Goal: Transaction & Acquisition: Purchase product/service

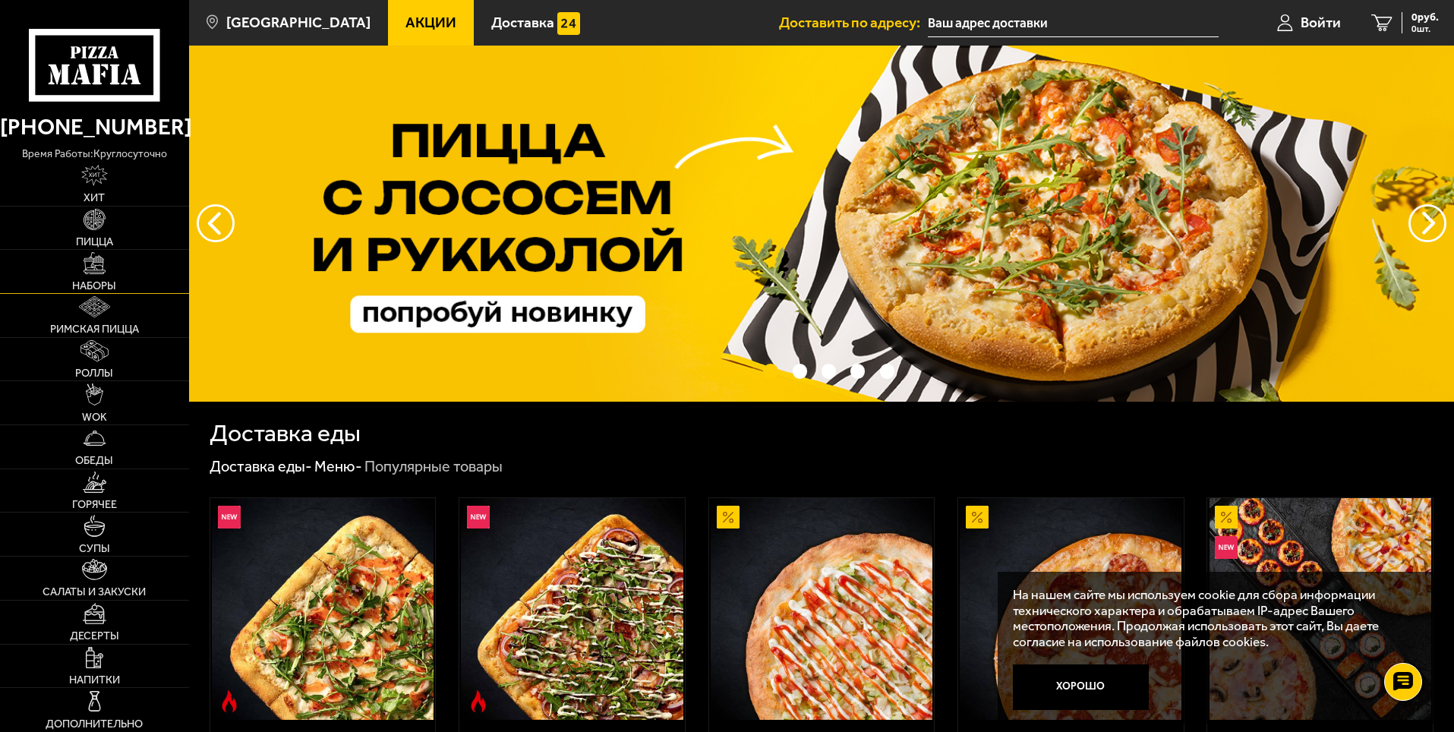
click at [100, 262] on img at bounding box center [94, 262] width 21 height 21
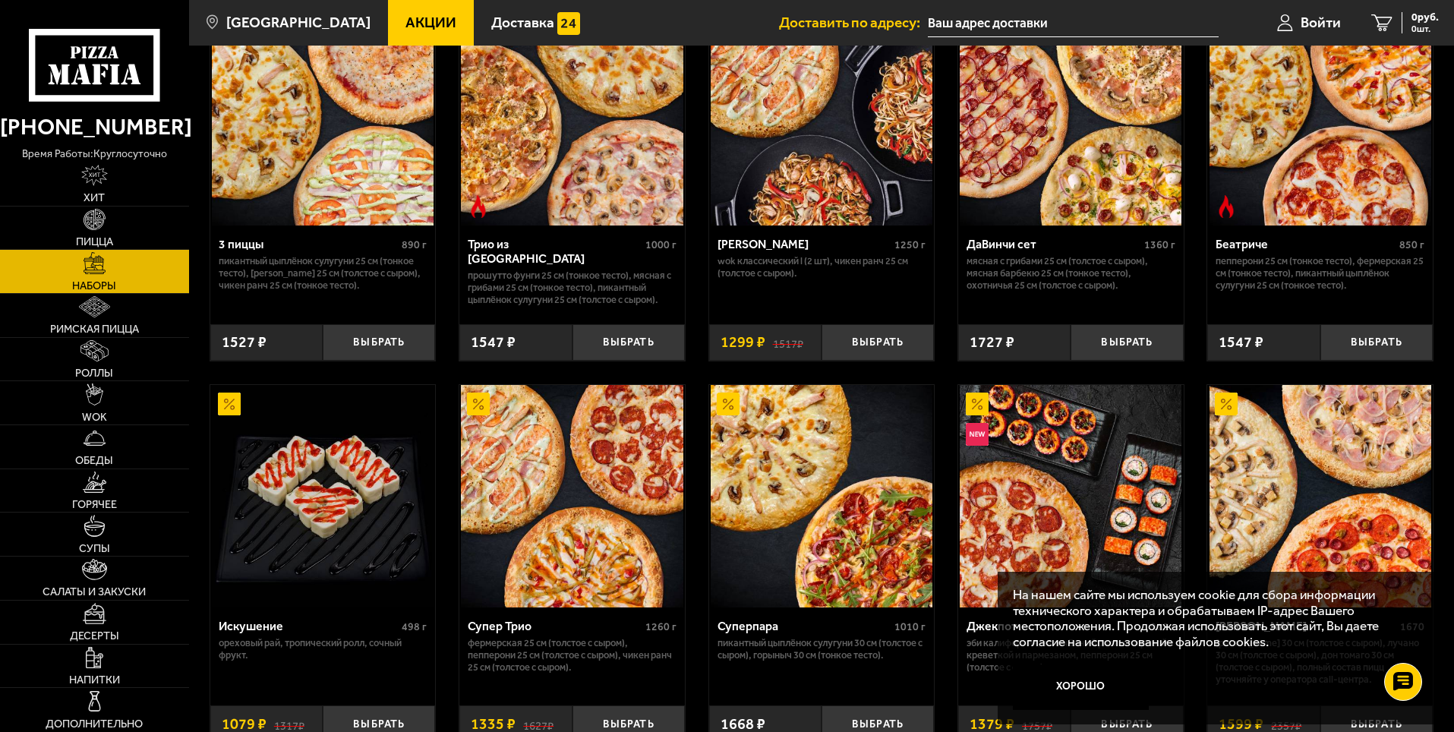
scroll to position [607, 0]
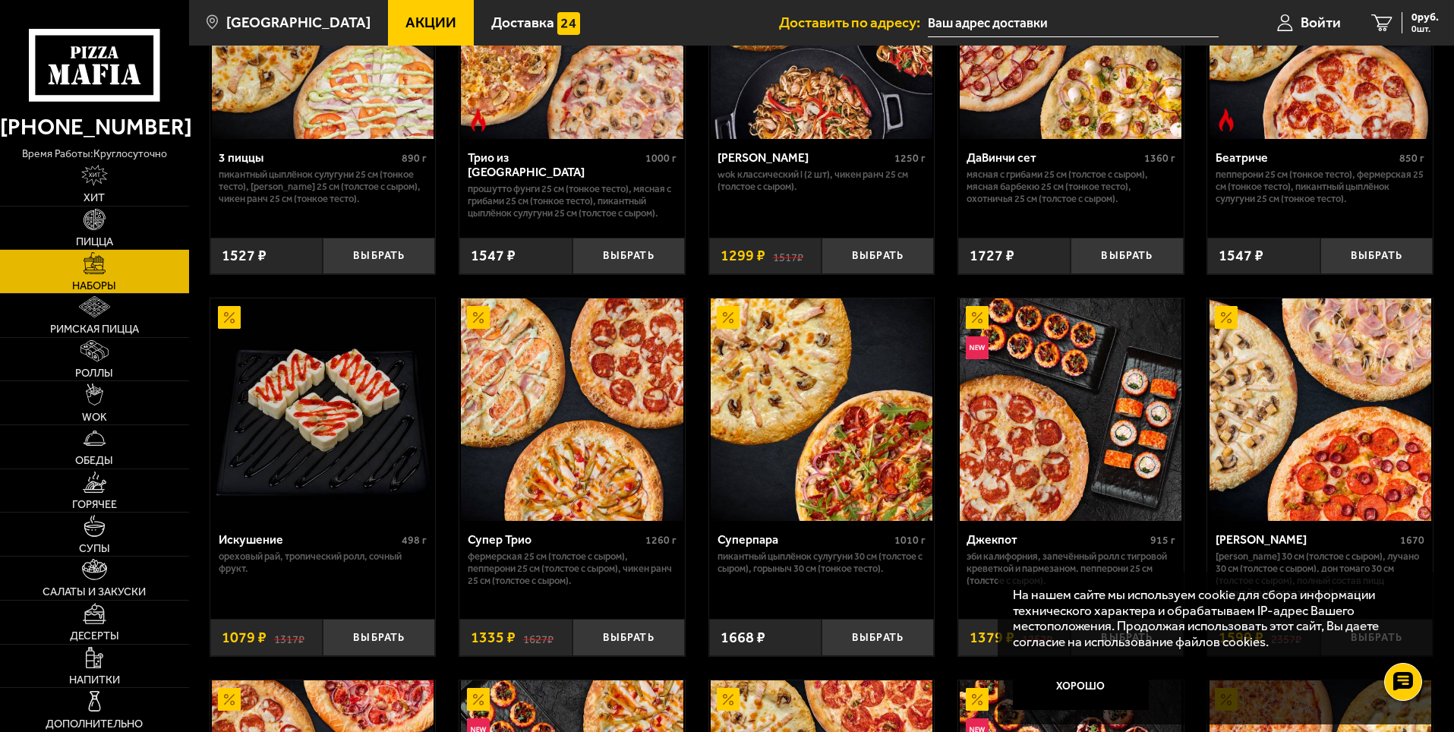
drag, startPoint x: 1269, startPoint y: 307, endPoint x: 1268, endPoint y: 325, distance: 17.5
click at [1235, 405] on img at bounding box center [1320, 409] width 222 height 222
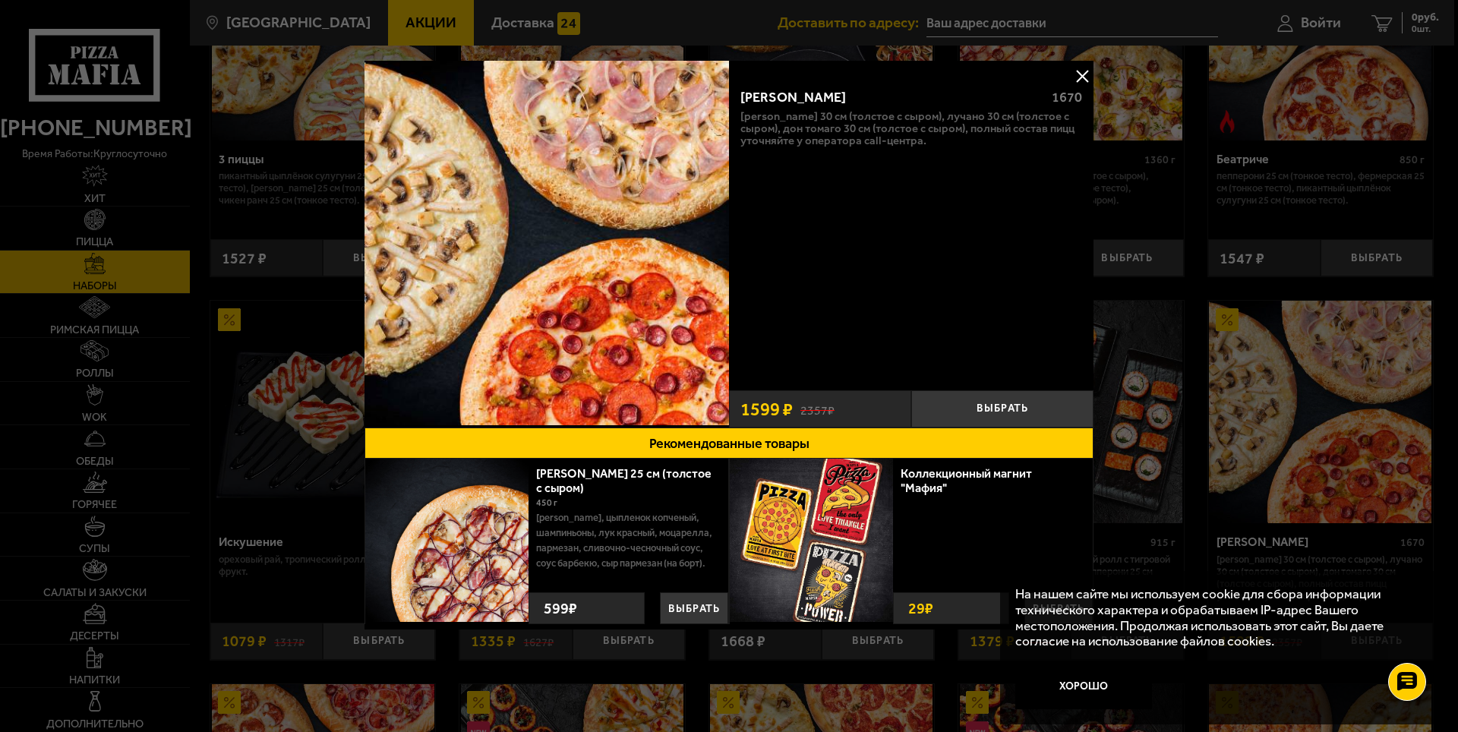
click at [1074, 77] on button at bounding box center [1082, 76] width 23 height 23
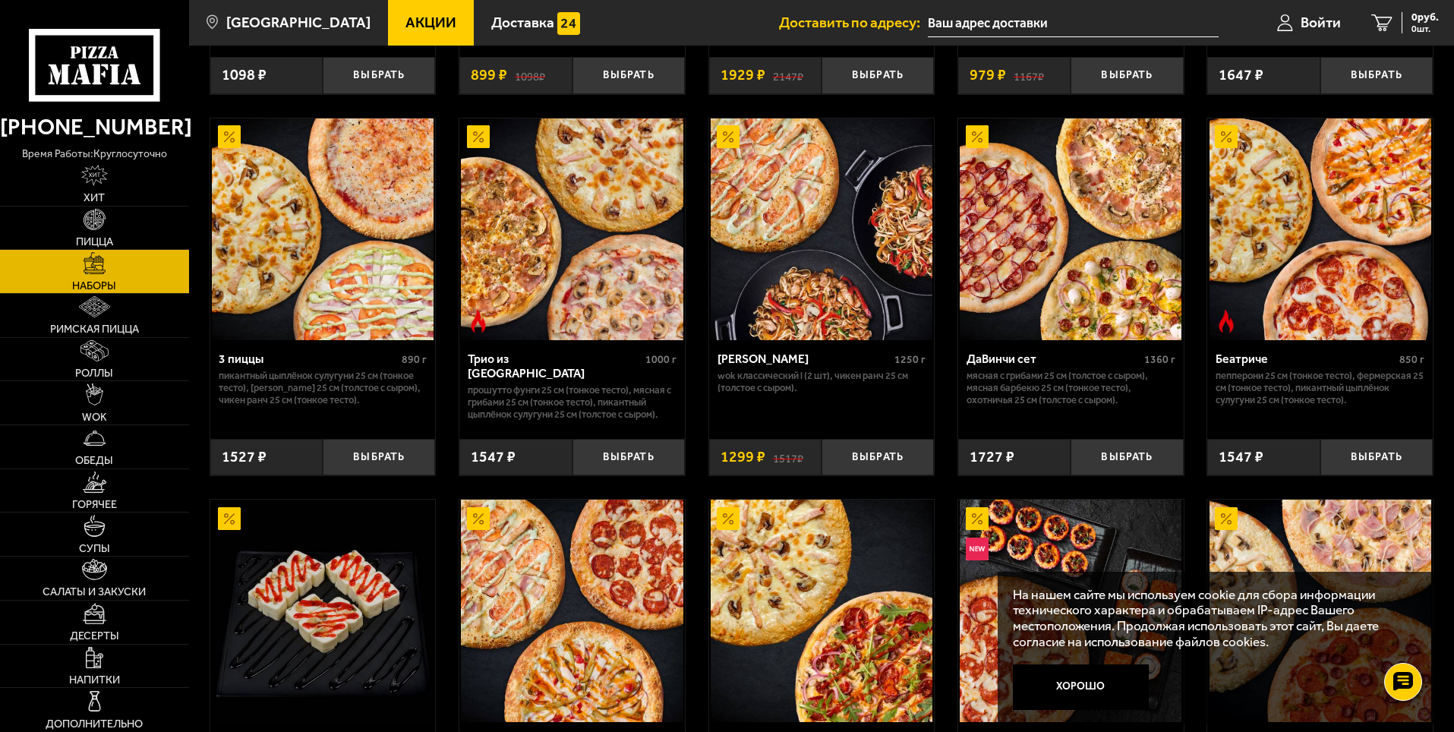
scroll to position [380, 0]
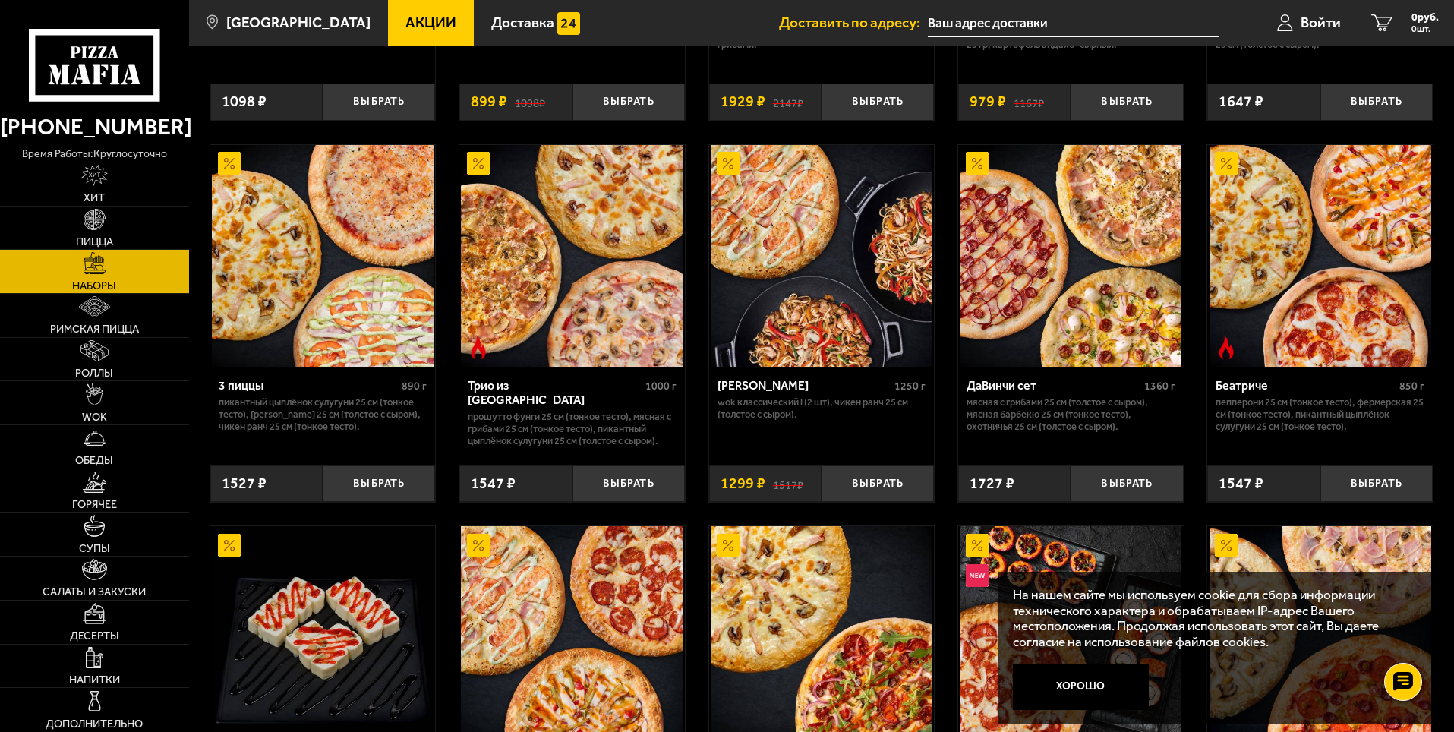
click at [1296, 294] on img at bounding box center [1320, 256] width 222 height 222
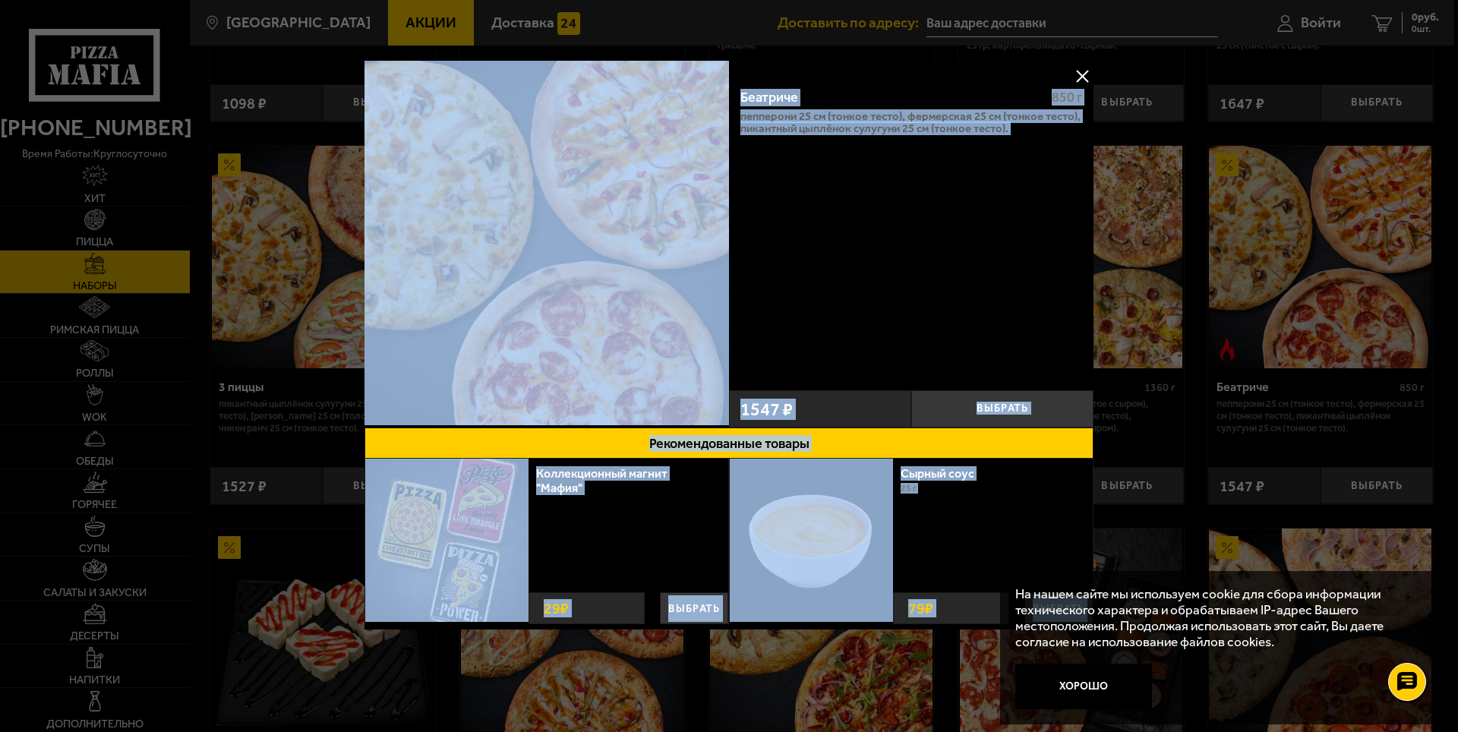
click at [1026, 258] on div "Беатриче 850 г Пепперони 25 см (тонкое тесто), Фермерская 25 см (тонкое тесто),…" at bounding box center [911, 229] width 364 height 307
click at [1081, 82] on button at bounding box center [1082, 76] width 23 height 23
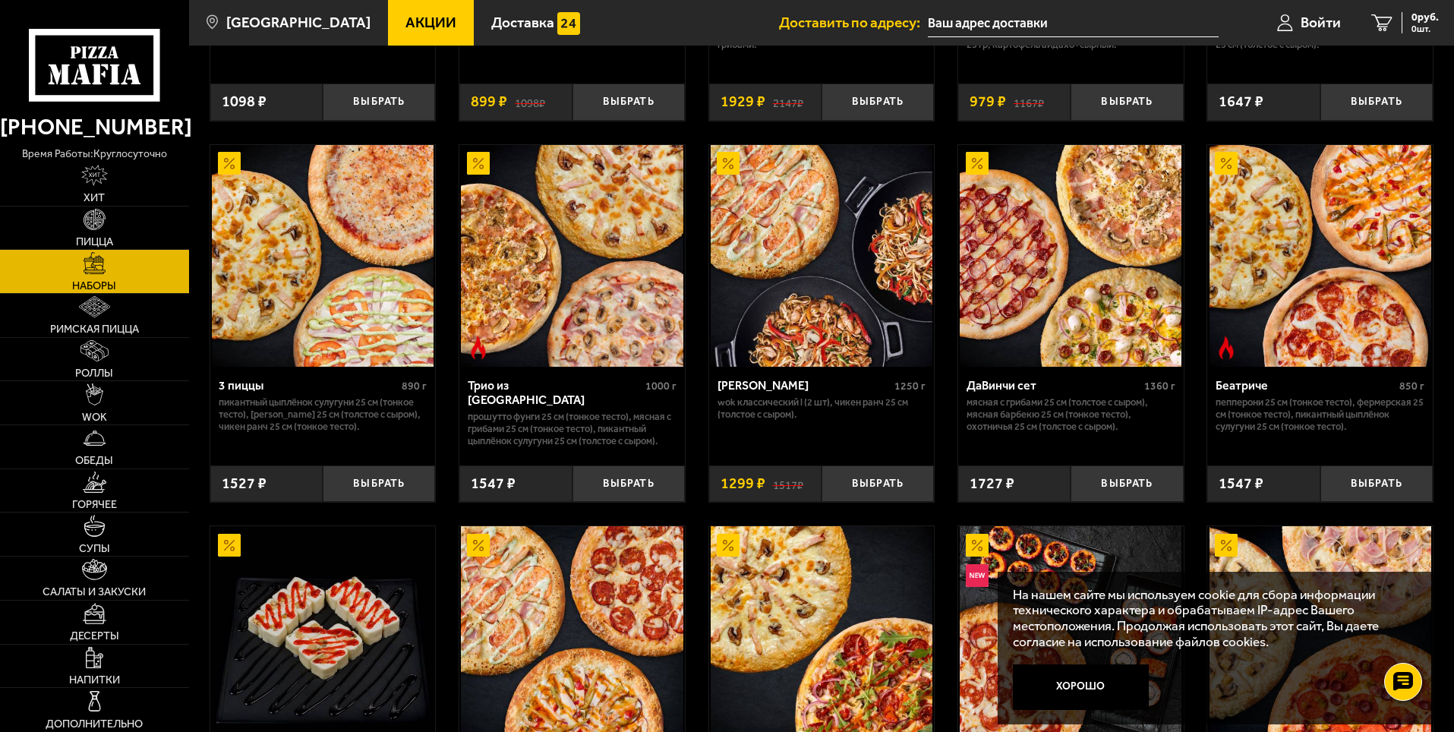
click at [1216, 184] on img at bounding box center [1320, 256] width 222 height 222
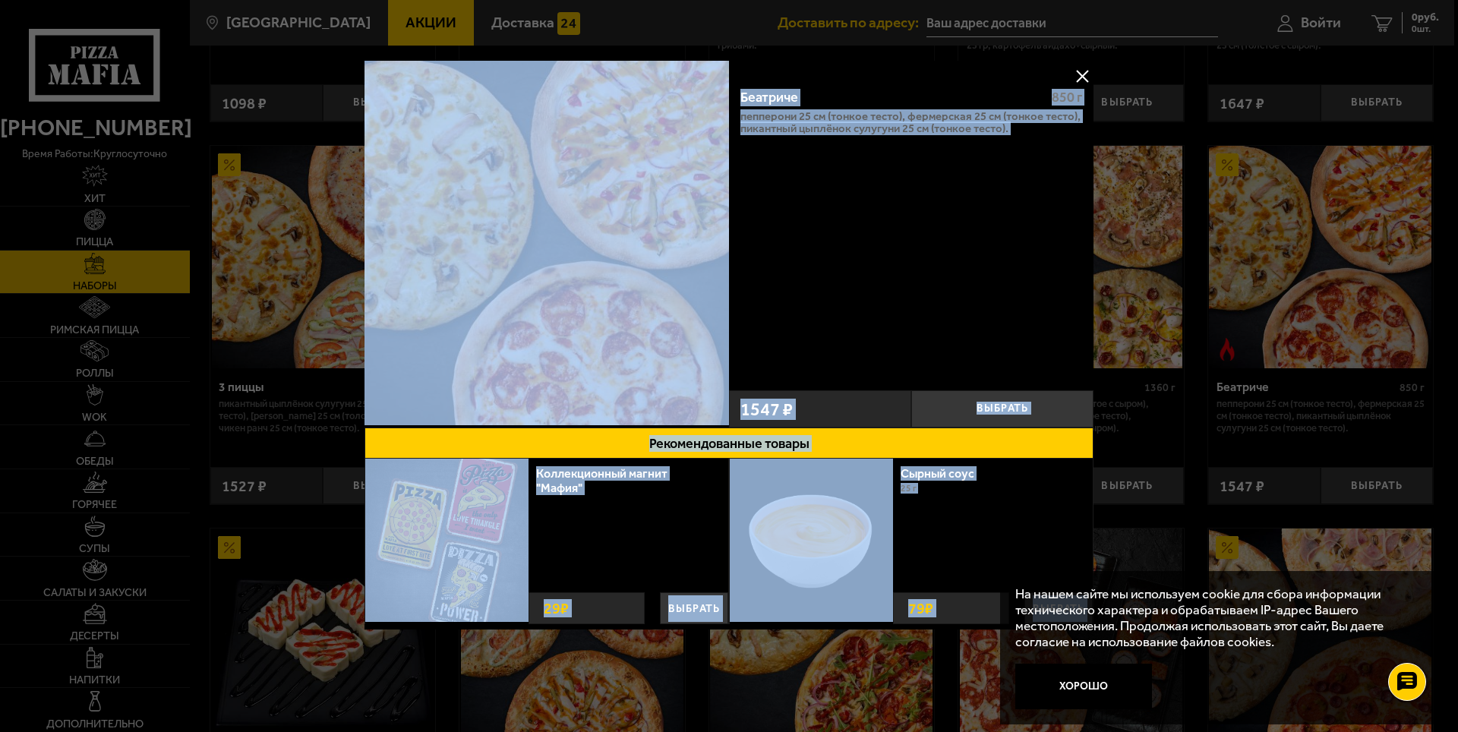
click at [694, 289] on img at bounding box center [546, 243] width 364 height 364
click at [1080, 79] on button at bounding box center [1082, 76] width 23 height 23
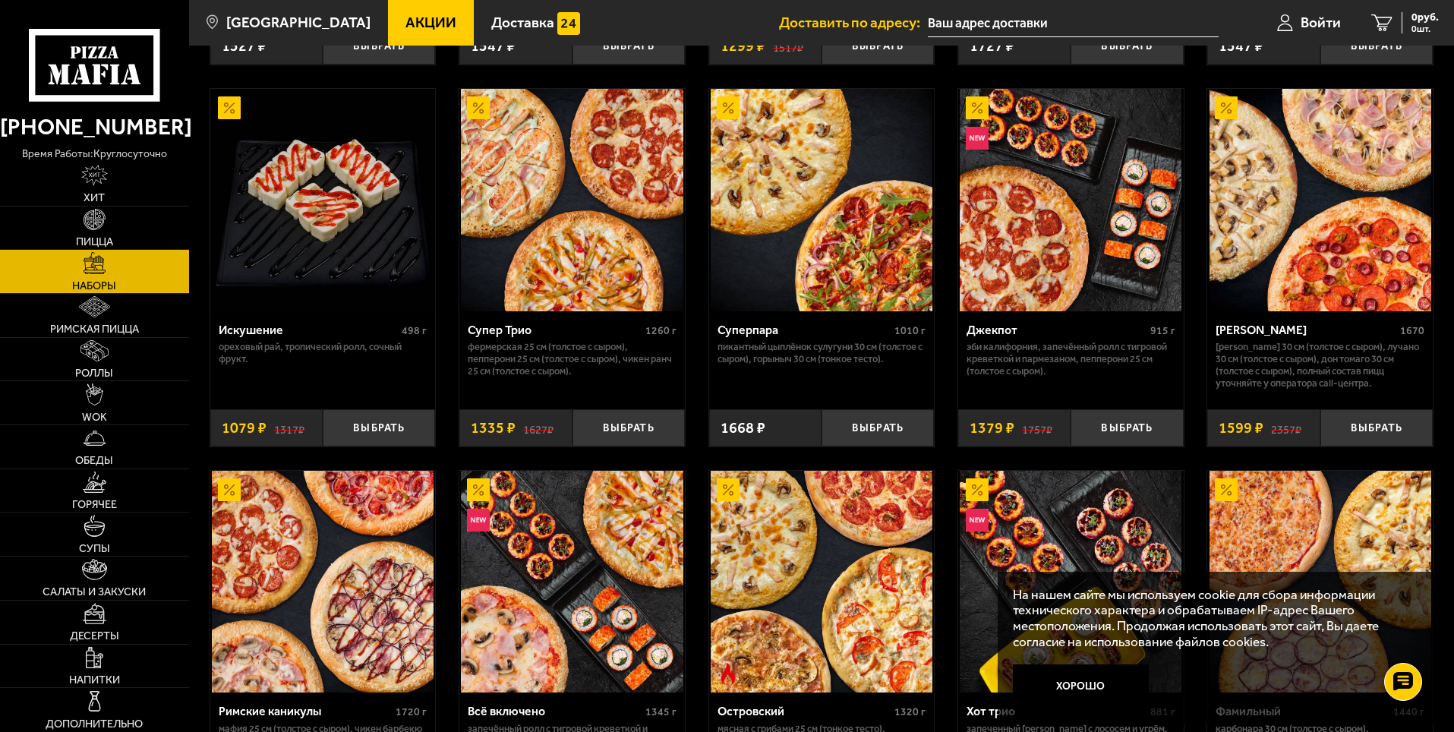
scroll to position [835, 0]
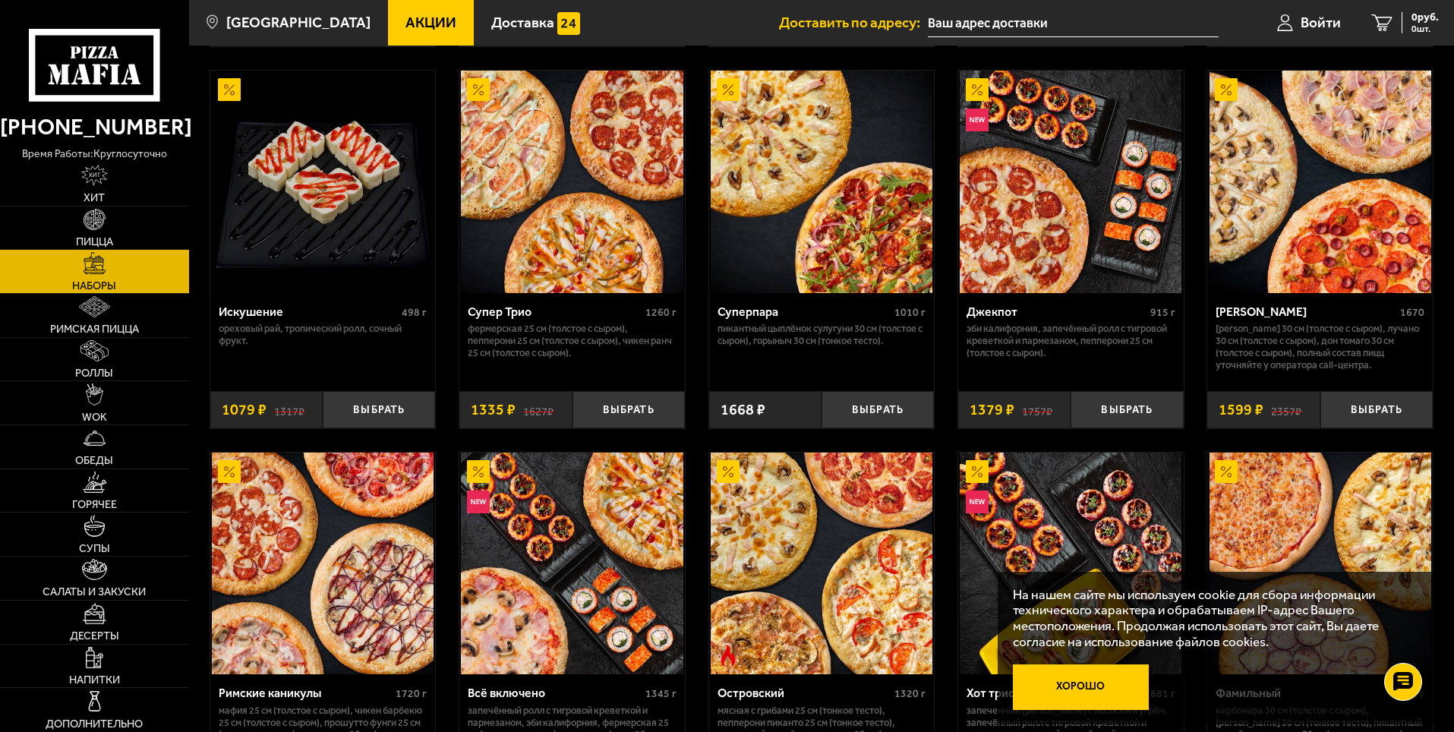
click at [1071, 687] on button "Хорошо" at bounding box center [1081, 687] width 137 height 46
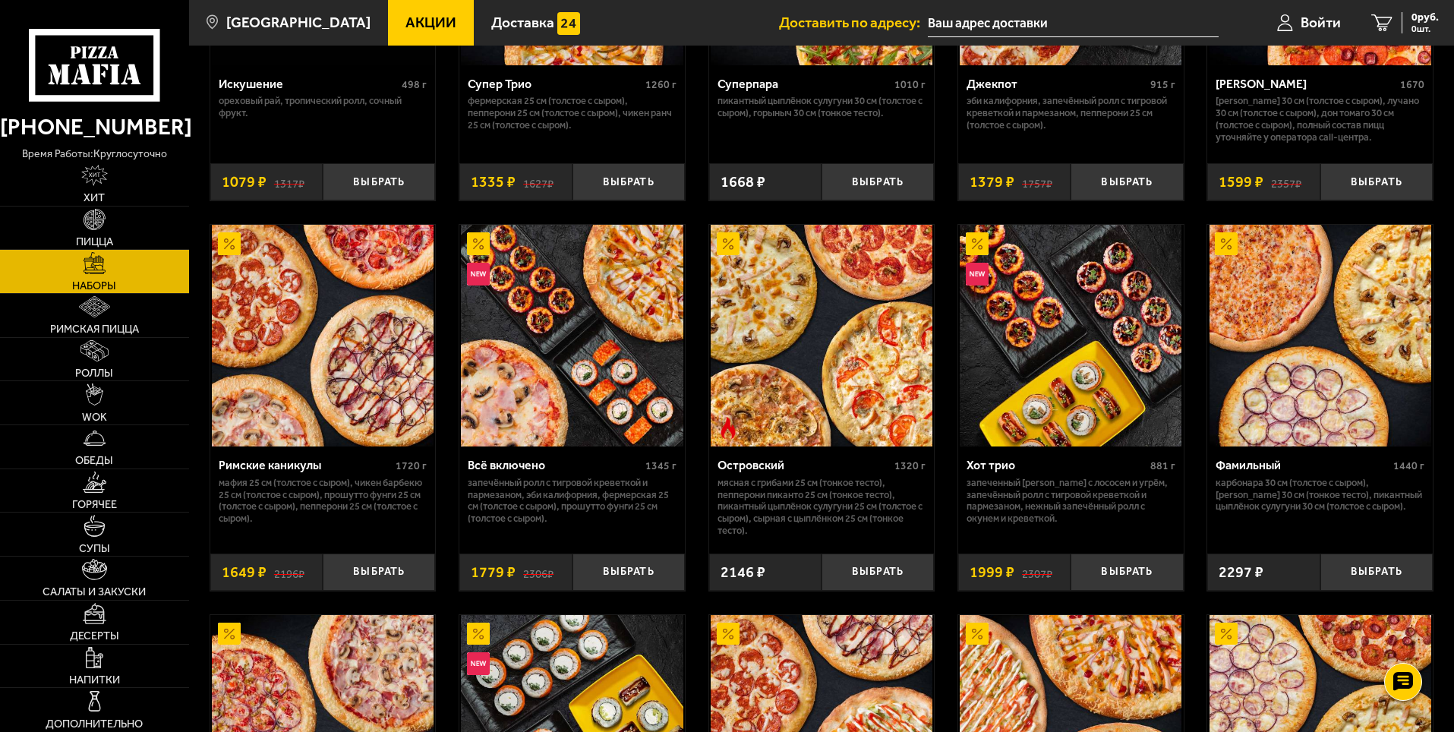
scroll to position [759, 0]
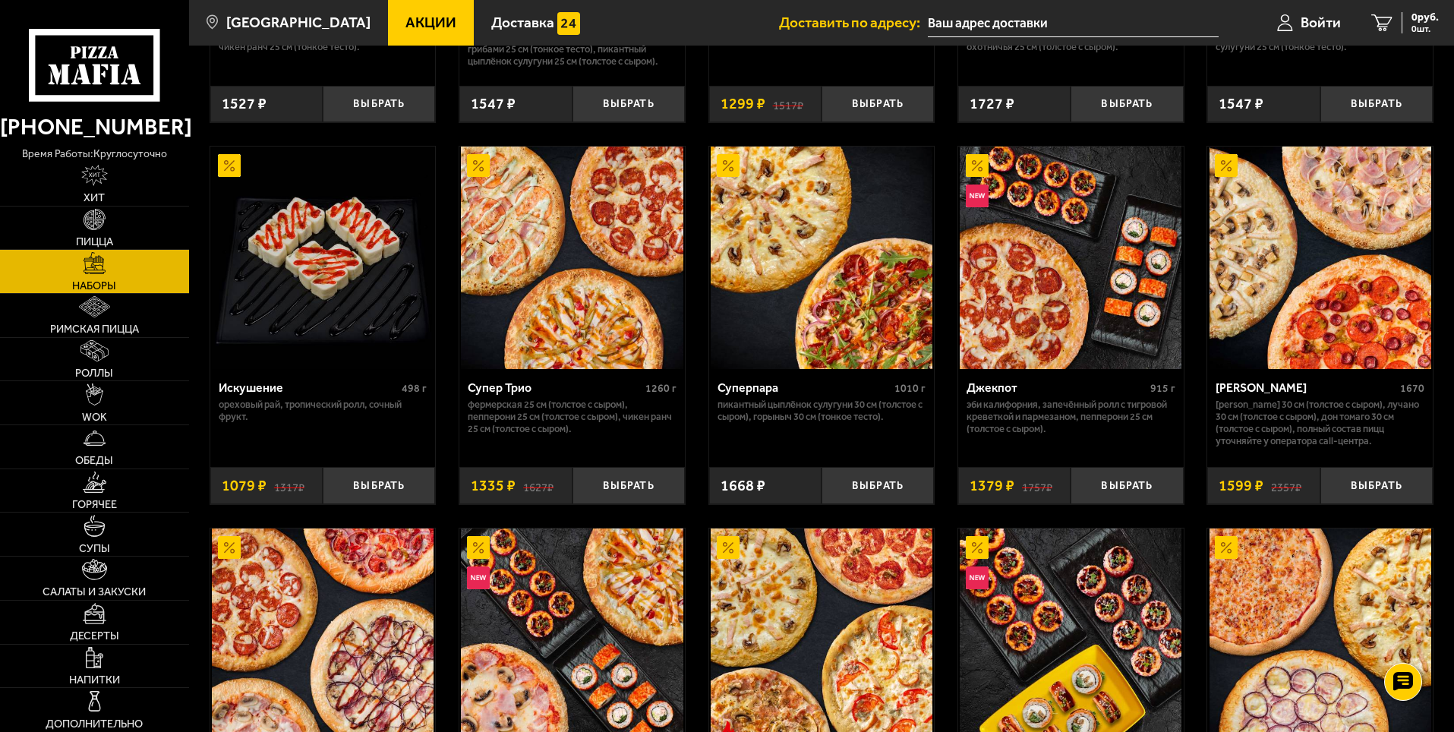
click at [1314, 356] on img at bounding box center [1320, 258] width 222 height 222
drag, startPoint x: 1314, startPoint y: 356, endPoint x: 1354, endPoint y: 321, distance: 52.7
click at [1354, 321] on img at bounding box center [1320, 258] width 222 height 222
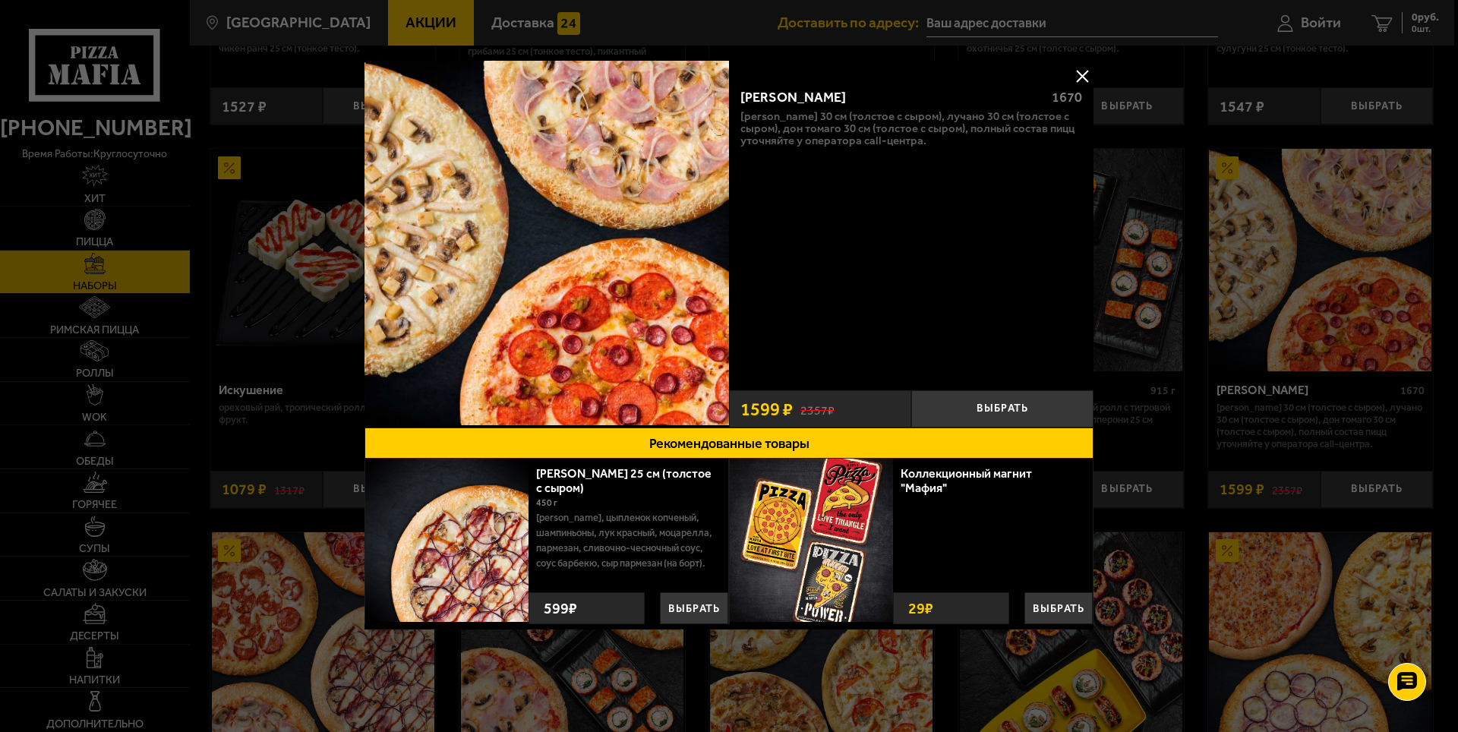
click at [942, 313] on div "Хет Трик 1670 [PERSON_NAME] 30 см (толстое с сыром), Лучано 30 см (толстое с сы…" at bounding box center [911, 229] width 364 height 307
click at [1085, 71] on button at bounding box center [1082, 76] width 23 height 23
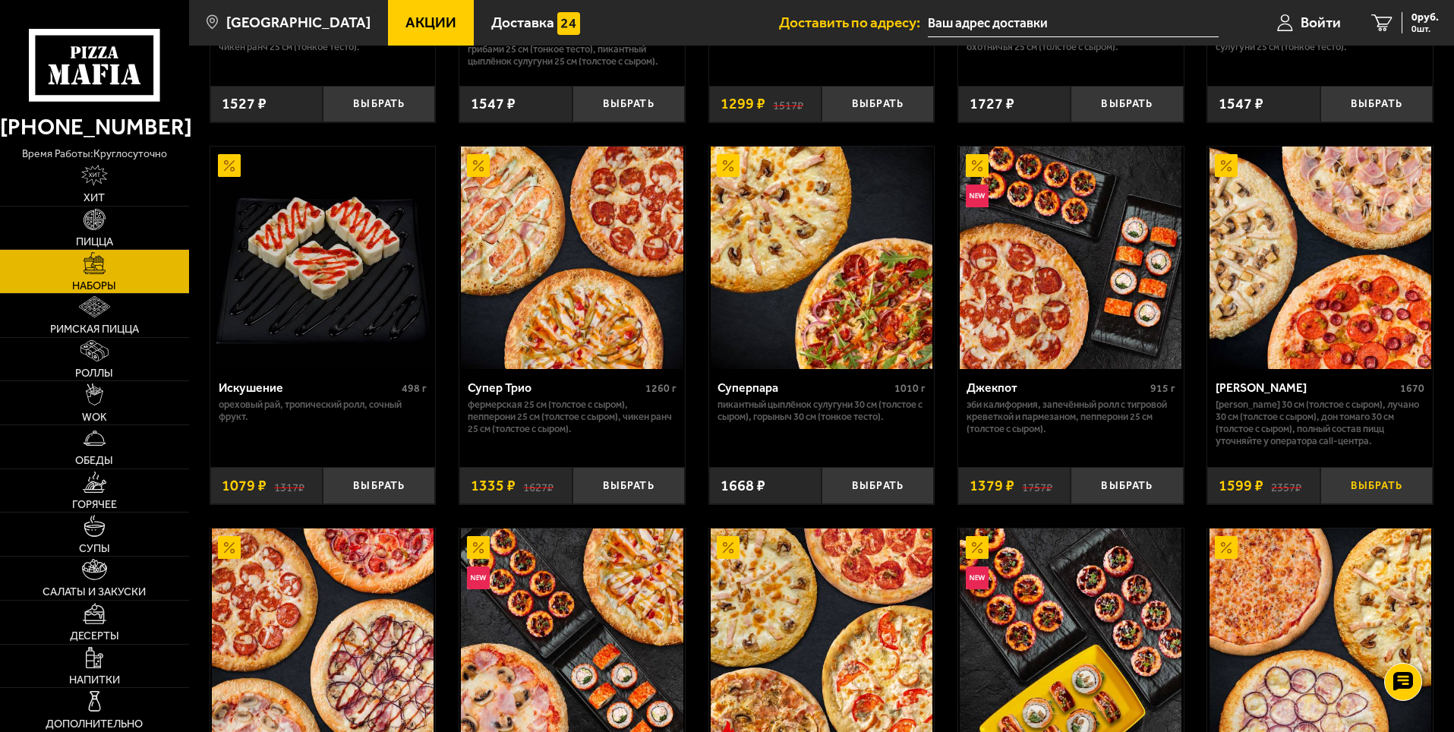
click at [1368, 478] on button "Выбрать" at bounding box center [1376, 485] width 112 height 37
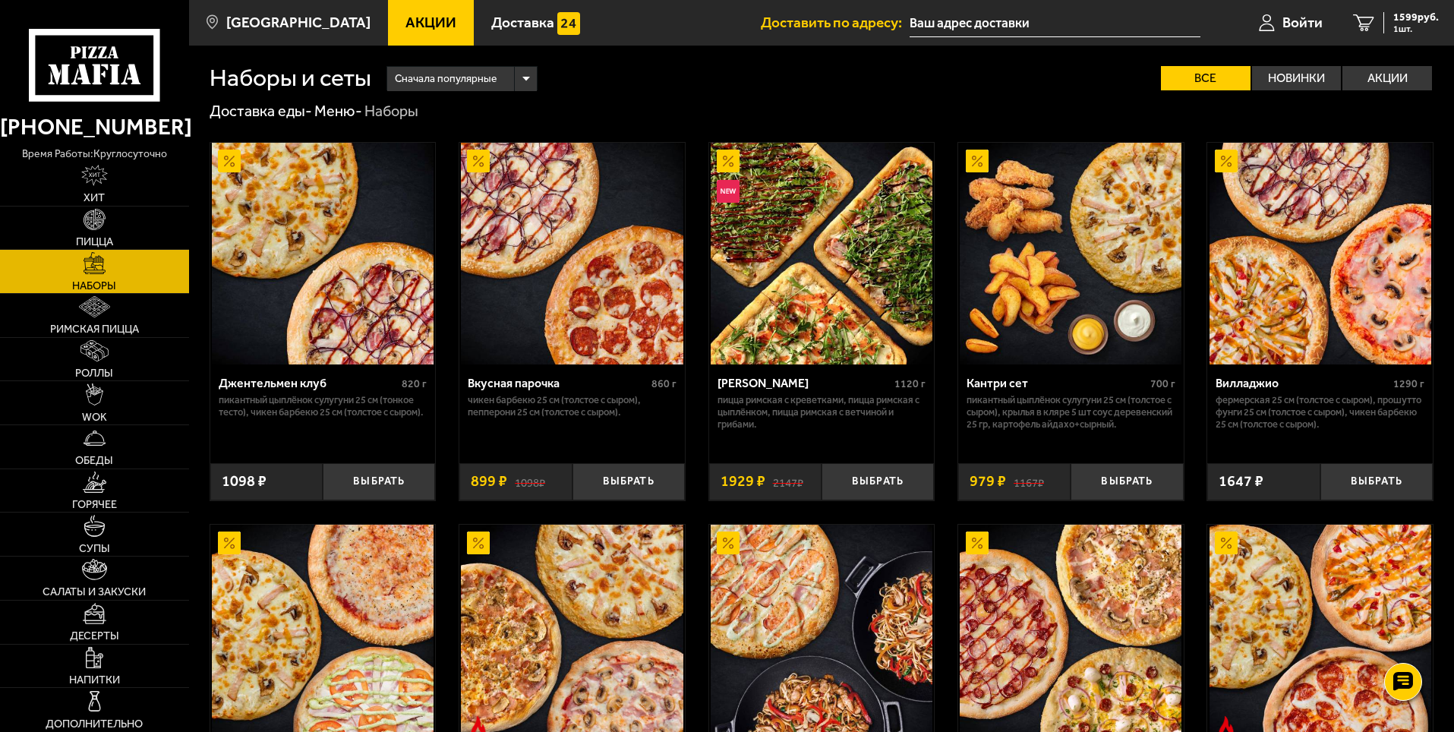
click at [870, 332] on img at bounding box center [822, 254] width 222 height 222
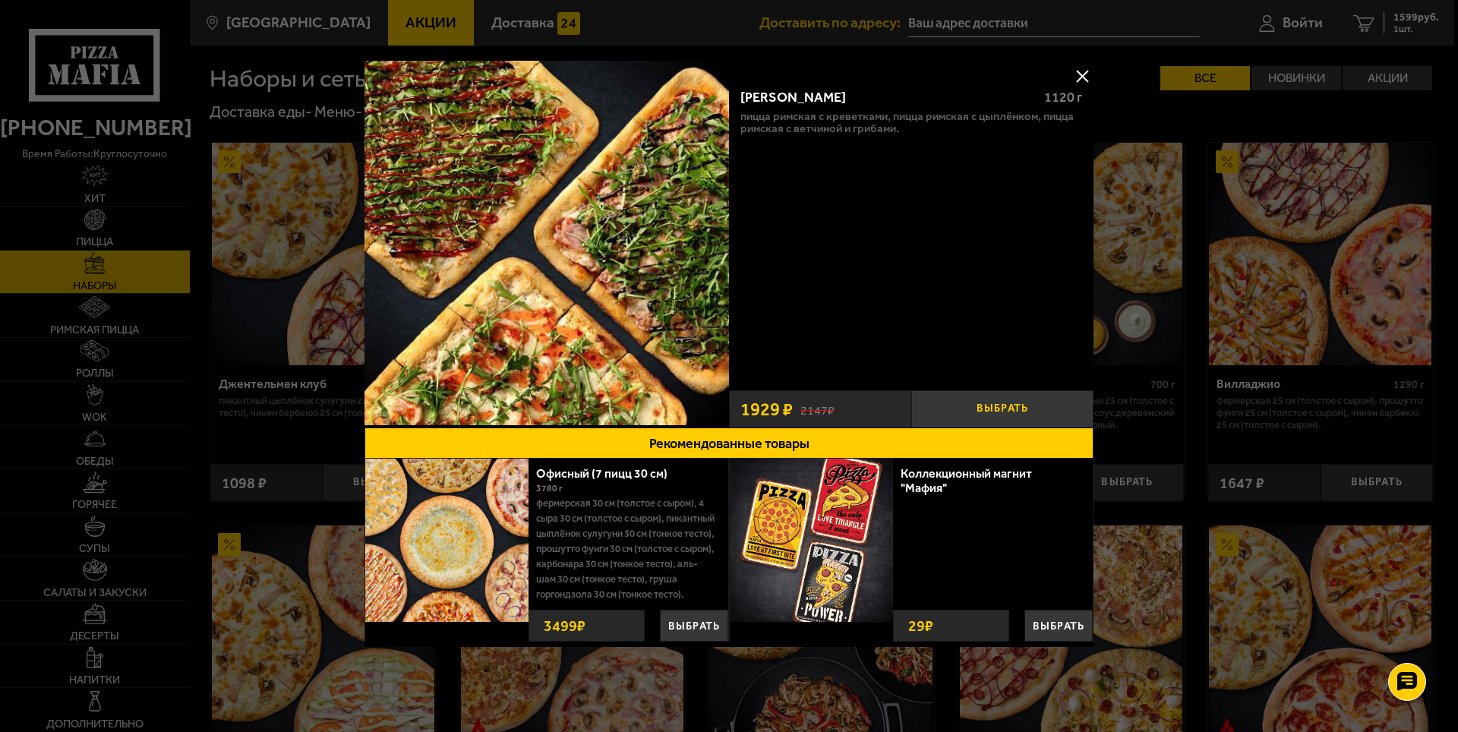
click at [982, 406] on button "Выбрать" at bounding box center [1002, 408] width 182 height 37
click at [1077, 84] on button at bounding box center [1082, 76] width 23 height 23
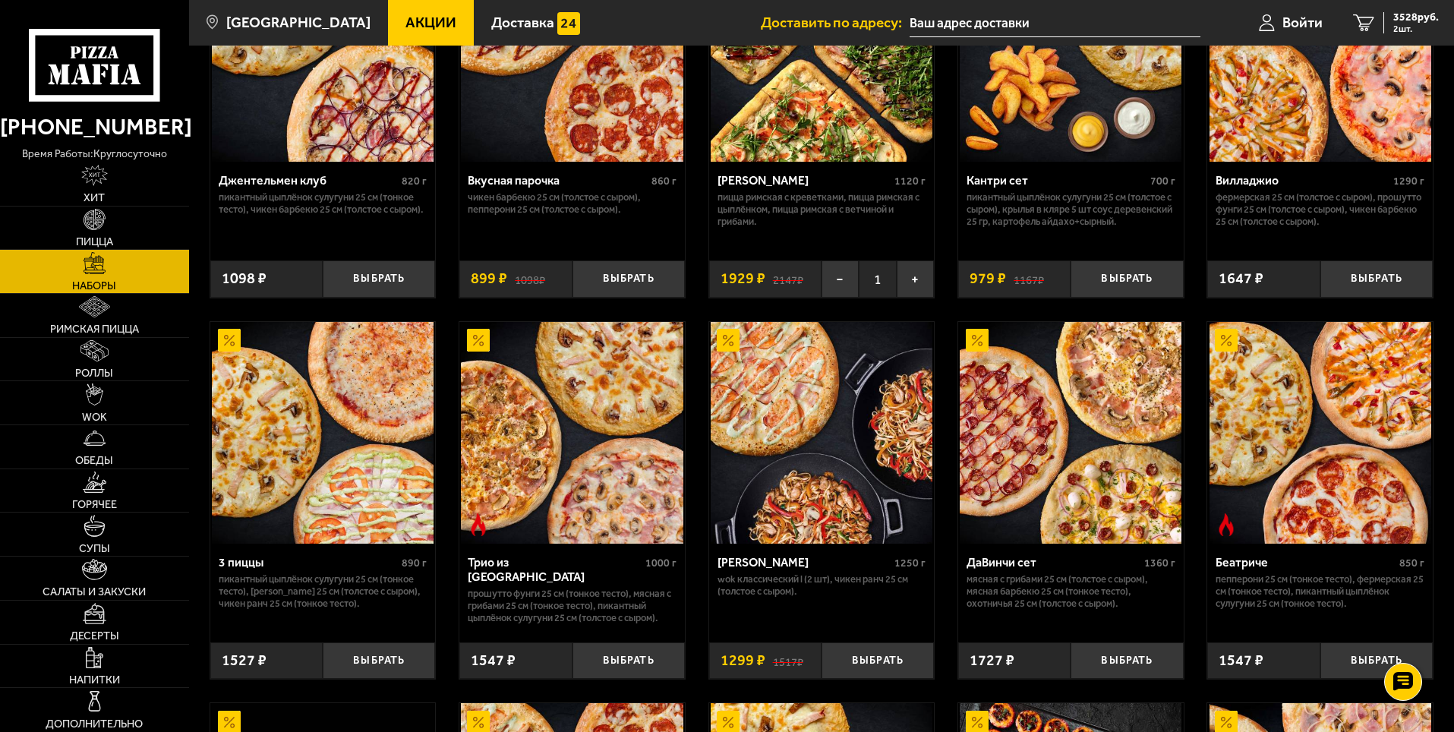
scroll to position [76, 0]
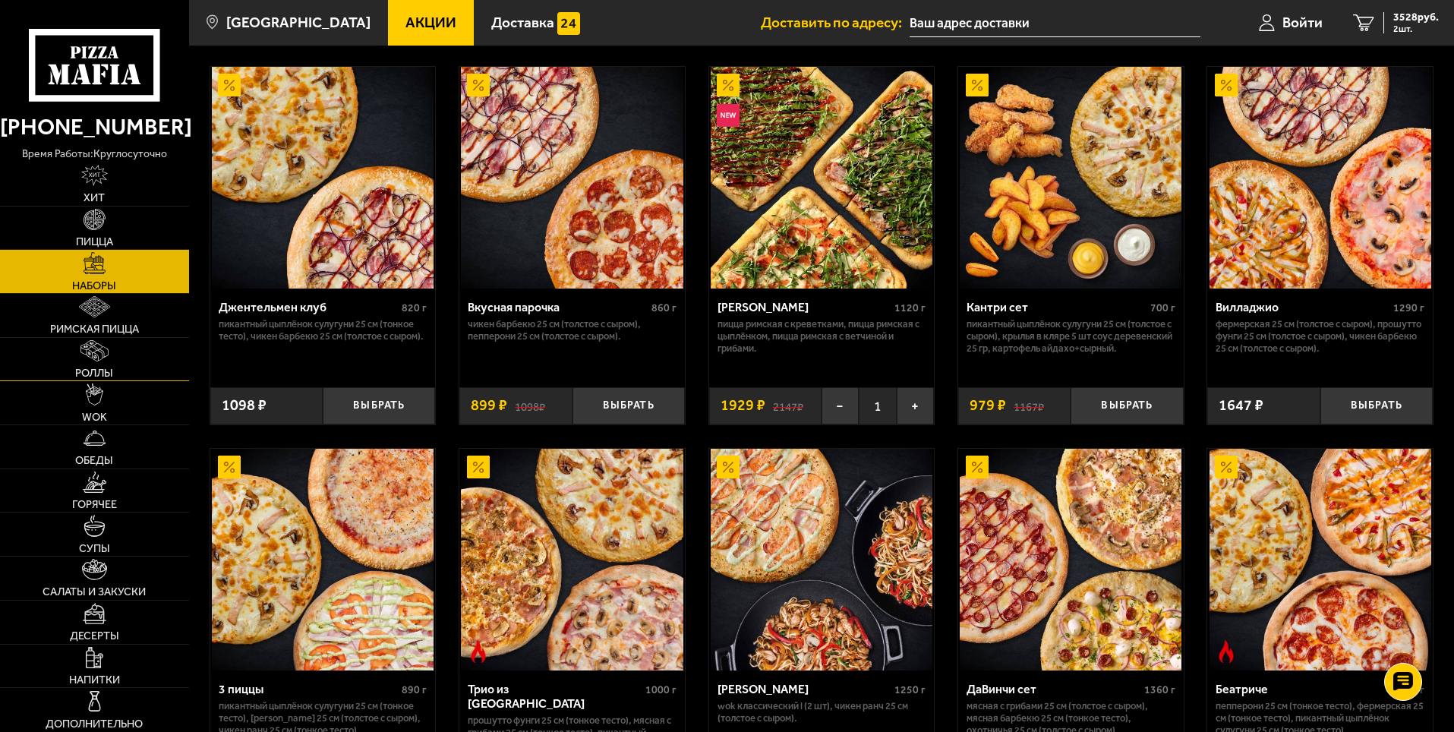
click at [100, 371] on span "Роллы" at bounding box center [94, 372] width 38 height 11
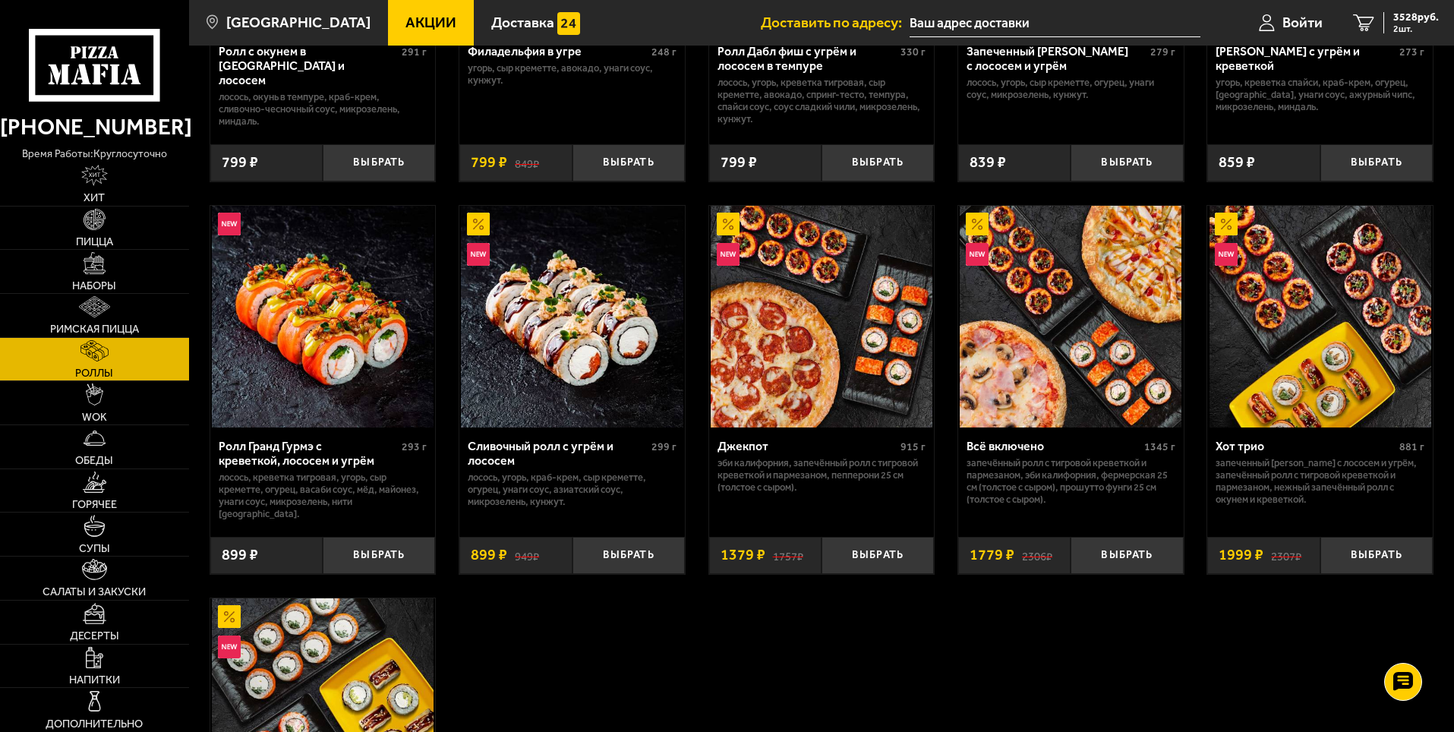
scroll to position [911, 0]
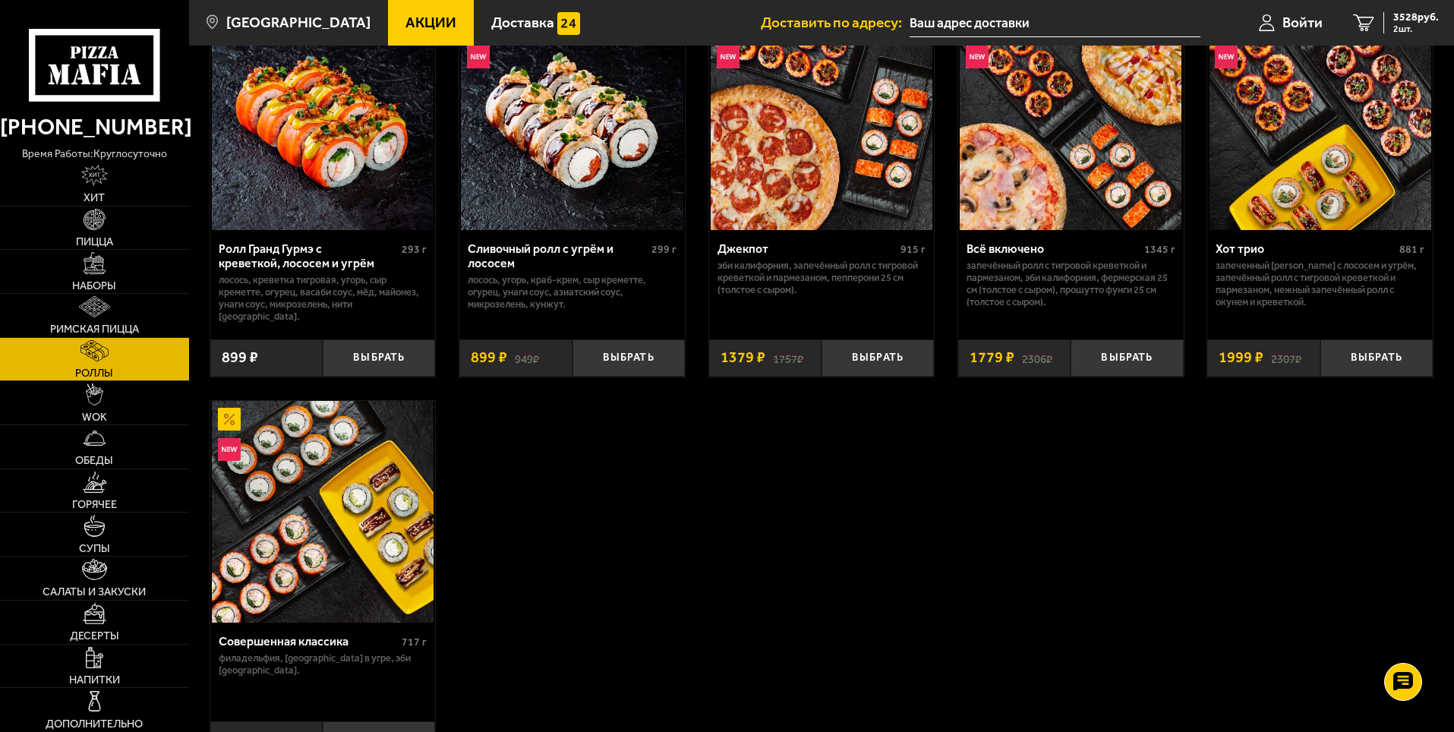
drag, startPoint x: 695, startPoint y: 386, endPoint x: 596, endPoint y: 418, distance: 104.0
drag, startPoint x: 484, startPoint y: 449, endPoint x: 424, endPoint y: 459, distance: 60.0
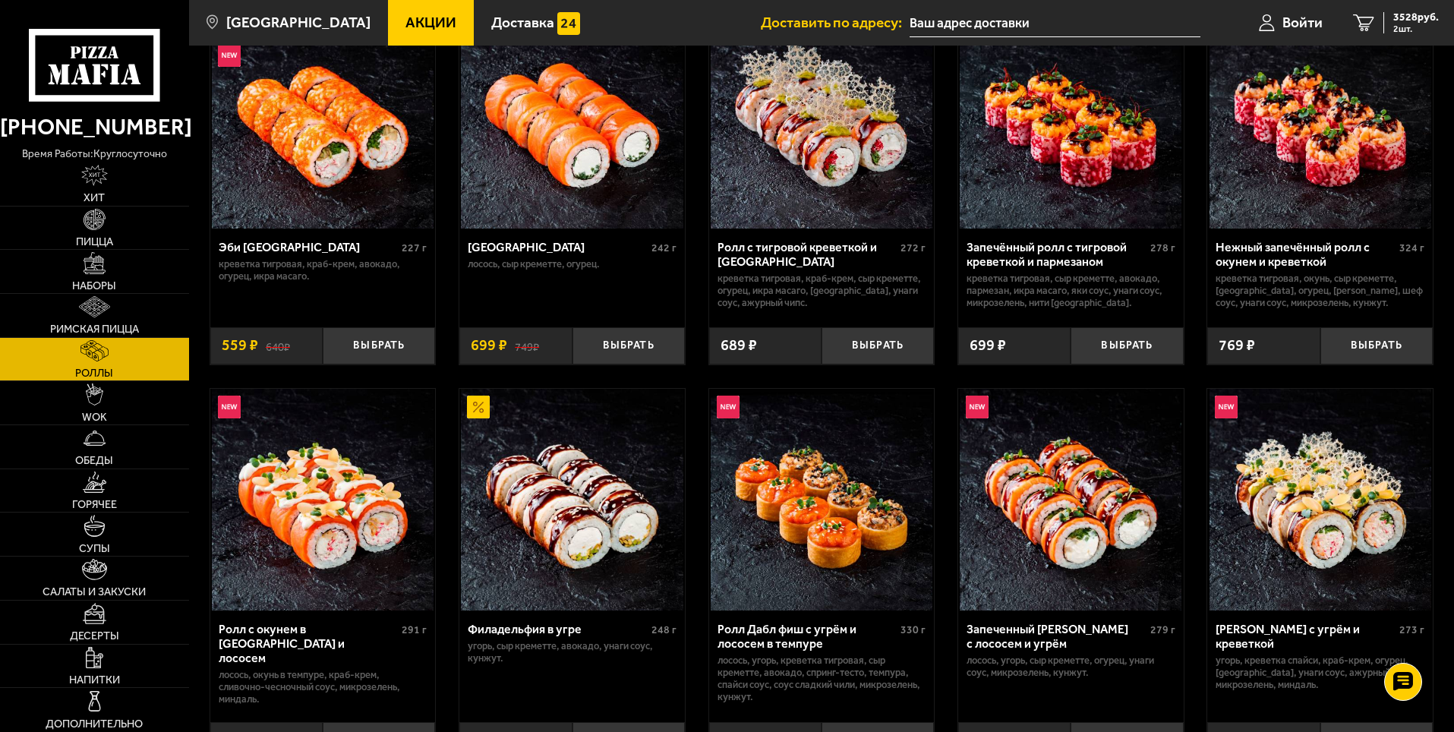
scroll to position [0, 0]
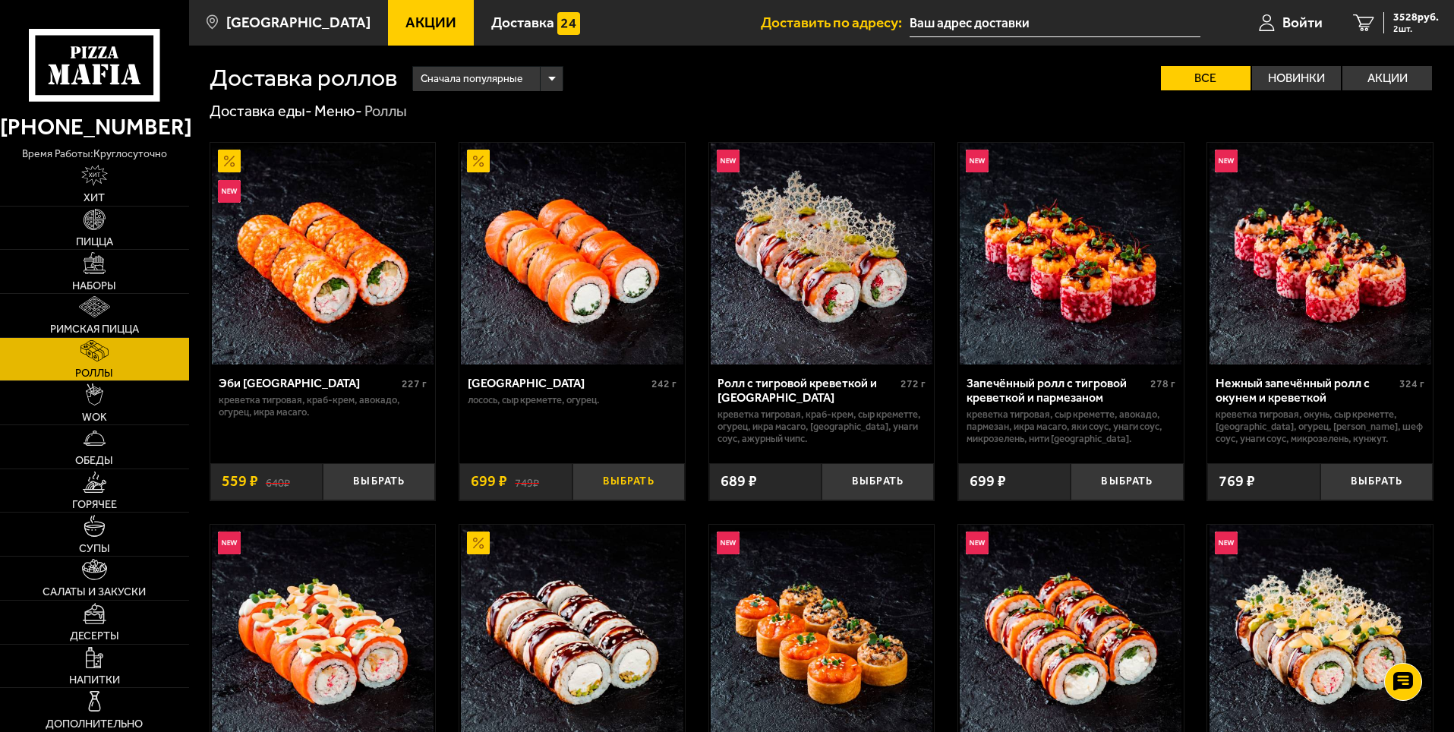
click at [623, 474] on button "Выбрать" at bounding box center [628, 481] width 112 height 37
click at [663, 487] on button "+" at bounding box center [665, 481] width 37 height 37
click at [665, 477] on button "+" at bounding box center [665, 481] width 37 height 37
click at [1427, 28] on span "5 шт." at bounding box center [1416, 28] width 46 height 9
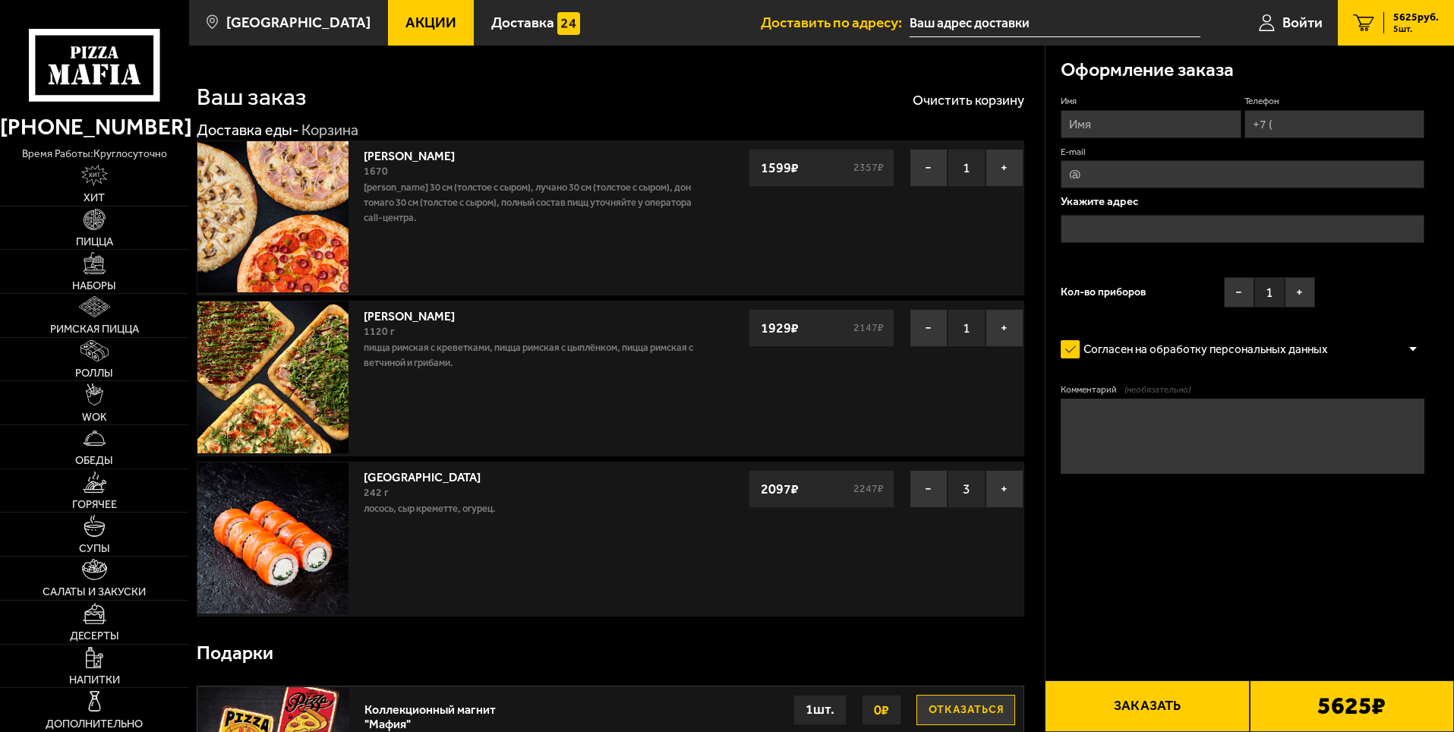
click at [609, 382] on div "Мама Миа 1120 г Пицца Римская с креветками, Пицца Римская с цыплёнком, Пицца Ри…" at bounding box center [532, 377] width 352 height 153
click at [358, 368] on div "Мама Миа 1120 г Пицца Римская с креветками, Пицца Римская с цыплёнком, Пицца Ри…" at bounding box center [532, 377] width 352 height 153
click at [312, 374] on img at bounding box center [272, 376] width 151 height 151
click at [373, 316] on link "[PERSON_NAME]" at bounding box center [417, 313] width 106 height 19
click at [313, 337] on img at bounding box center [272, 376] width 151 height 151
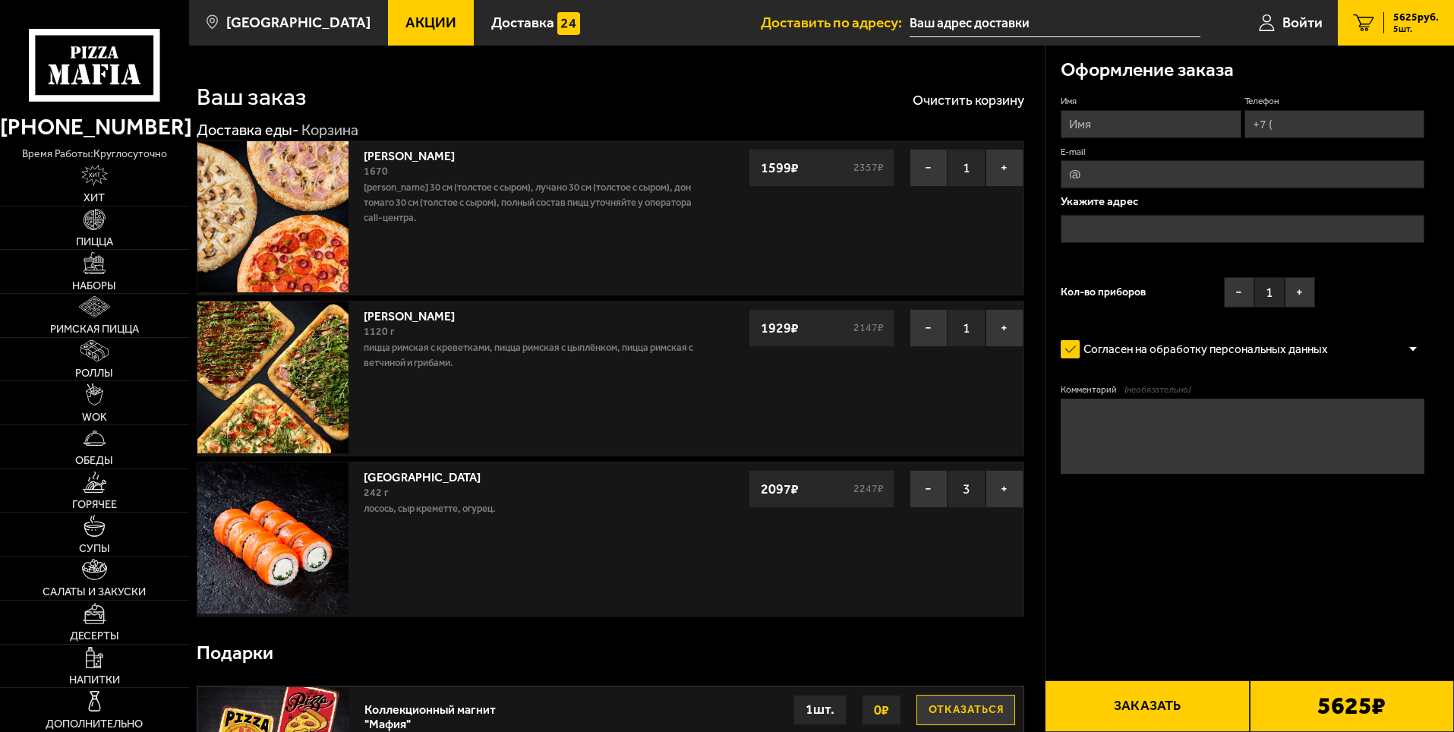
click at [323, 340] on img at bounding box center [272, 376] width 151 height 151
click at [243, 424] on img at bounding box center [272, 376] width 151 height 151
click at [409, 313] on link "[PERSON_NAME]" at bounding box center [417, 313] width 106 height 19
click at [125, 232] on link "Пицца" at bounding box center [94, 228] width 189 height 43
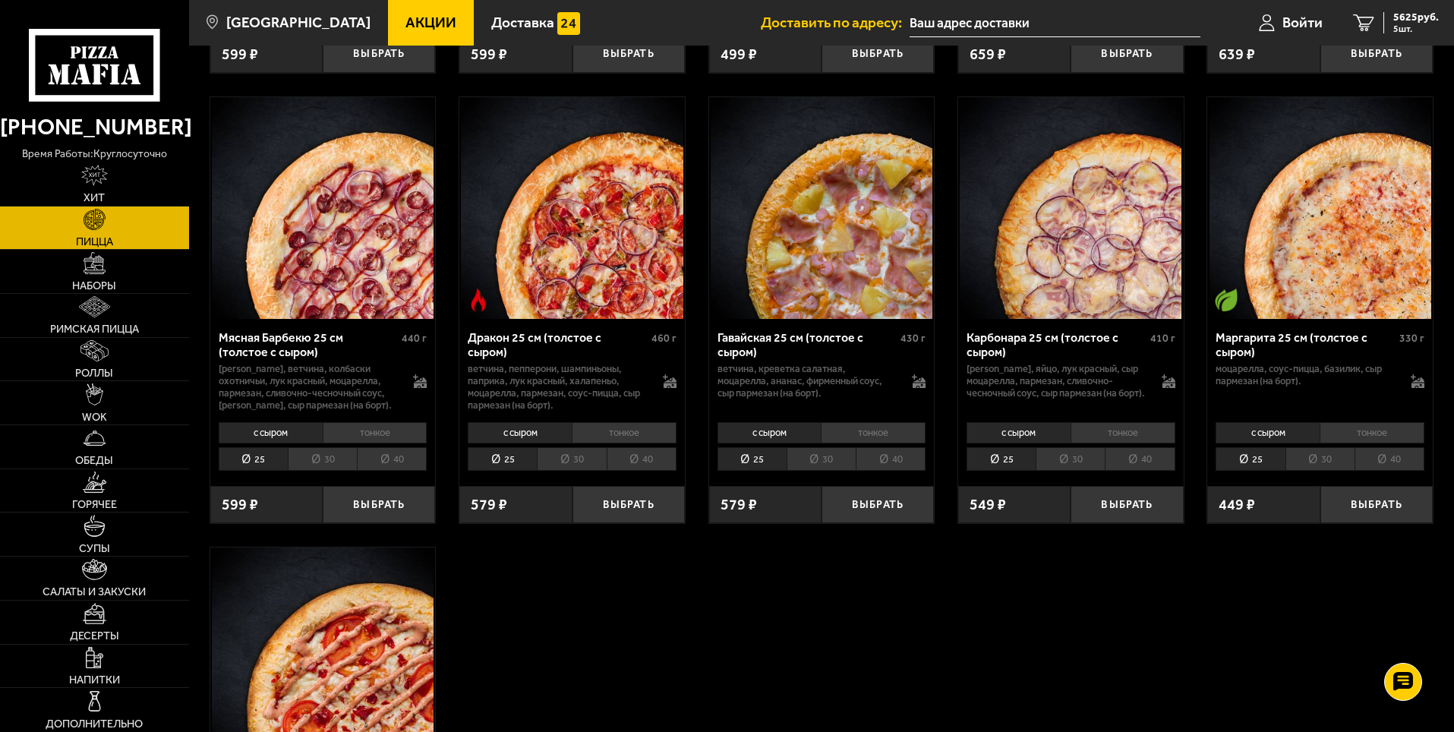
scroll to position [2657, 0]
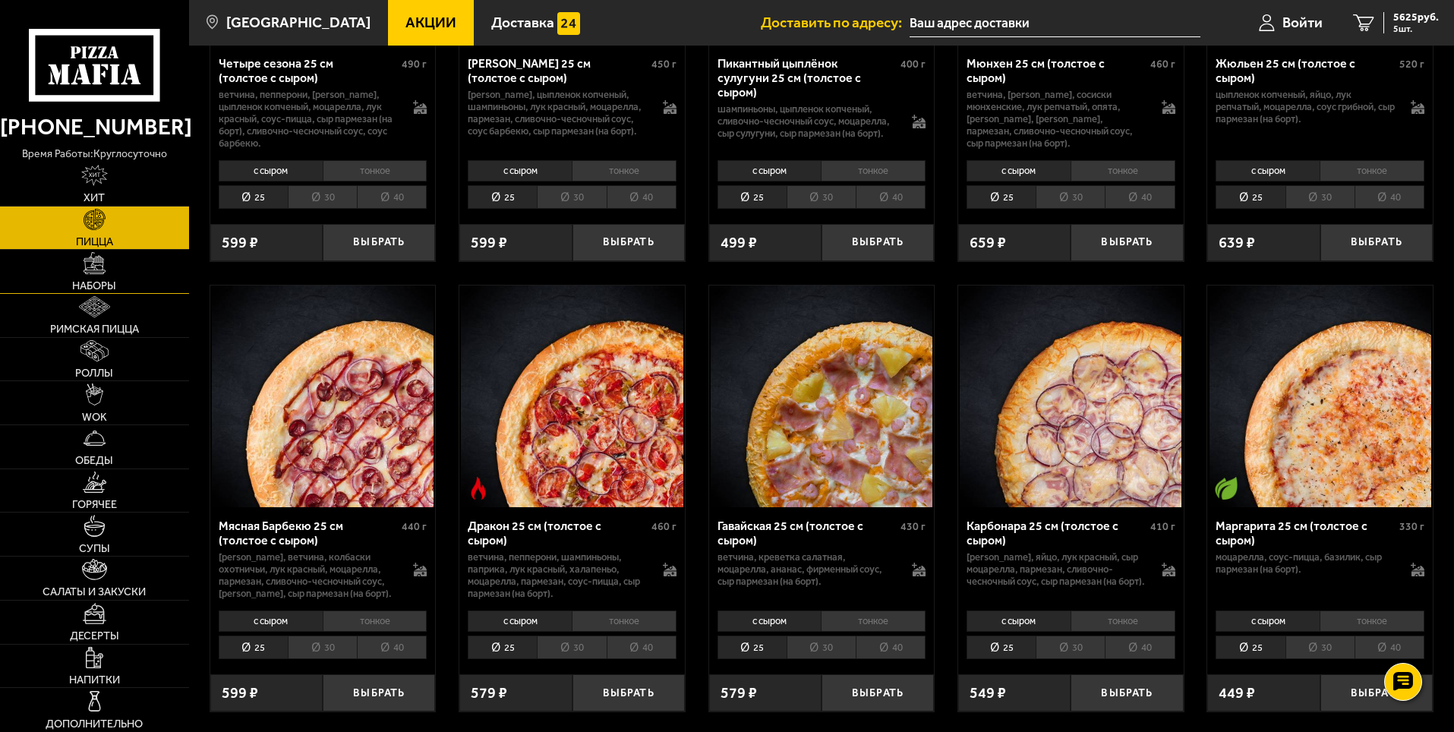
click at [123, 282] on link "Наборы" at bounding box center [94, 271] width 189 height 43
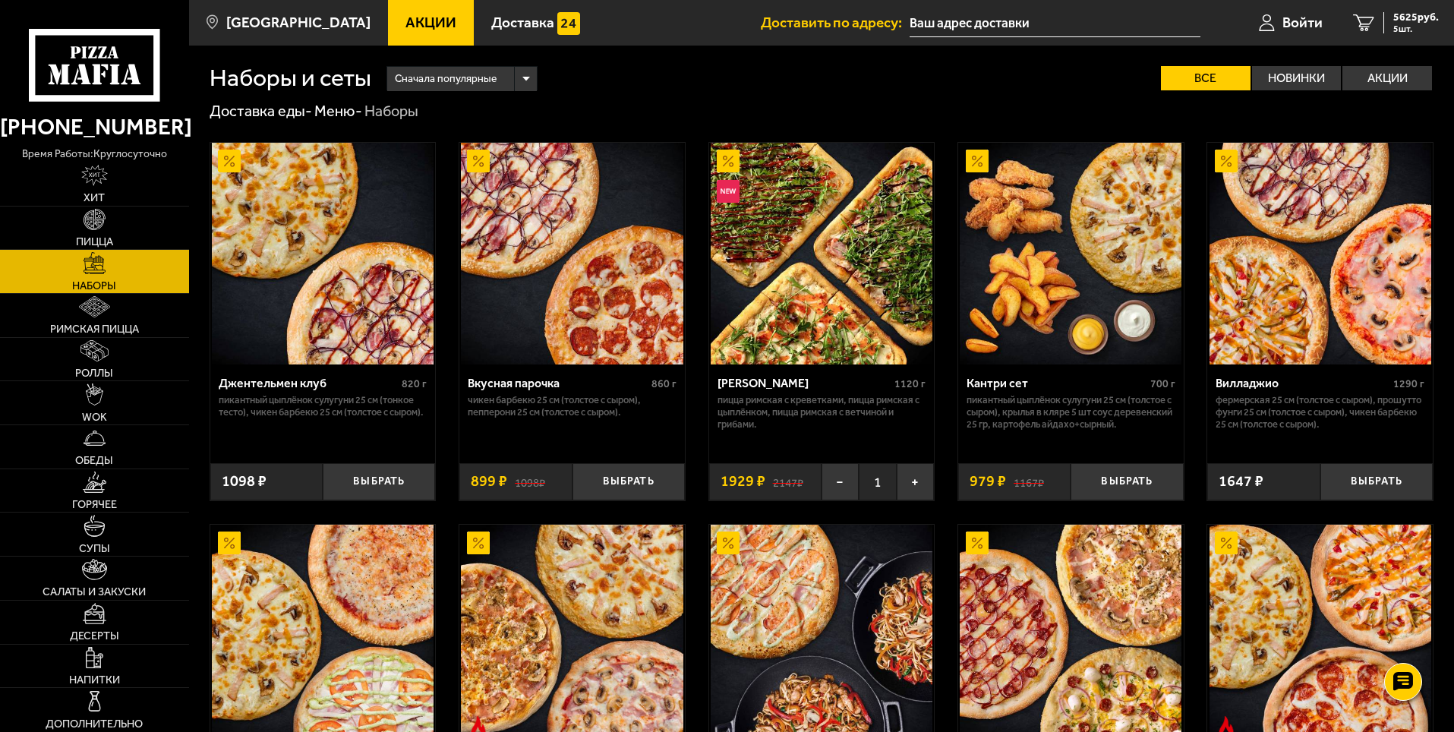
click at [750, 281] on img at bounding box center [822, 254] width 222 height 222
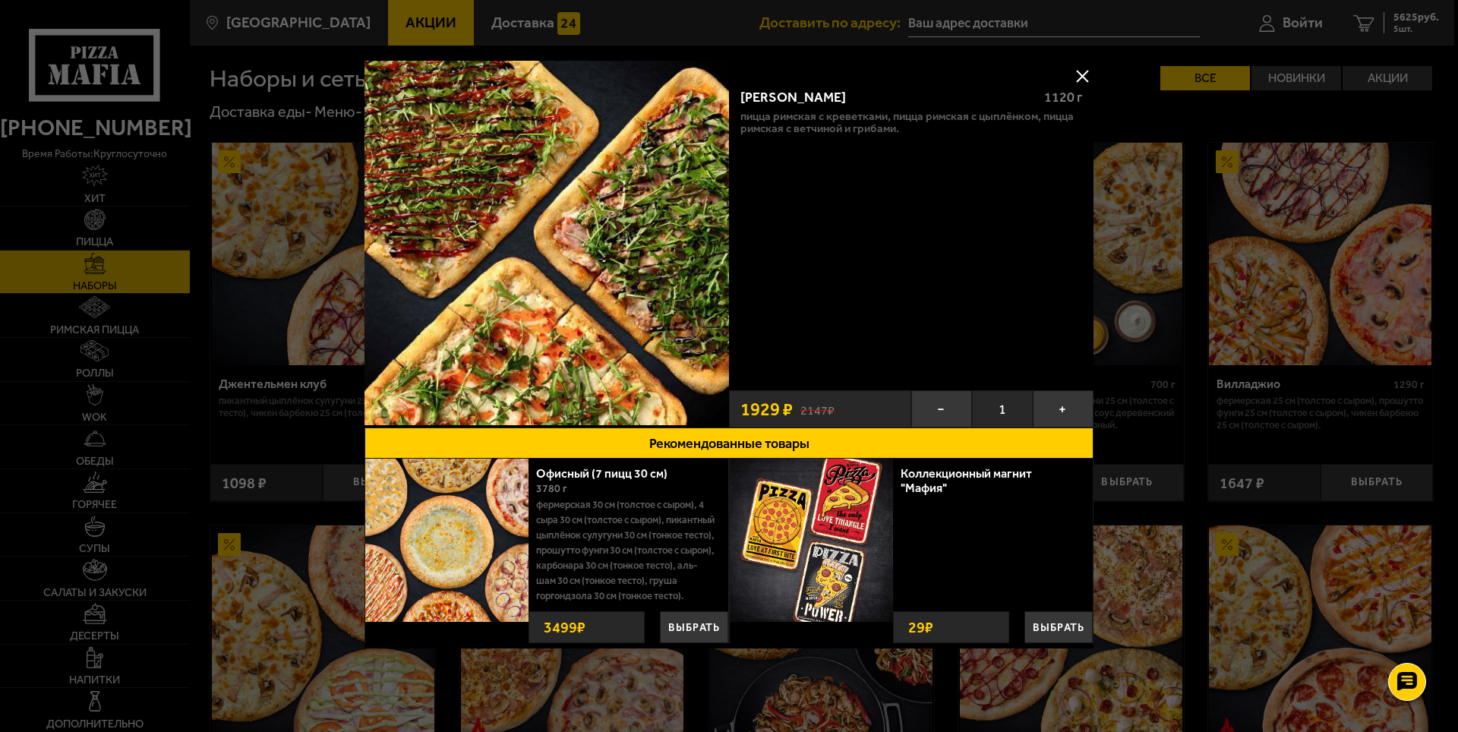
click at [1033, 74] on div "Мама Миа 1120 г Пицца Римская с креветками, Пицца Римская с цыплёнком, Пицца Ри…" at bounding box center [911, 244] width 364 height 367
click at [1071, 75] on button at bounding box center [1082, 76] width 23 height 23
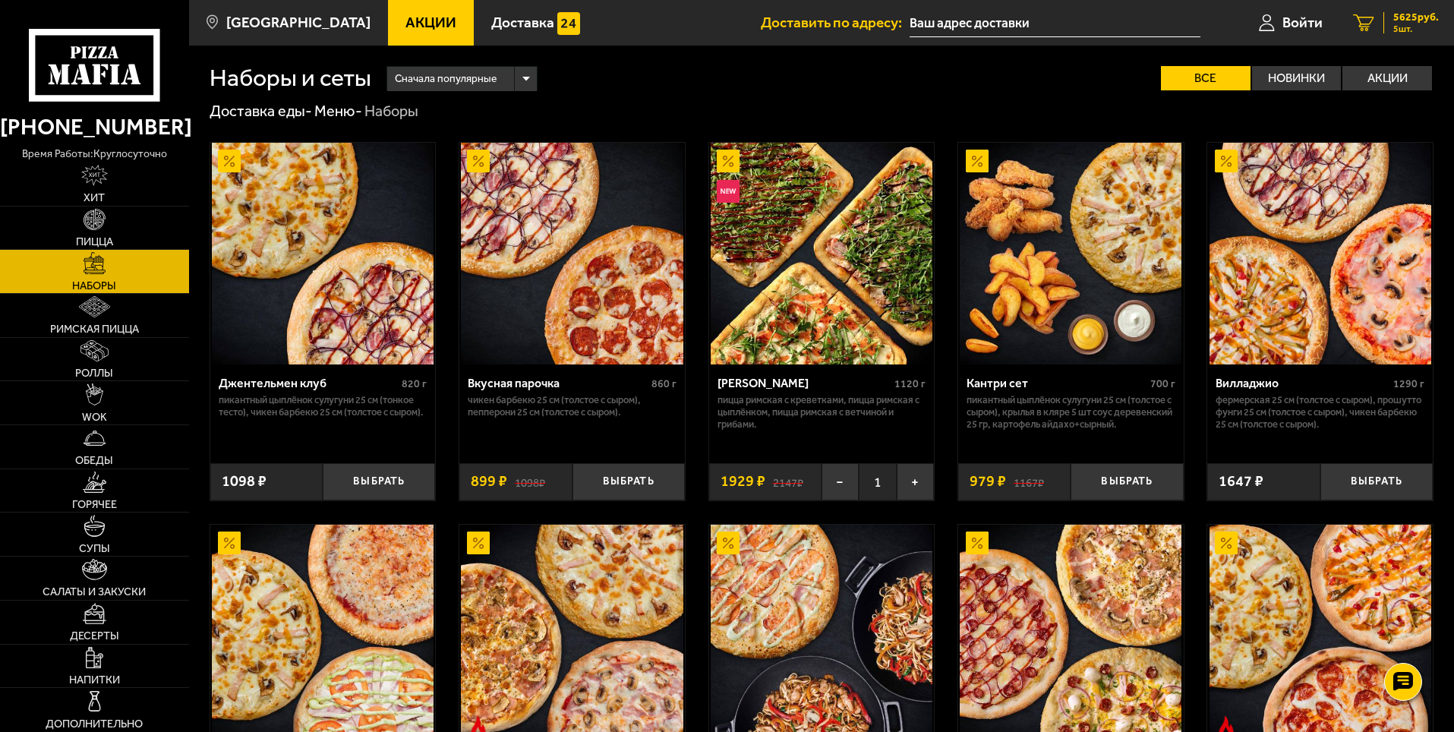
click at [1408, 16] on span "5625 руб." at bounding box center [1416, 17] width 46 height 11
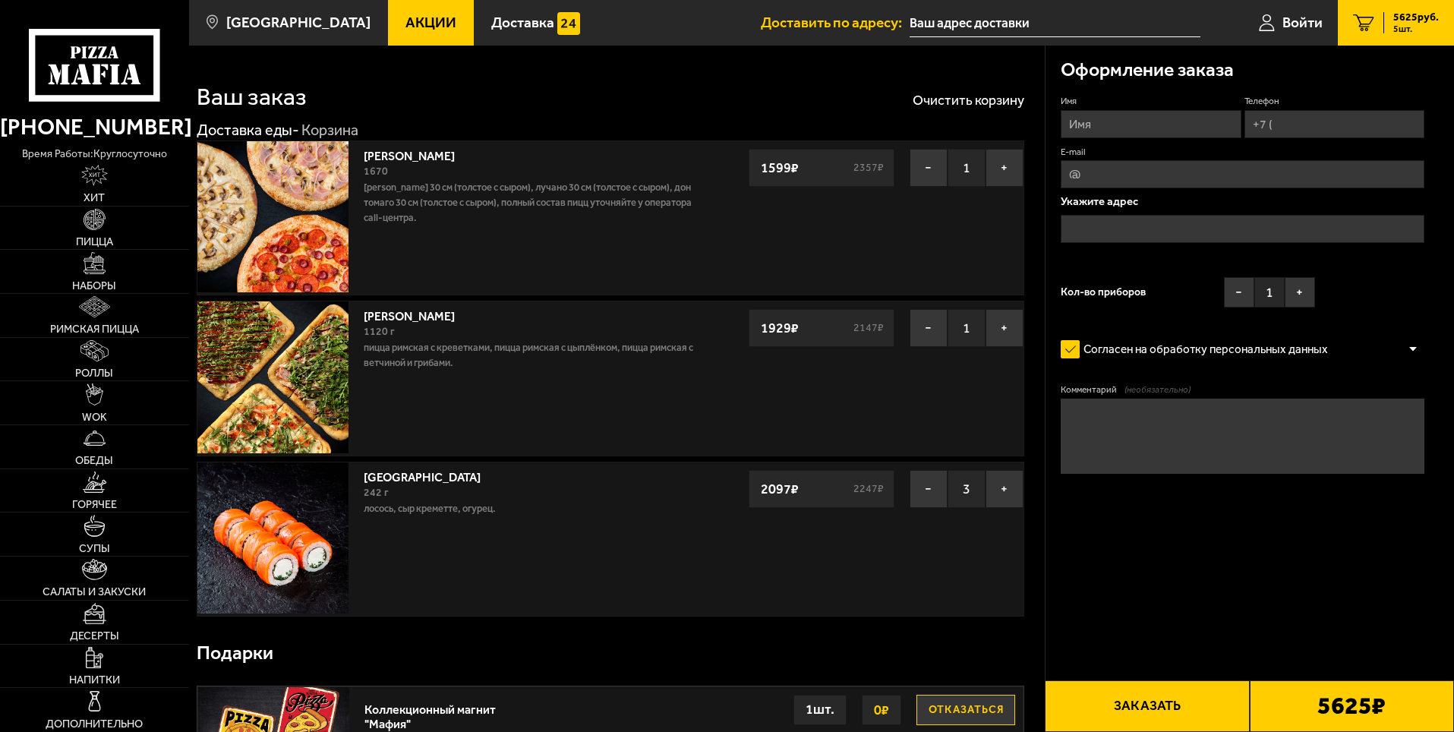
drag, startPoint x: 982, startPoint y: 93, endPoint x: 942, endPoint y: 112, distance: 43.8
click at [918, 167] on button "−" at bounding box center [929, 168] width 38 height 38
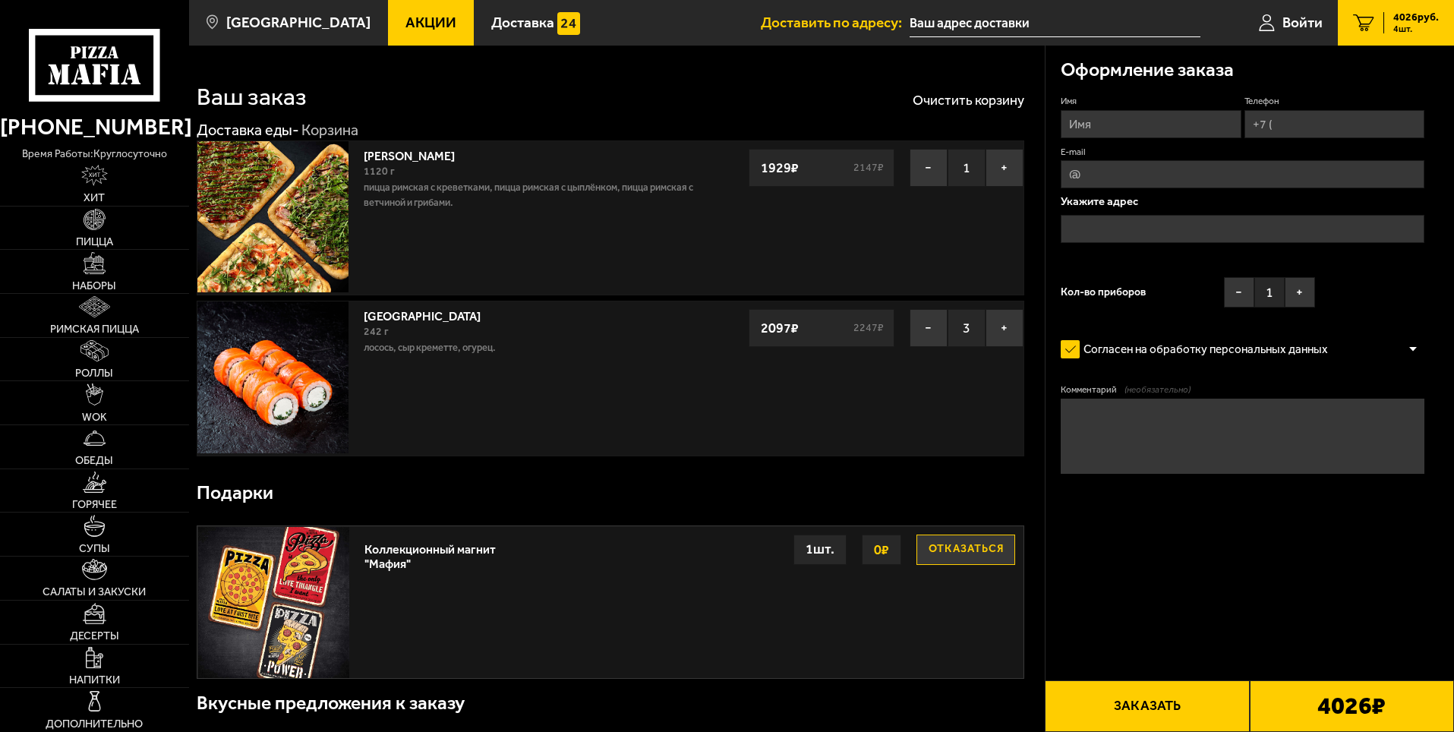
click at [523, 343] on p "лосось, Сыр креметте, огурец." at bounding box center [532, 347] width 337 height 15
click at [1102, 118] on input "Имя" at bounding box center [1151, 124] width 180 height 28
type input "[PERSON_NAME]"
drag, startPoint x: 1305, startPoint y: 137, endPoint x: 1306, endPoint y: 130, distance: 7.6
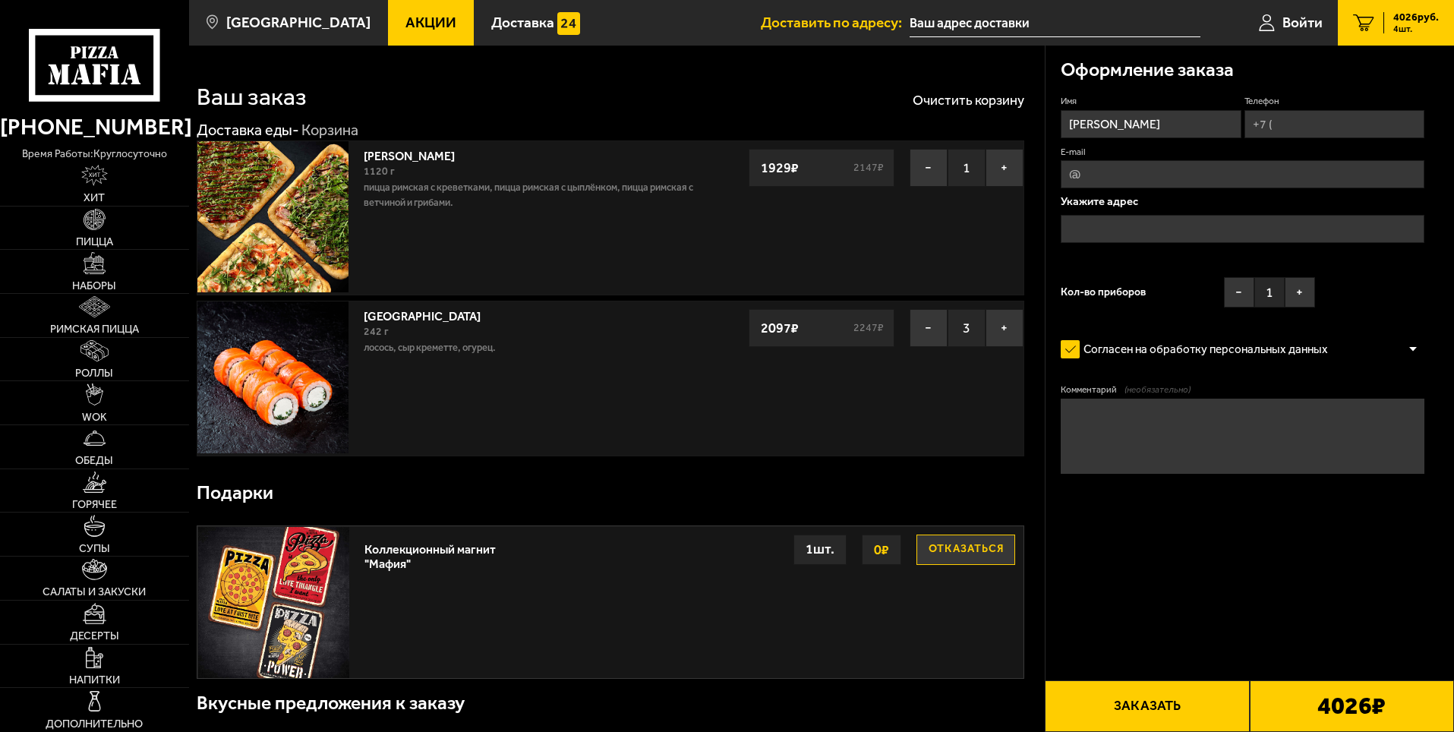
click at [1306, 135] on input "Телефон" at bounding box center [1334, 124] width 180 height 28
click at [1306, 130] on input "Телефон" at bounding box center [1334, 124] width 180 height 28
drag, startPoint x: 1329, startPoint y: 121, endPoint x: 1250, endPoint y: 117, distance: 78.3
click at [1250, 117] on input "Телефон" at bounding box center [1334, 124] width 180 height 28
click at [1344, 125] on input "Телефон" at bounding box center [1334, 124] width 180 height 28
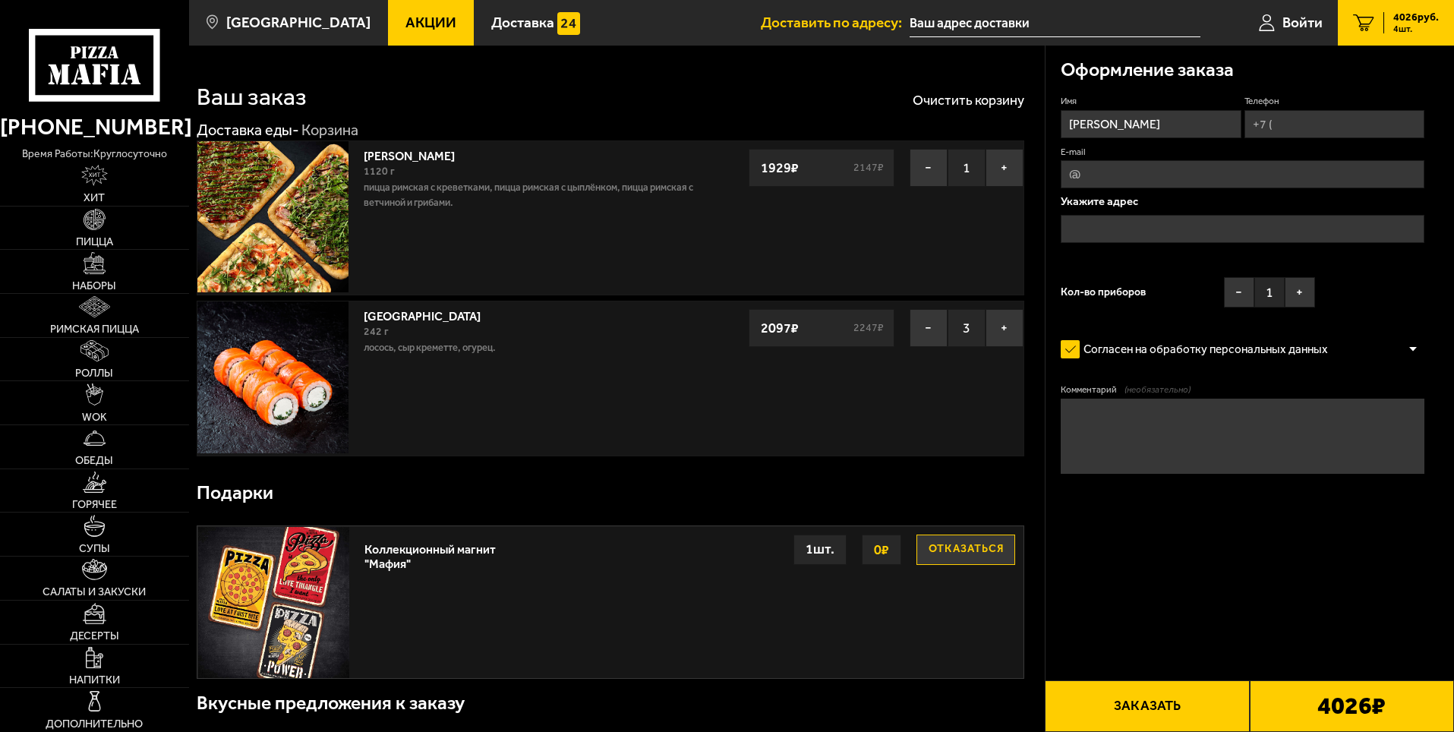
click at [1298, 116] on input "Телефон" at bounding box center [1334, 124] width 180 height 28
type input "+"
click at [1295, 120] on input "+" at bounding box center [1334, 124] width 180 height 28
drag, startPoint x: 1332, startPoint y: 124, endPoint x: 1248, endPoint y: 119, distance: 84.4
click at [1248, 119] on input "+" at bounding box center [1334, 124] width 180 height 28
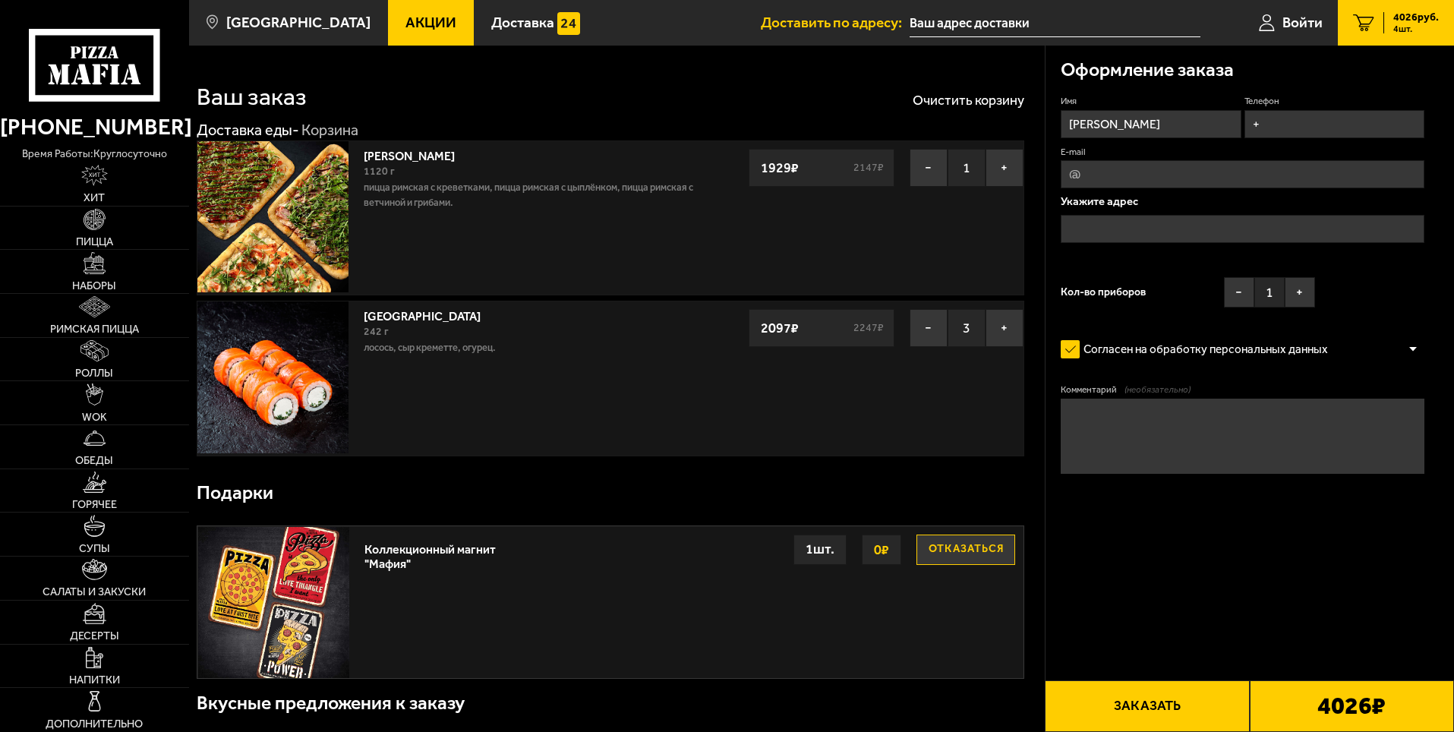
click at [1316, 125] on input "+" at bounding box center [1334, 124] width 180 height 28
click at [1324, 125] on input "+" at bounding box center [1334, 124] width 180 height 28
type input "[PHONE_NUMBER]"
click at [1189, 162] on input "E-mail" at bounding box center [1243, 174] width 364 height 28
type input "[EMAIL_ADDRESS][DOMAIN_NAME]"
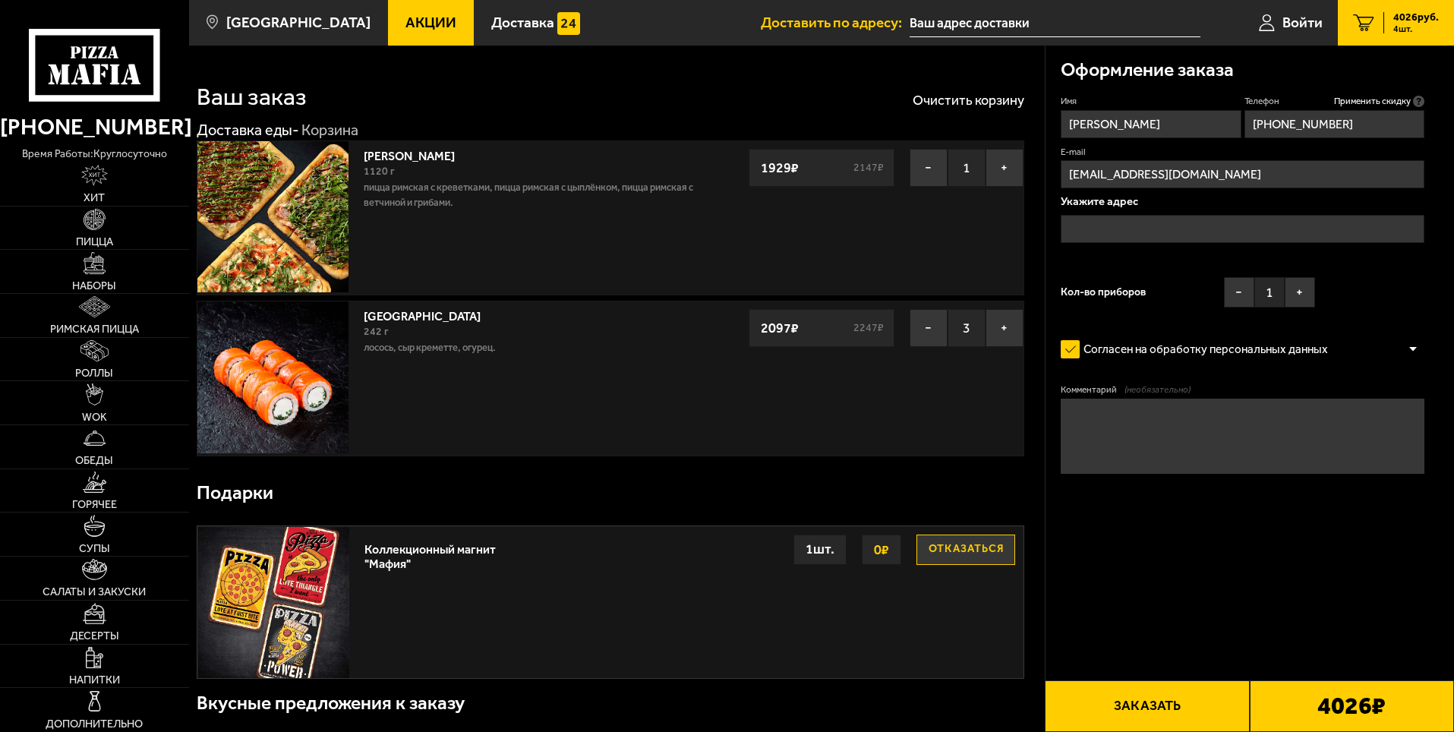
click at [1140, 232] on input "text" at bounding box center [1243, 229] width 364 height 28
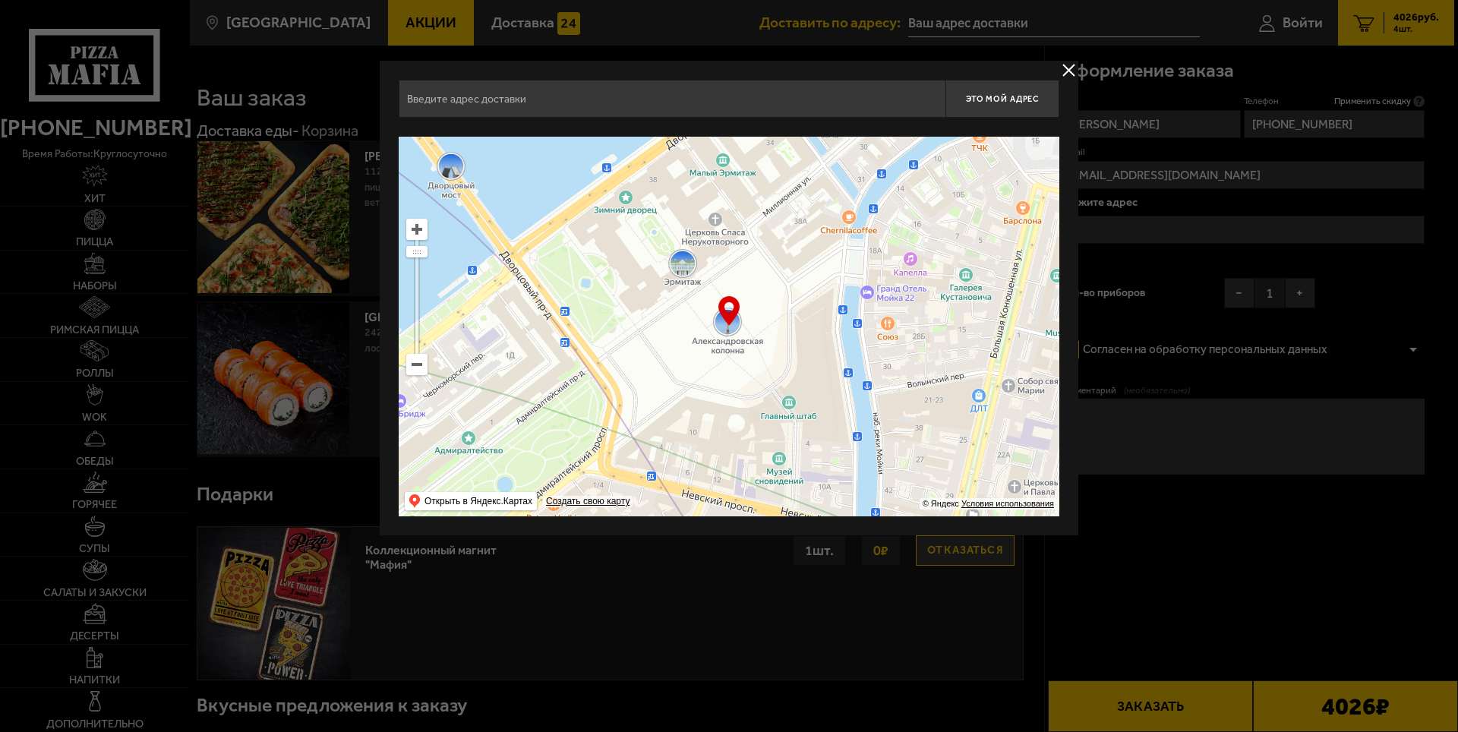
click at [683, 102] on input "text" at bounding box center [672, 99] width 547 height 38
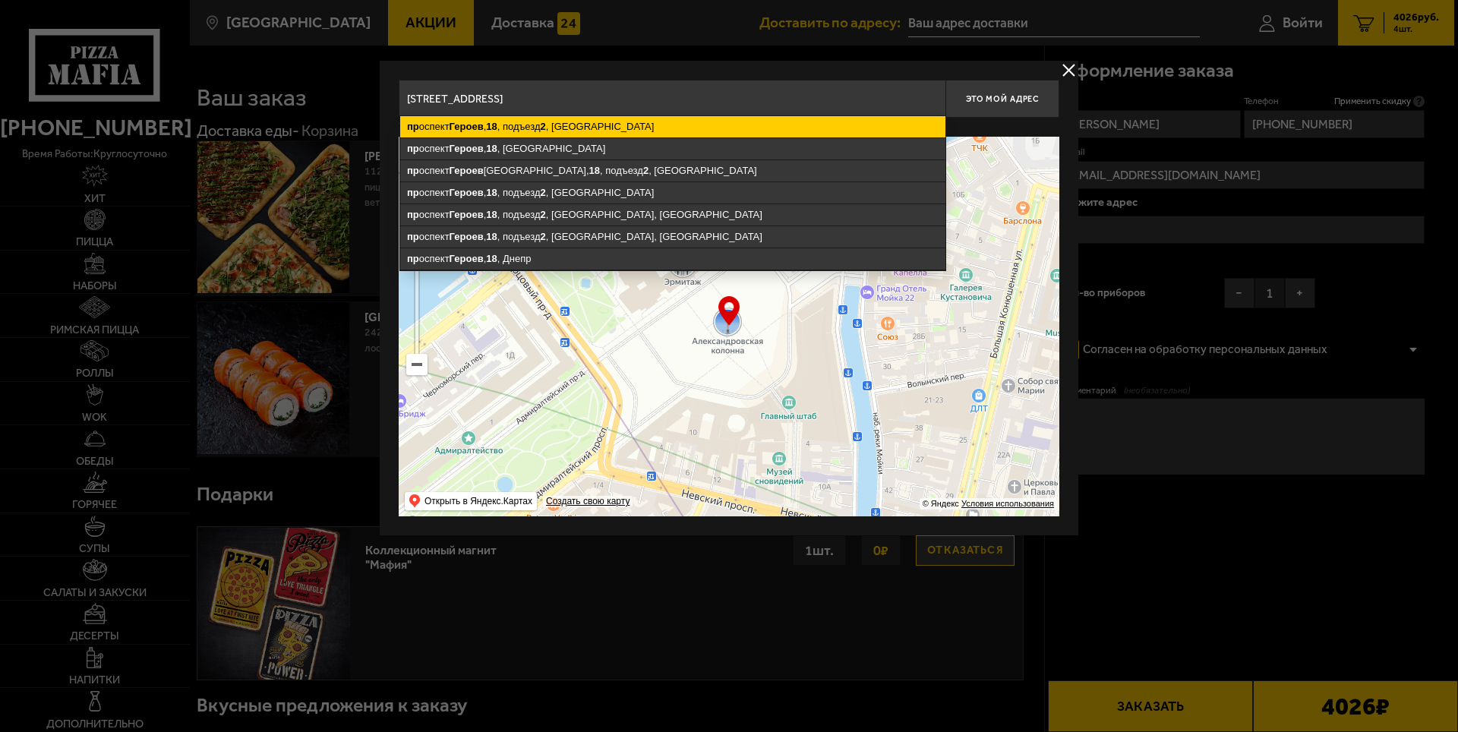
click at [559, 125] on ymaps "[STREET_ADDRESS]" at bounding box center [672, 126] width 545 height 21
type input "[STREET_ADDRESS]"
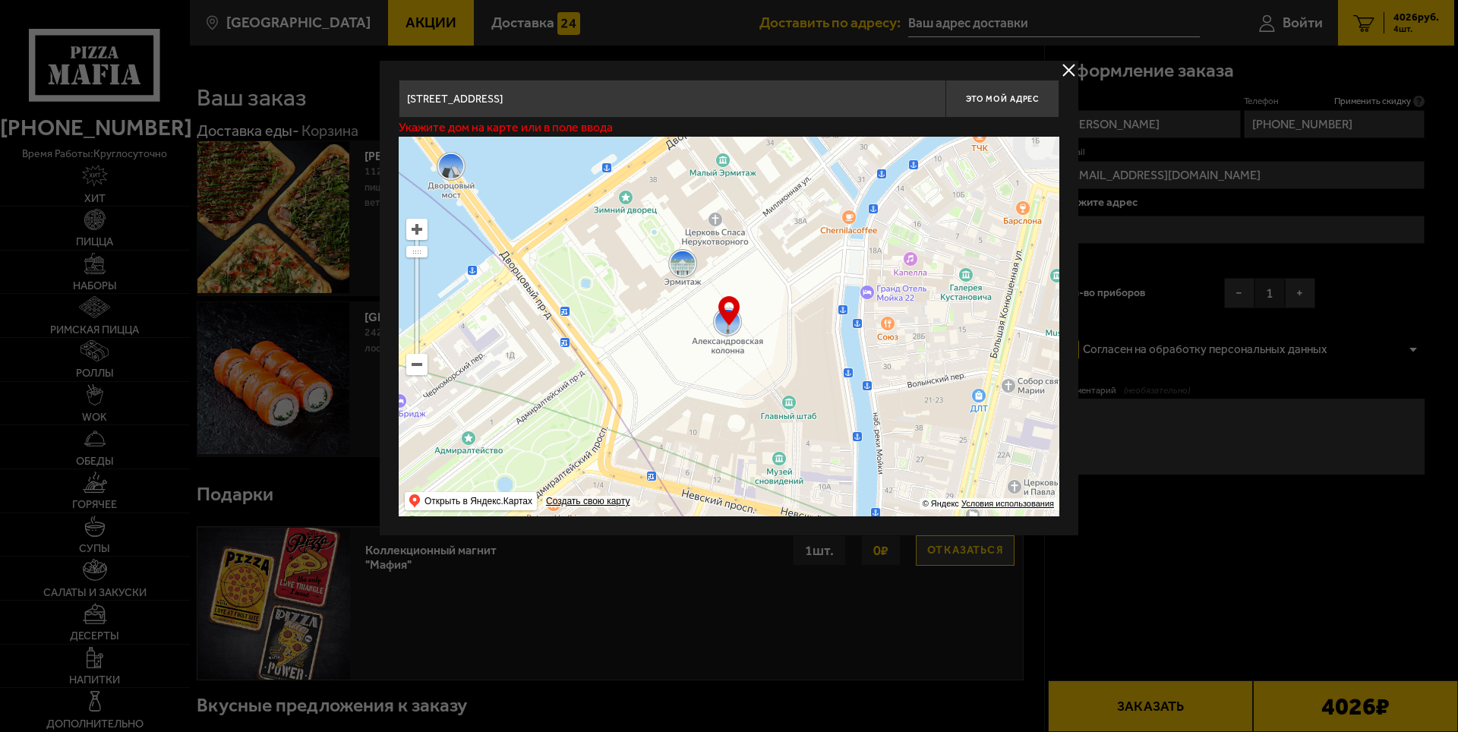
type input "[STREET_ADDRESS]"
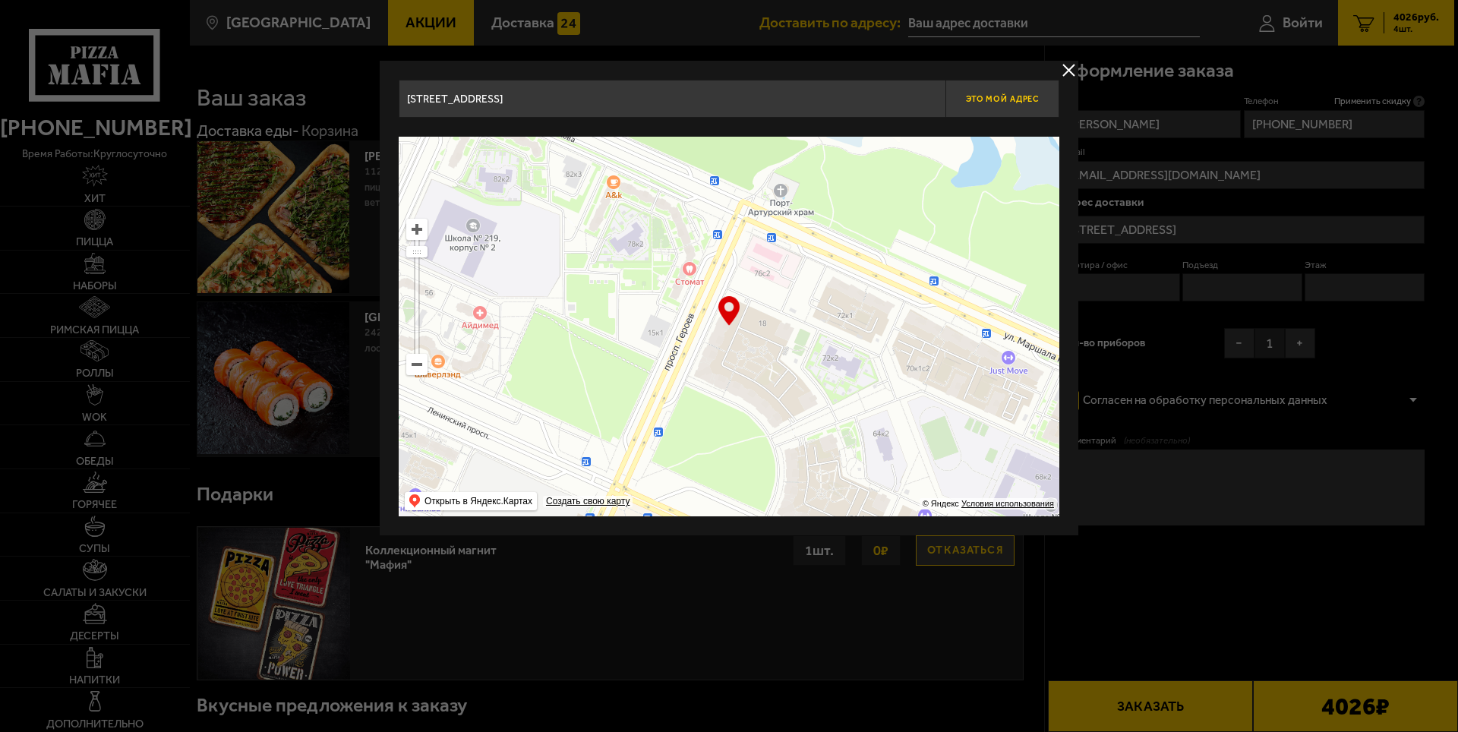
click at [1004, 94] on span "Это мой адрес" at bounding box center [1002, 99] width 73 height 10
type input "[STREET_ADDRESS]"
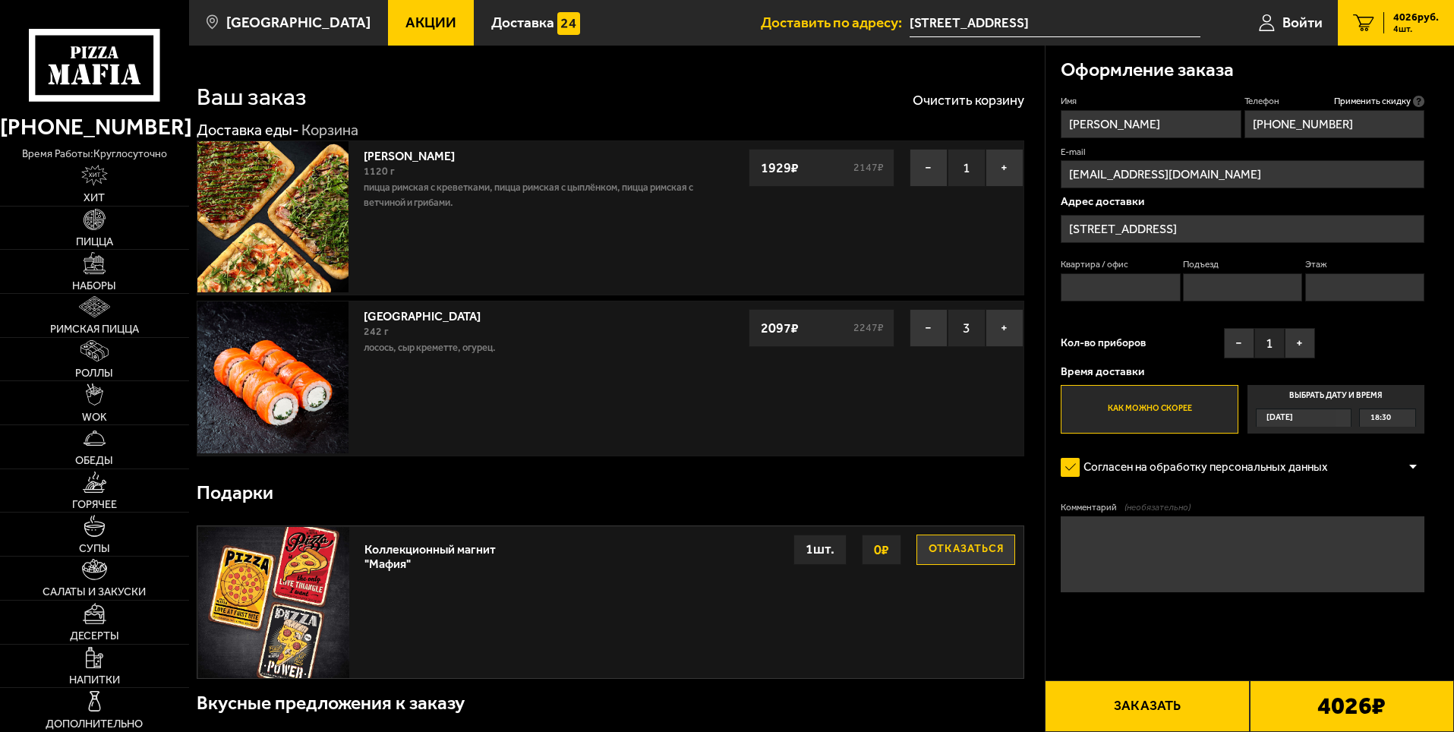
click at [1107, 289] on input "Квартира / офис" at bounding box center [1120, 287] width 119 height 28
type input "197"
click at [1216, 292] on input "Подъезд" at bounding box center [1242, 287] width 119 height 28
type input "2"
click at [1308, 287] on input "Этаж" at bounding box center [1364, 287] width 119 height 28
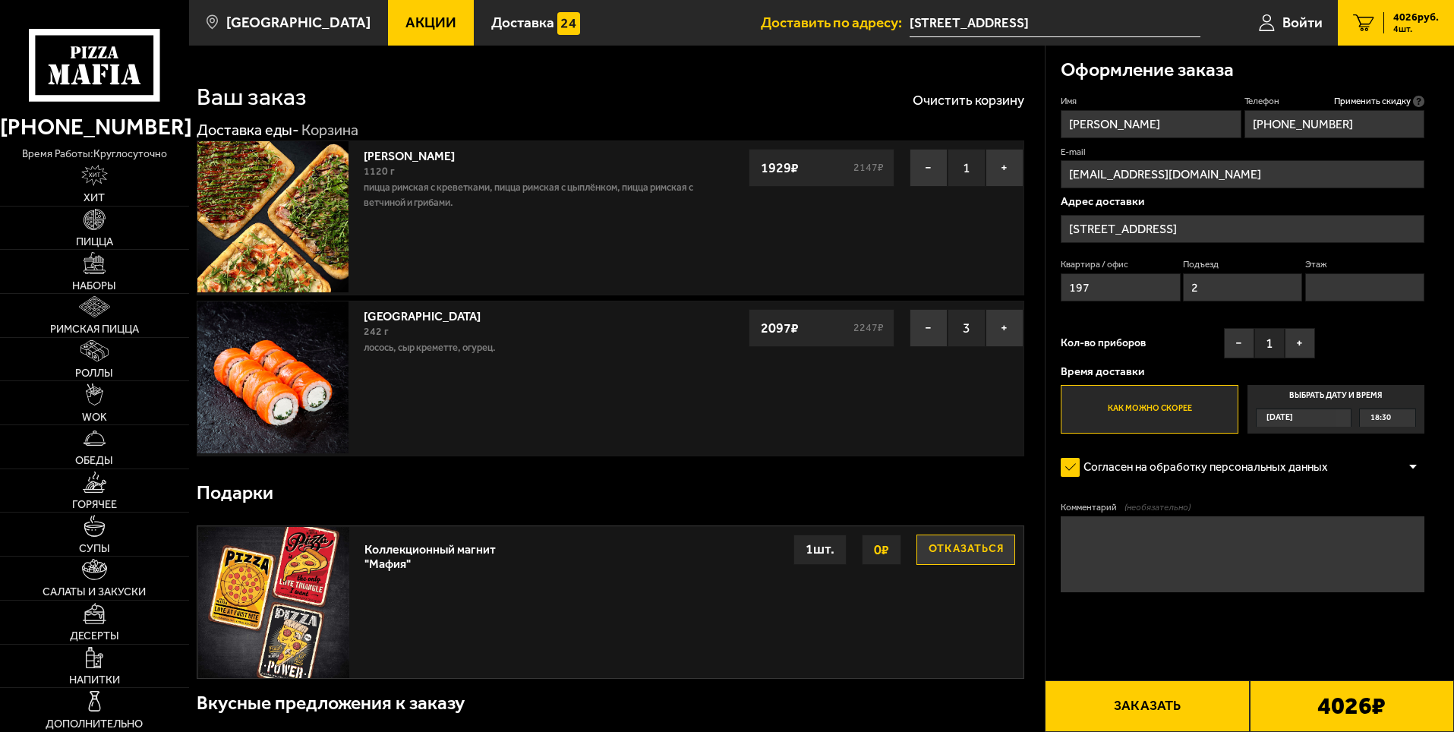
type input "2"
type input "12"
click at [1300, 342] on button "+" at bounding box center [1300, 343] width 30 height 30
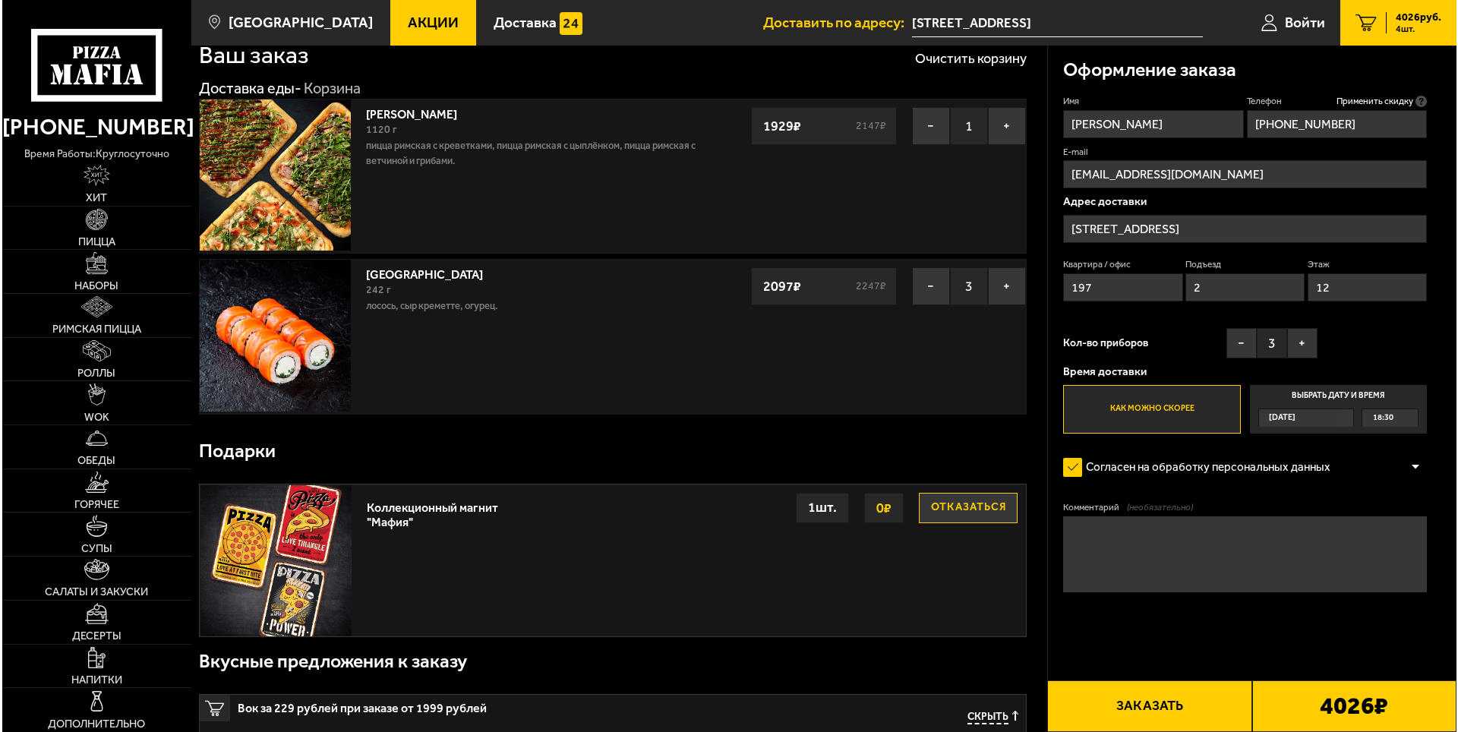
scroll to position [76, 0]
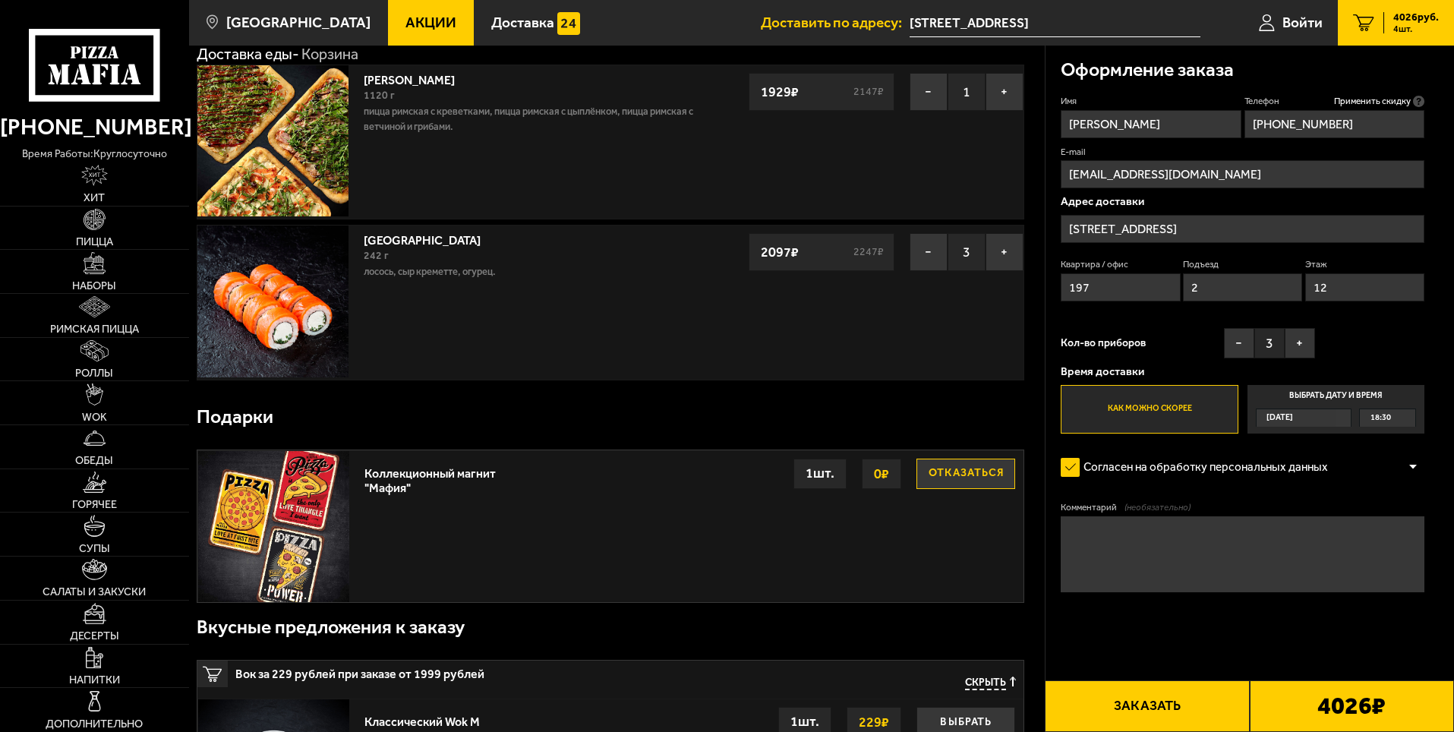
click at [1181, 711] on button "Заказать" at bounding box center [1147, 706] width 204 height 52
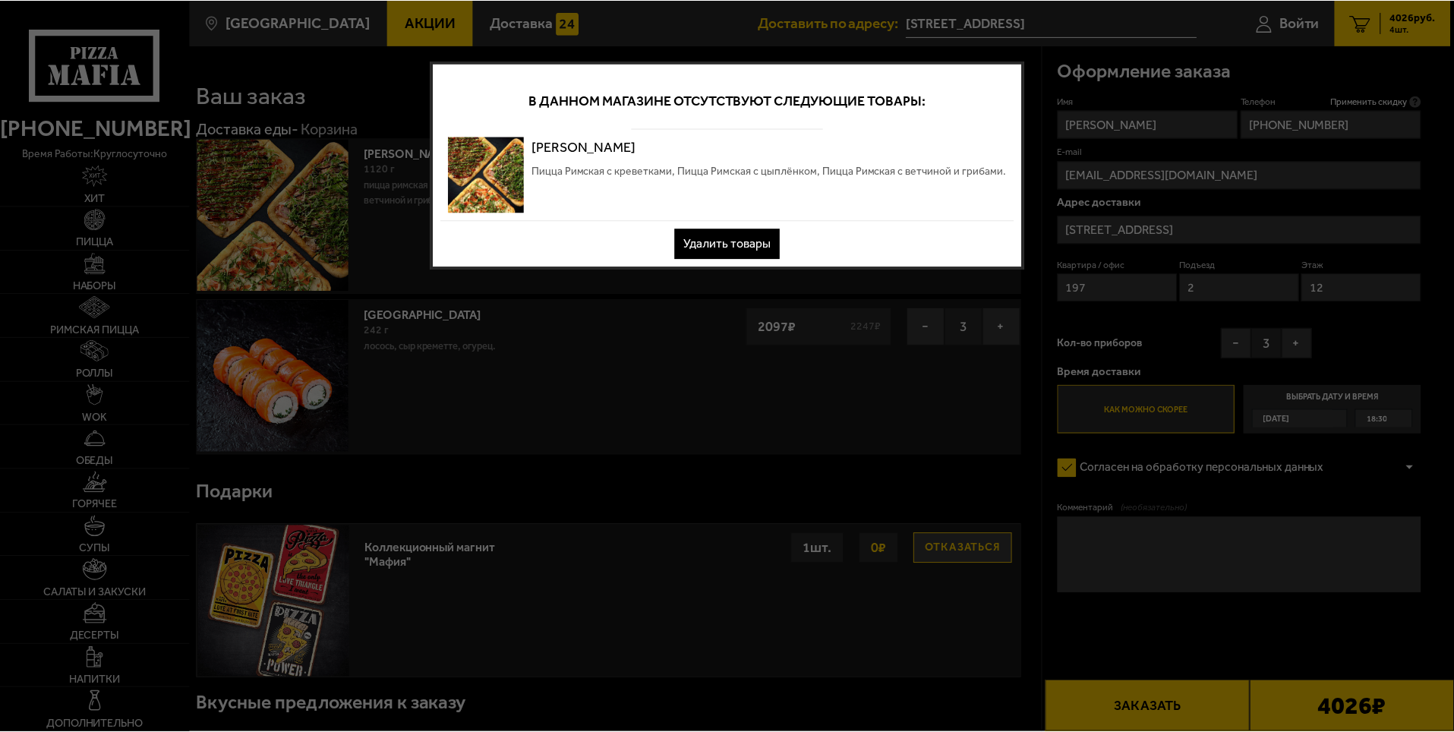
scroll to position [0, 0]
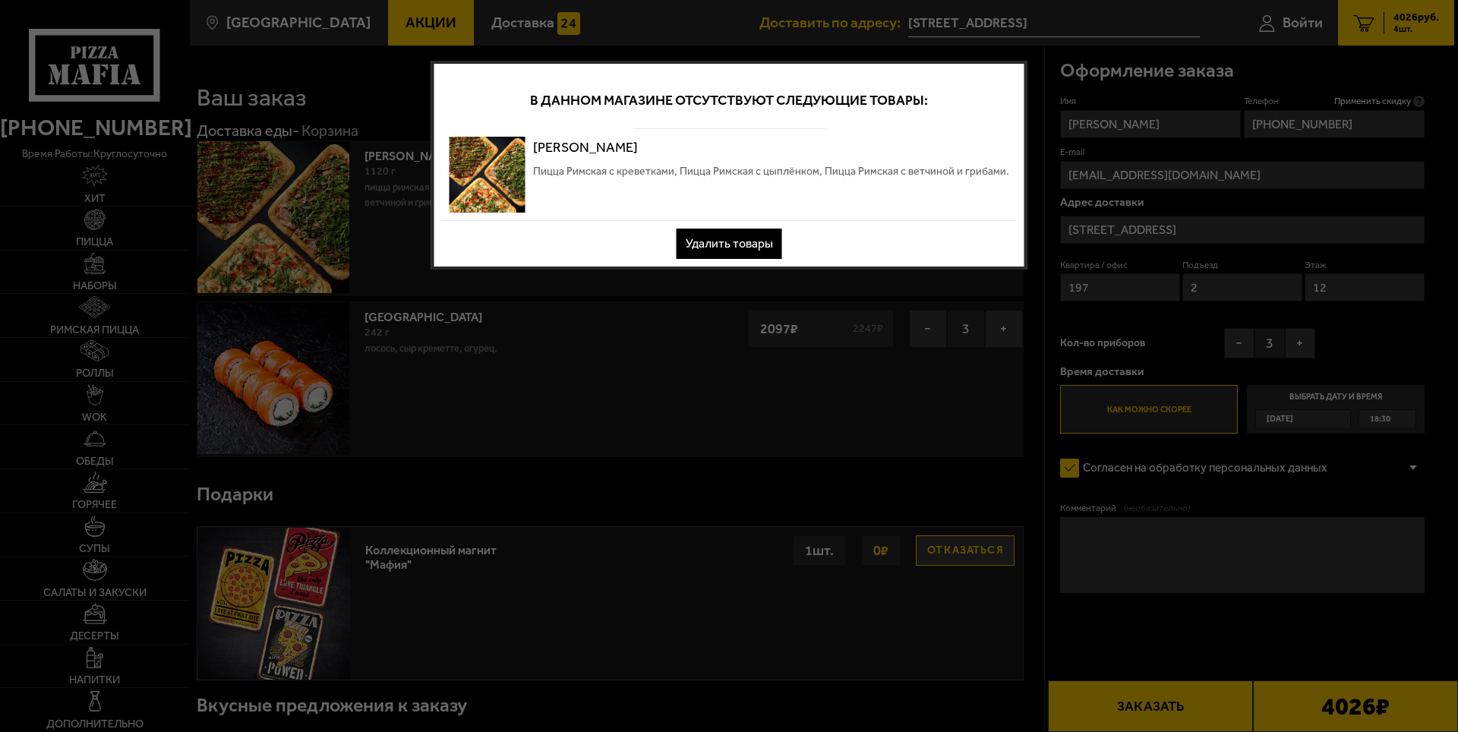
drag, startPoint x: 736, startPoint y: 256, endPoint x: 735, endPoint y: 248, distance: 7.7
click at [735, 251] on button "Удалить товары" at bounding box center [729, 244] width 106 height 30
click at [734, 248] on button "Удалить товары" at bounding box center [729, 244] width 106 height 30
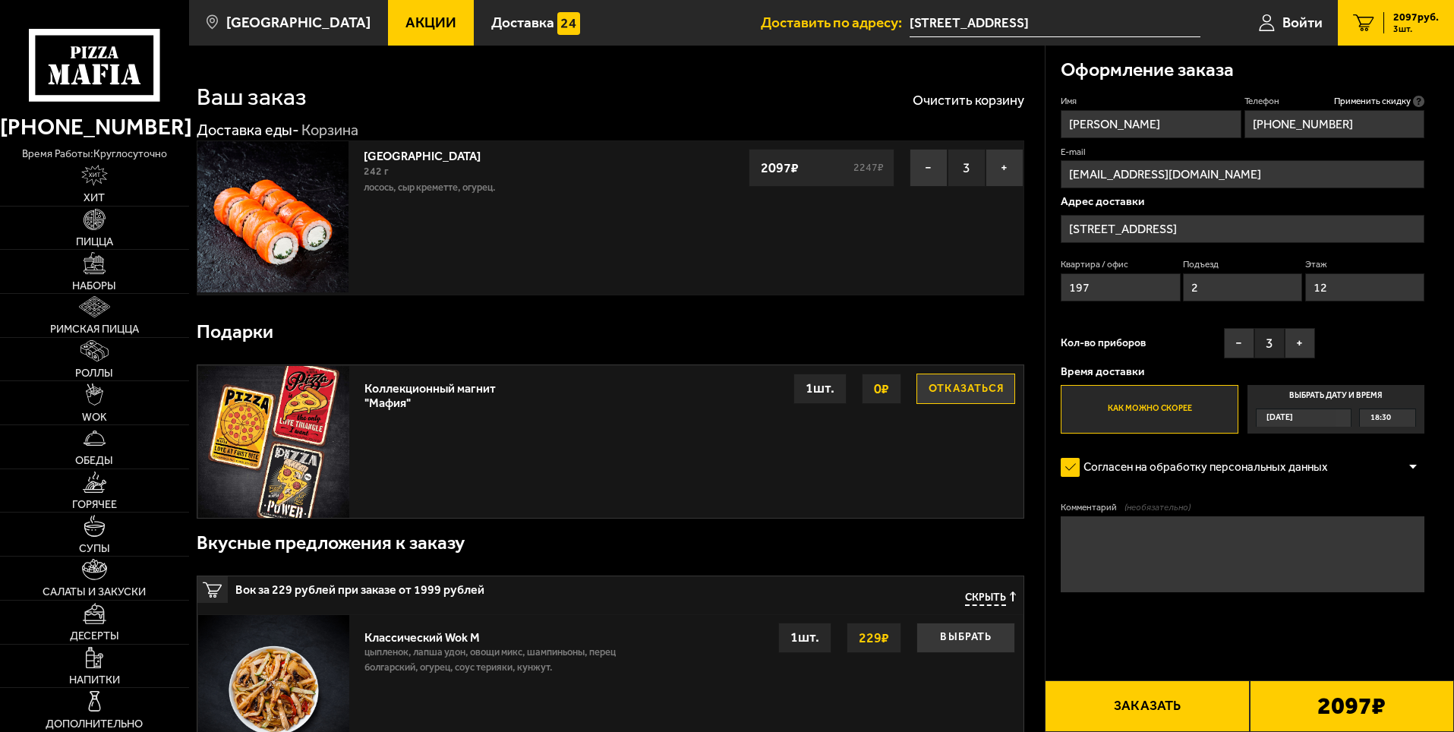
click at [163, 229] on link "Пицца" at bounding box center [94, 228] width 189 height 43
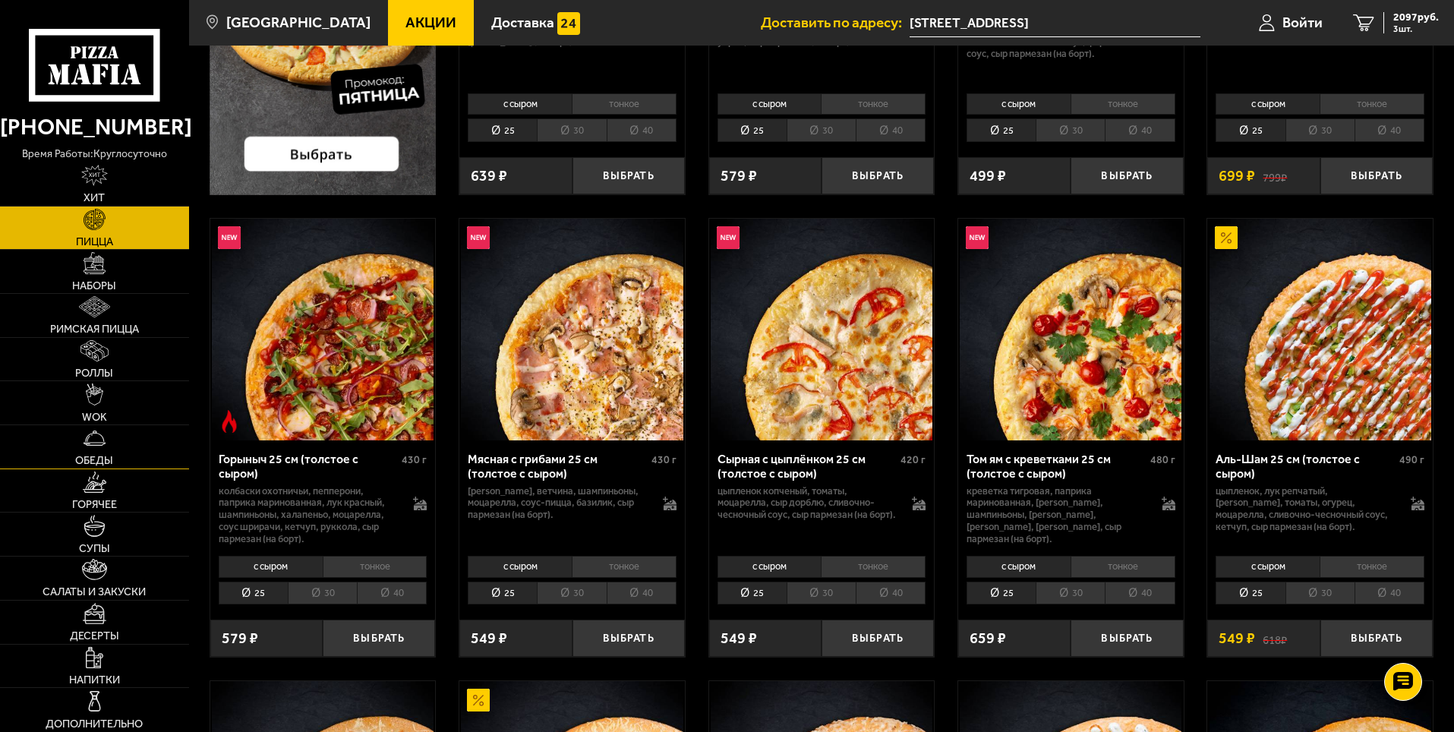
scroll to position [607, 0]
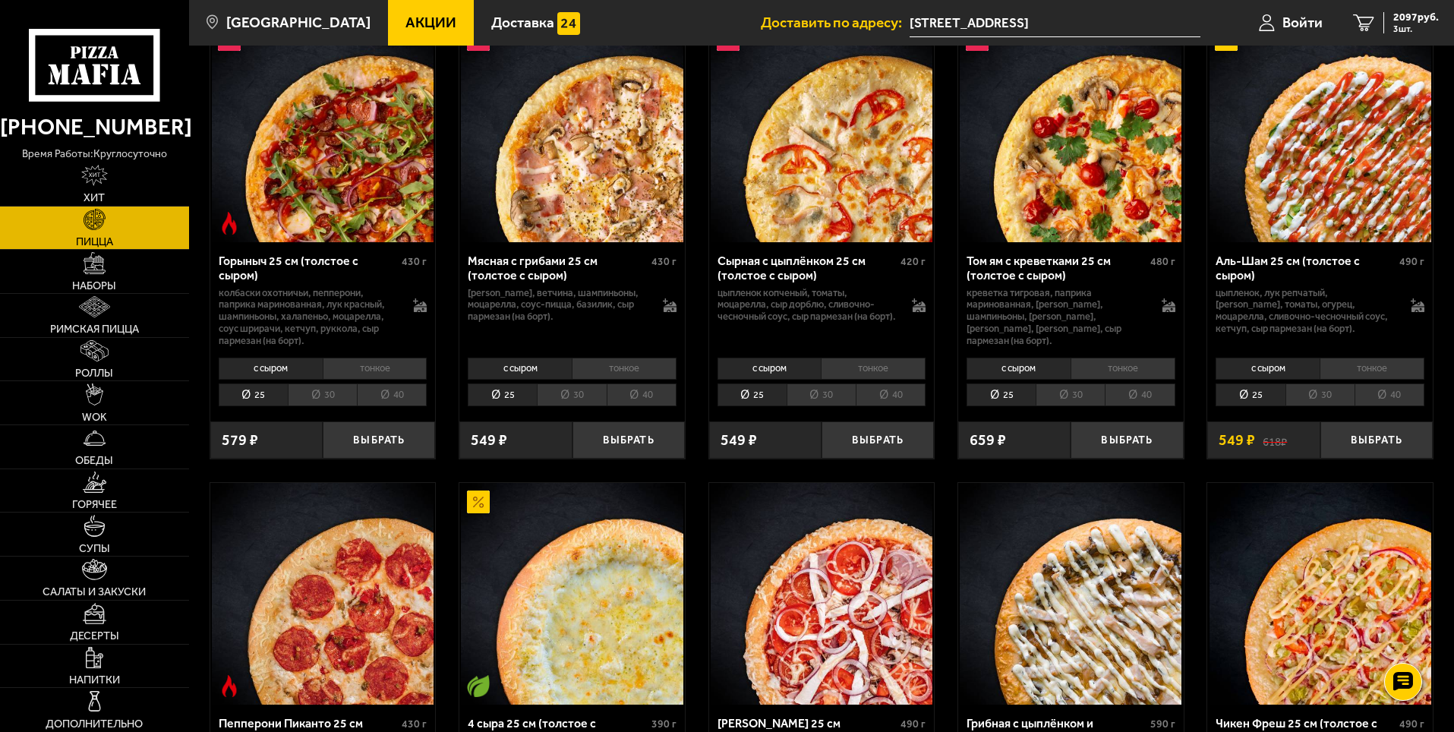
click at [112, 90] on icon at bounding box center [94, 65] width 131 height 72
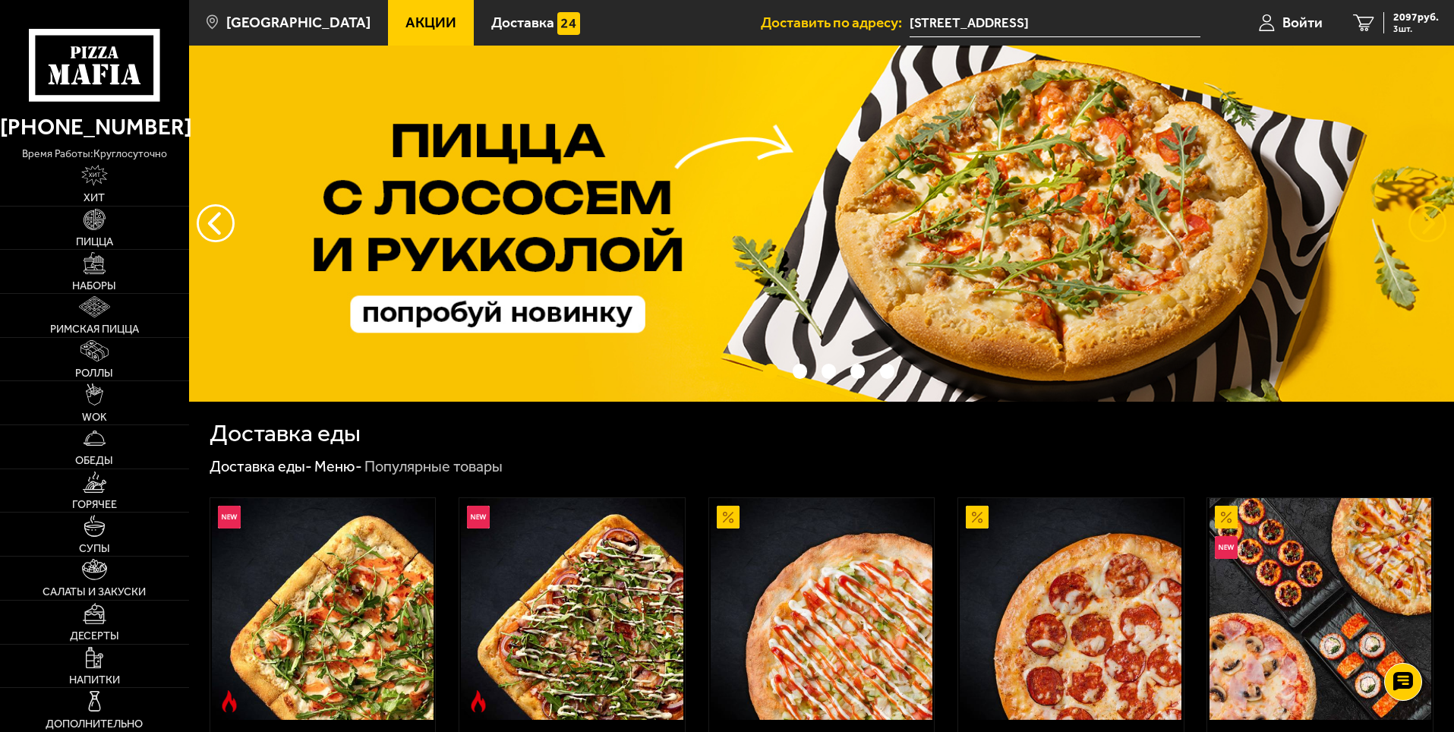
click at [1421, 225] on button "предыдущий" at bounding box center [1427, 223] width 38 height 38
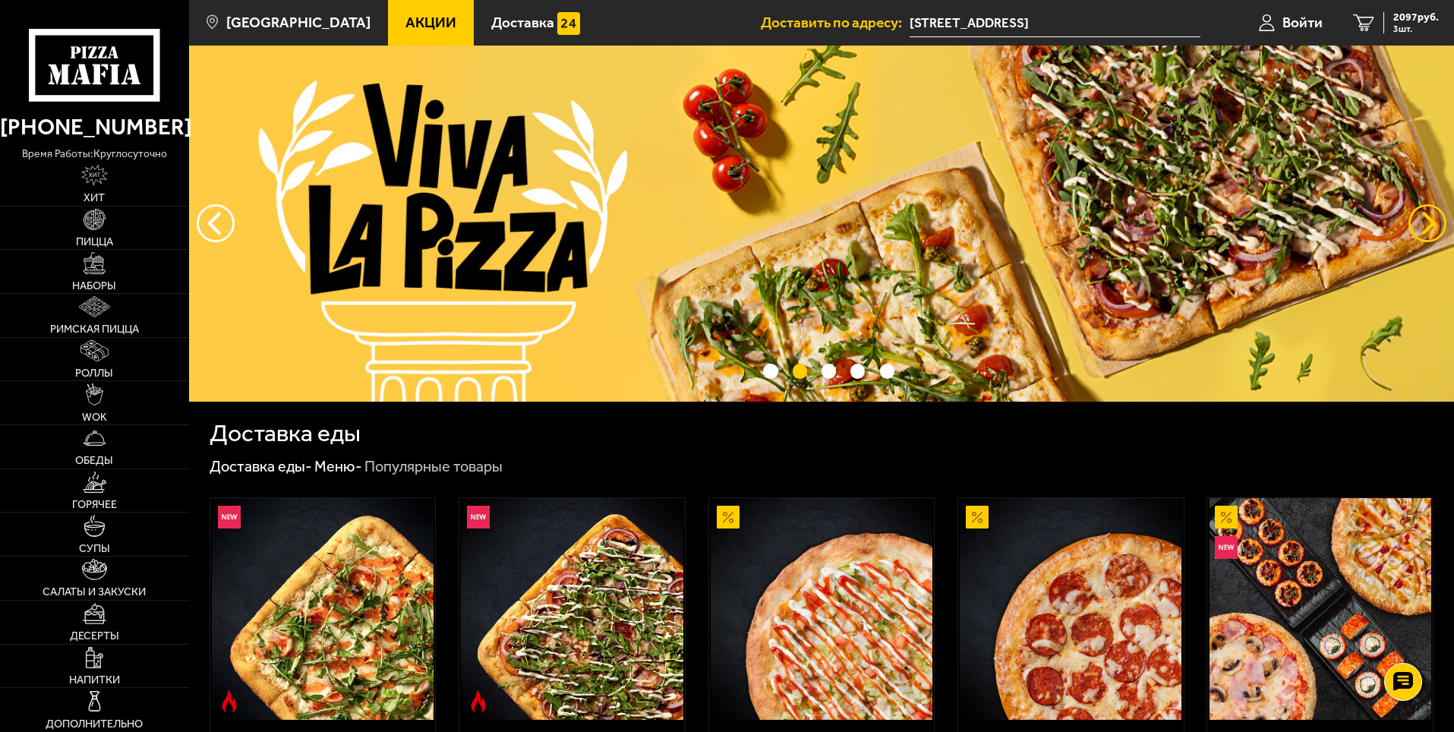
click at [1421, 225] on button "предыдущий" at bounding box center [1427, 223] width 38 height 38
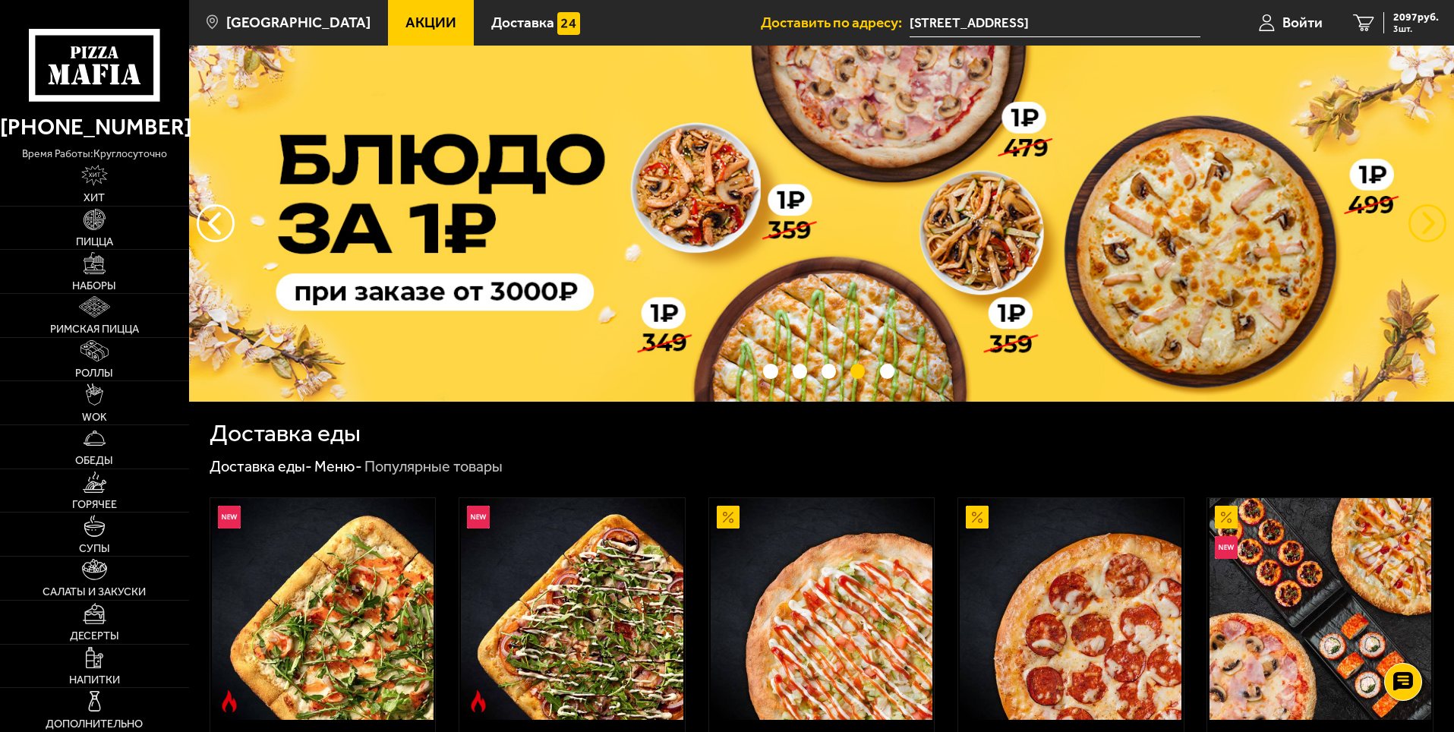
click at [1414, 229] on button "предыдущий" at bounding box center [1427, 223] width 38 height 38
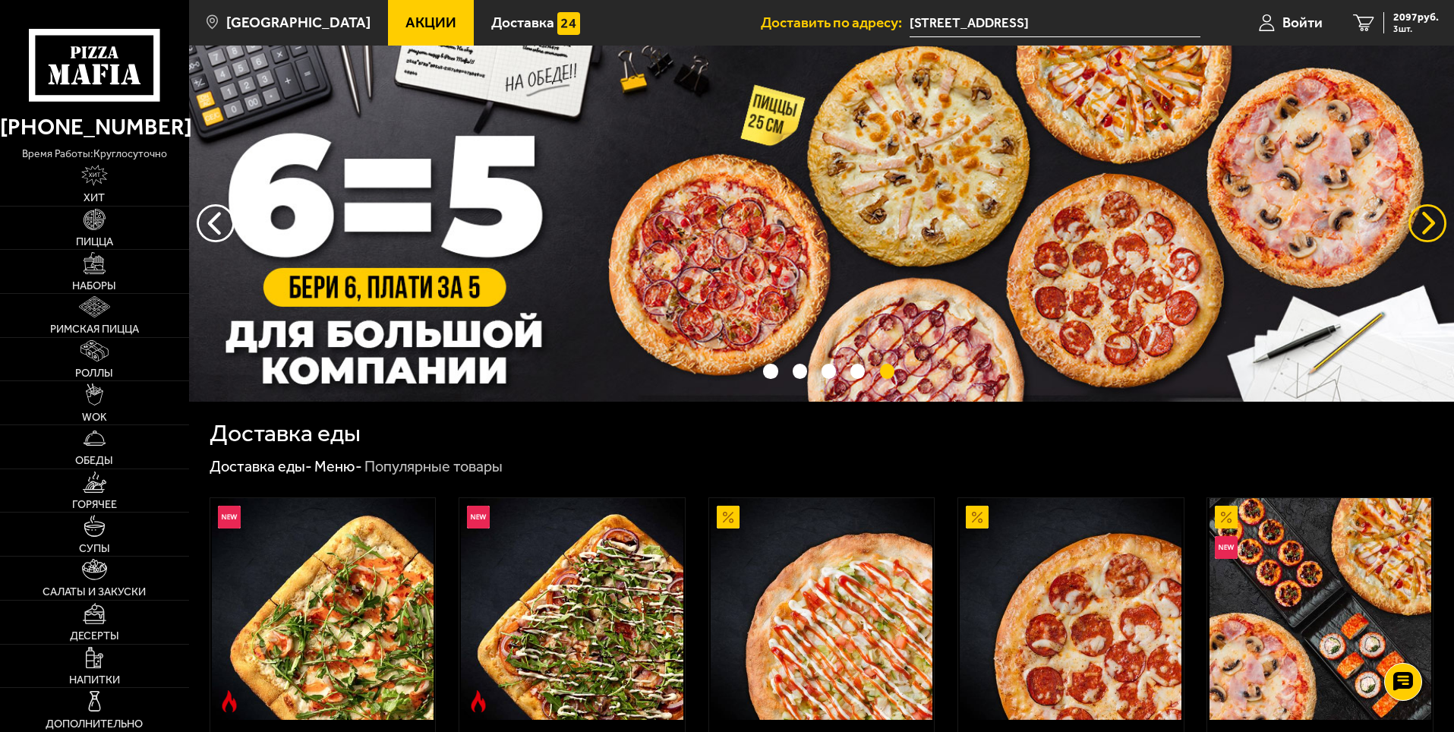
click at [1414, 229] on button "предыдущий" at bounding box center [1427, 223] width 38 height 38
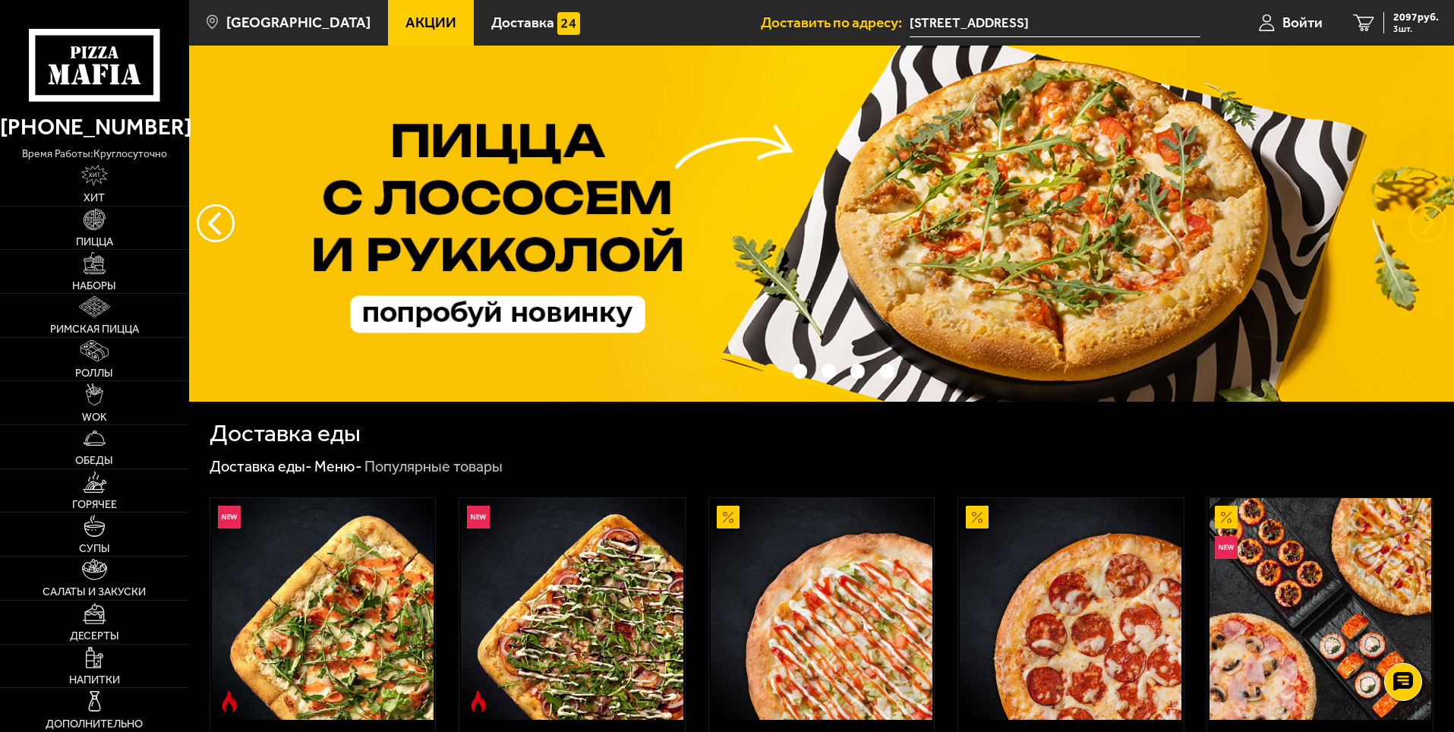
click at [1414, 229] on button "предыдущий" at bounding box center [1427, 223] width 38 height 38
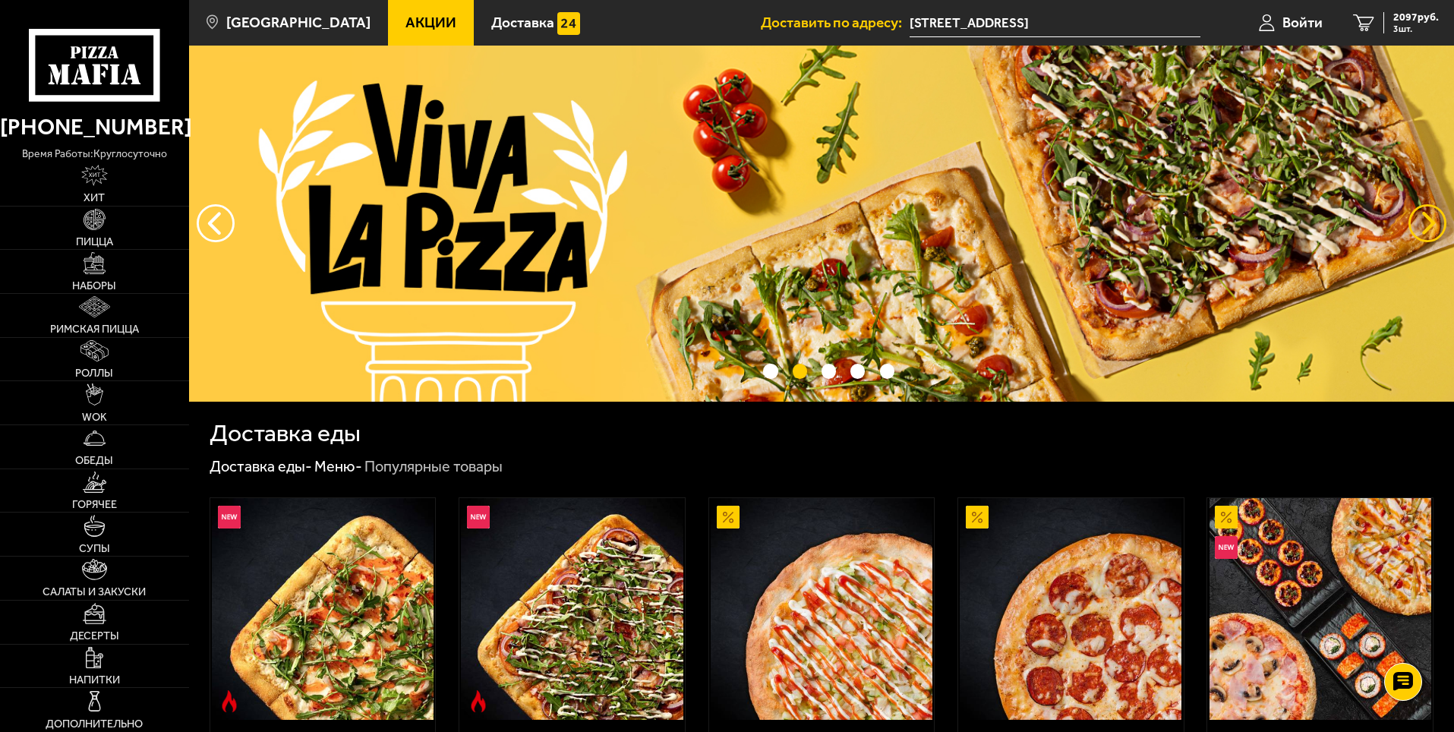
click at [1414, 229] on button "предыдущий" at bounding box center [1427, 223] width 38 height 38
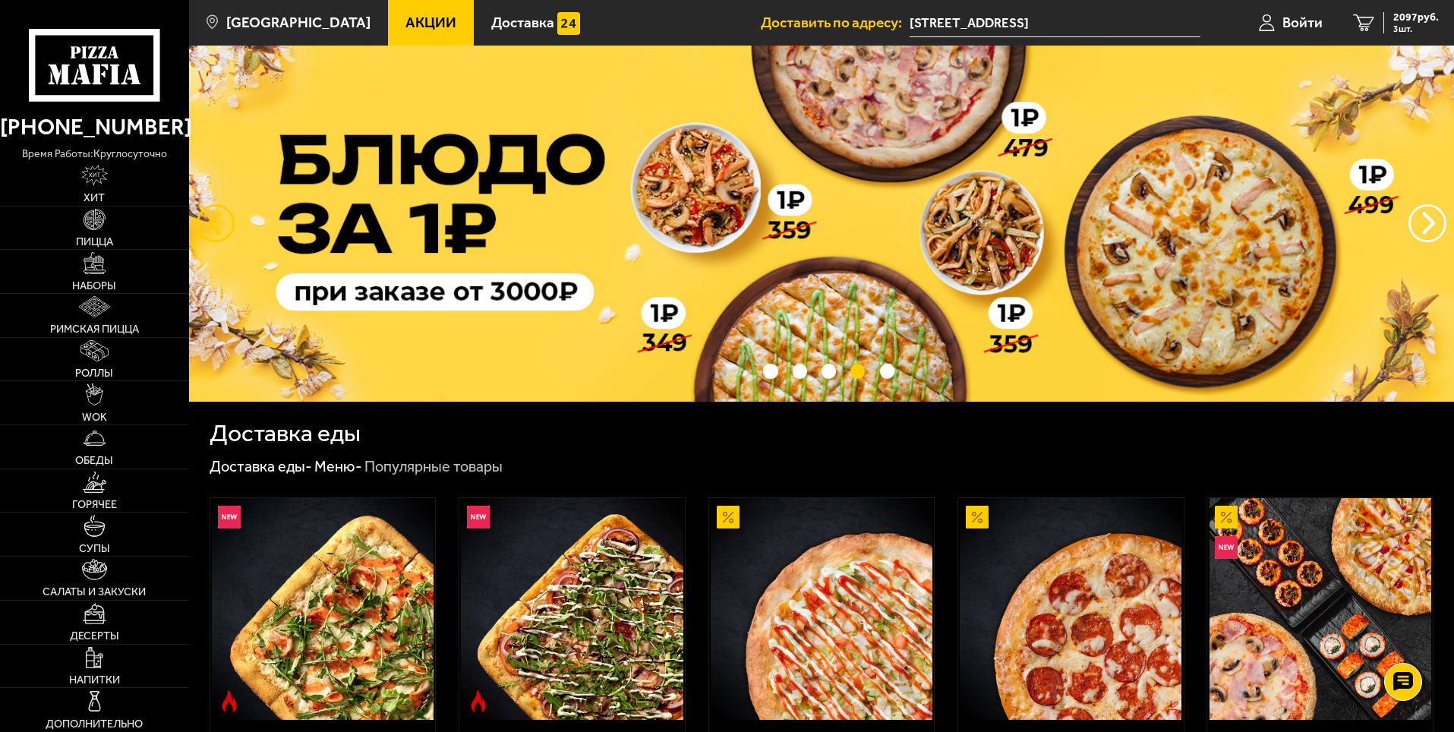
click at [219, 207] on button "следующий" at bounding box center [216, 223] width 38 height 38
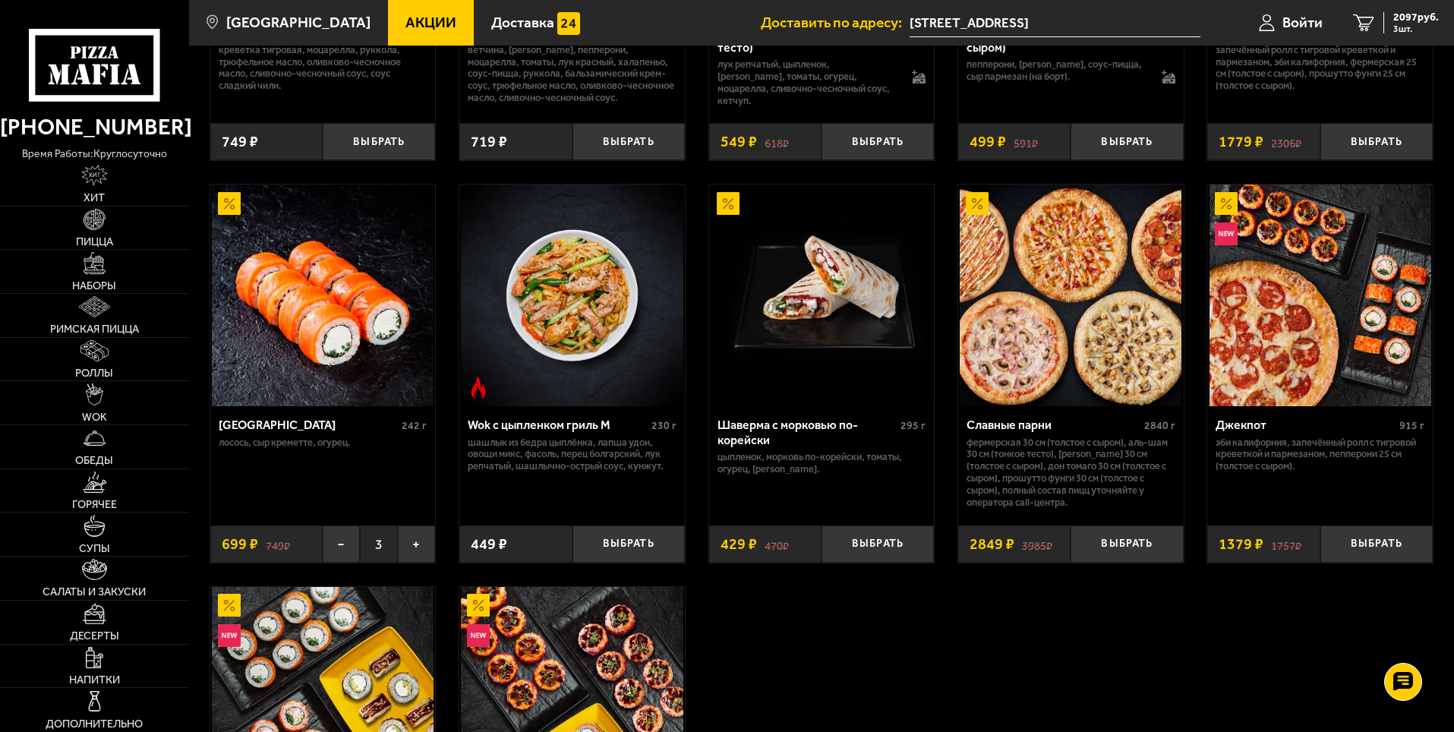
scroll to position [835, 0]
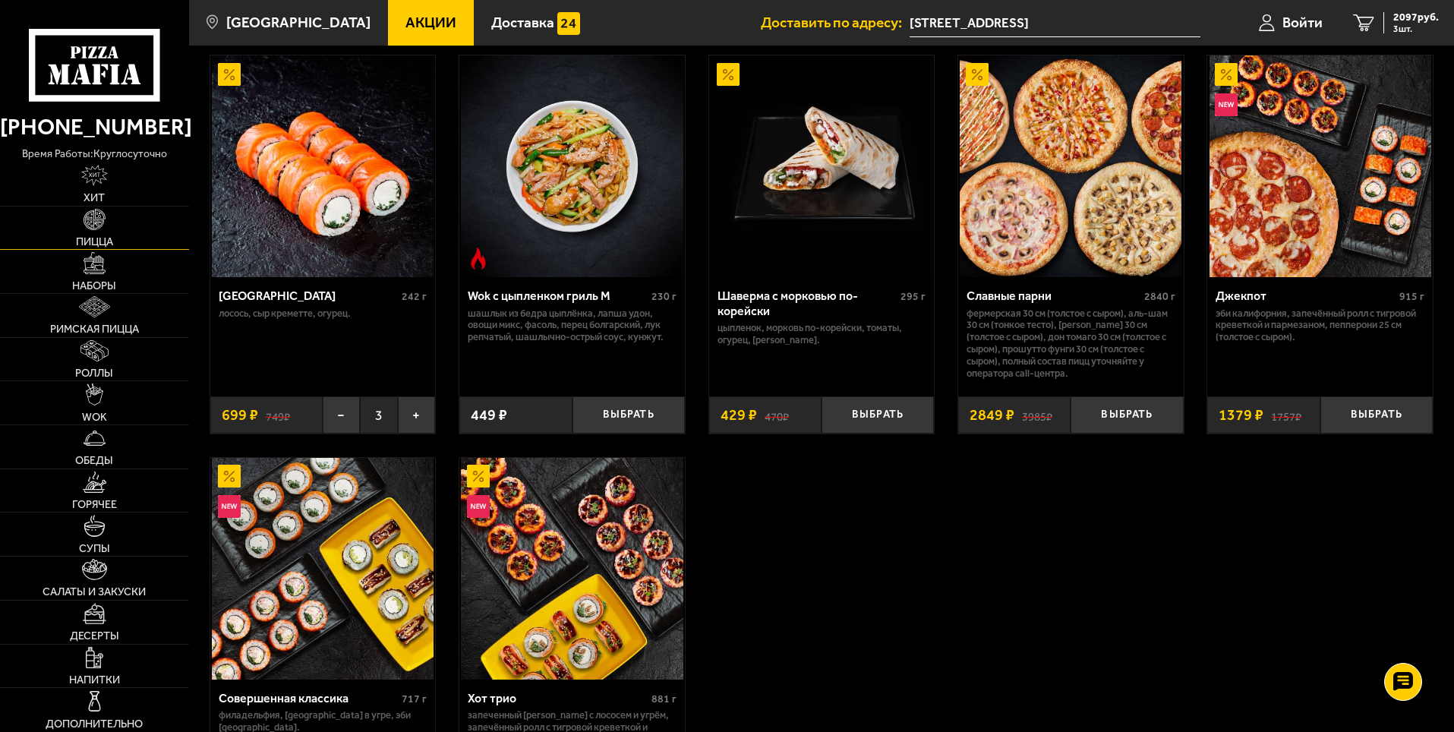
click at [110, 236] on span "Пицца" at bounding box center [94, 241] width 37 height 11
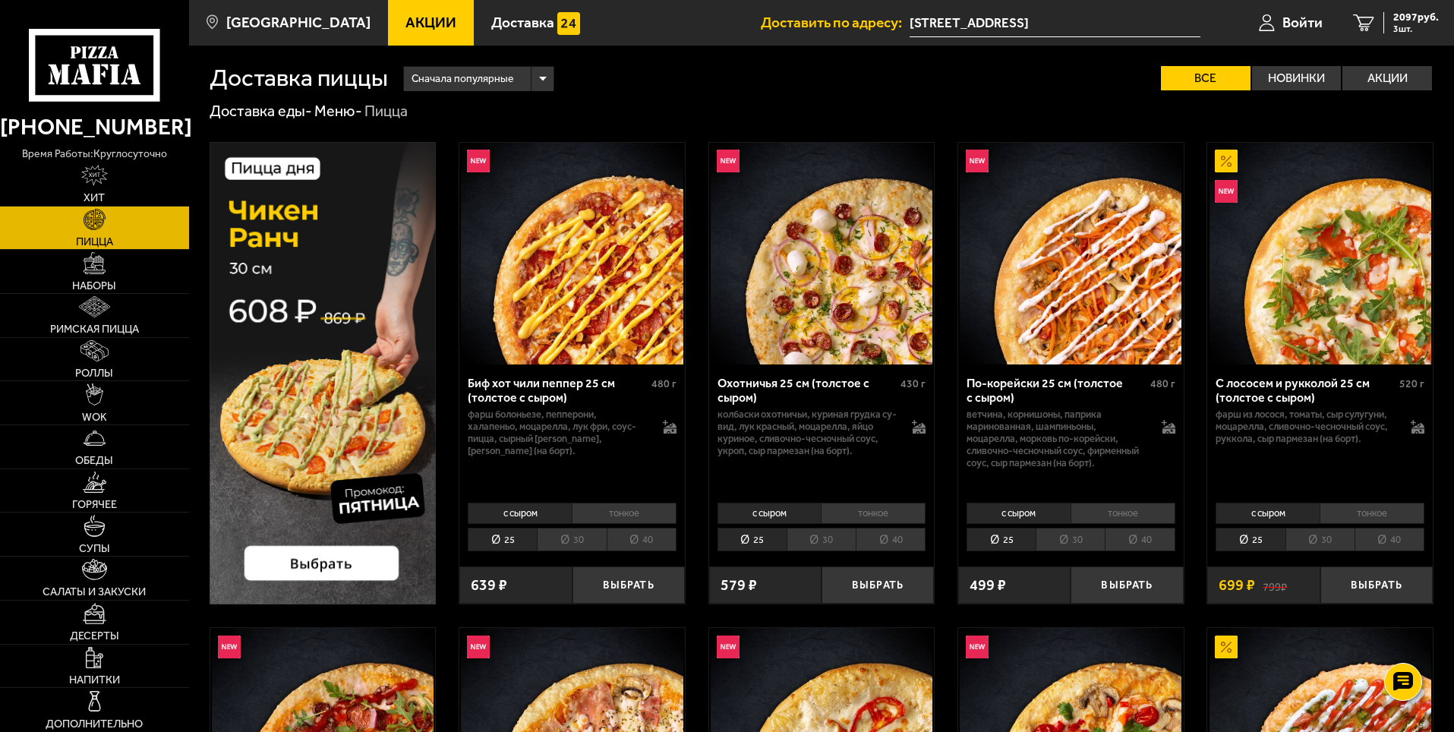
drag, startPoint x: 223, startPoint y: 285, endPoint x: 208, endPoint y: 314, distance: 33.3
click at [131, 284] on link "Наборы" at bounding box center [94, 271] width 189 height 43
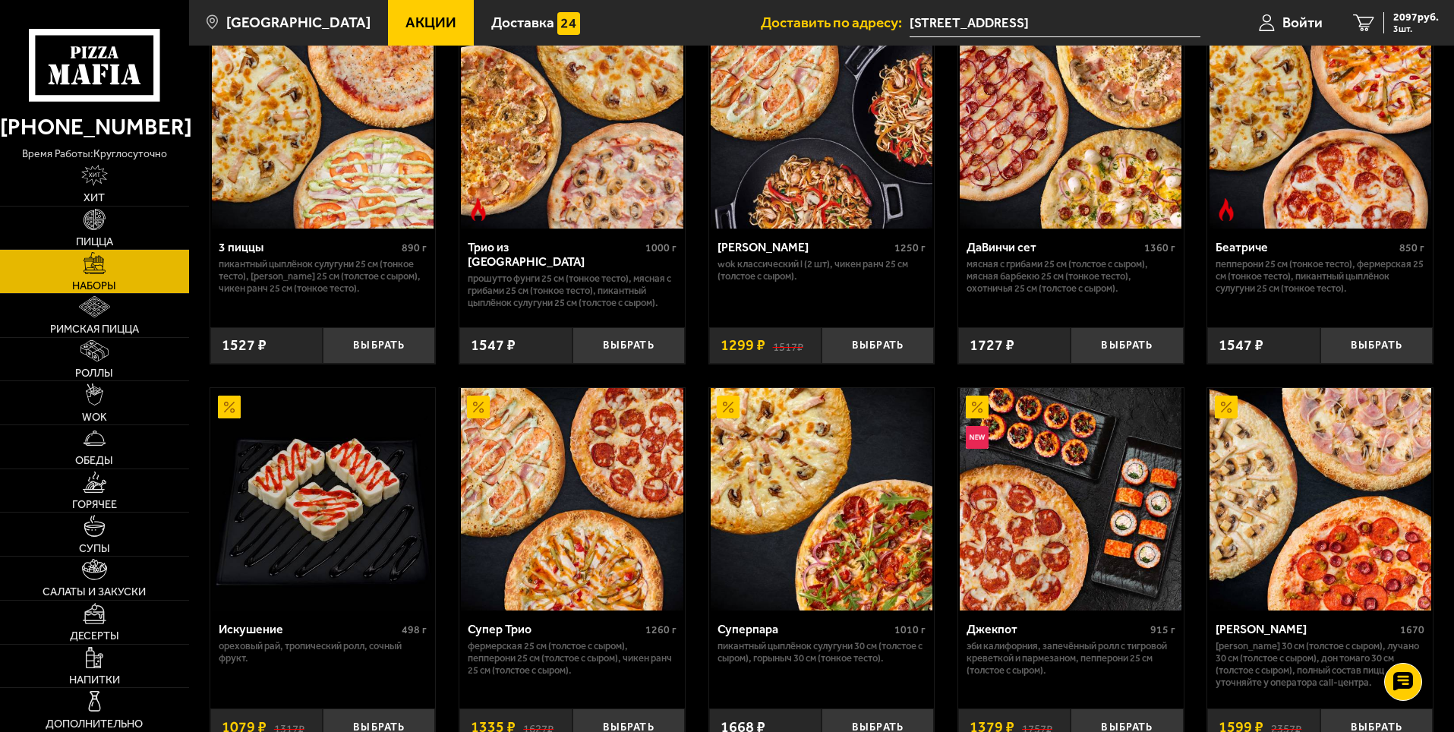
scroll to position [607, 0]
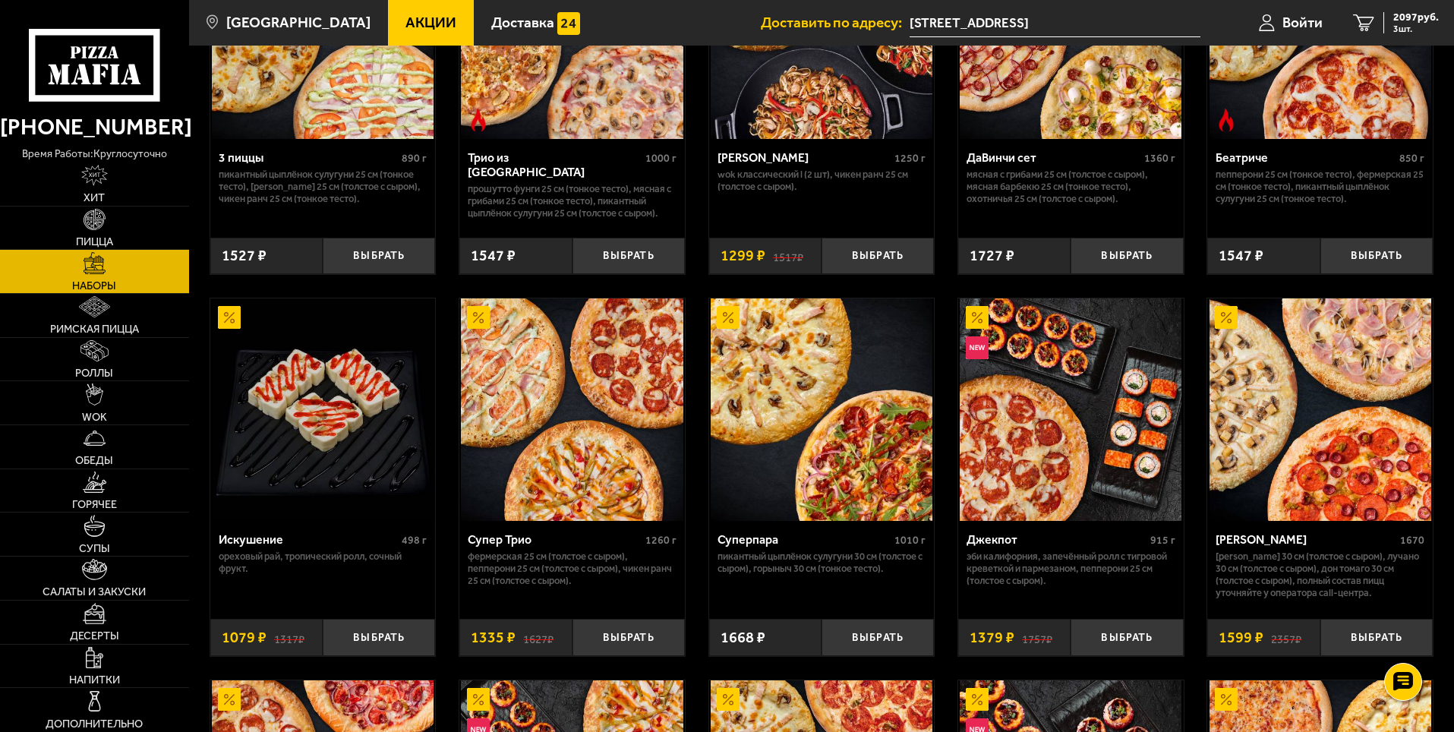
drag, startPoint x: 1264, startPoint y: 477, endPoint x: 1242, endPoint y: 524, distance: 52.0
click at [1223, 339] on img at bounding box center [1320, 409] width 222 height 222
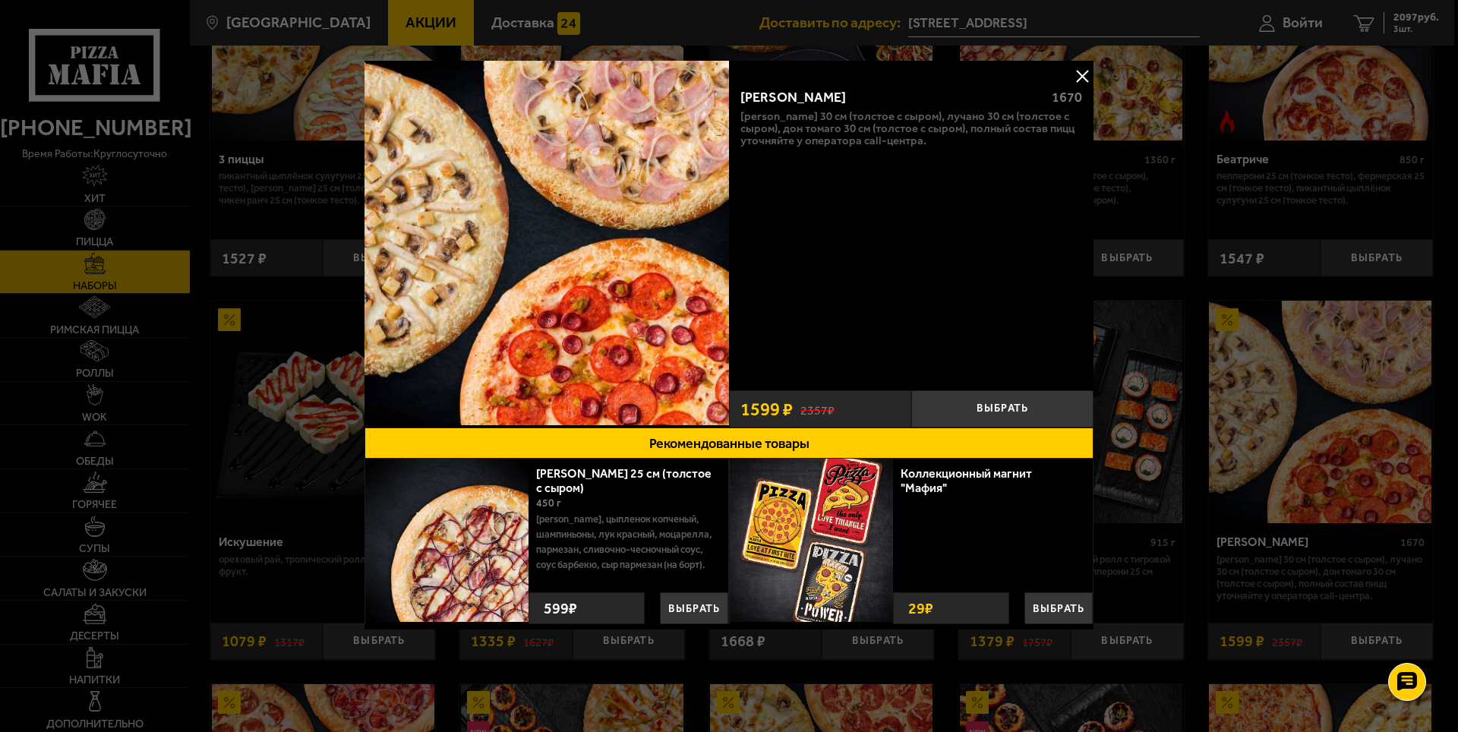
click at [1088, 72] on button at bounding box center [1082, 76] width 23 height 23
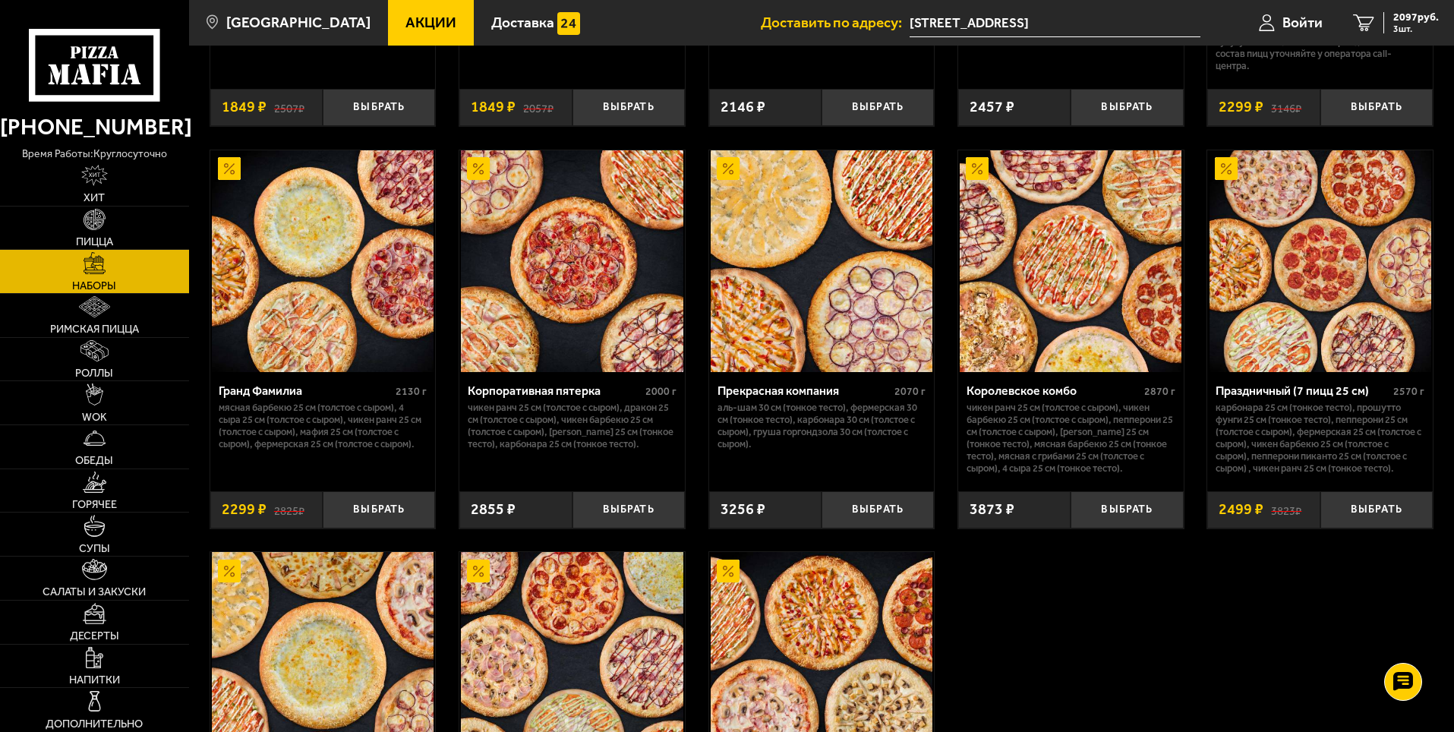
scroll to position [2126, 0]
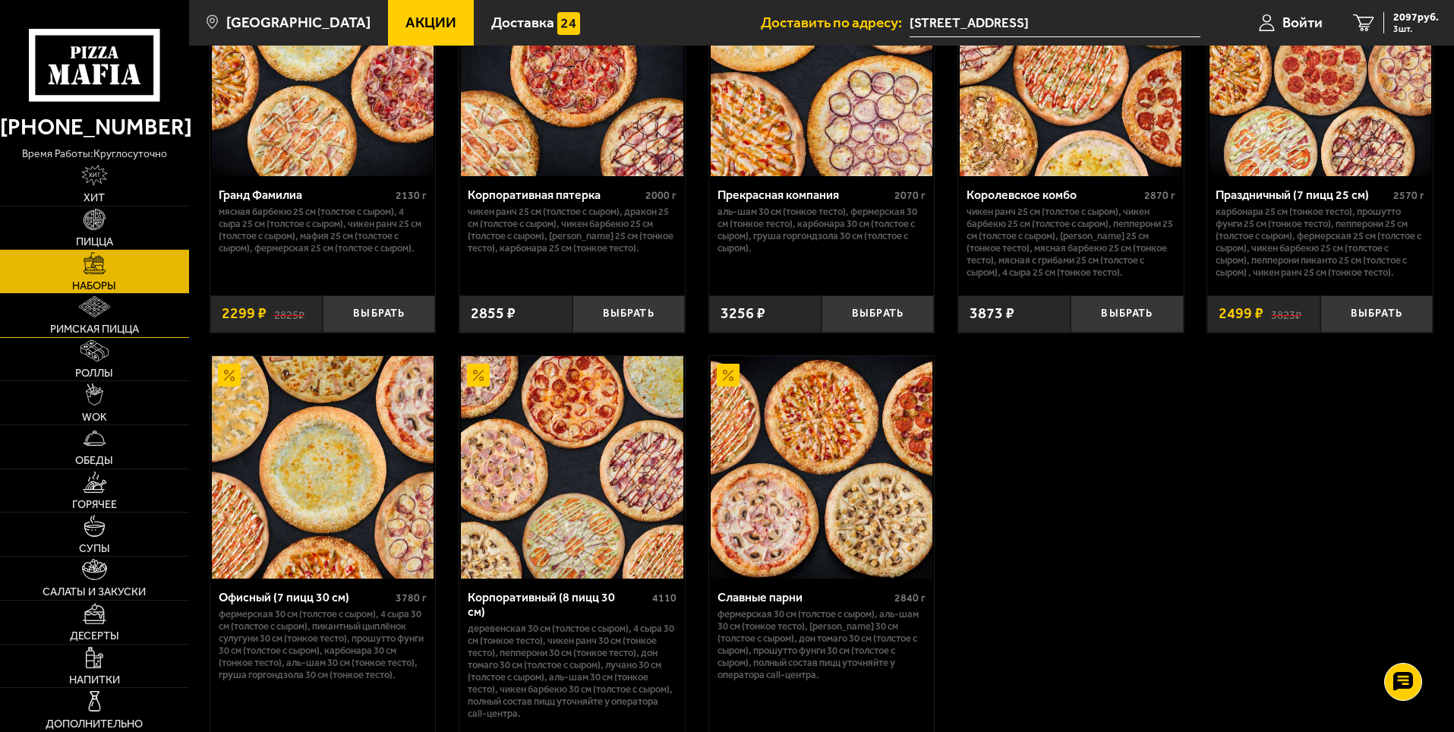
click at [149, 312] on link "Римская пицца" at bounding box center [94, 315] width 189 height 43
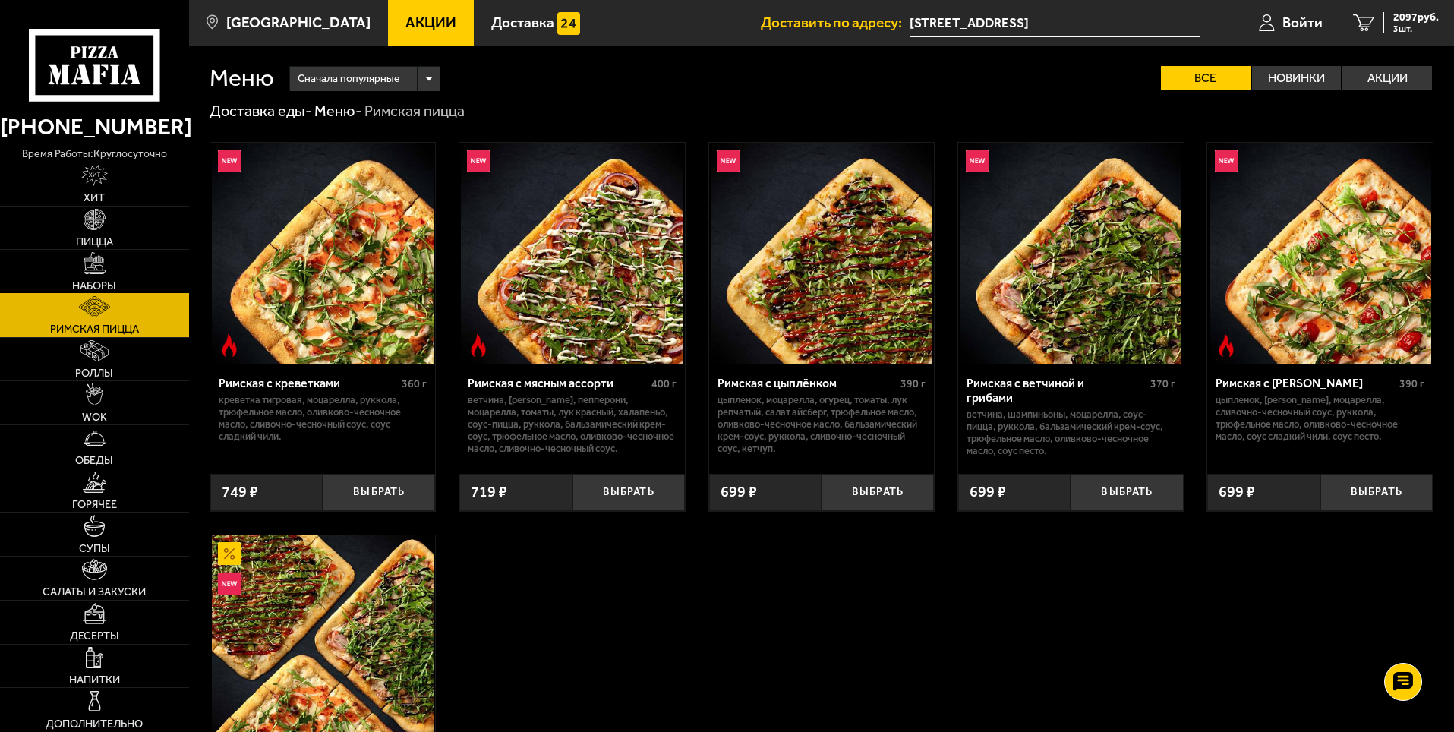
click at [123, 254] on link "Наборы" at bounding box center [94, 271] width 189 height 43
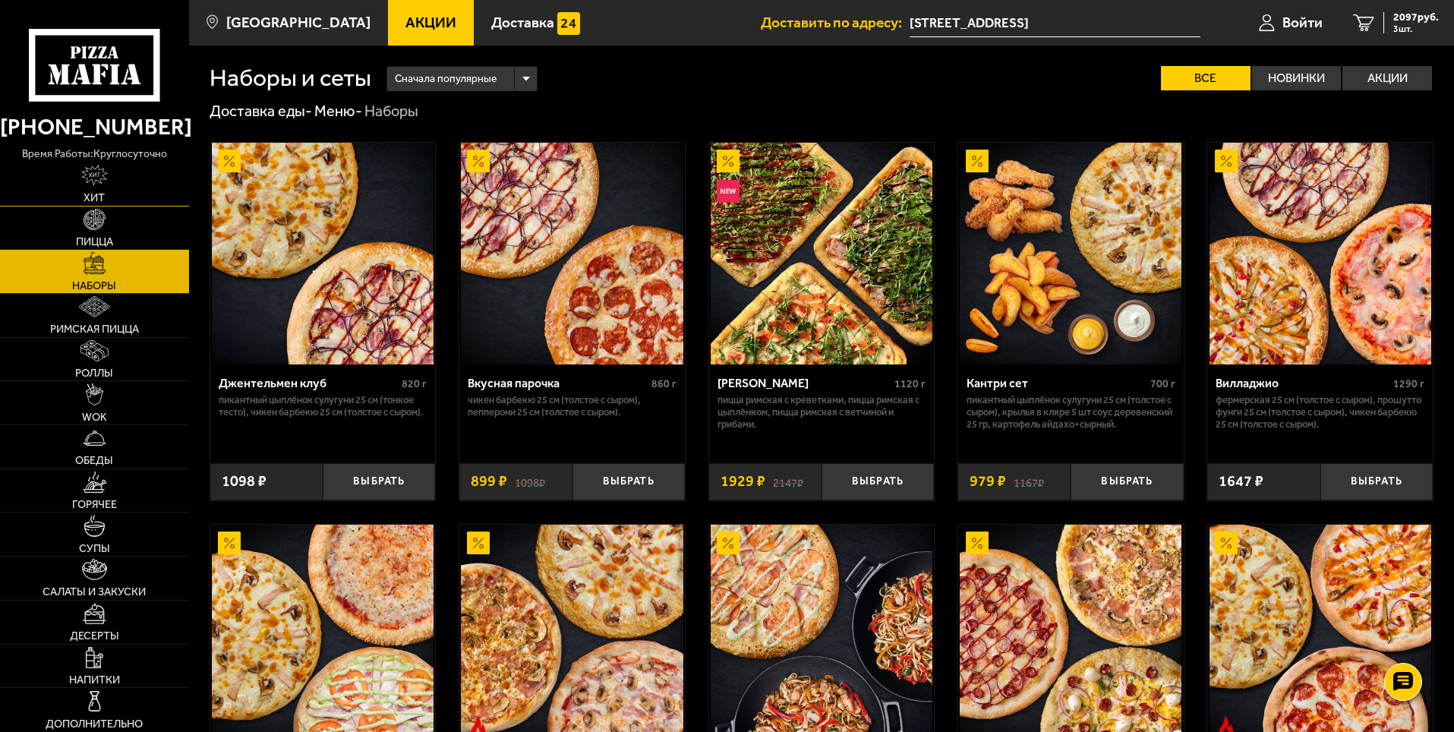
click at [121, 170] on link "Хит" at bounding box center [94, 183] width 189 height 43
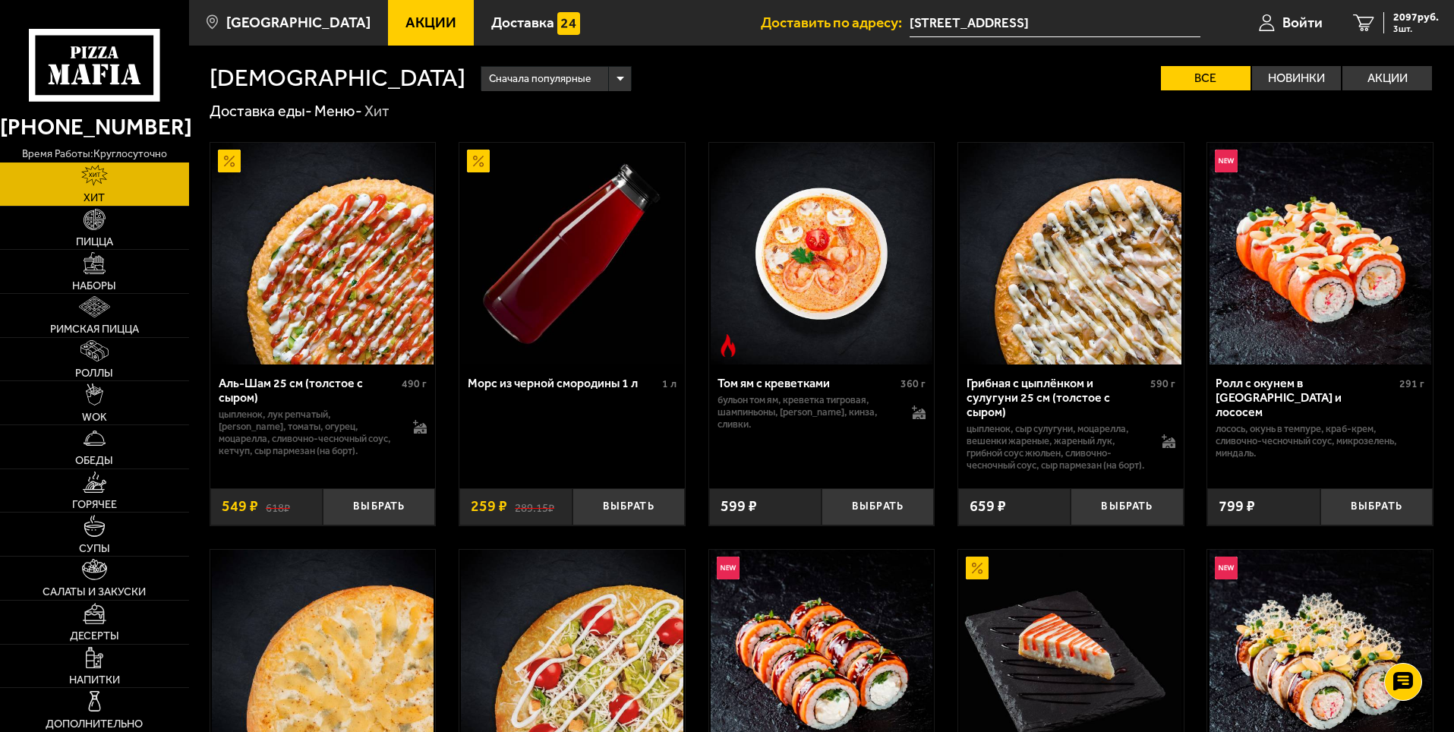
drag, startPoint x: 136, startPoint y: 85, endPoint x: 178, endPoint y: 99, distance: 44.7
click at [135, 85] on icon at bounding box center [94, 65] width 131 height 72
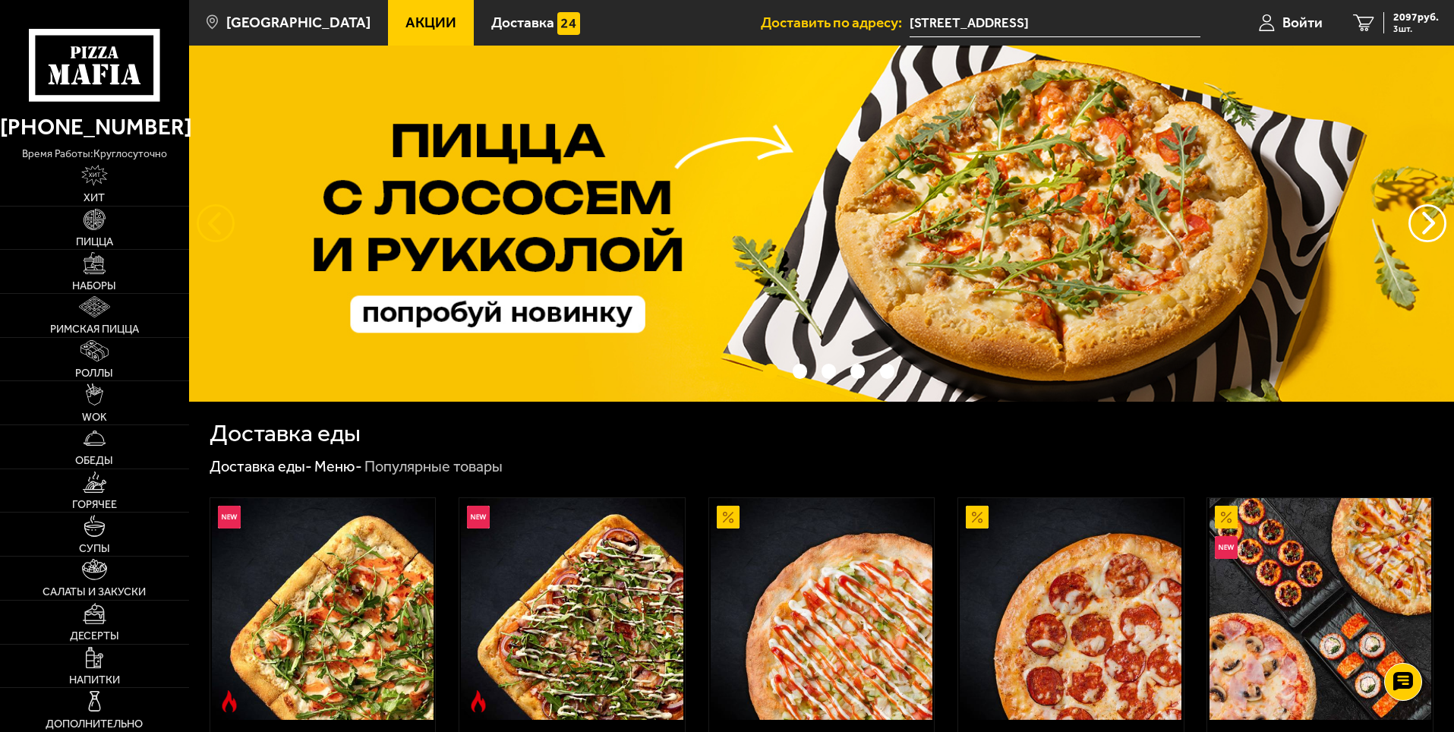
click at [220, 213] on button "следующий" at bounding box center [216, 223] width 38 height 38
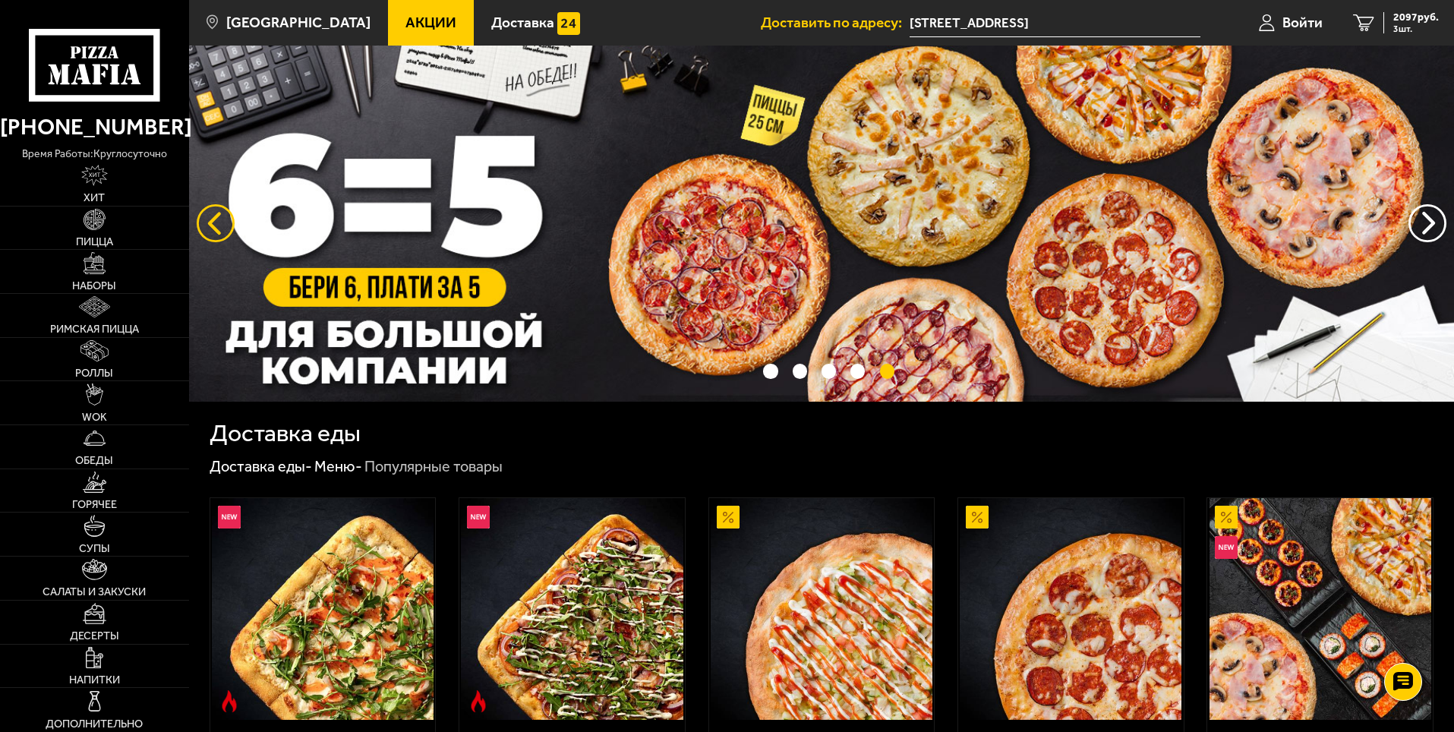
click at [216, 213] on button "следующий" at bounding box center [216, 223] width 38 height 38
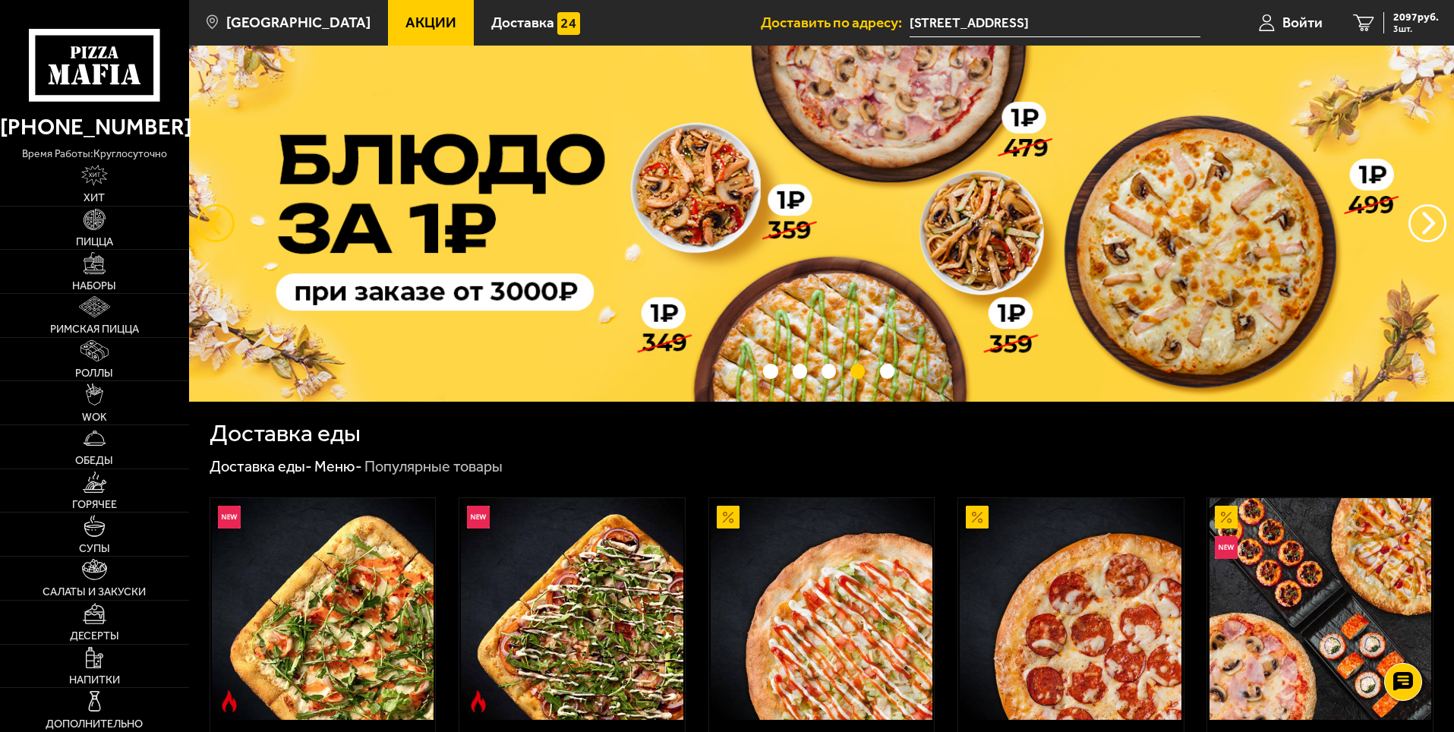
click at [216, 213] on button "следующий" at bounding box center [216, 223] width 38 height 38
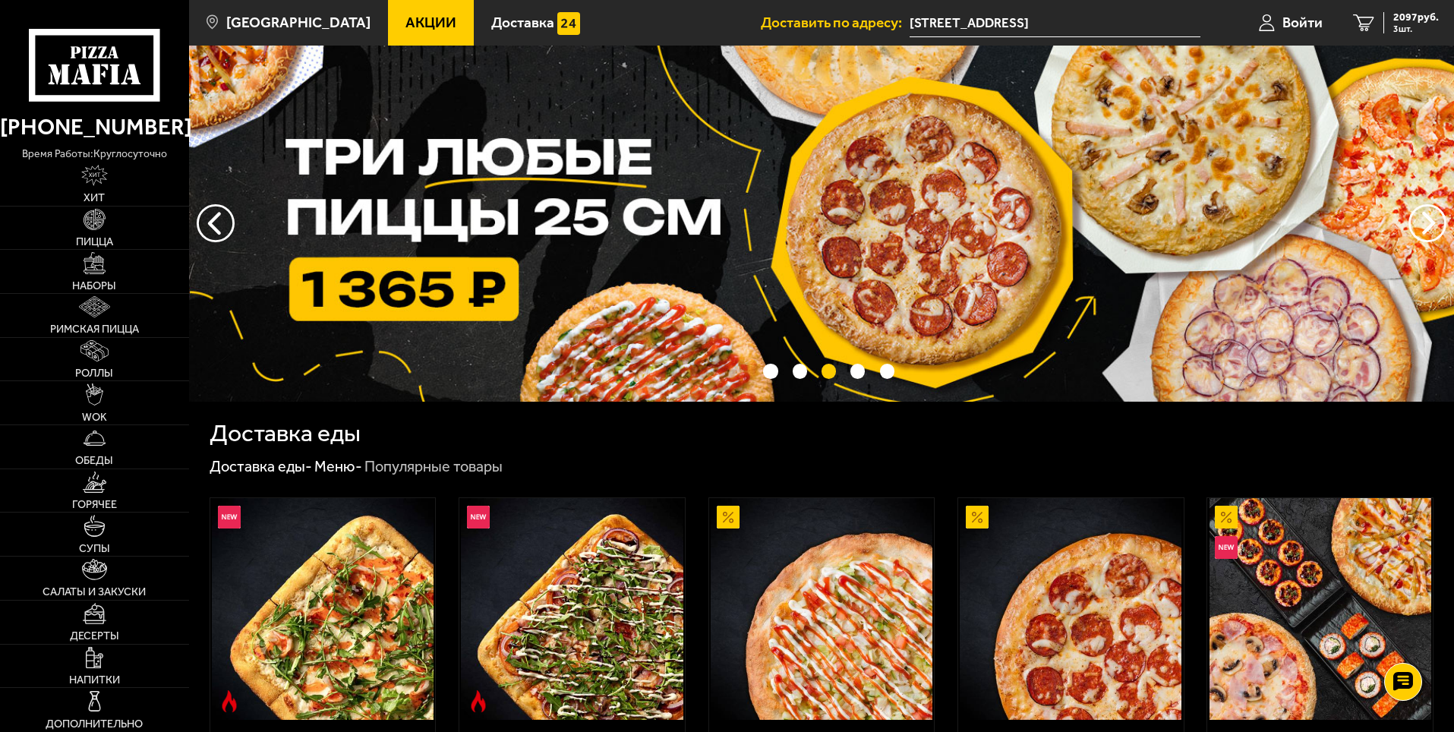
click at [535, 258] on img at bounding box center [821, 224] width 1265 height 356
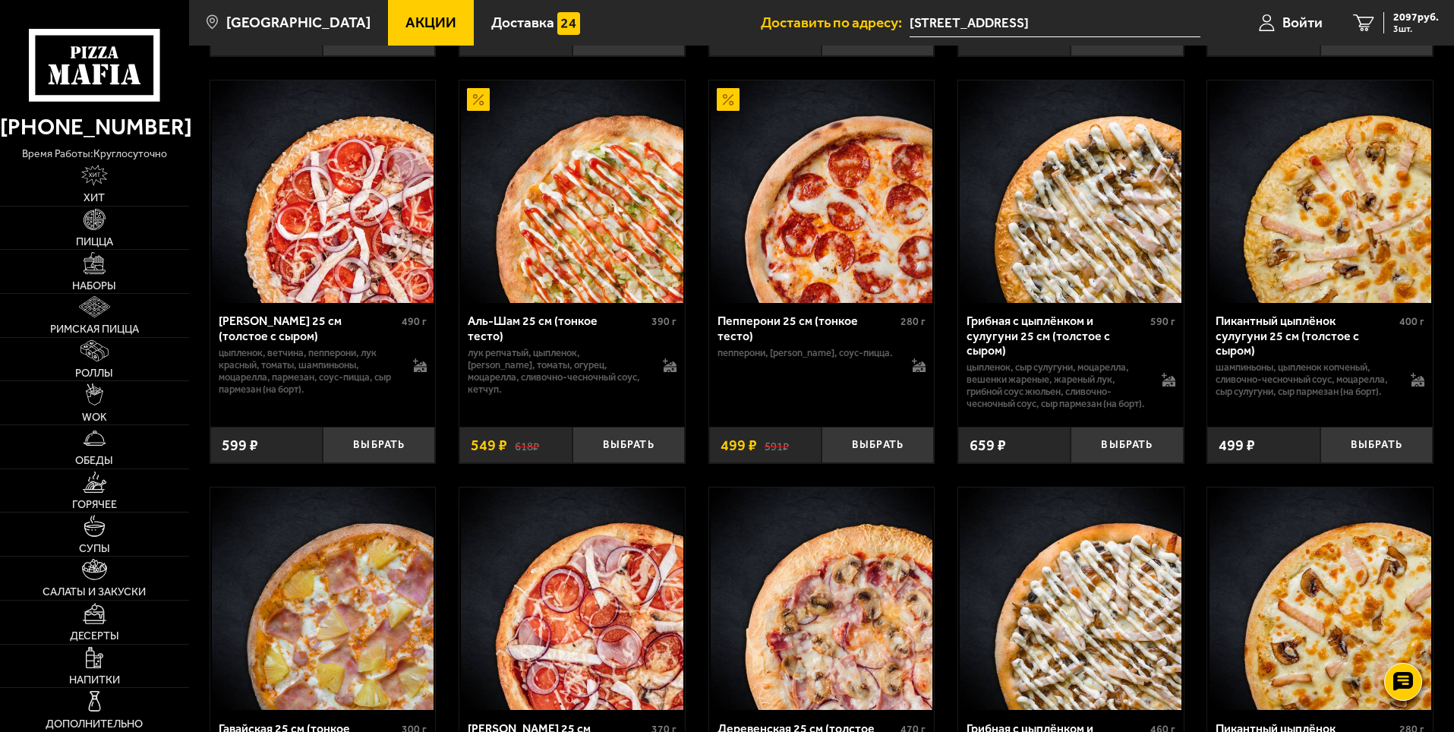
scroll to position [2126, 0]
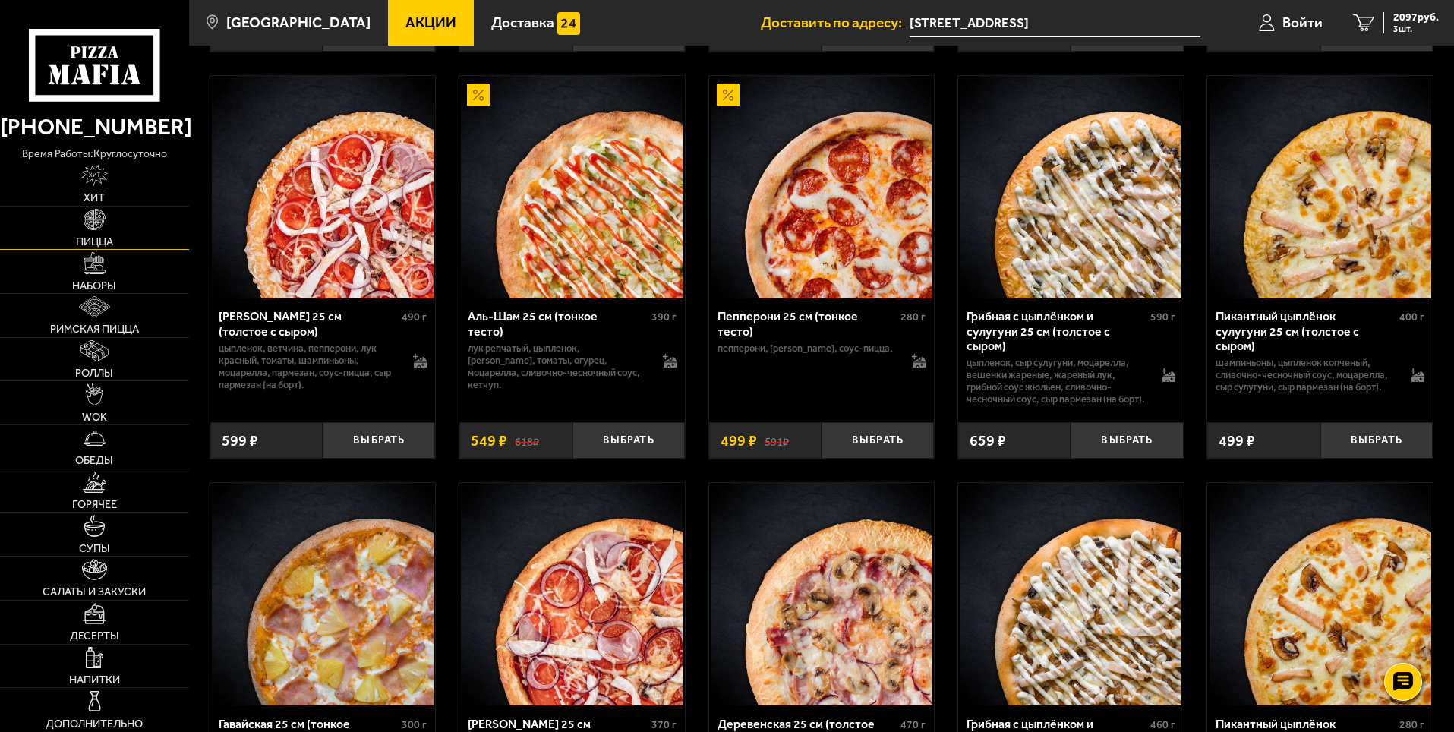
click at [123, 226] on link "Пицца" at bounding box center [94, 228] width 189 height 43
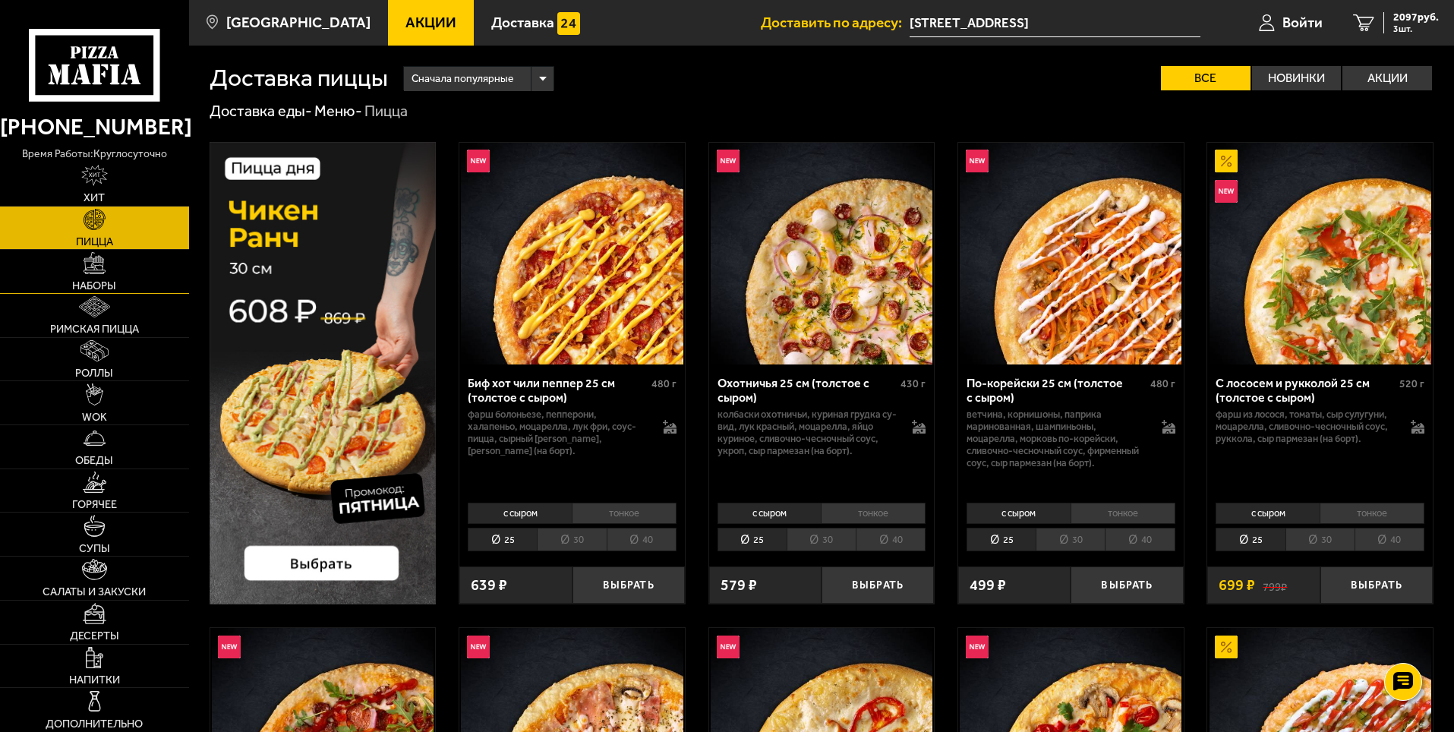
click at [112, 269] on link "Наборы" at bounding box center [94, 271] width 189 height 43
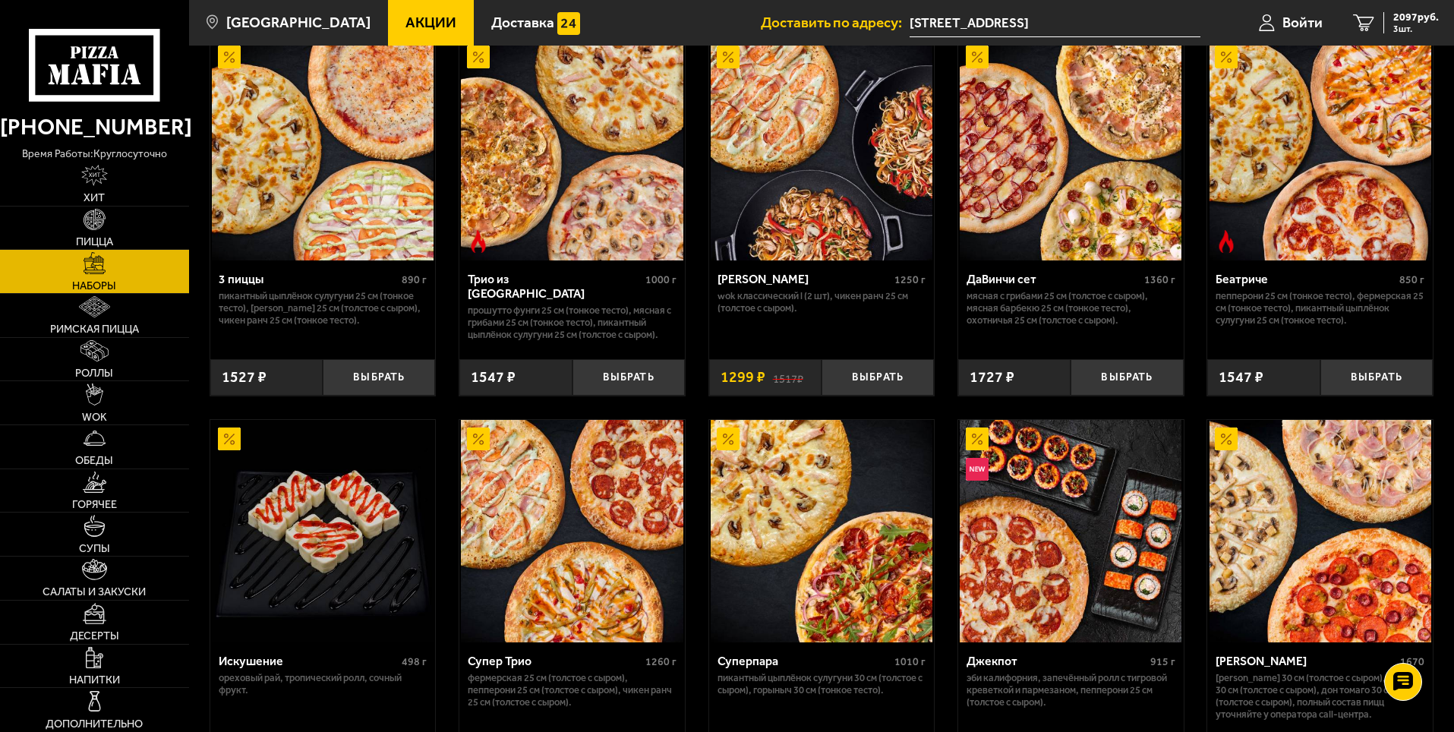
scroll to position [531, 0]
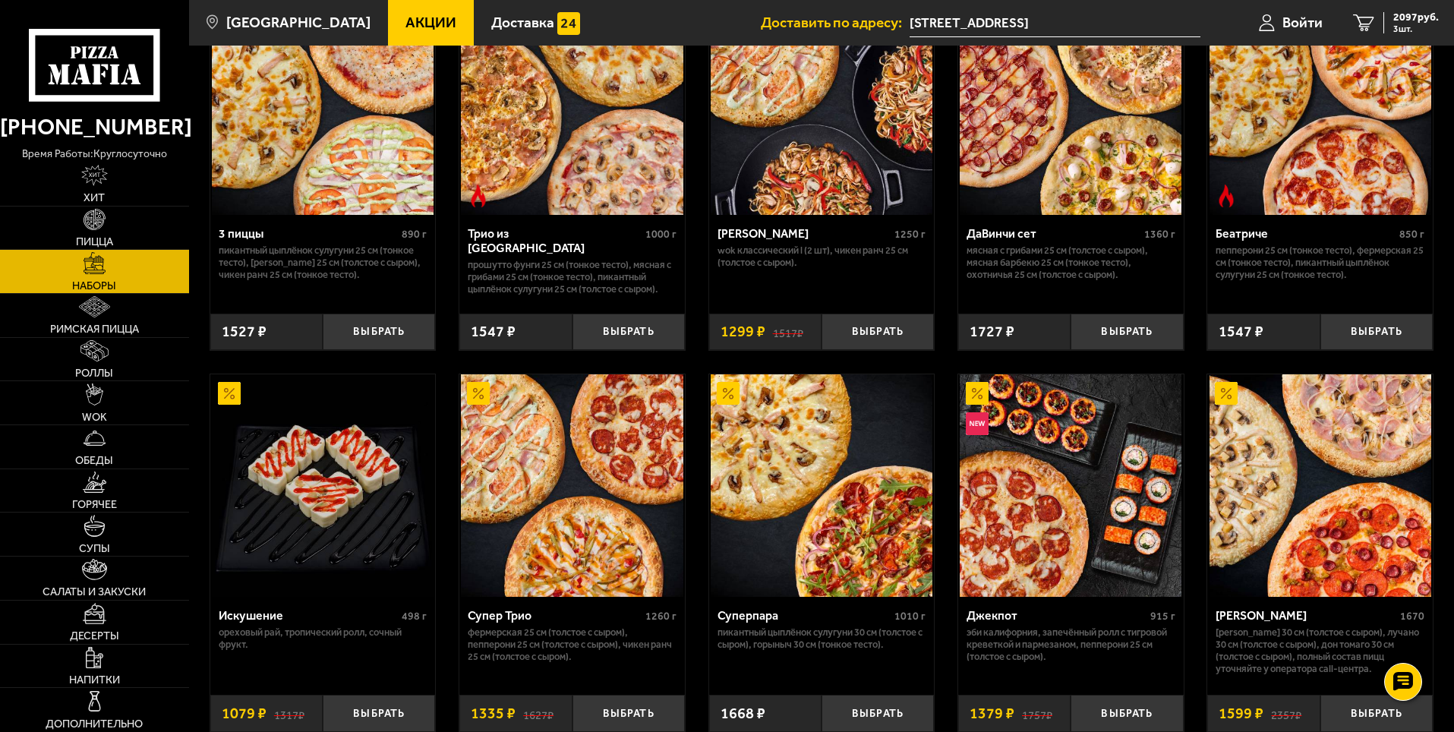
click at [1273, 481] on img at bounding box center [1320, 485] width 222 height 222
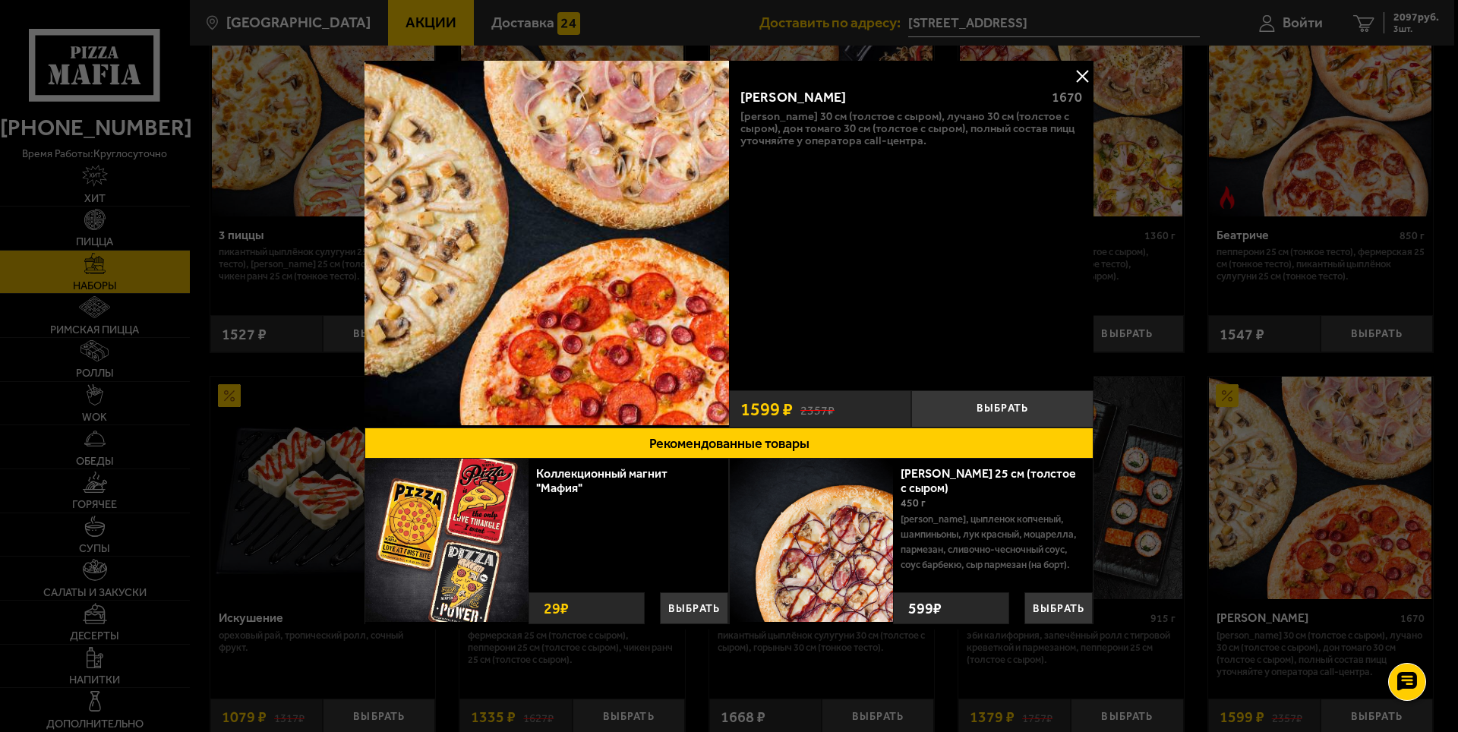
drag, startPoint x: 743, startPoint y: 204, endPoint x: 722, endPoint y: 140, distance: 67.9
drag, startPoint x: 705, startPoint y: 223, endPoint x: 698, endPoint y: 275, distance: 52.1
drag, startPoint x: 1081, startPoint y: 68, endPoint x: 1062, endPoint y: 79, distance: 22.1
click at [1081, 69] on button at bounding box center [1082, 76] width 23 height 23
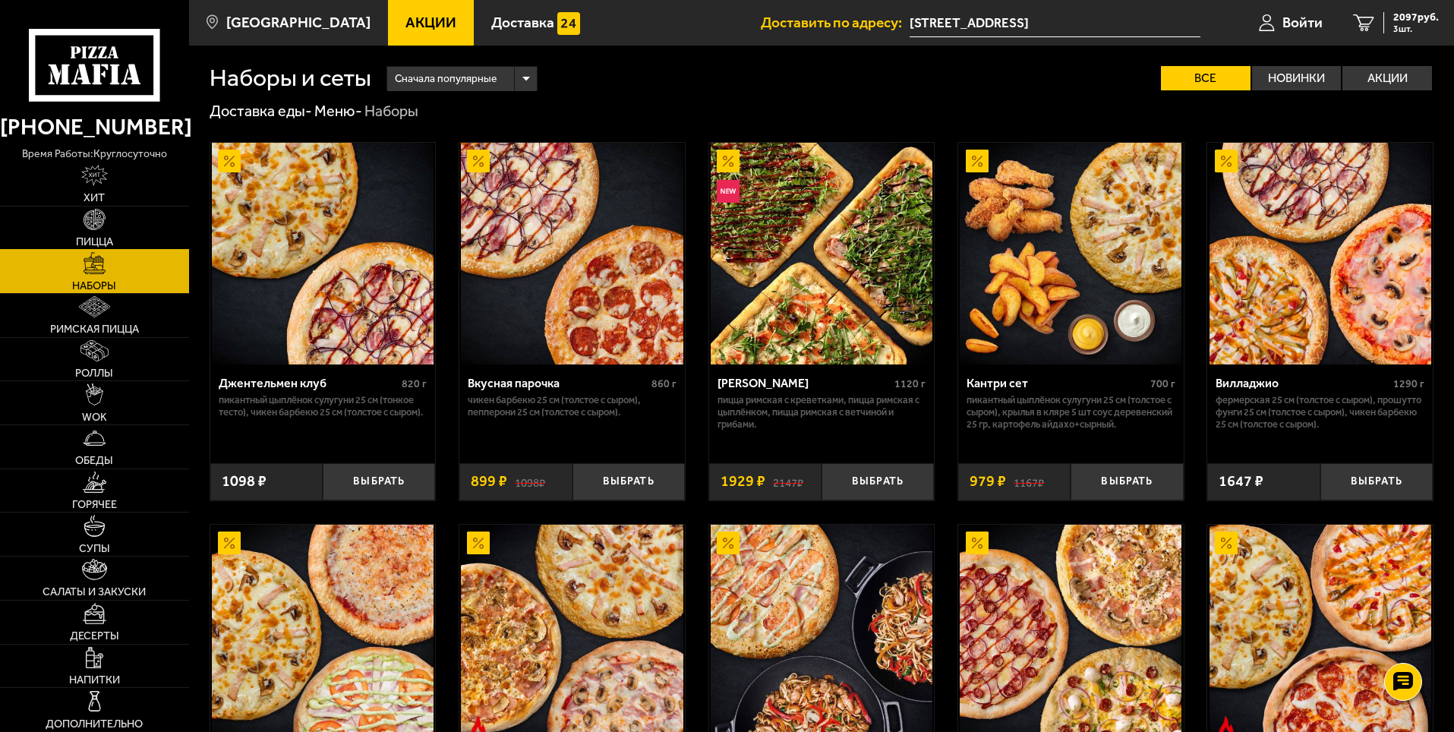
click at [138, 208] on link "Пицца" at bounding box center [94, 228] width 189 height 43
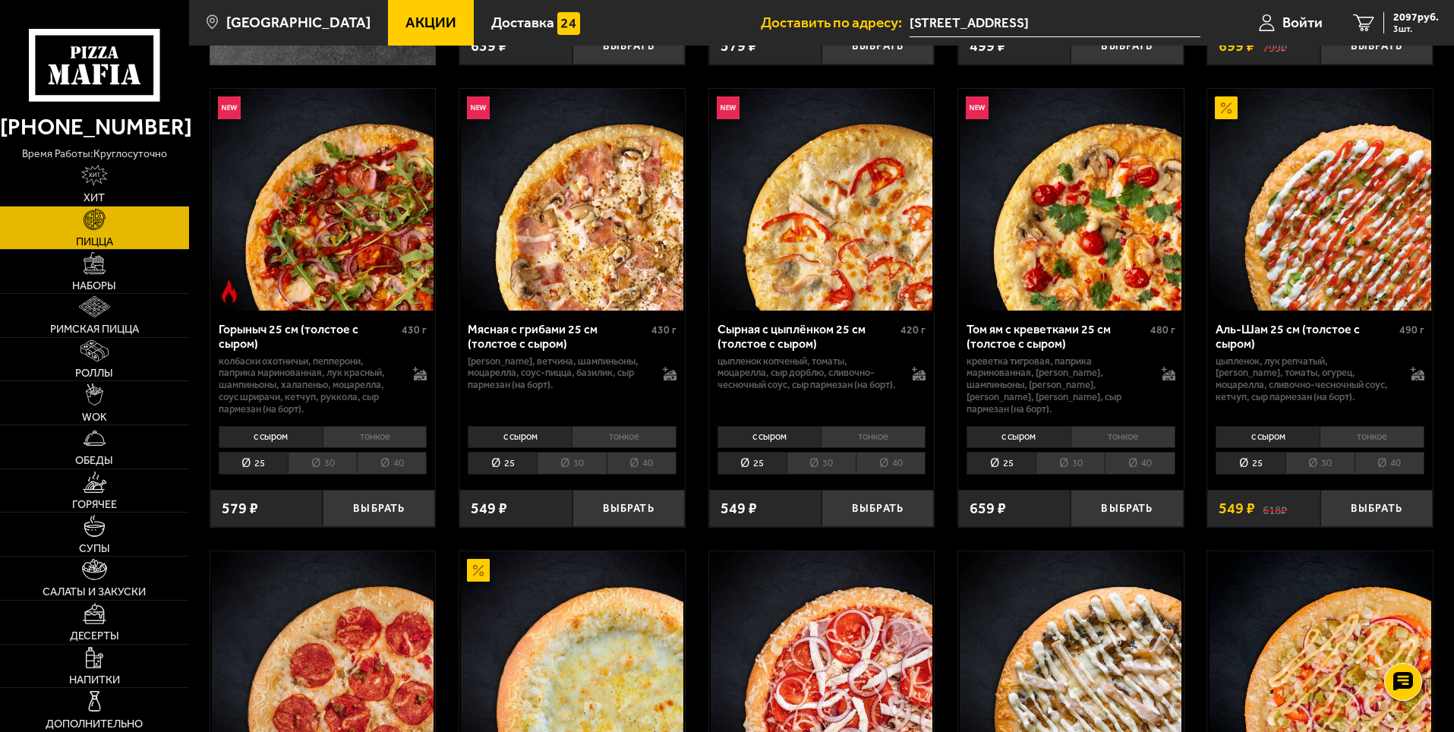
scroll to position [456, 0]
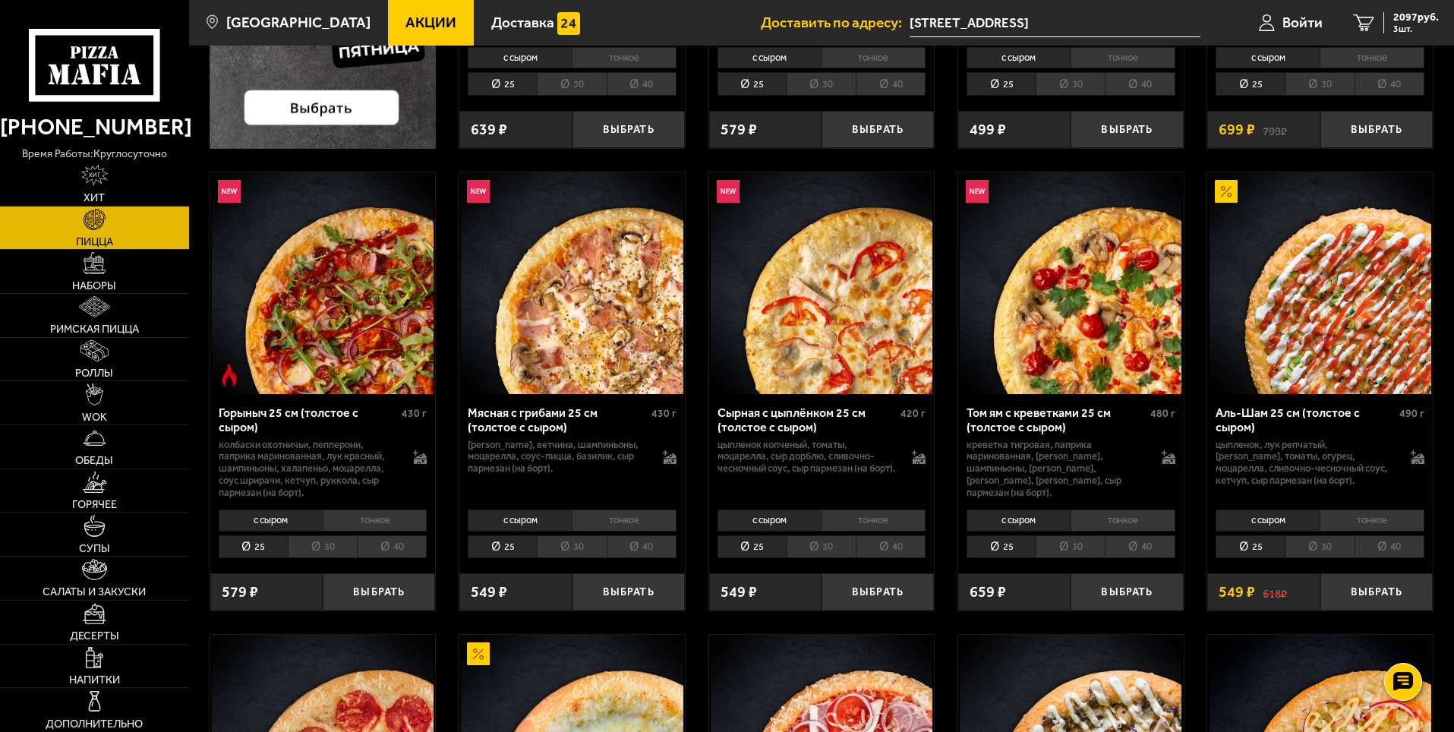
click at [153, 96] on use at bounding box center [94, 65] width 131 height 72
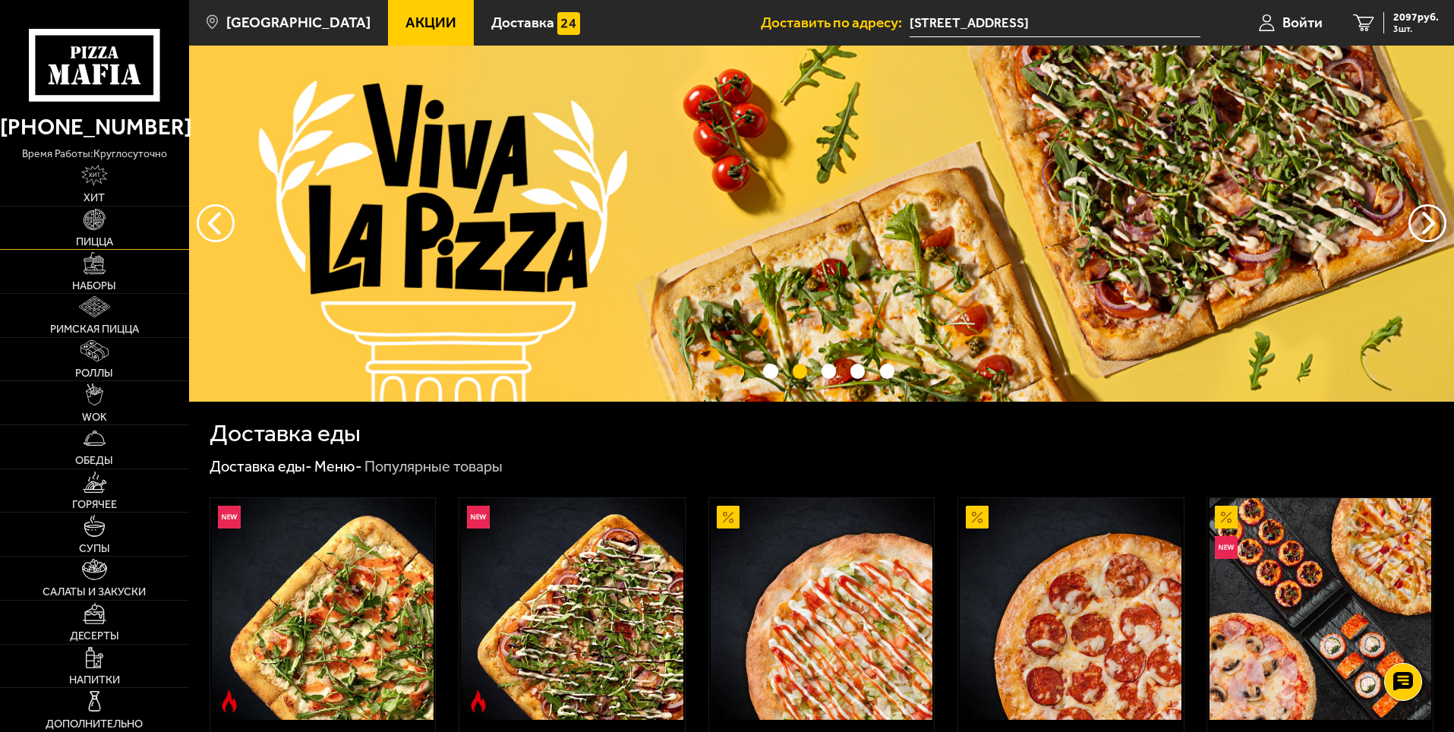
click at [134, 233] on link "Пицца" at bounding box center [94, 228] width 189 height 43
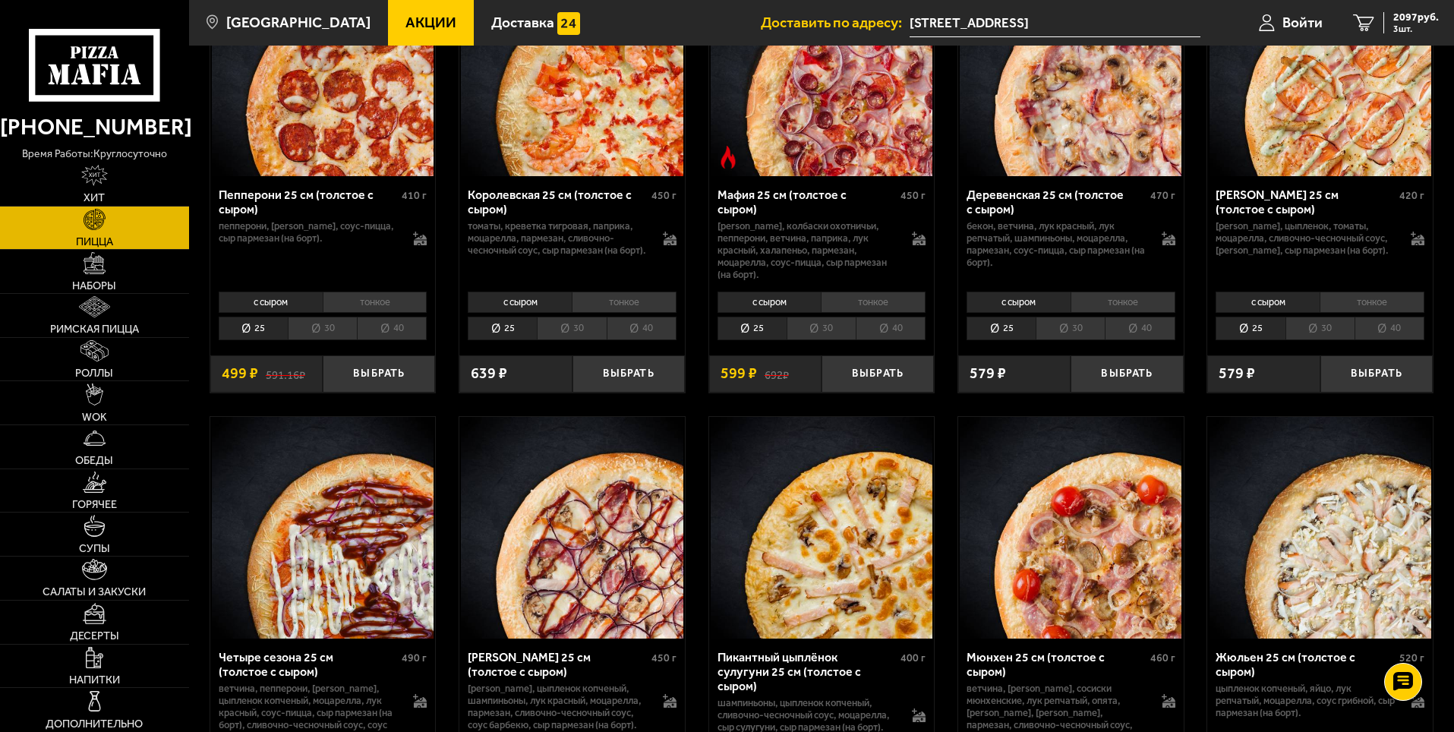
scroll to position [1822, 0]
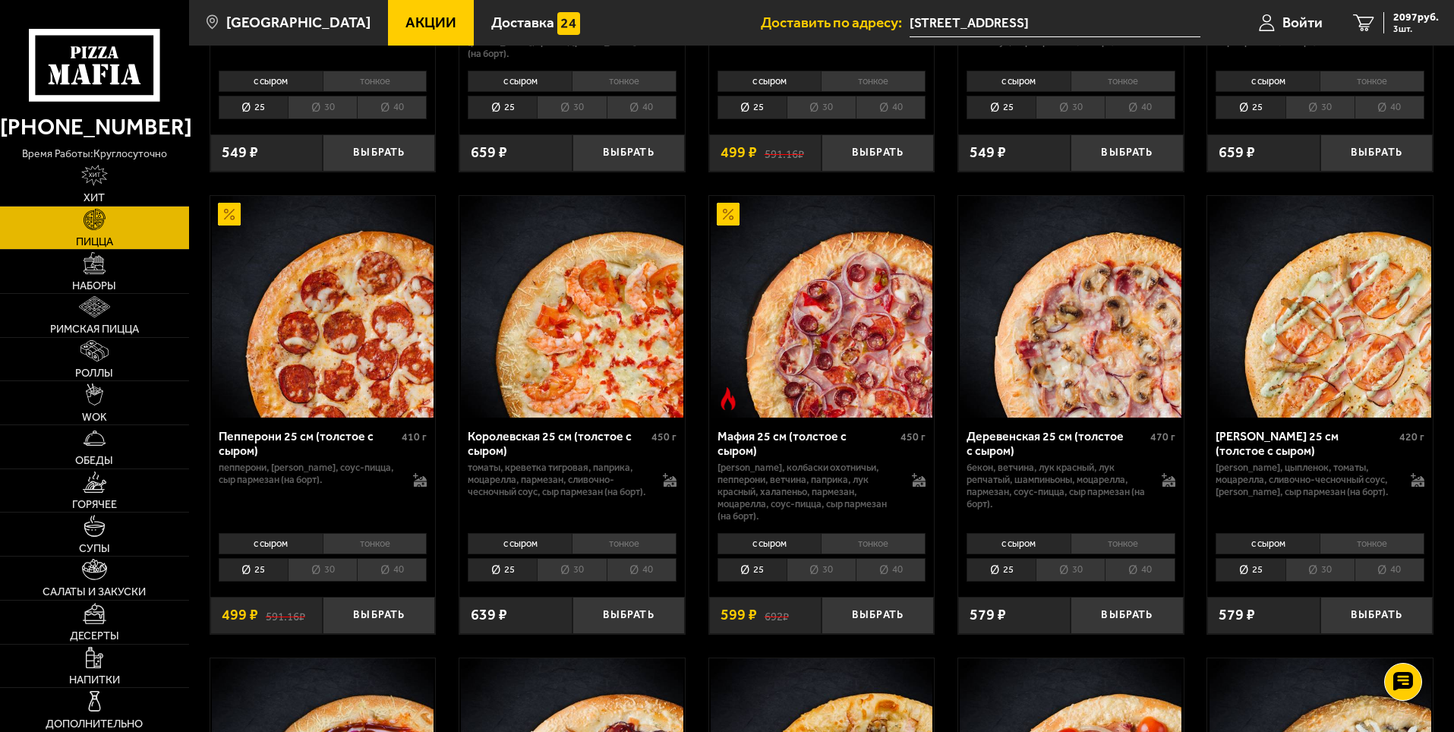
drag, startPoint x: 550, startPoint y: 485, endPoint x: 546, endPoint y: 497, distance: 12.0
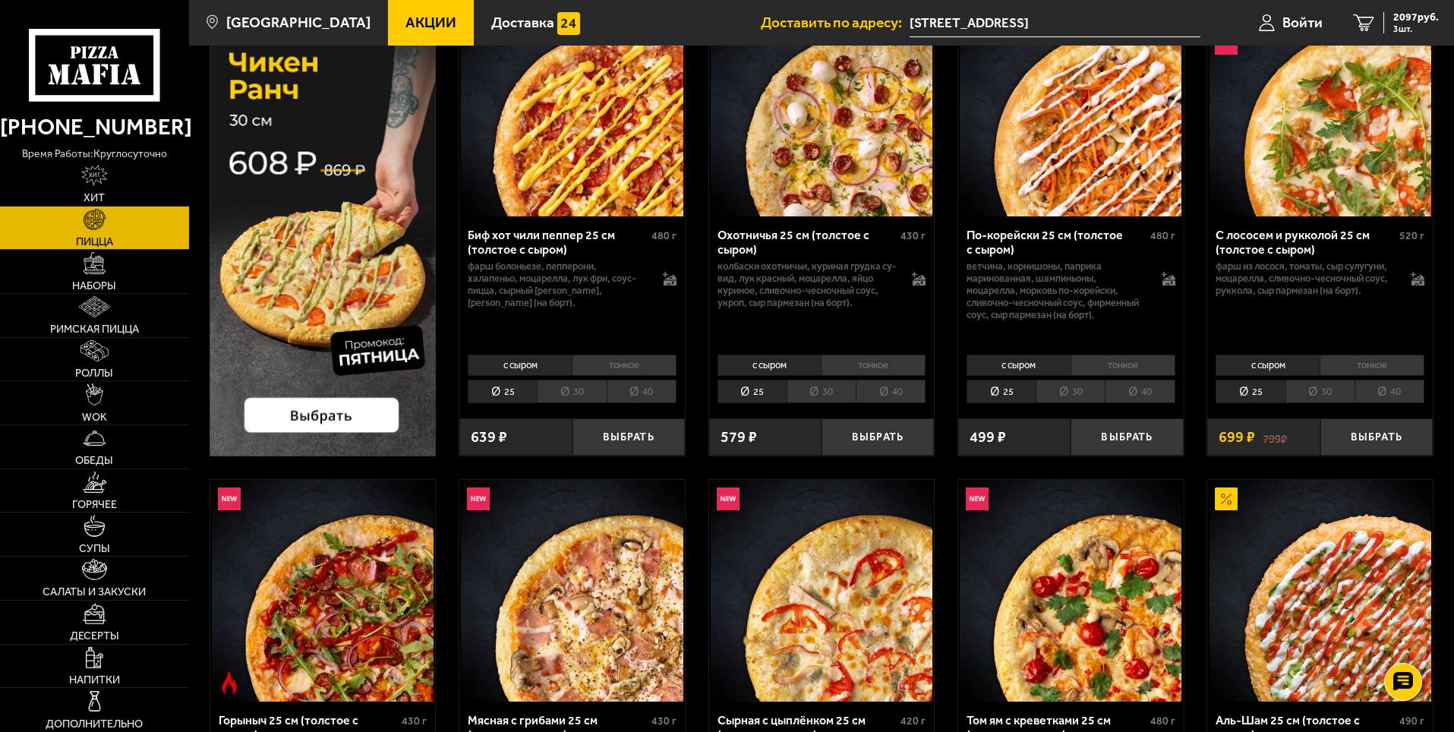
scroll to position [0, 0]
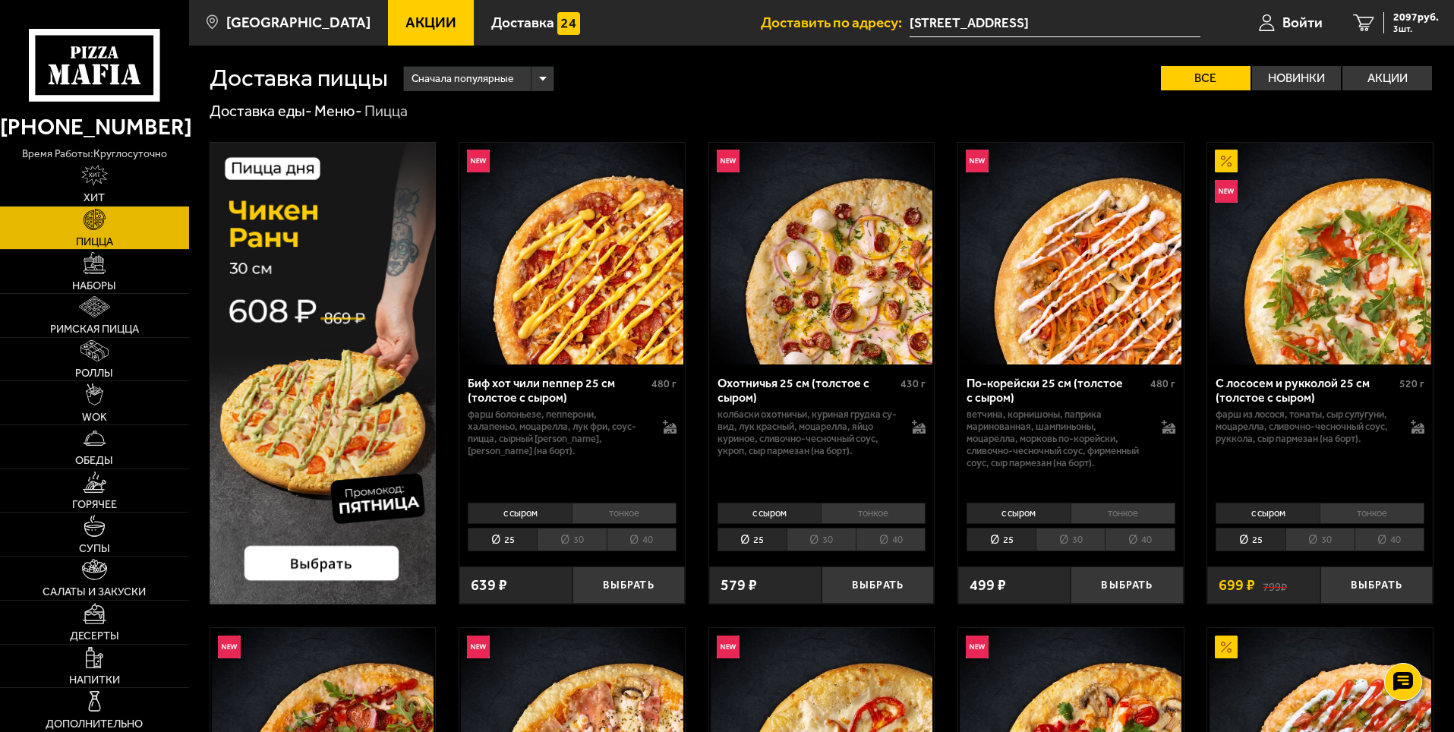
click at [148, 87] on icon at bounding box center [94, 65] width 131 height 72
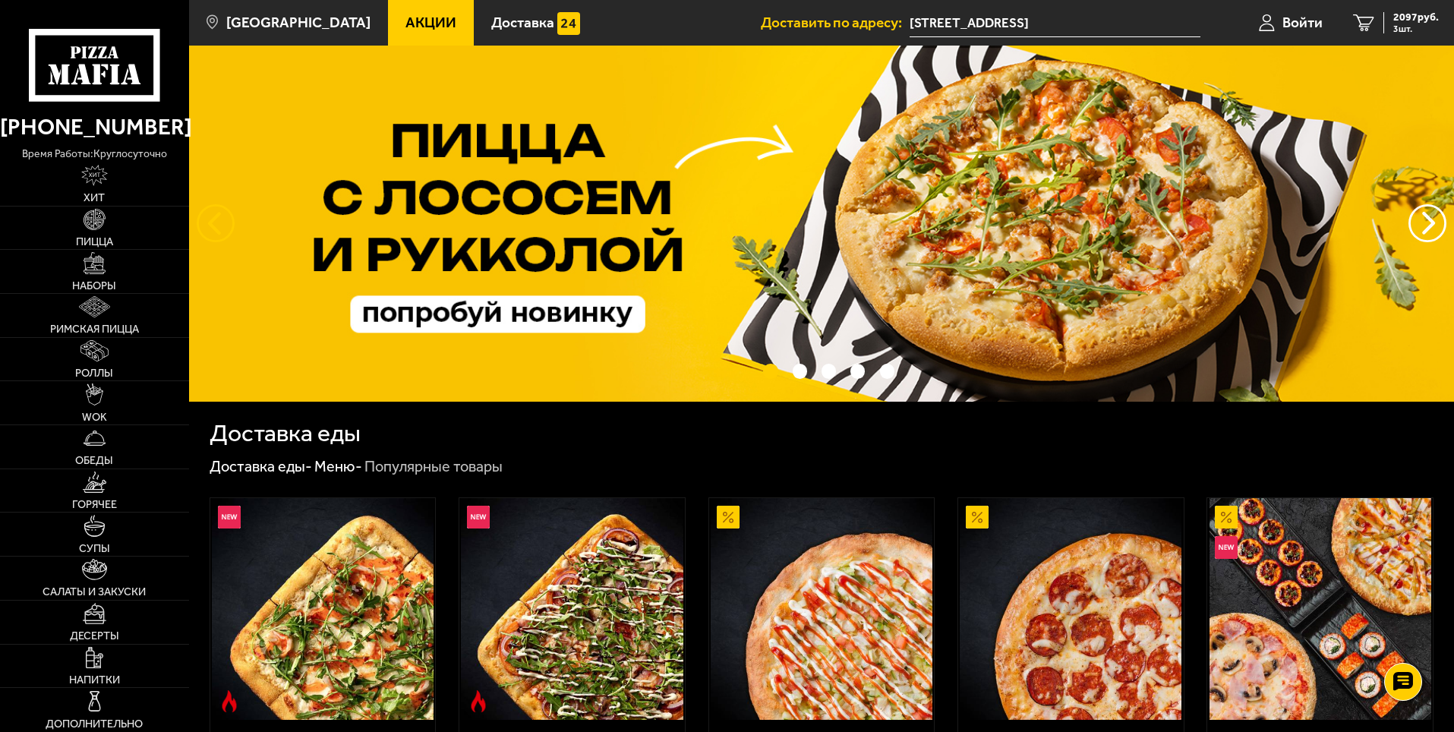
click at [224, 222] on button "следующий" at bounding box center [216, 223] width 38 height 38
click at [221, 223] on button "следующий" at bounding box center [216, 223] width 38 height 38
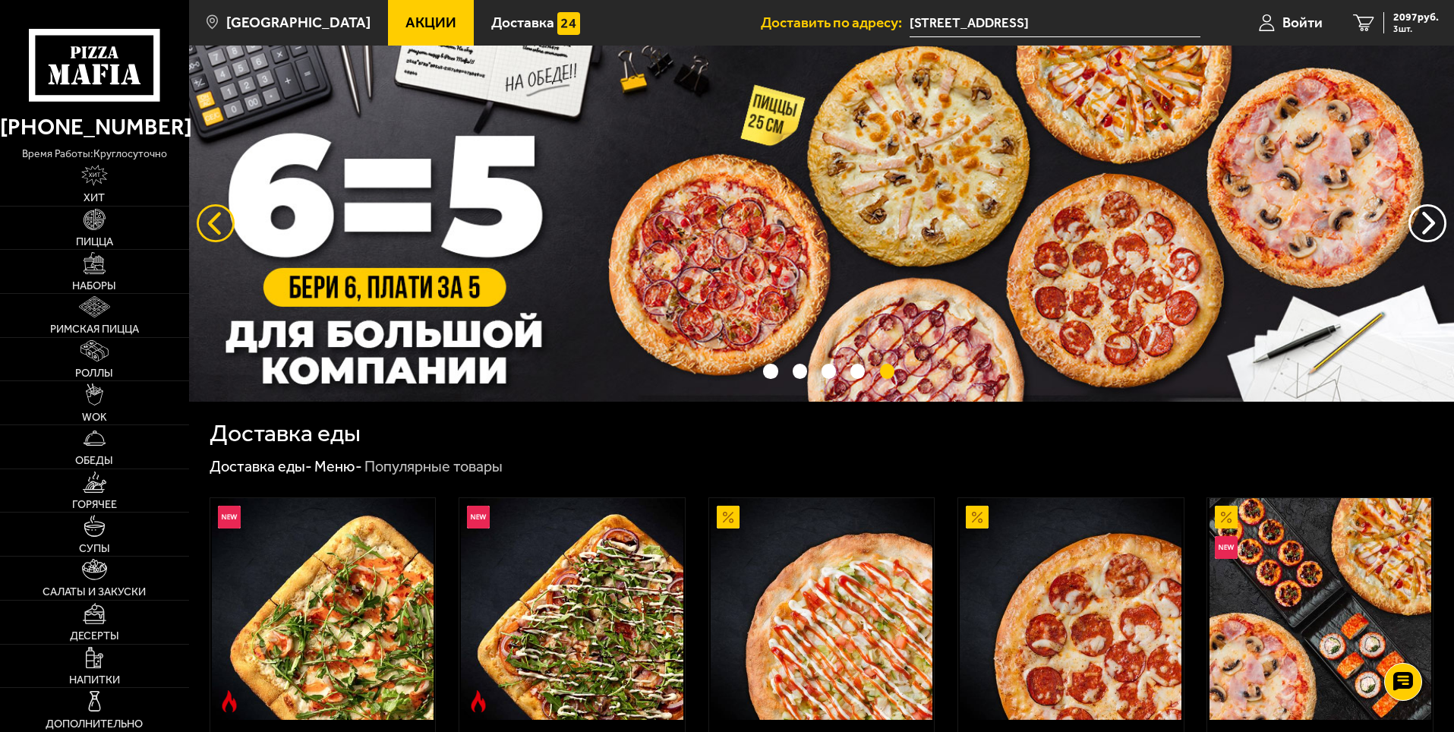
click at [221, 223] on button "следующий" at bounding box center [216, 223] width 38 height 38
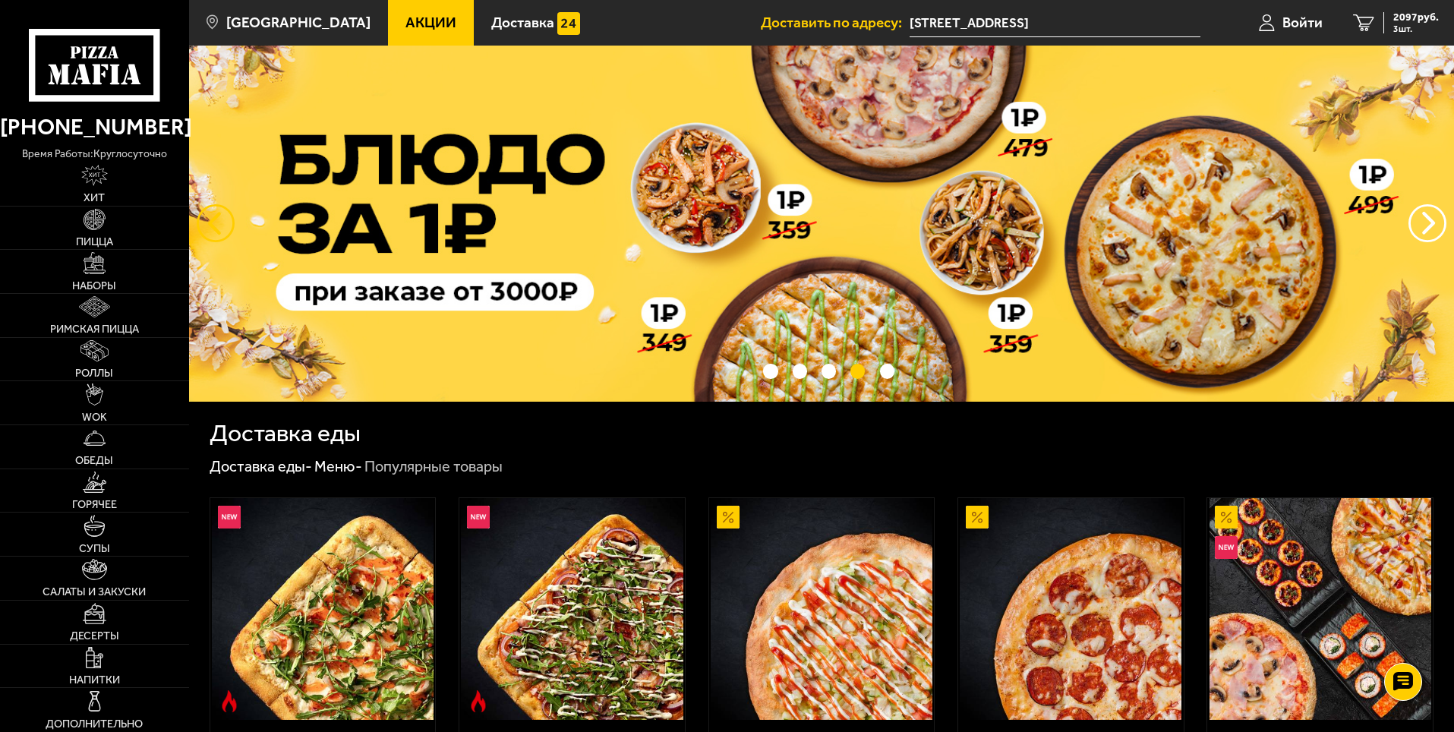
click at [216, 222] on button "следующий" at bounding box center [216, 223] width 38 height 38
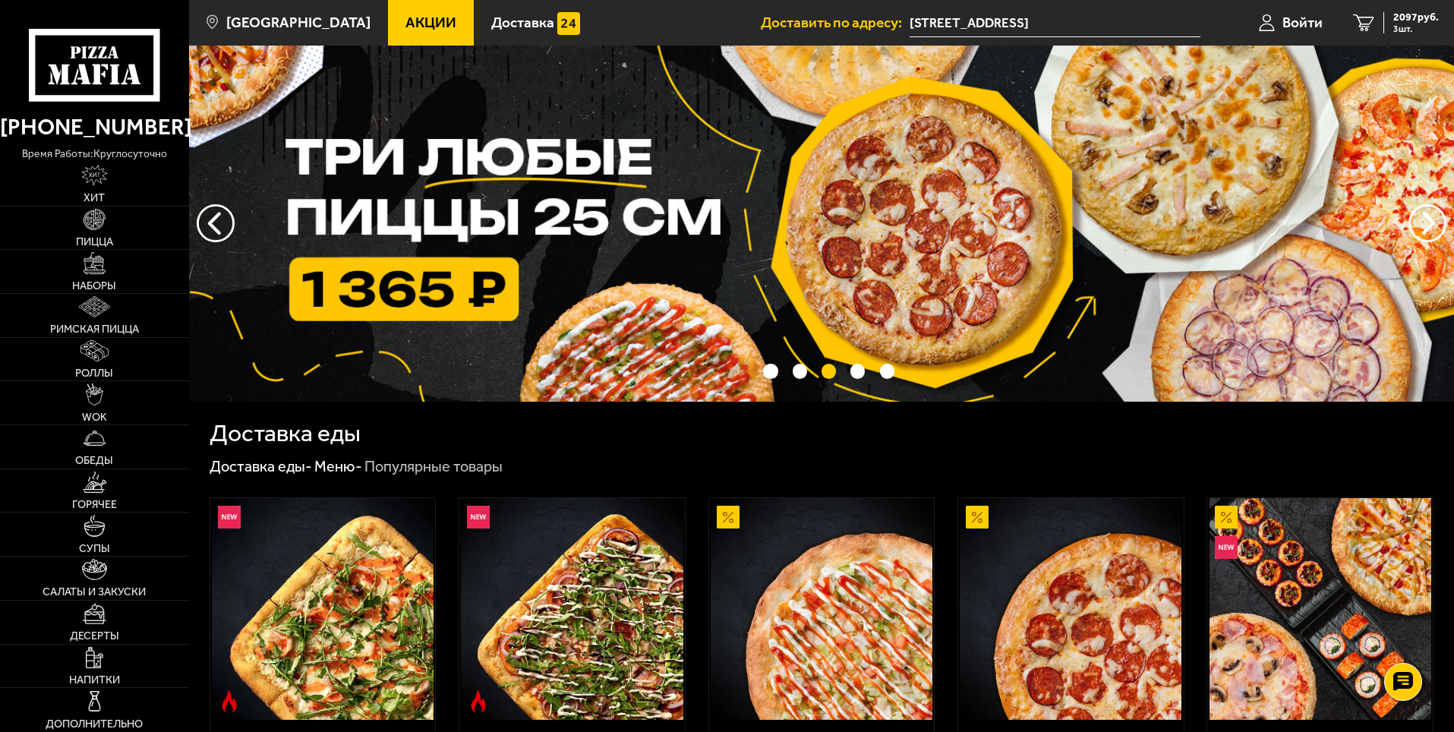
click at [384, 241] on img at bounding box center [821, 224] width 1265 height 356
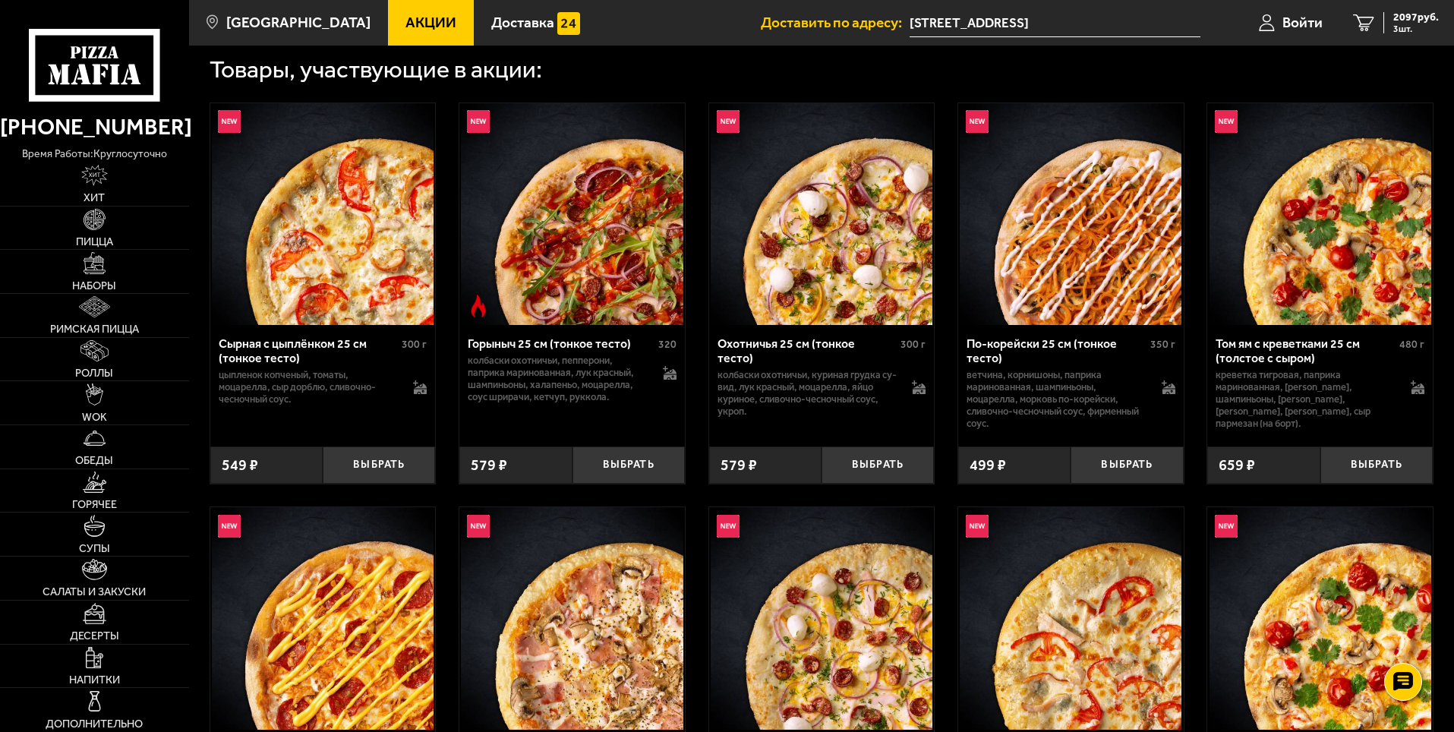
scroll to position [531, 0]
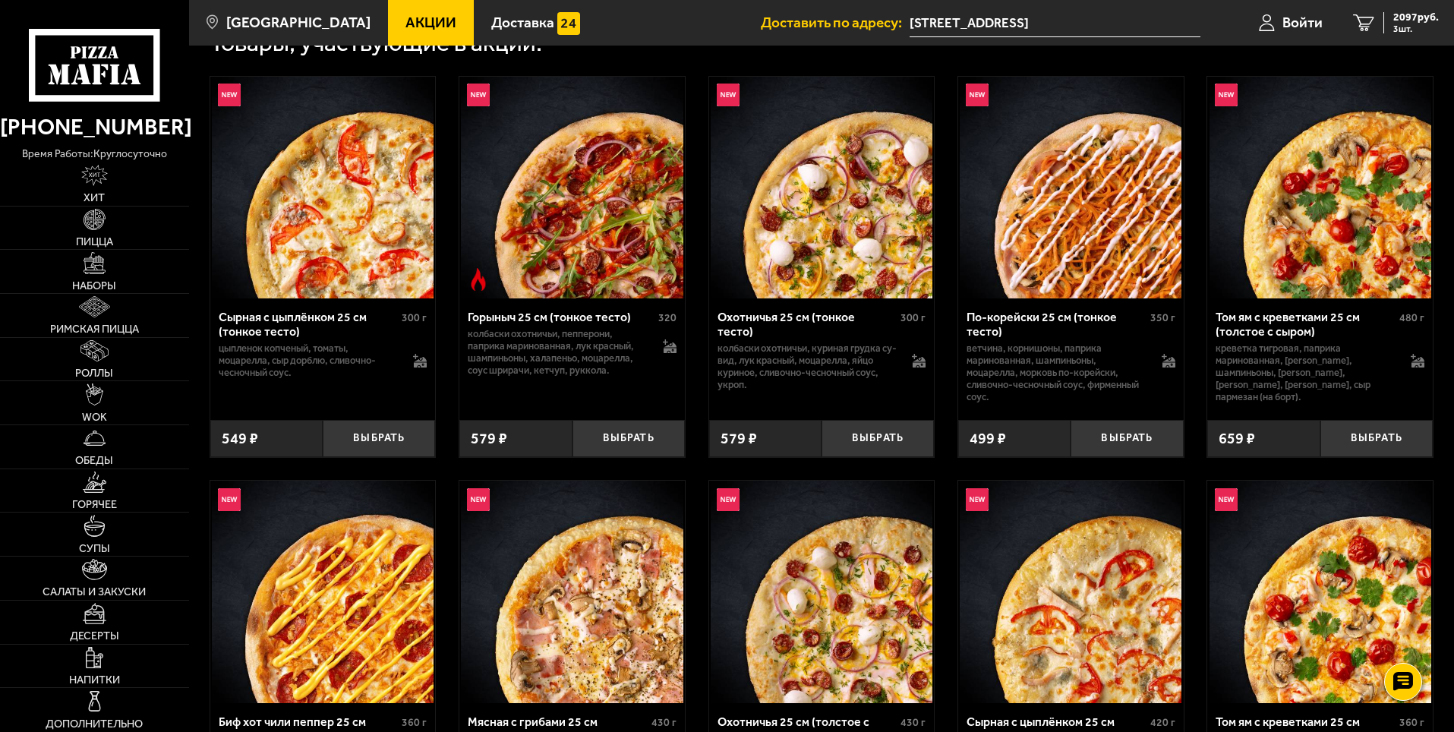
drag, startPoint x: 675, startPoint y: 434, endPoint x: 687, endPoint y: 433, distance: 12.2
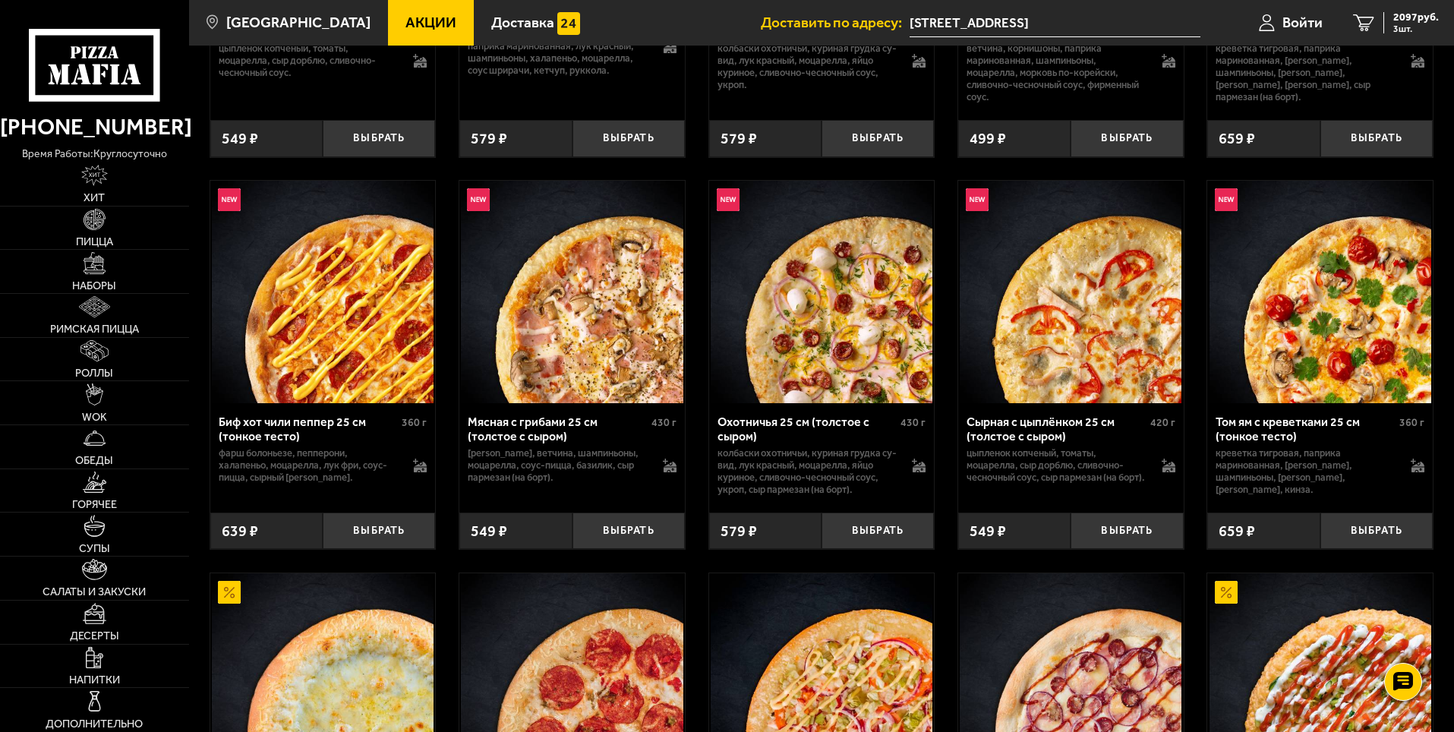
scroll to position [835, 0]
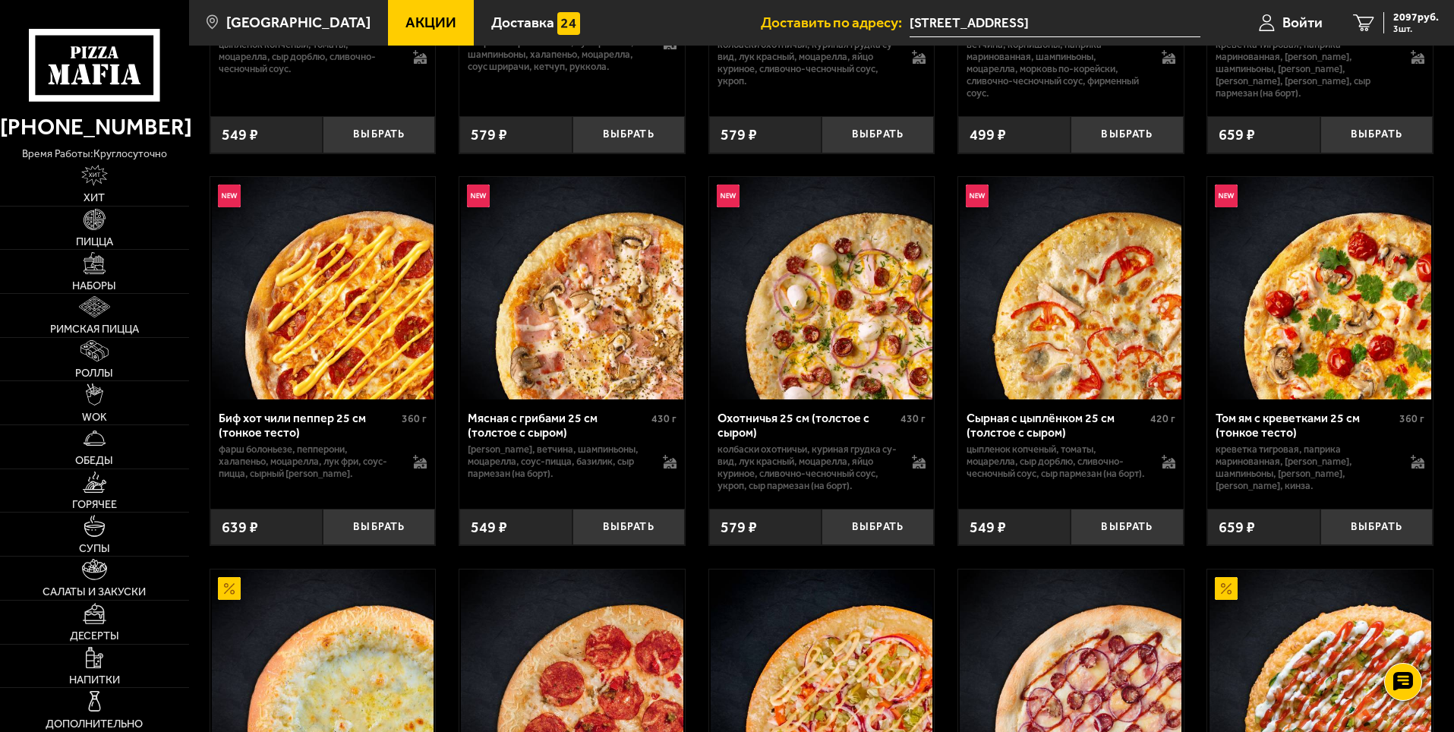
drag, startPoint x: 923, startPoint y: 408, endPoint x: 914, endPoint y: 408, distance: 9.1
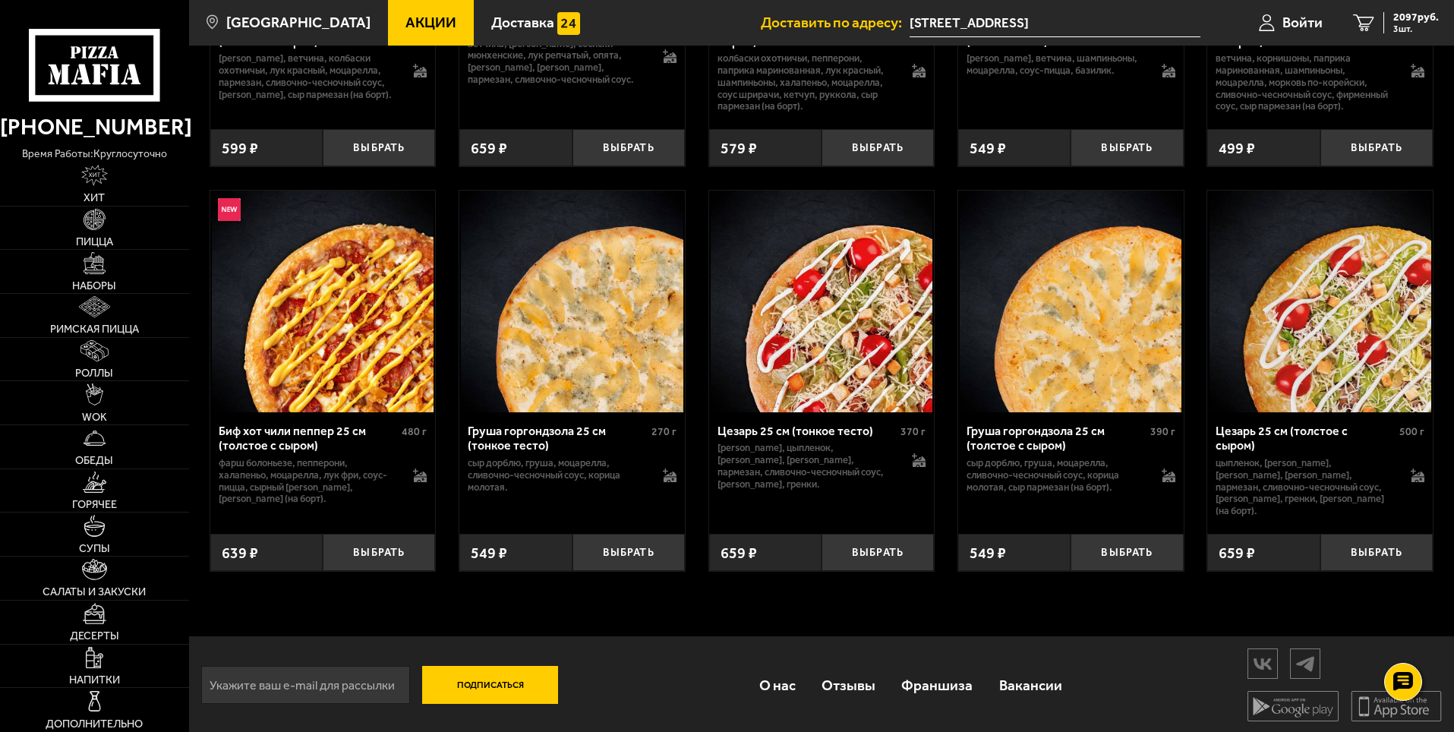
scroll to position [5249, 0]
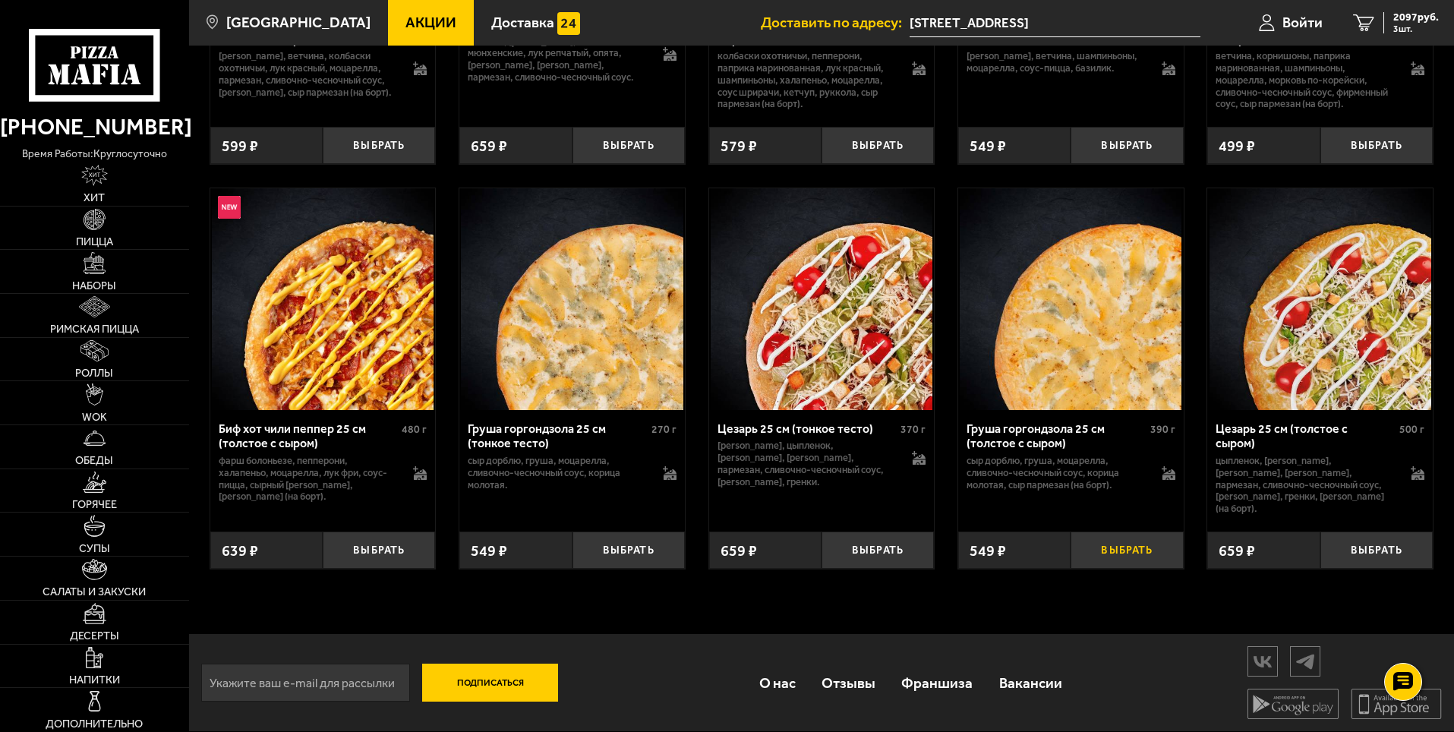
click at [1104, 542] on button "Выбрать" at bounding box center [1127, 549] width 112 height 37
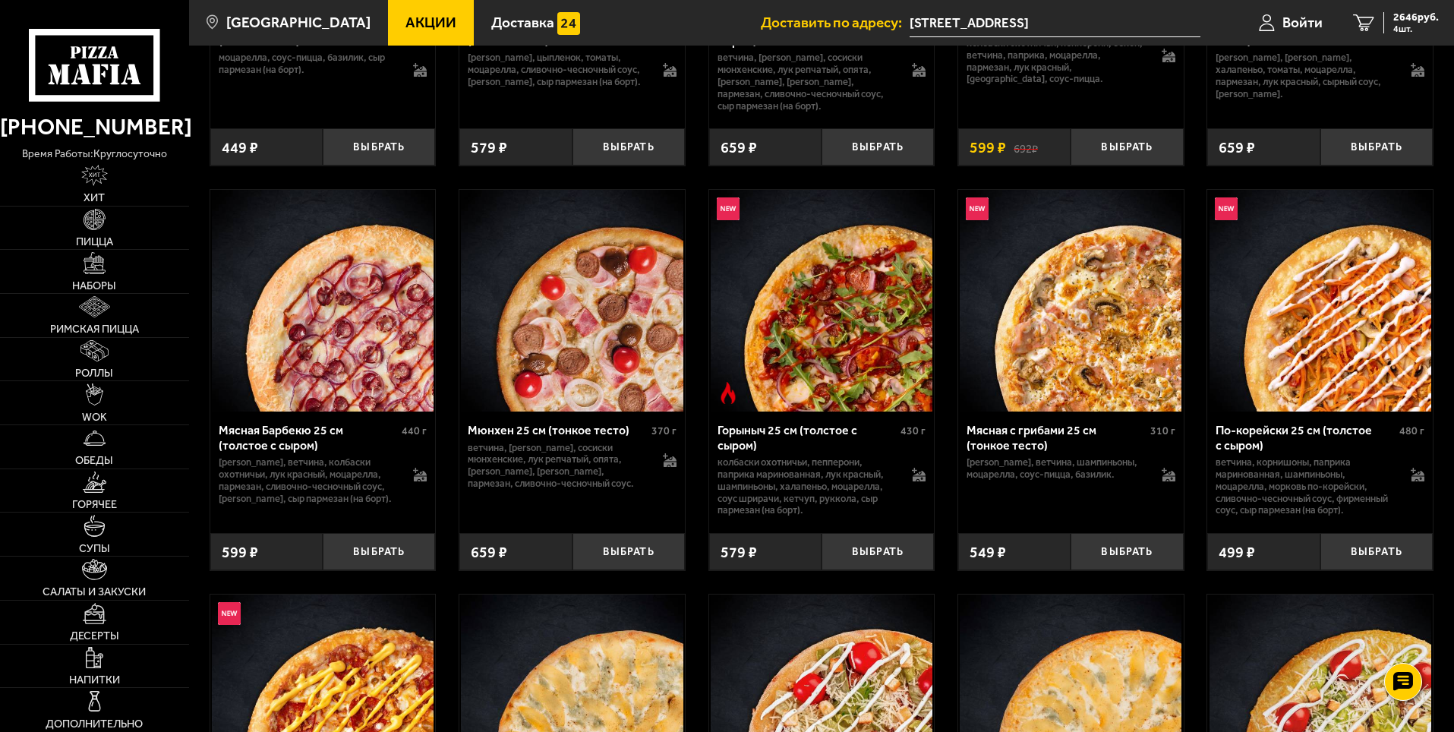
scroll to position [4793, 0]
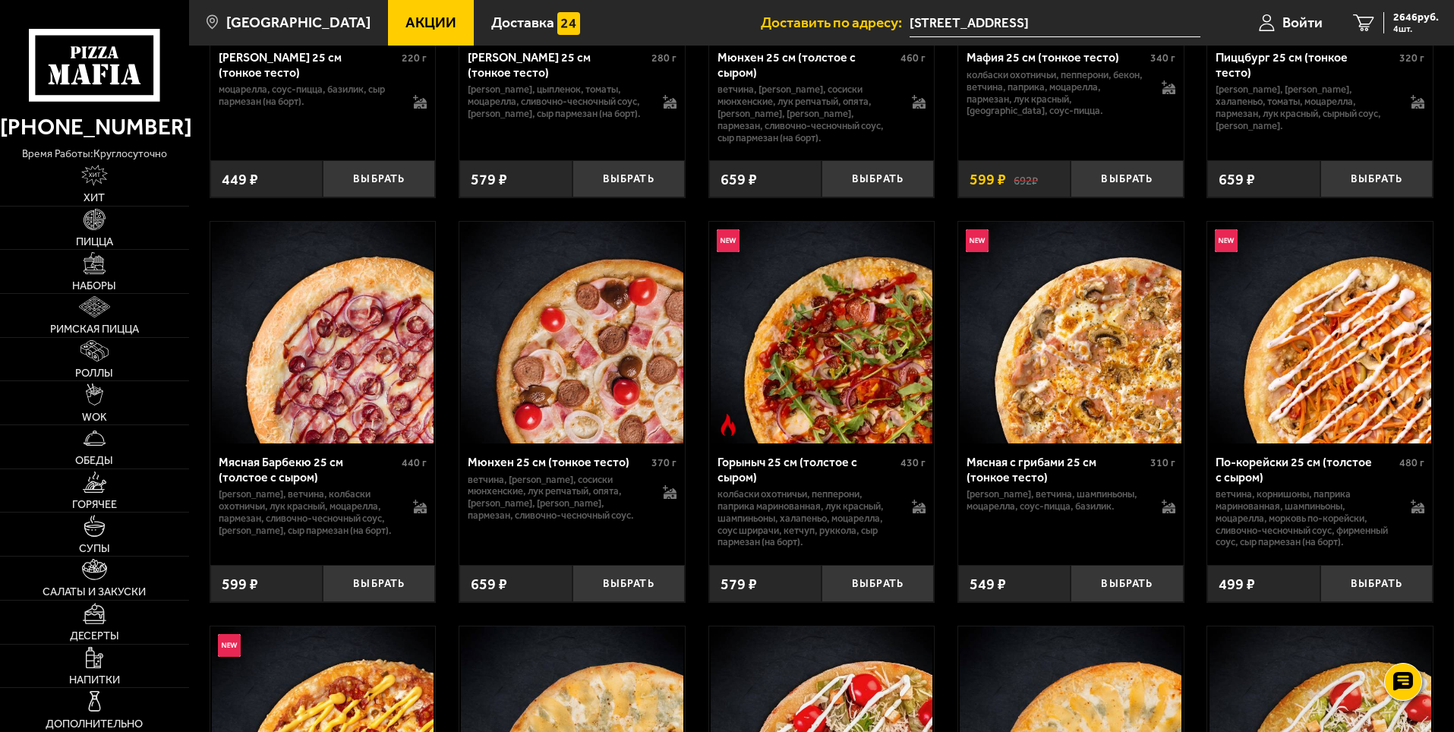
drag, startPoint x: 1423, startPoint y: 396, endPoint x: 1219, endPoint y: 401, distance: 204.3
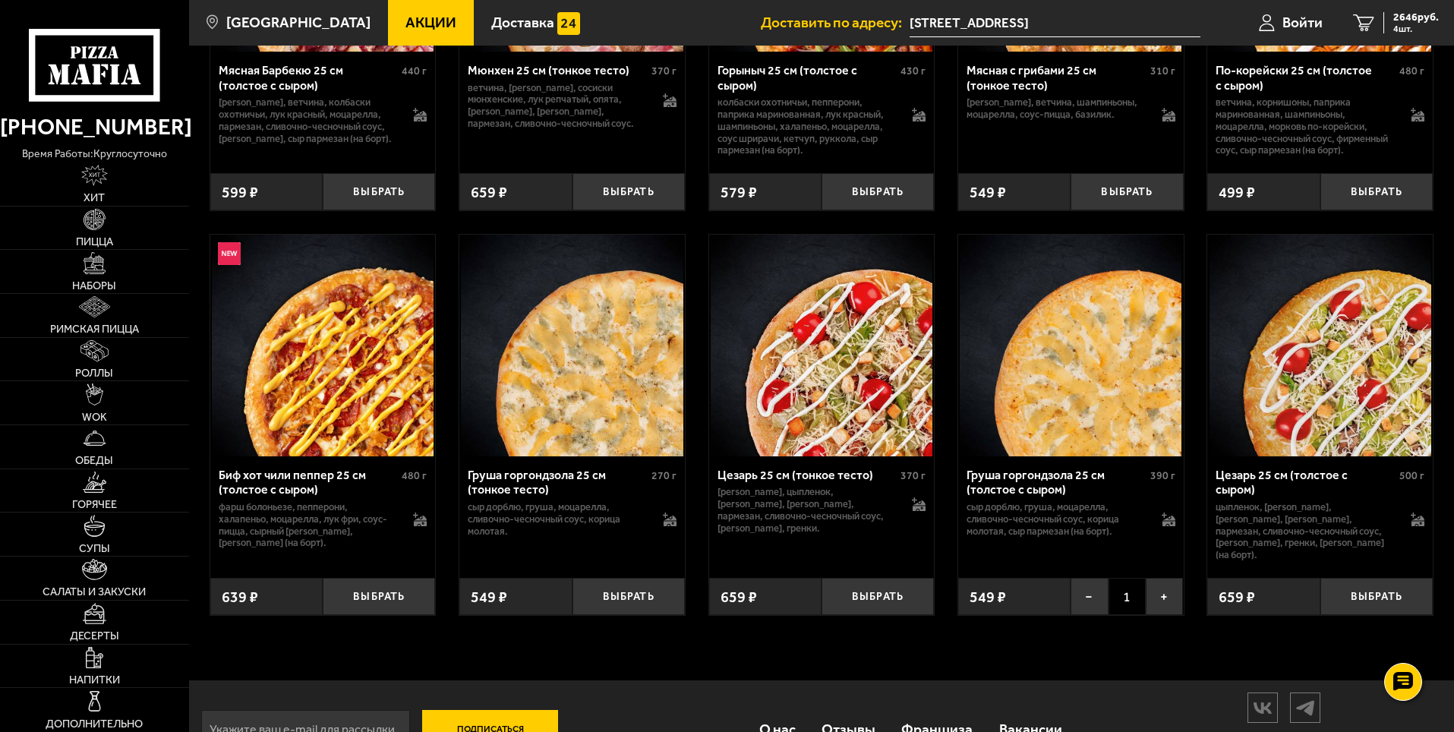
scroll to position [5249, 0]
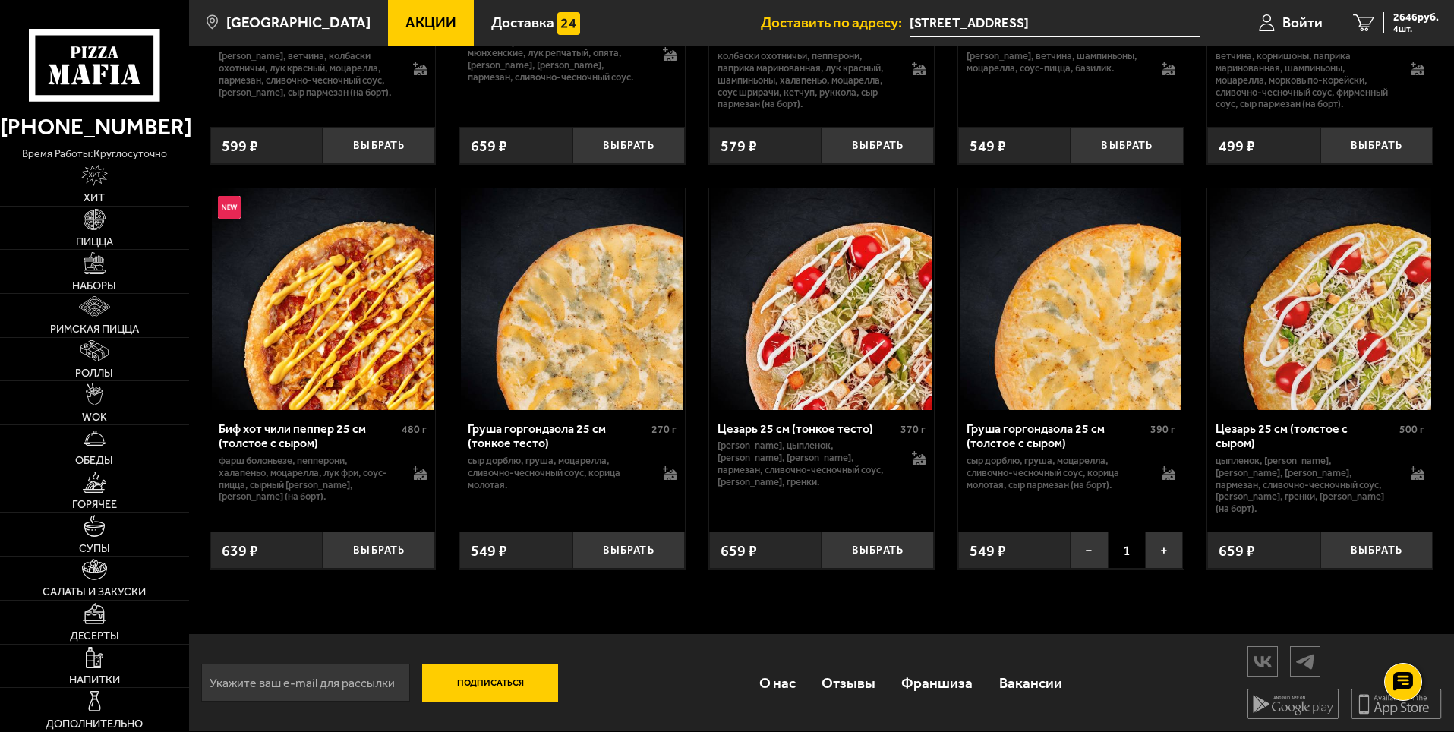
drag, startPoint x: 796, startPoint y: 371, endPoint x: 777, endPoint y: 387, distance: 24.8
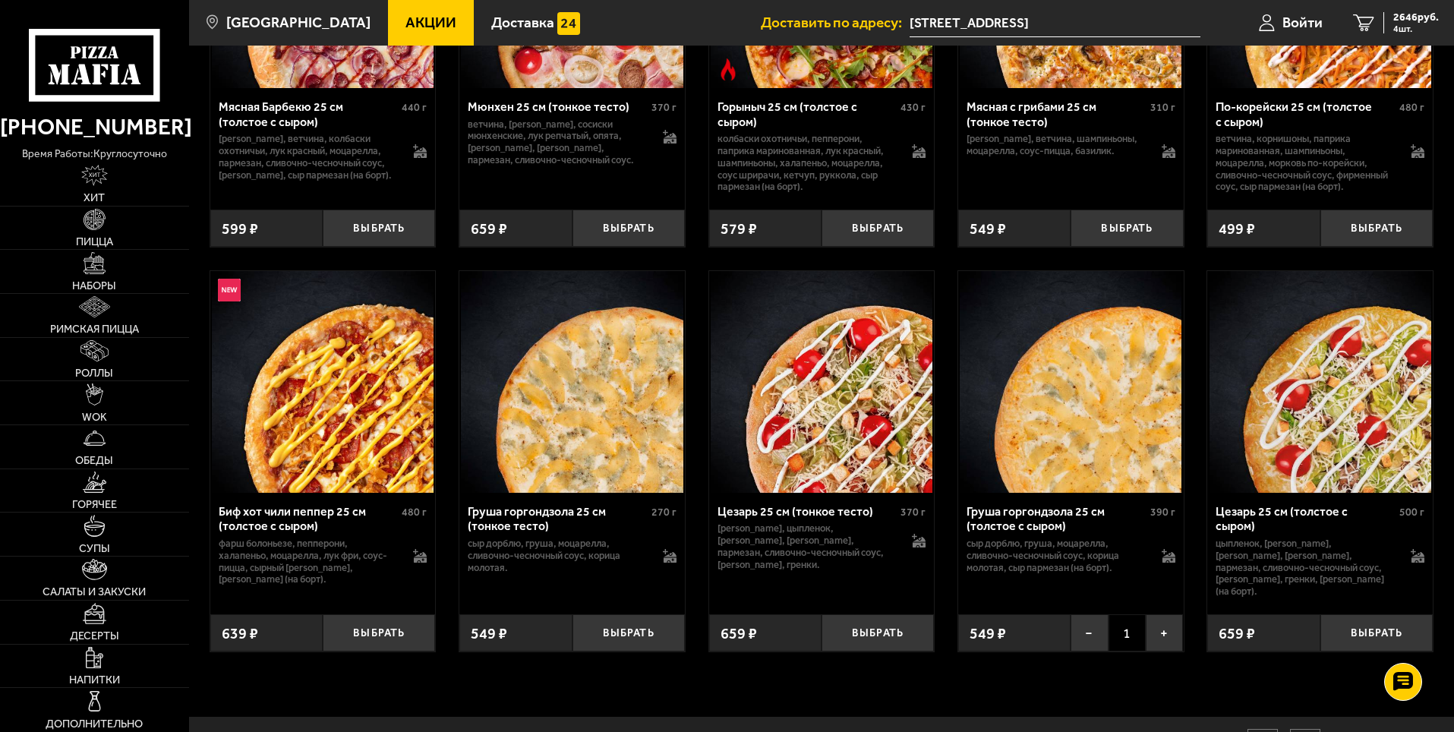
scroll to position [5173, 0]
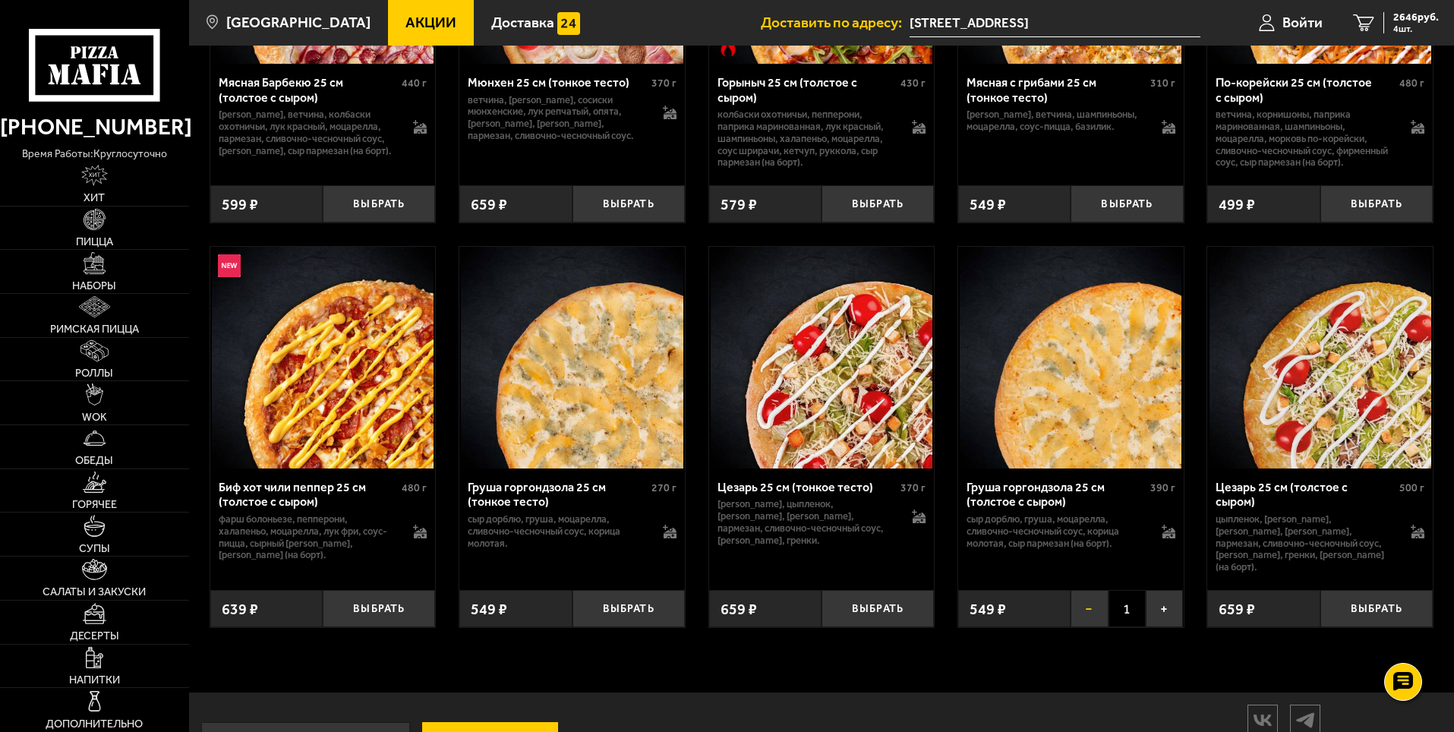
click at [1090, 622] on button "−" at bounding box center [1089, 608] width 37 height 37
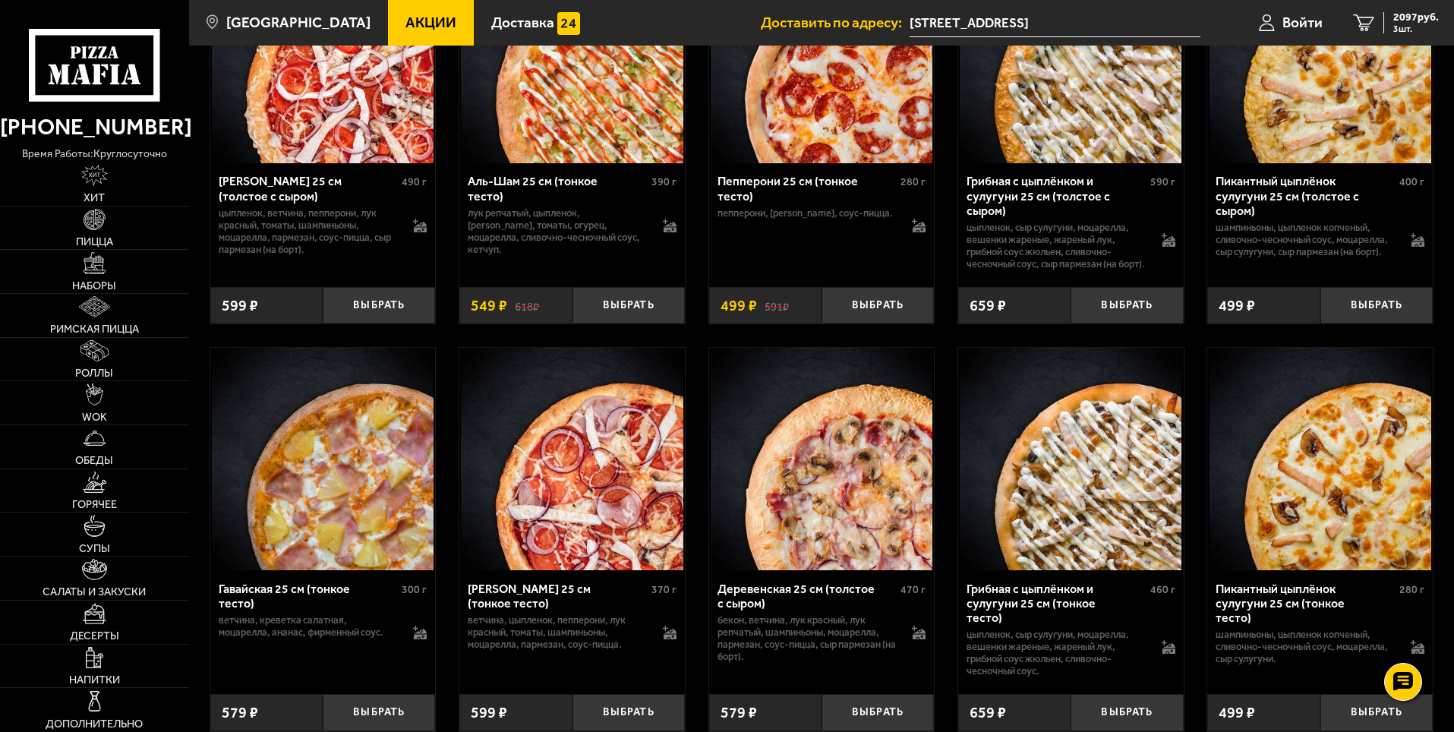
scroll to position [2288, 0]
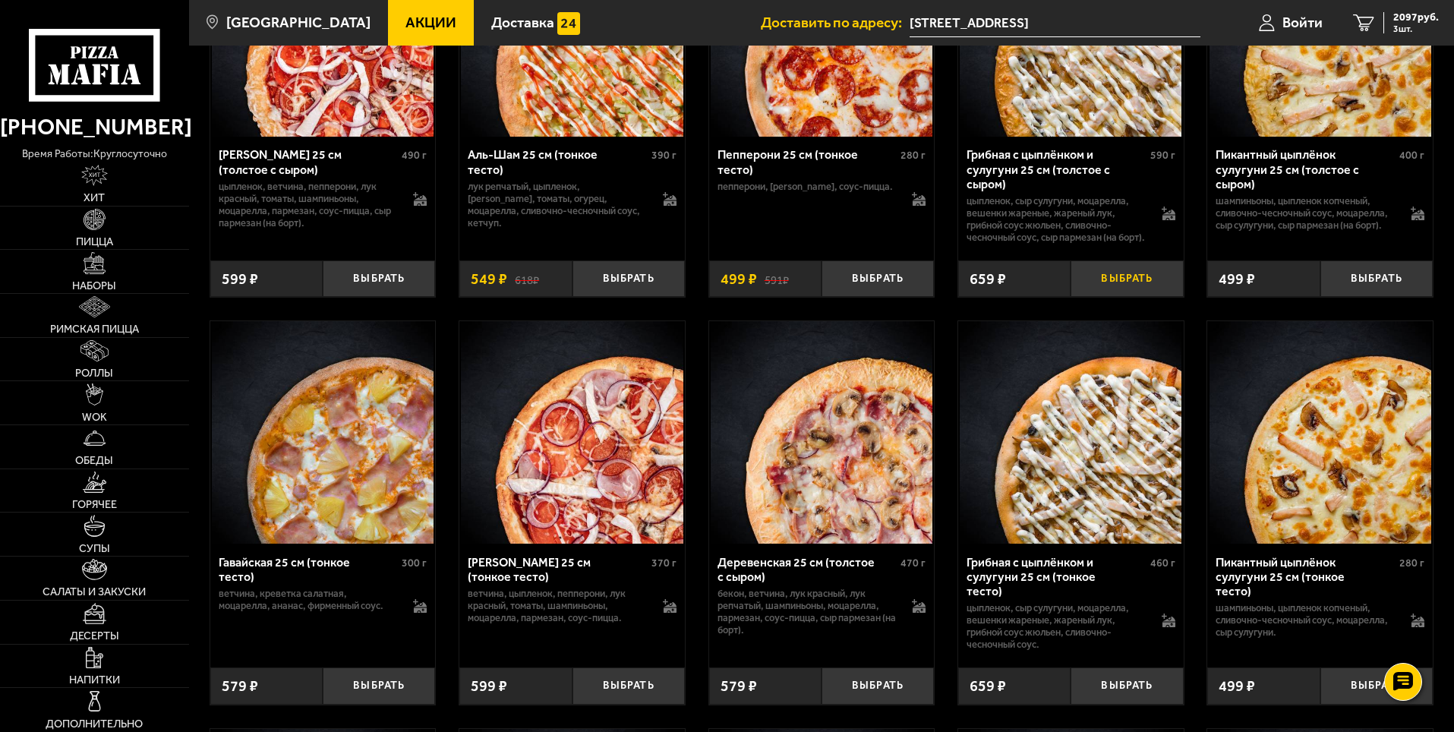
click at [1134, 298] on button "Выбрать" at bounding box center [1127, 278] width 112 height 37
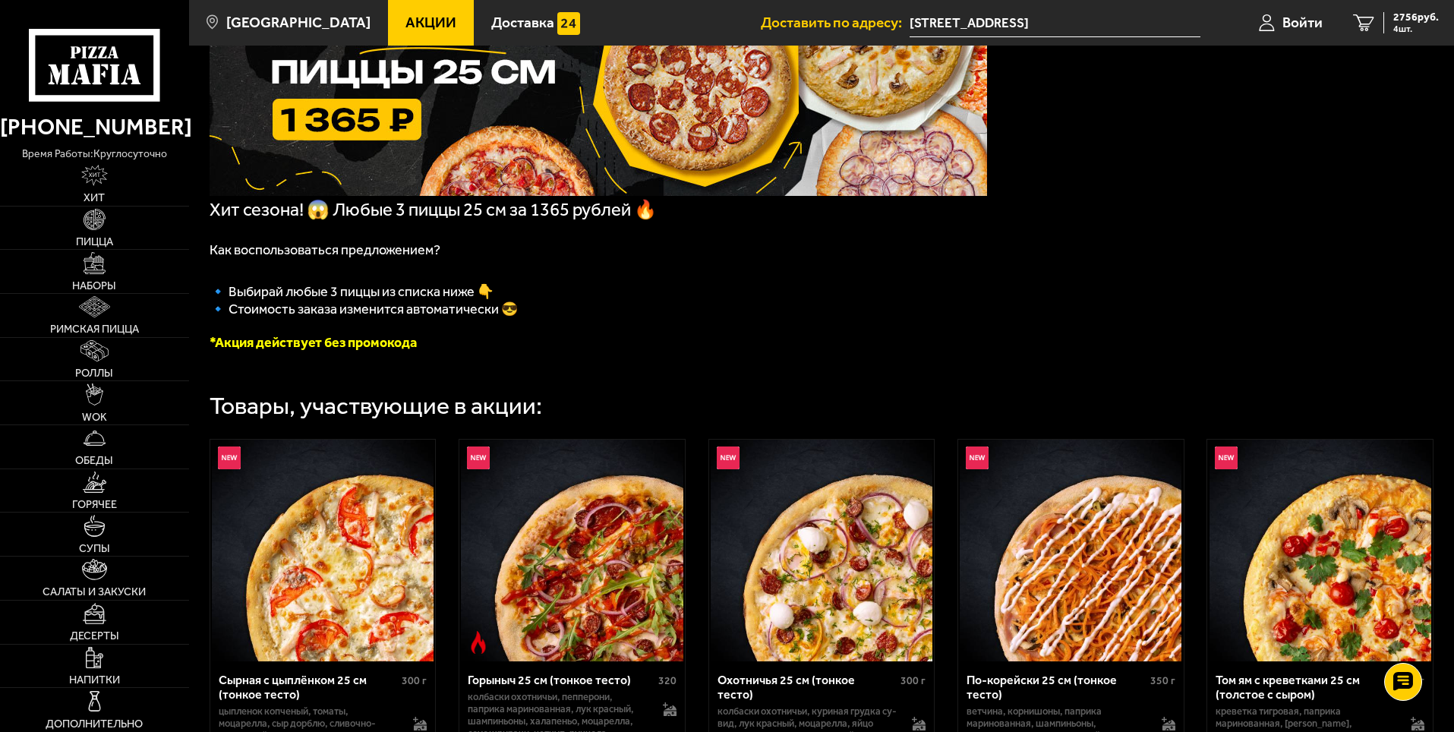
scroll to position [389, 0]
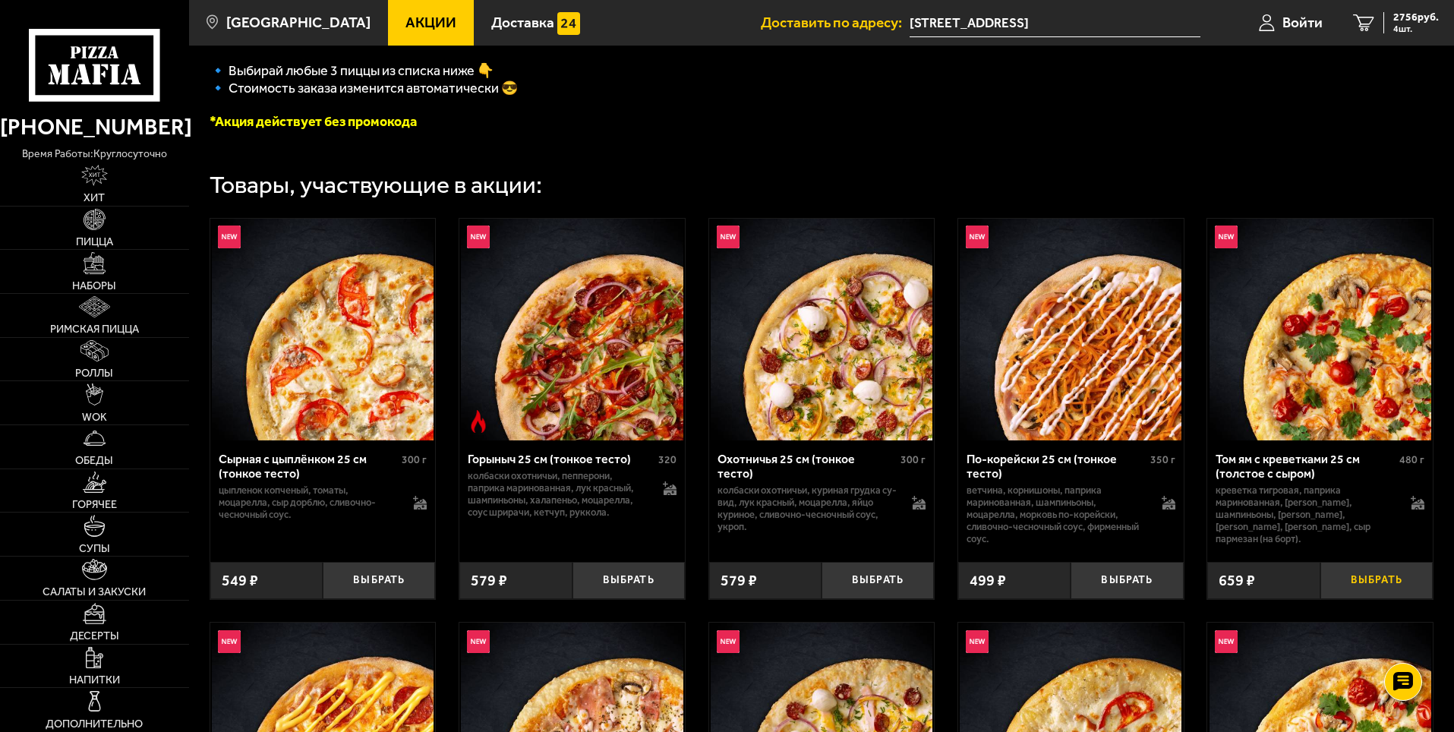
click at [1358, 578] on button "Выбрать" at bounding box center [1376, 580] width 112 height 37
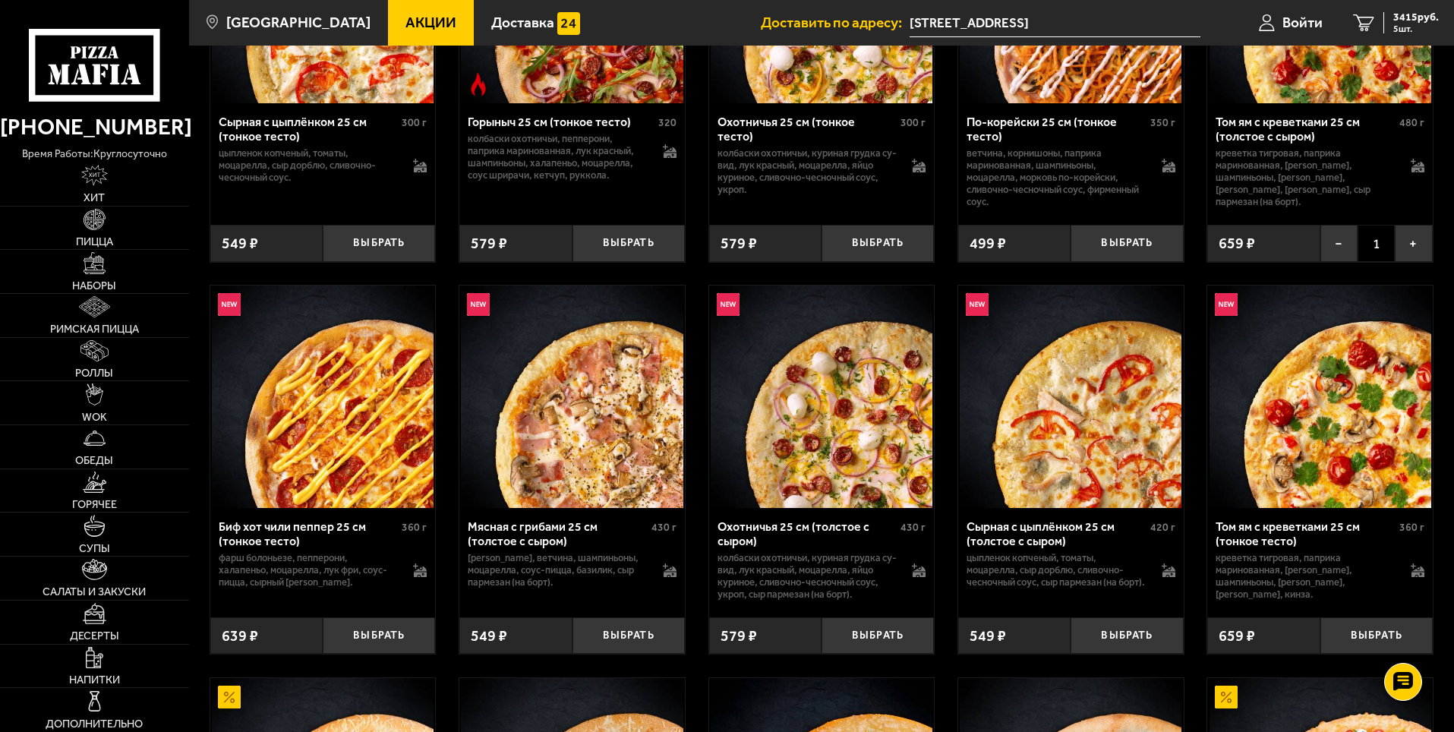
scroll to position [693, 0]
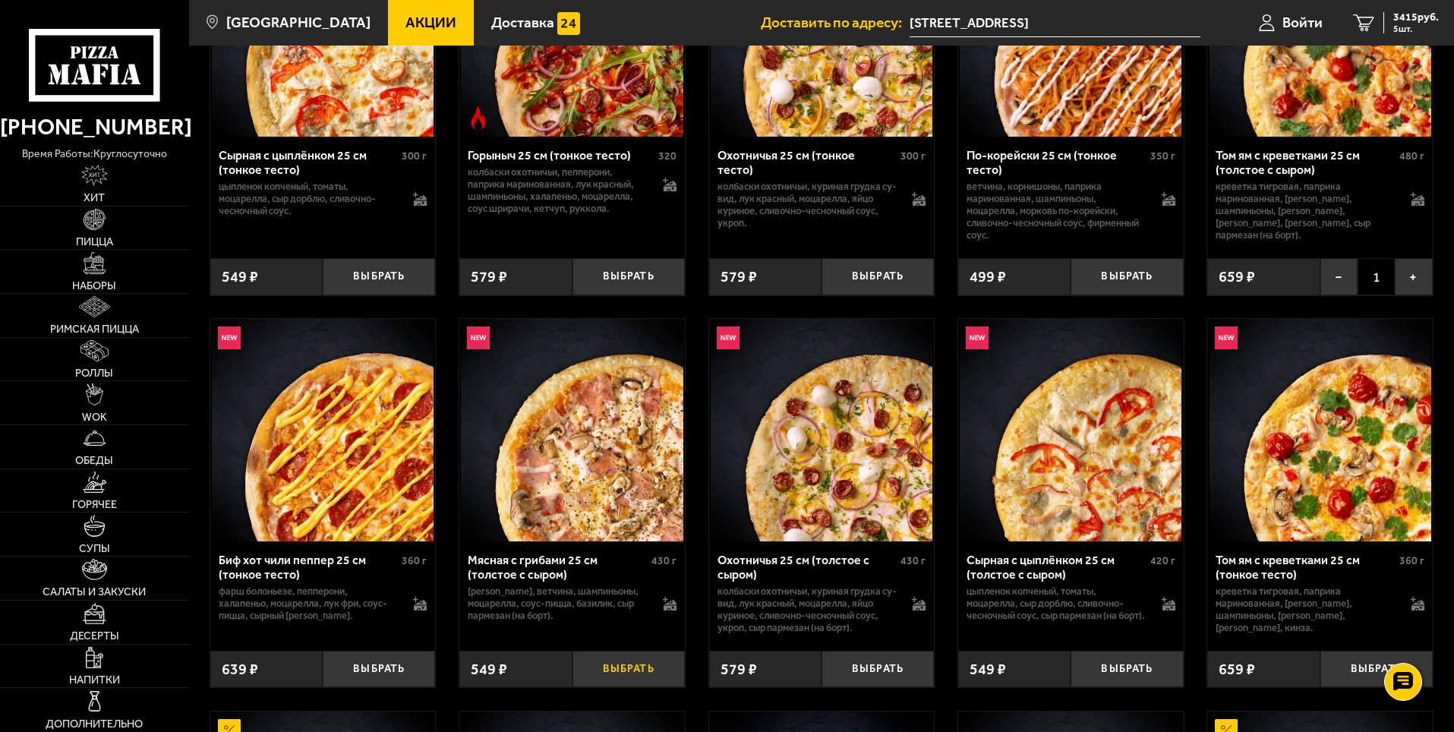
click at [626, 663] on button "Выбрать" at bounding box center [628, 669] width 112 height 37
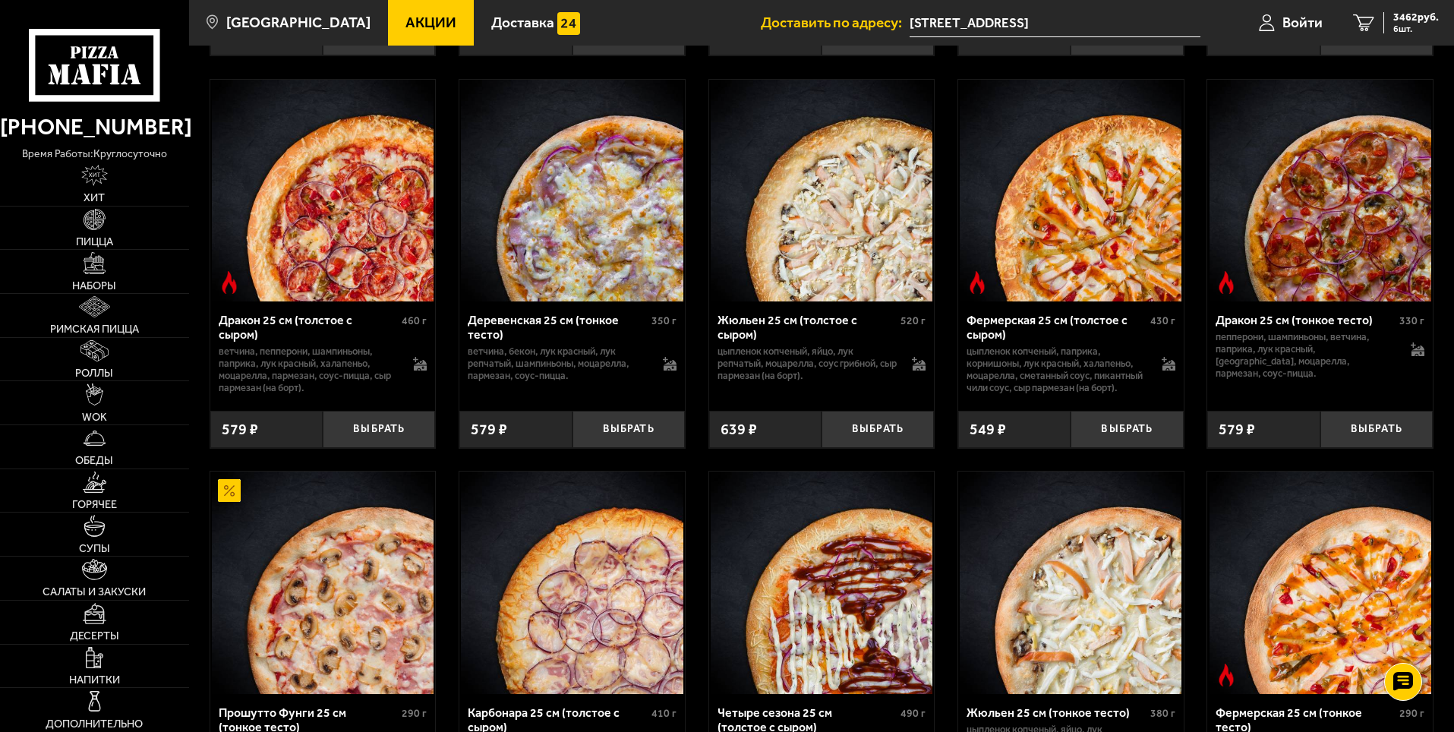
scroll to position [2971, 0]
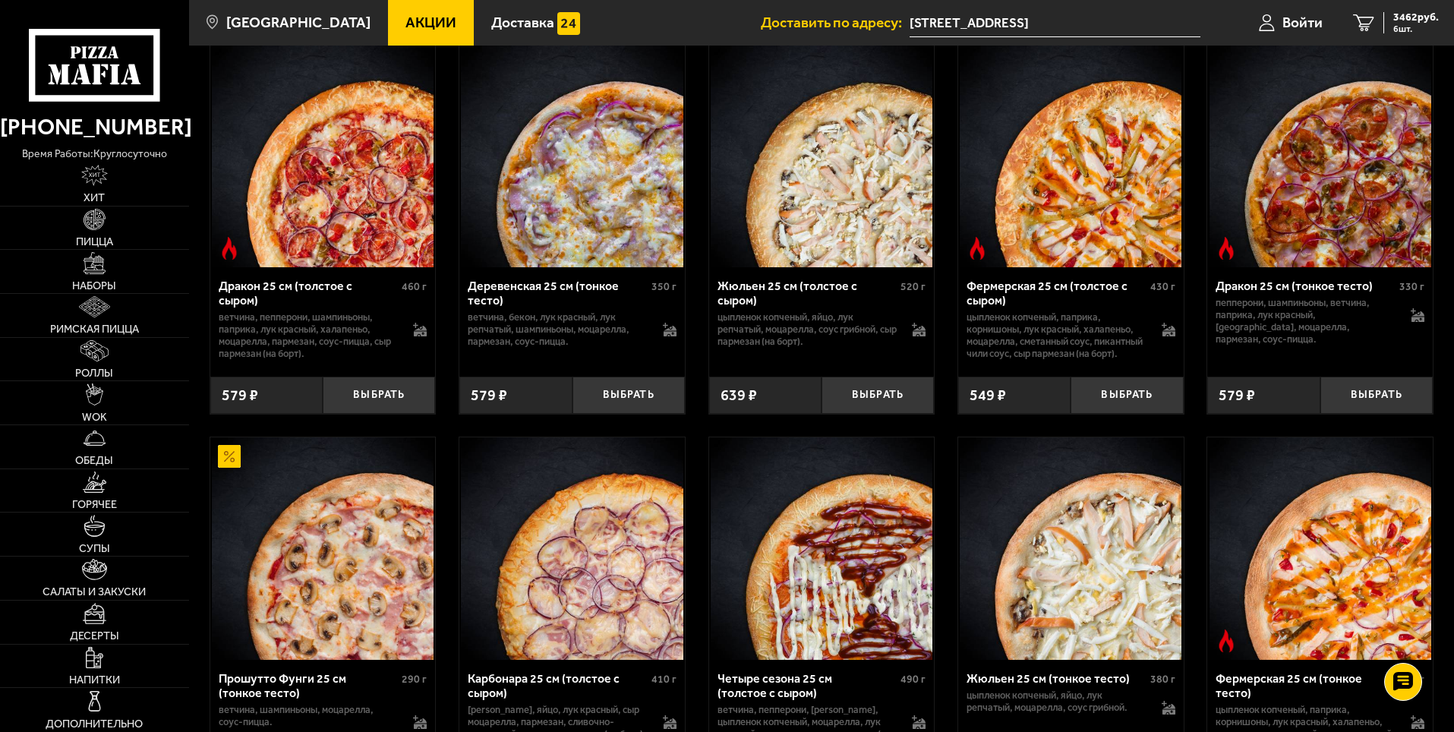
drag, startPoint x: 452, startPoint y: 388, endPoint x: 440, endPoint y: 396, distance: 13.7
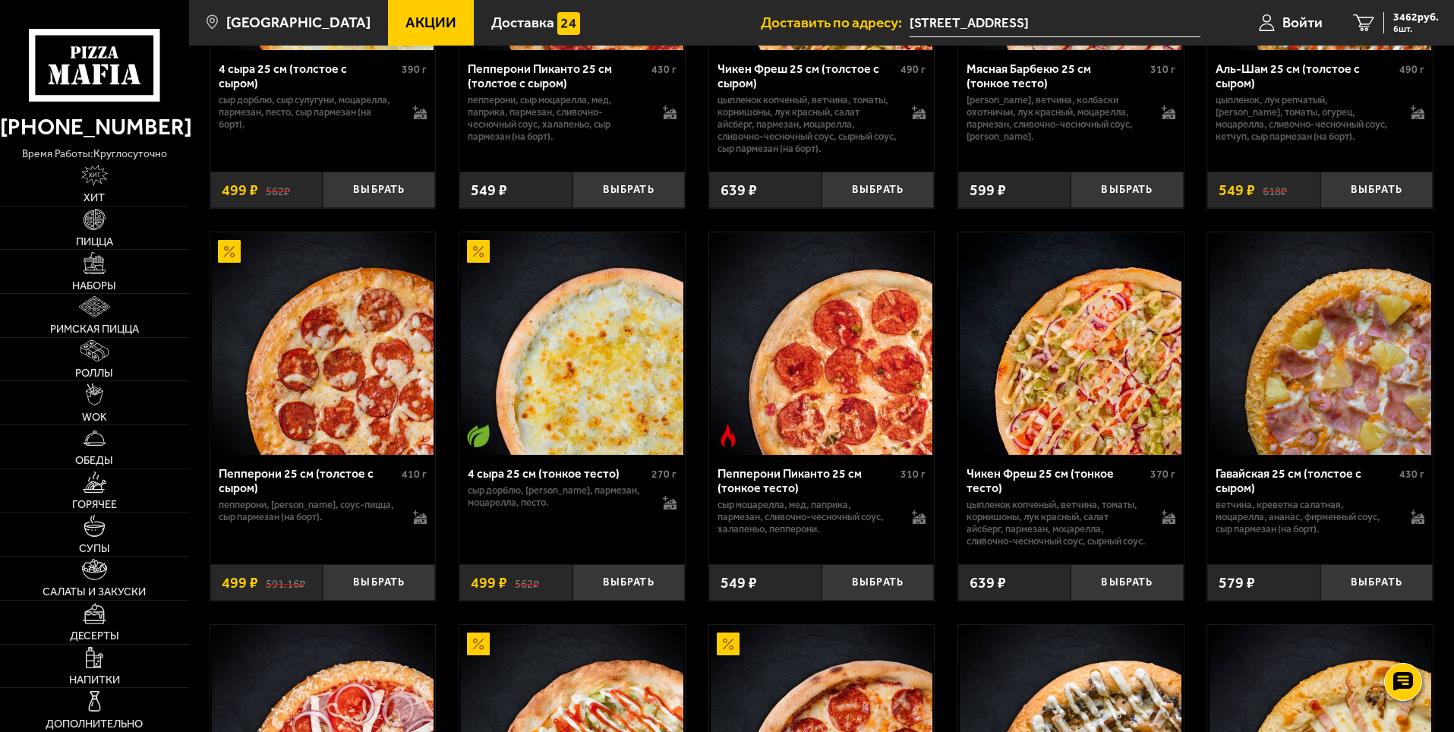
scroll to position [1528, 0]
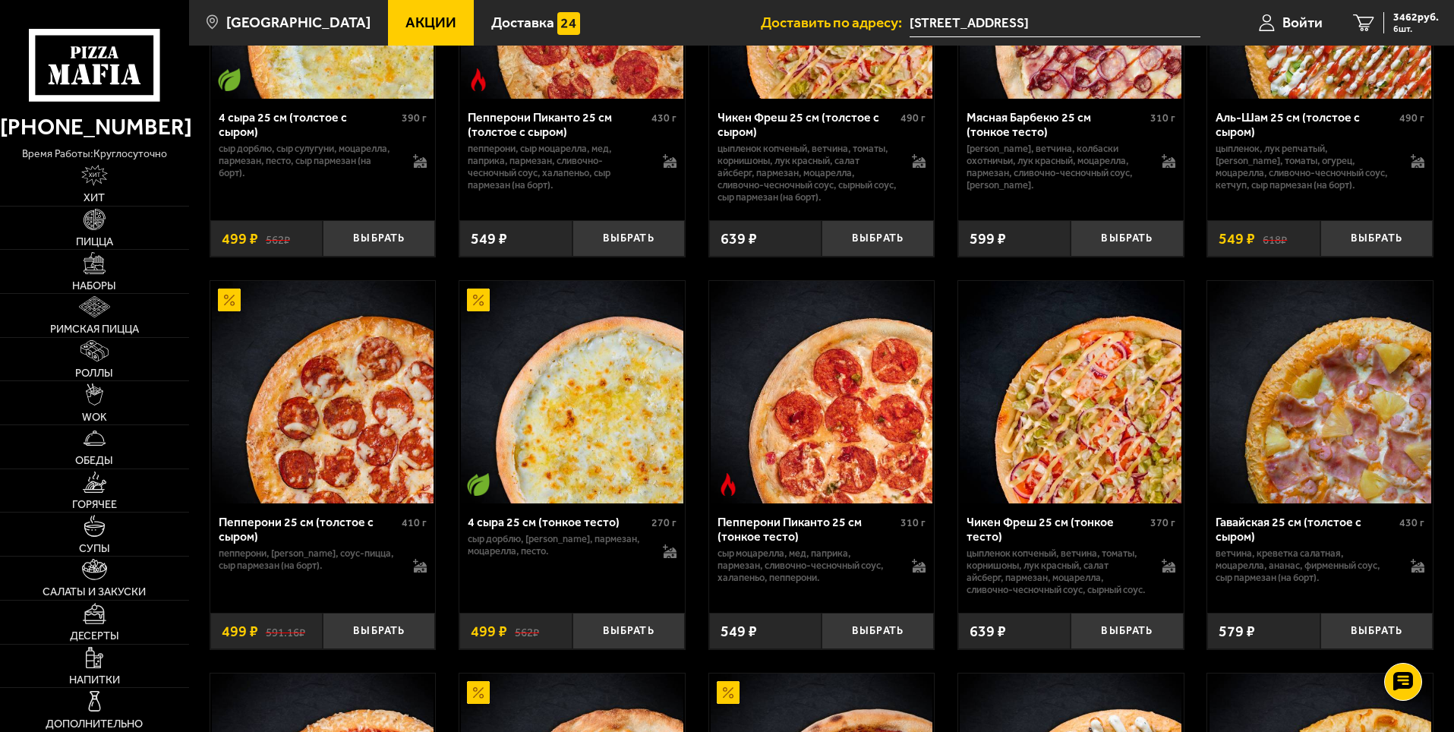
drag, startPoint x: 415, startPoint y: 408, endPoint x: 396, endPoint y: 453, distance: 49.0
click at [637, 601] on div "4 сыра 25 см (тонкое тесто) 270 г сыр дорблю, сыр сулугуни, пармезан, моцарелла…" at bounding box center [571, 552] width 225 height 98
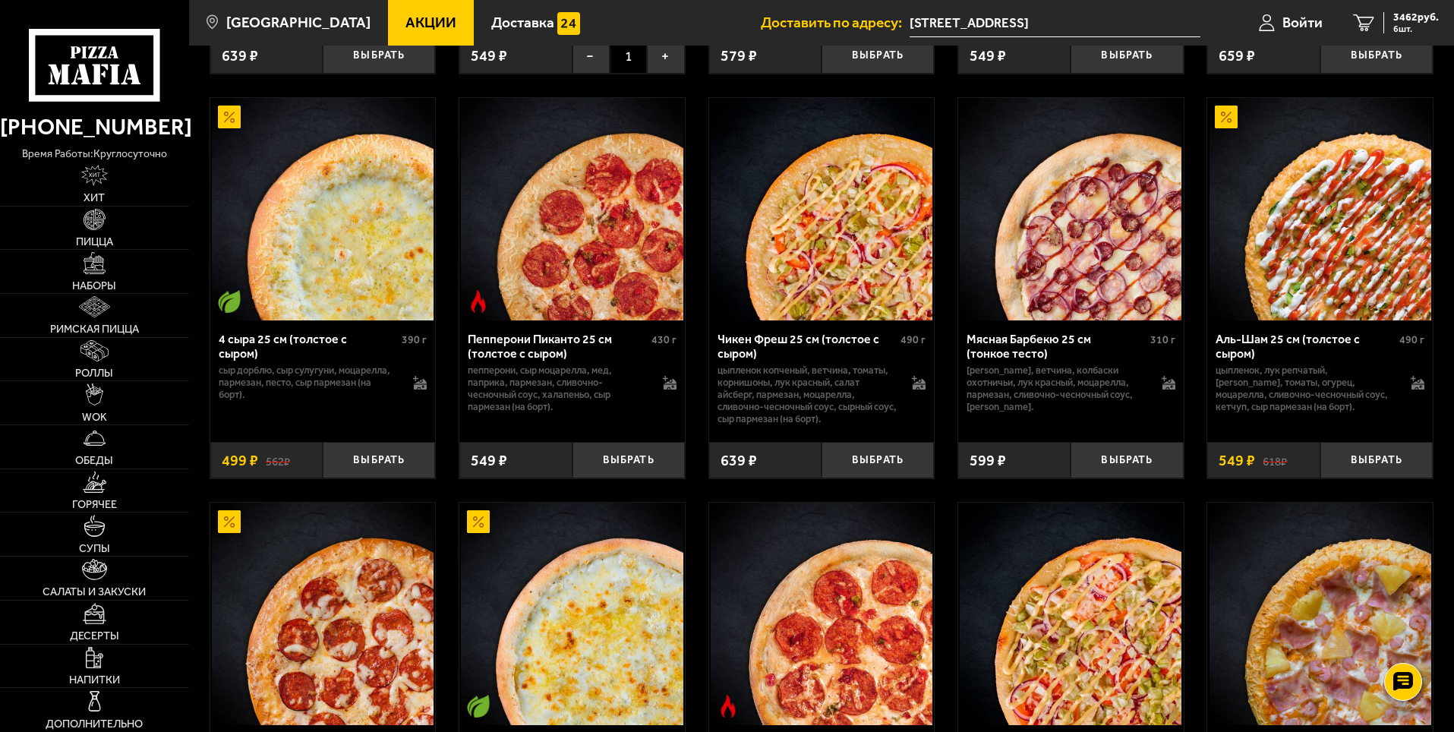
scroll to position [1301, 0]
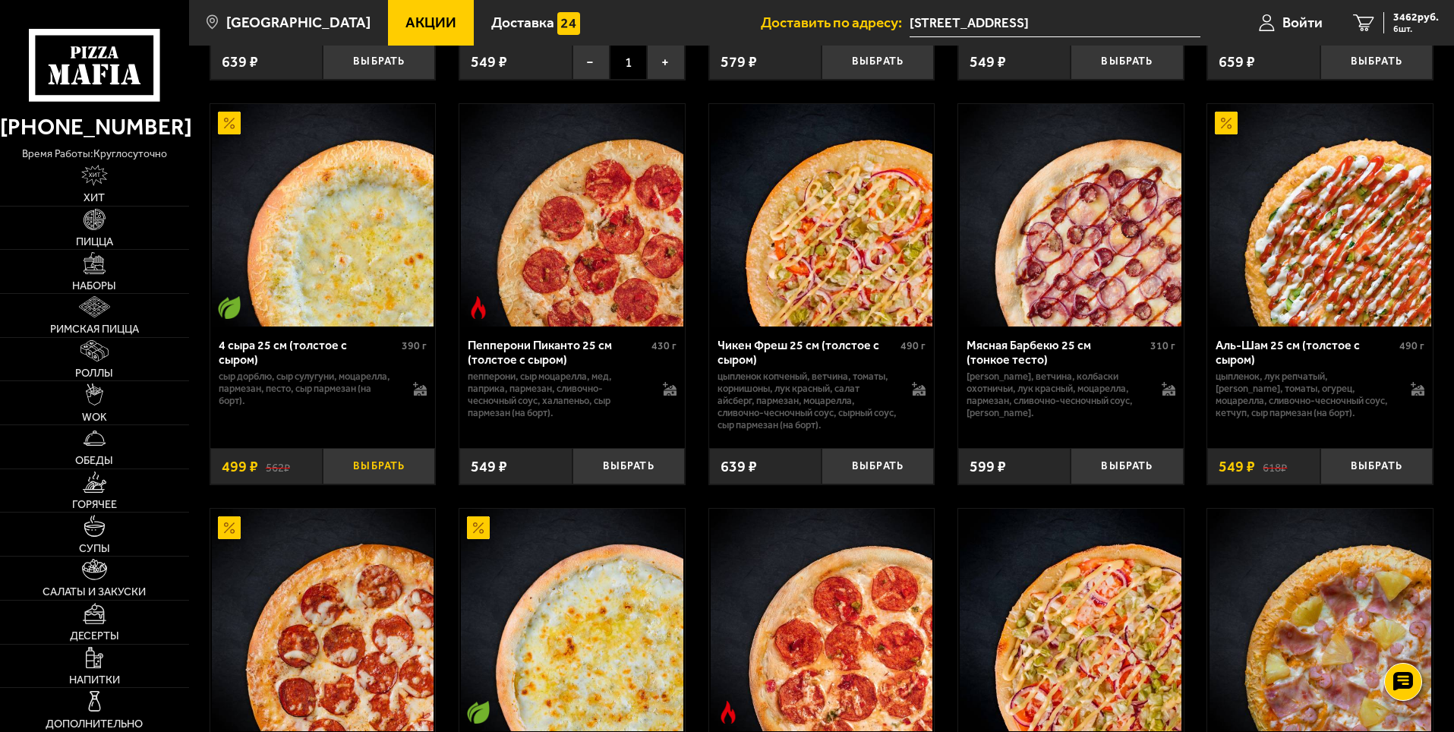
click at [383, 469] on button "Выбрать" at bounding box center [379, 466] width 112 height 37
click at [1405, 26] on span "7 шт." at bounding box center [1416, 28] width 46 height 9
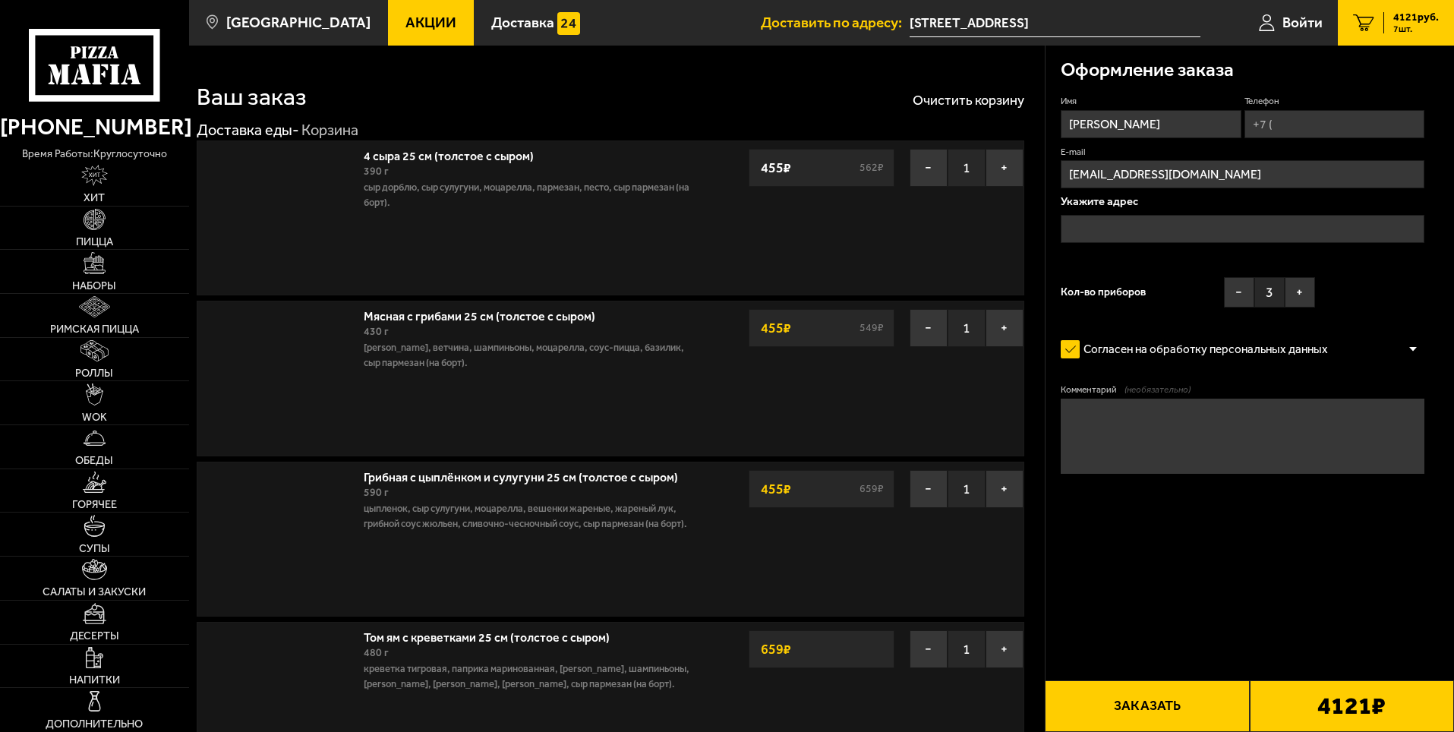
type input "[STREET_ADDRESS]"
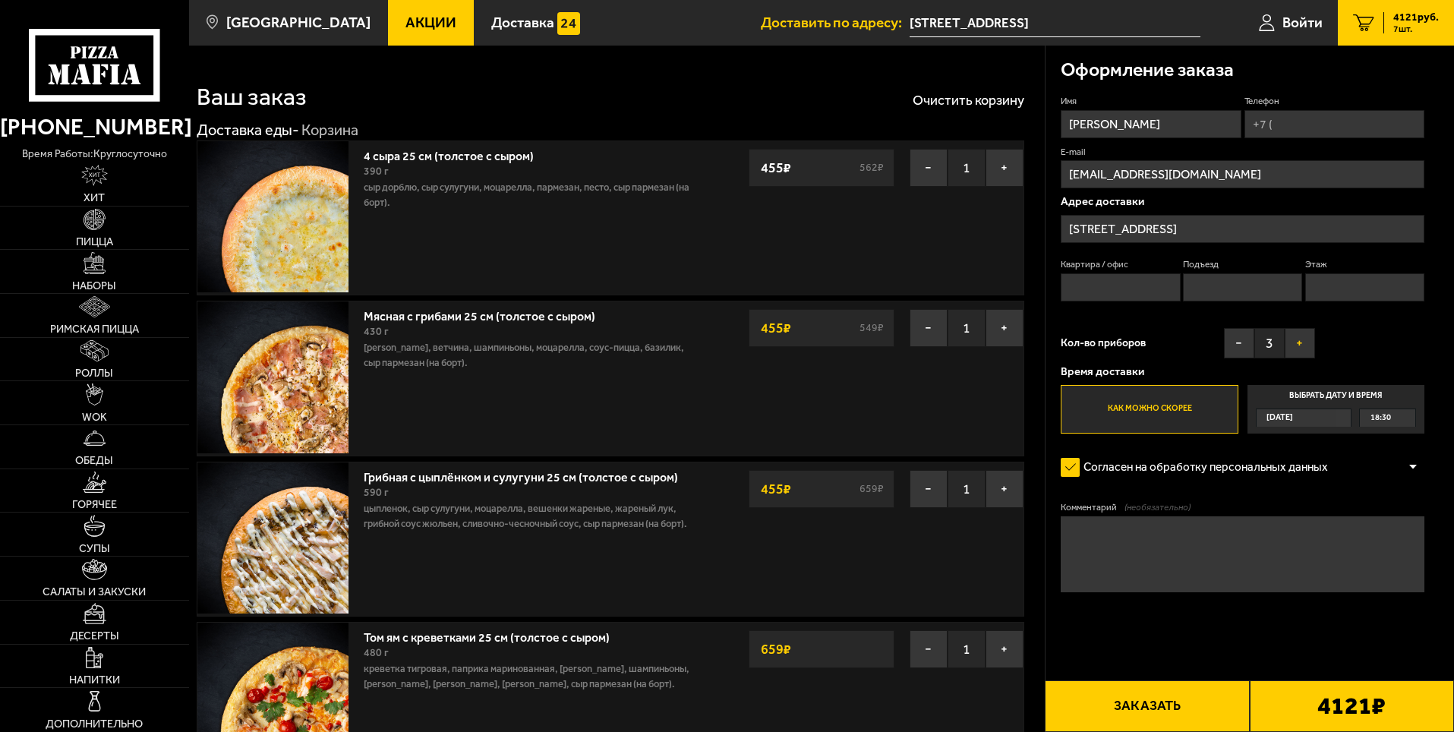
click at [1301, 342] on button "+" at bounding box center [1300, 343] width 30 height 30
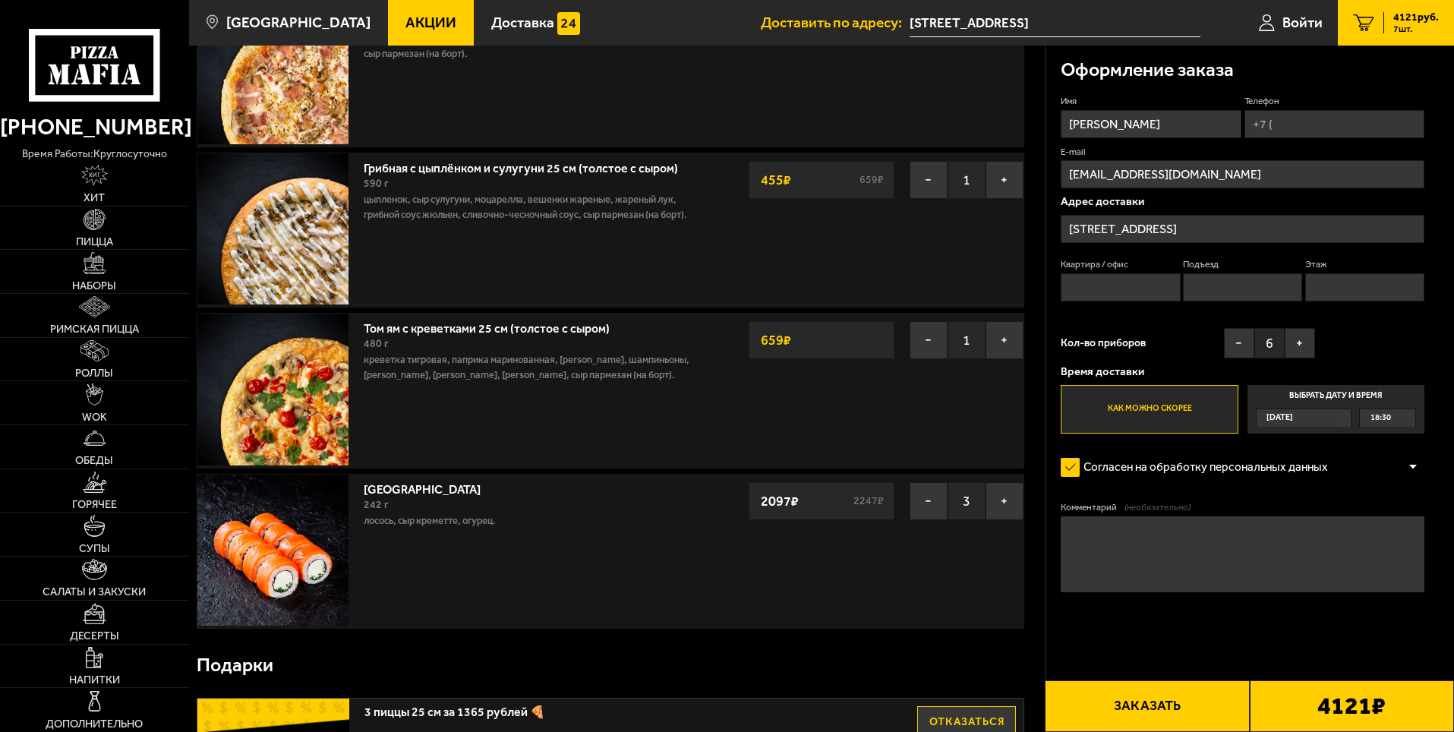
scroll to position [304, 0]
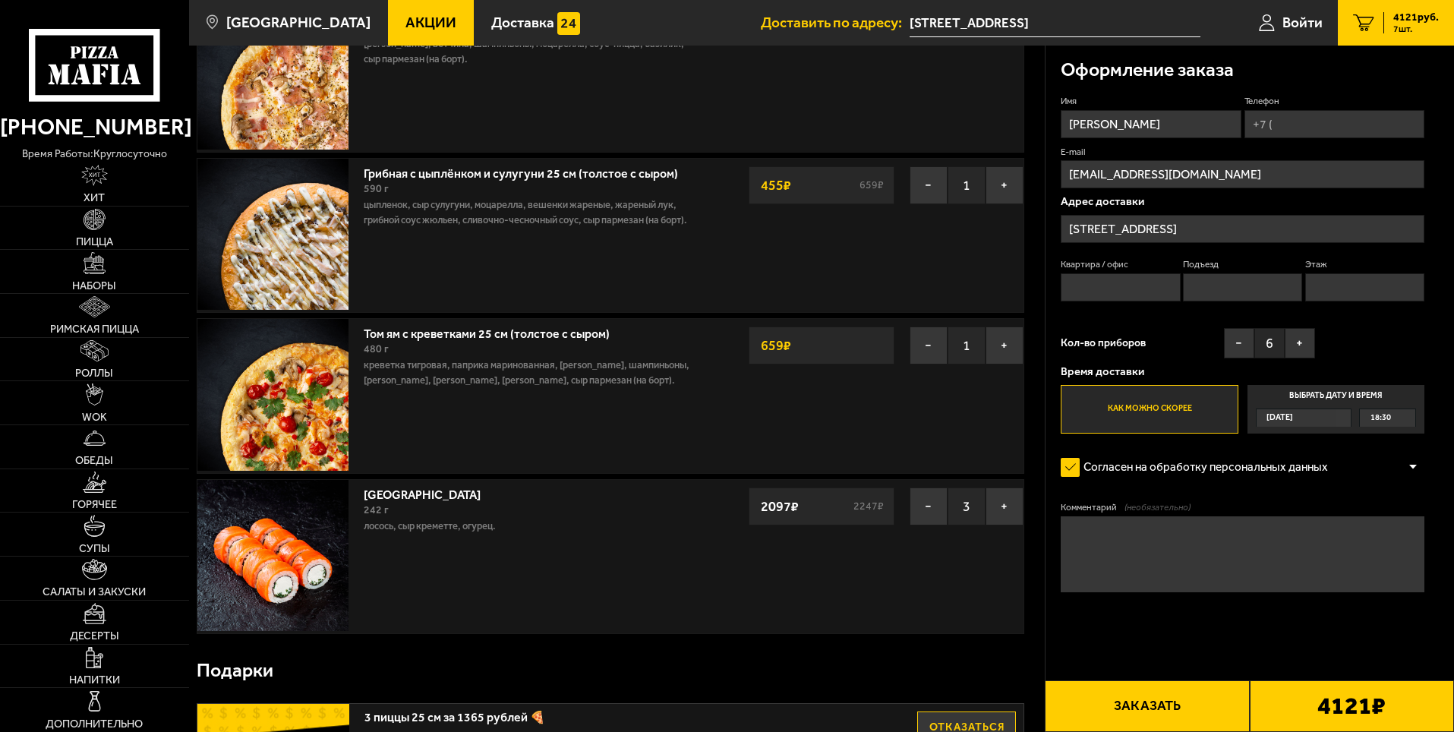
click at [1197, 408] on label "Как можно скорее" at bounding box center [1149, 409] width 177 height 49
click at [0, 0] on input "Как можно скорее" at bounding box center [0, 0] width 0 height 0
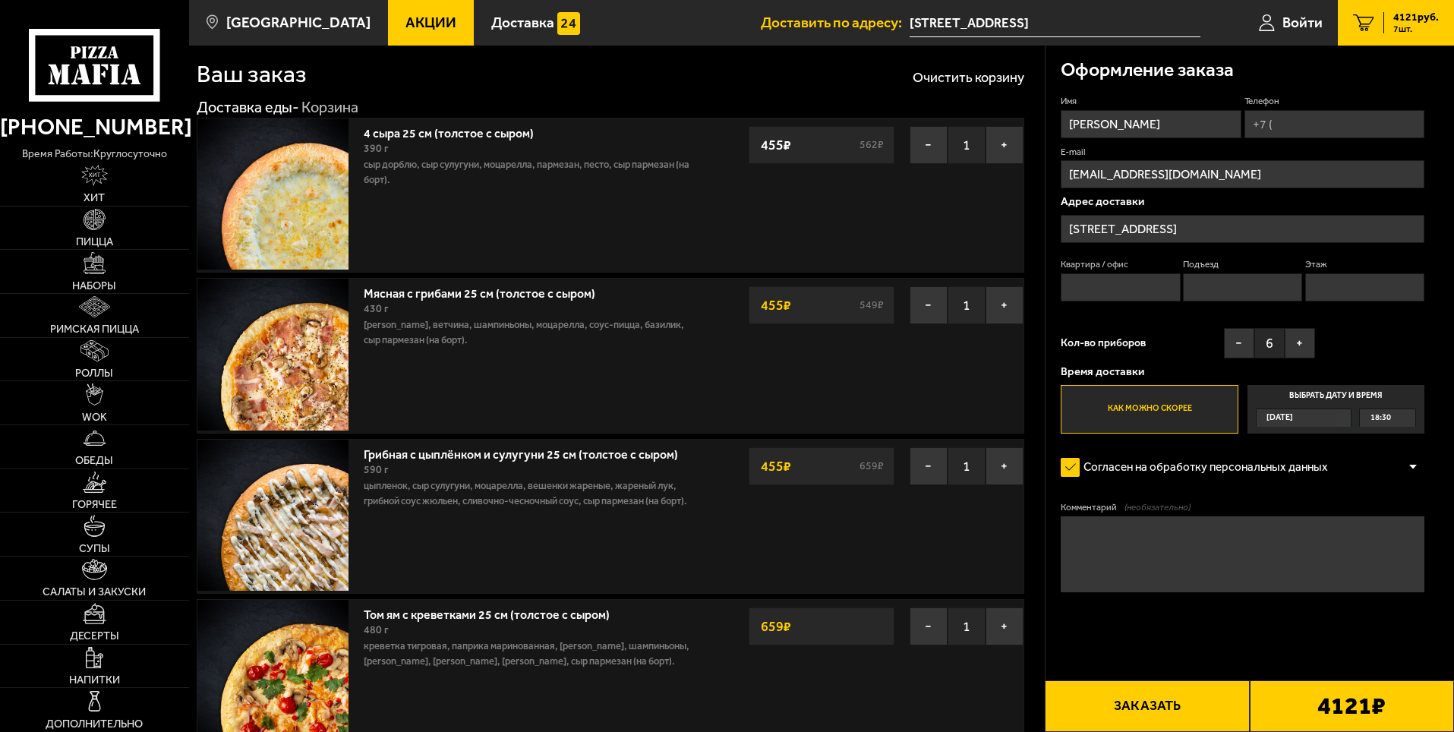
scroll to position [0, 0]
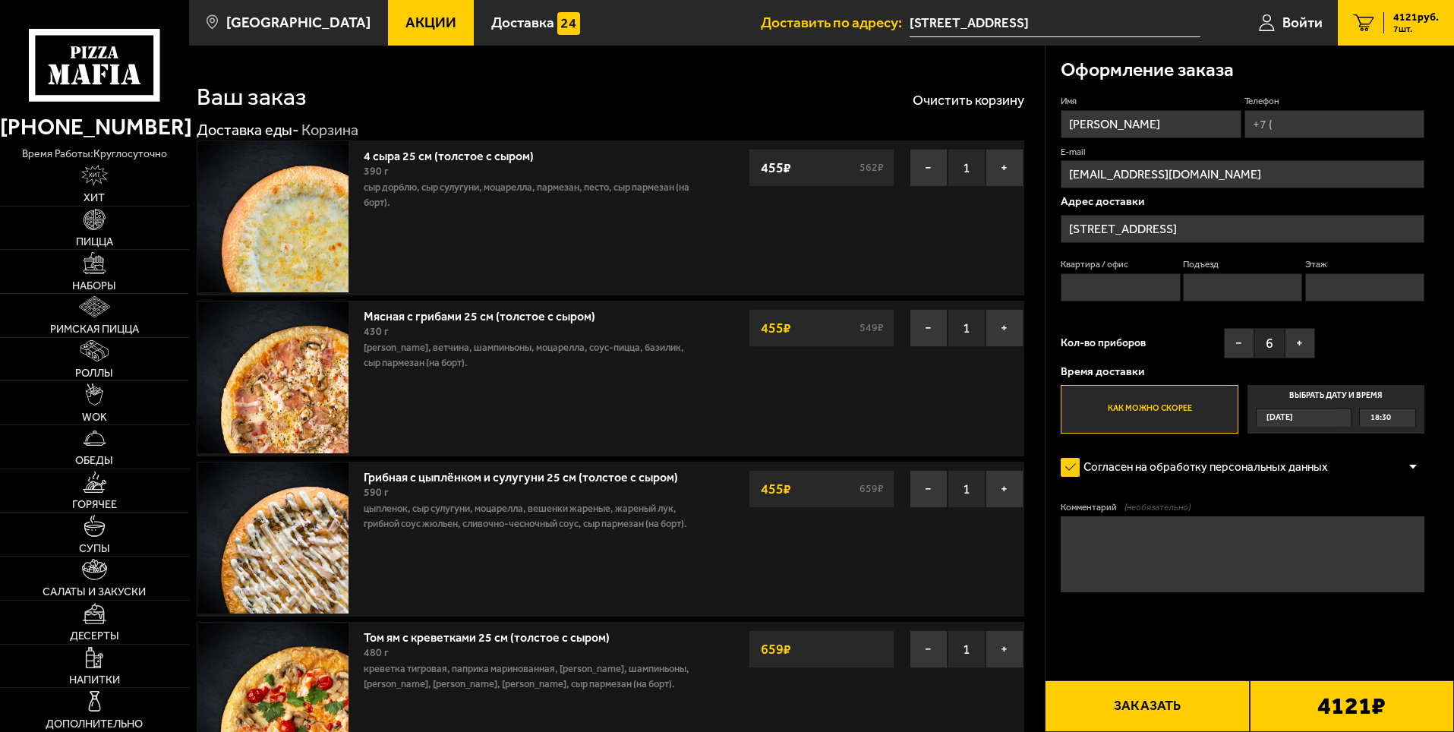
click at [1163, 286] on input "Квартира / офис" at bounding box center [1120, 287] width 119 height 28
type input "197"
click at [1209, 293] on input "Подъезд" at bounding box center [1242, 287] width 119 height 28
type input "2"
click at [1324, 296] on input "Этаж" at bounding box center [1364, 287] width 119 height 28
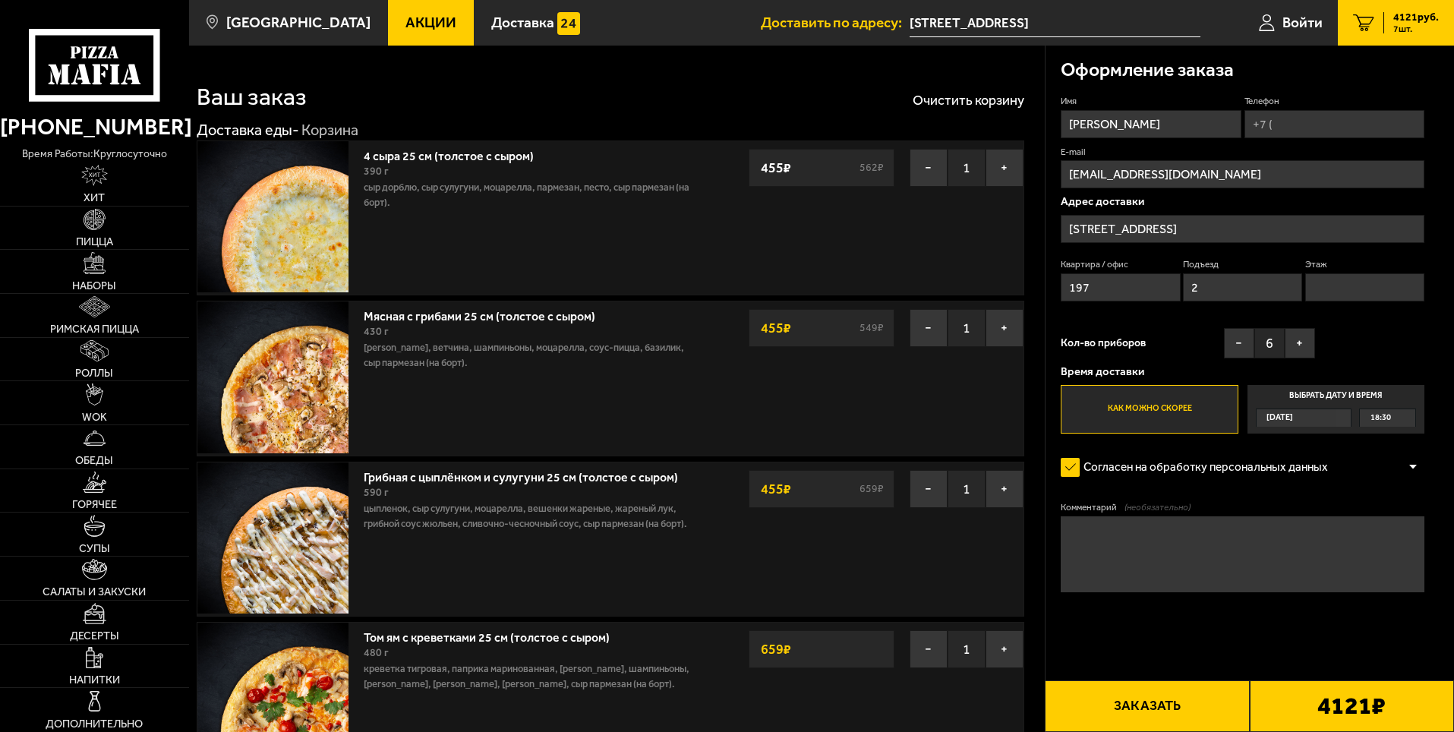
type input "12"
drag, startPoint x: 1316, startPoint y: 131, endPoint x: 1330, endPoint y: 131, distance: 14.4
click at [1319, 131] on input "Телефон" at bounding box center [1334, 124] width 180 height 28
type input "[PHONE_NUMBER]"
click at [1421, 96] on icon at bounding box center [1418, 101] width 11 height 11
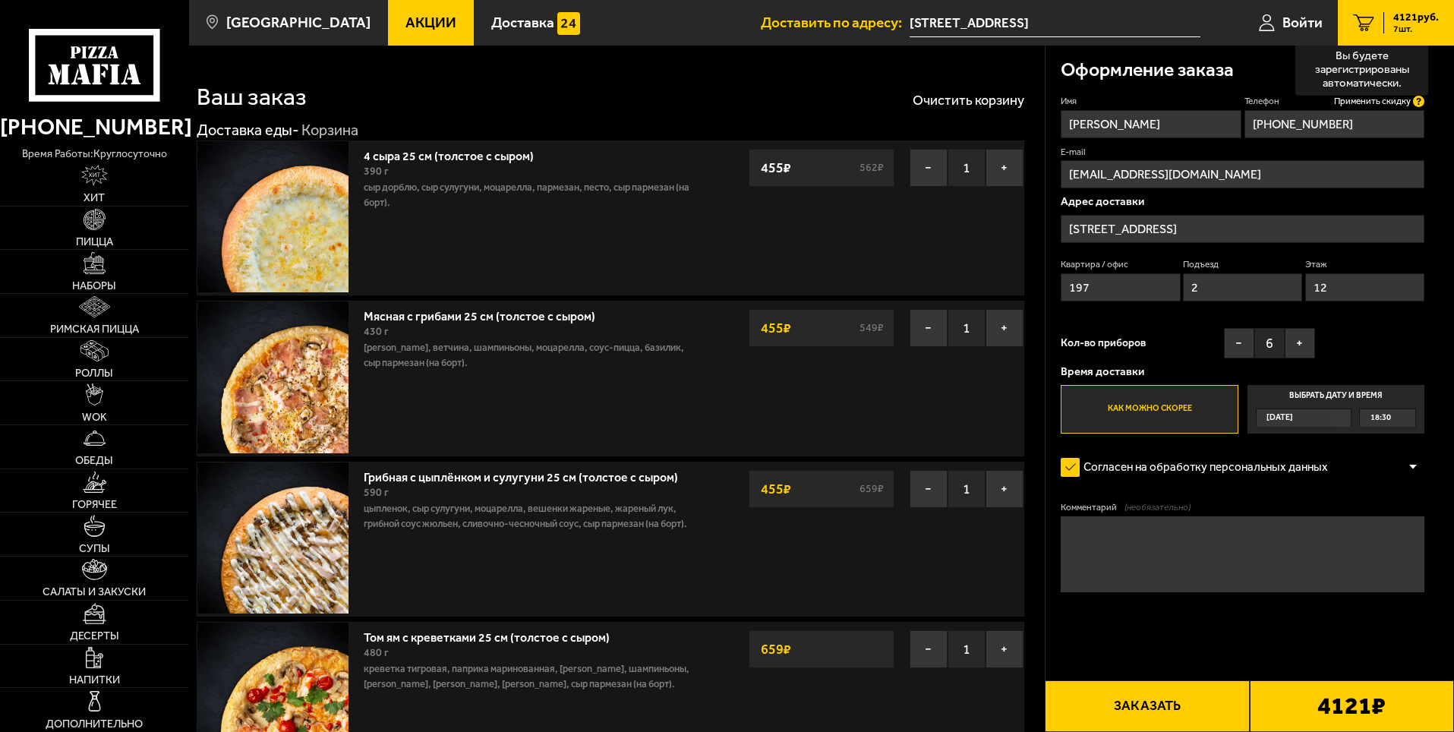
click at [1421, 110] on input "[PHONE_NUMBER]" at bounding box center [1334, 124] width 180 height 28
click at [1379, 96] on span "Применить скидку" at bounding box center [1372, 101] width 77 height 13
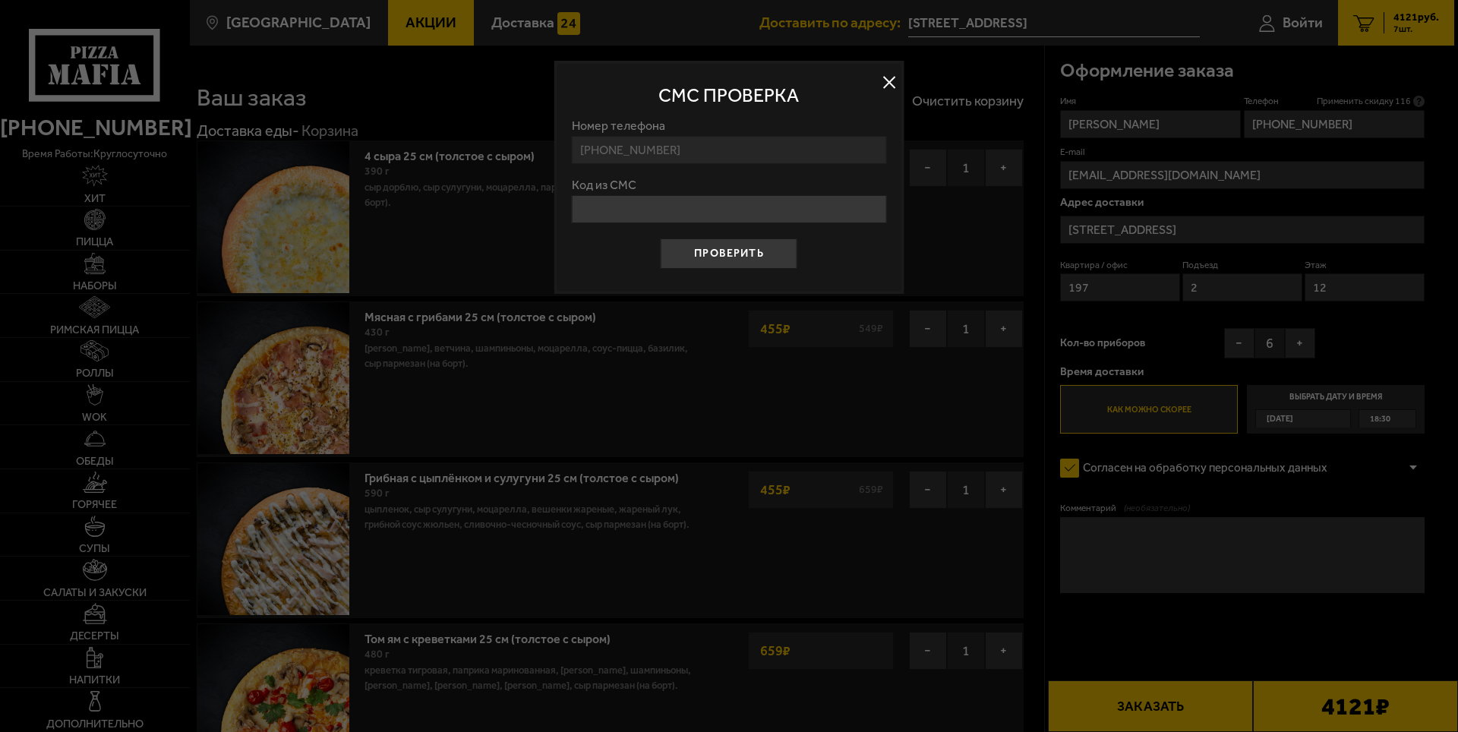
click at [825, 201] on input "Код из СМС" at bounding box center [729, 209] width 314 height 28
type input "323243"
click at [661, 238] on button "Проверить" at bounding box center [729, 253] width 137 height 30
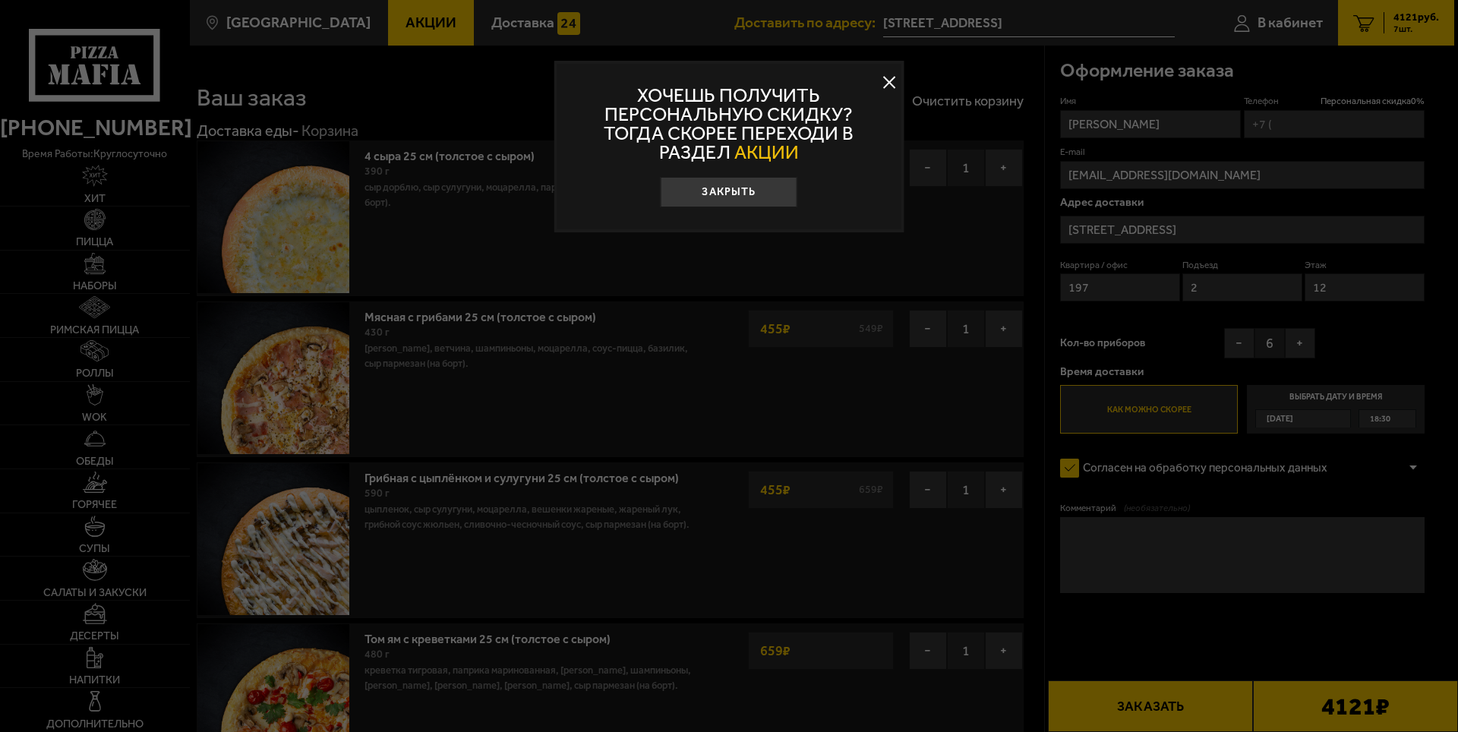
click at [778, 147] on span "АКЦИИ" at bounding box center [766, 152] width 65 height 22
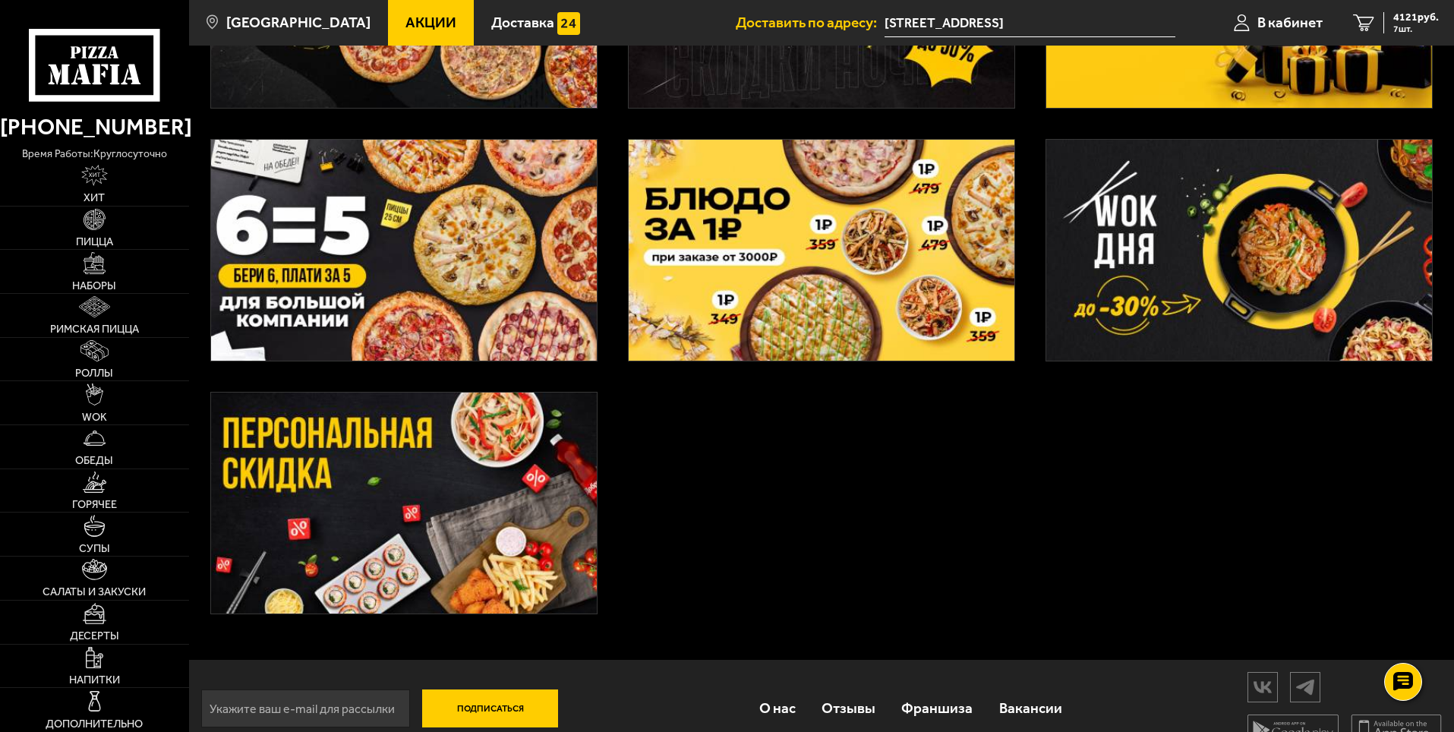
scroll to position [531, 0]
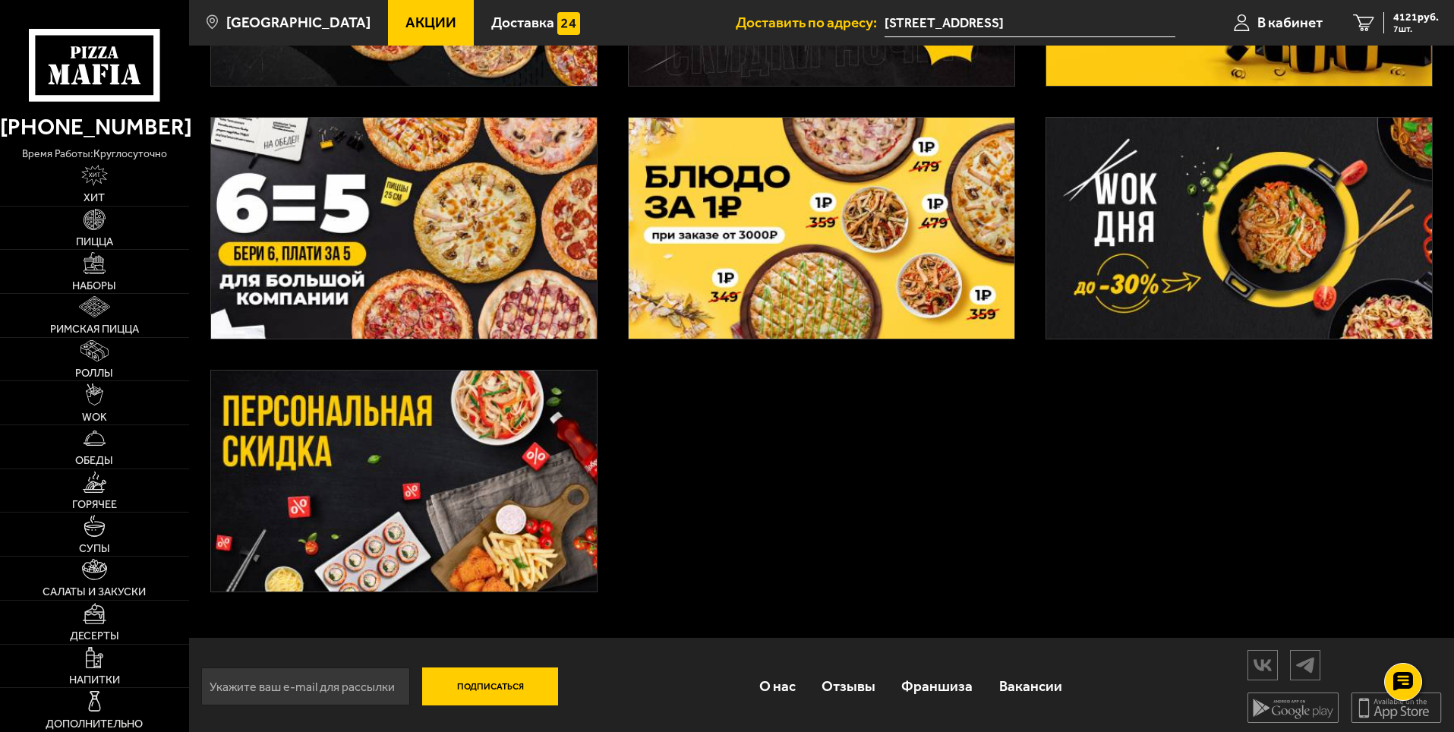
drag, startPoint x: 553, startPoint y: 308, endPoint x: 507, endPoint y: 371, distance: 77.8
drag, startPoint x: 498, startPoint y: 389, endPoint x: 490, endPoint y: 405, distance: 17.0
click at [438, 409] on img at bounding box center [404, 481] width 386 height 221
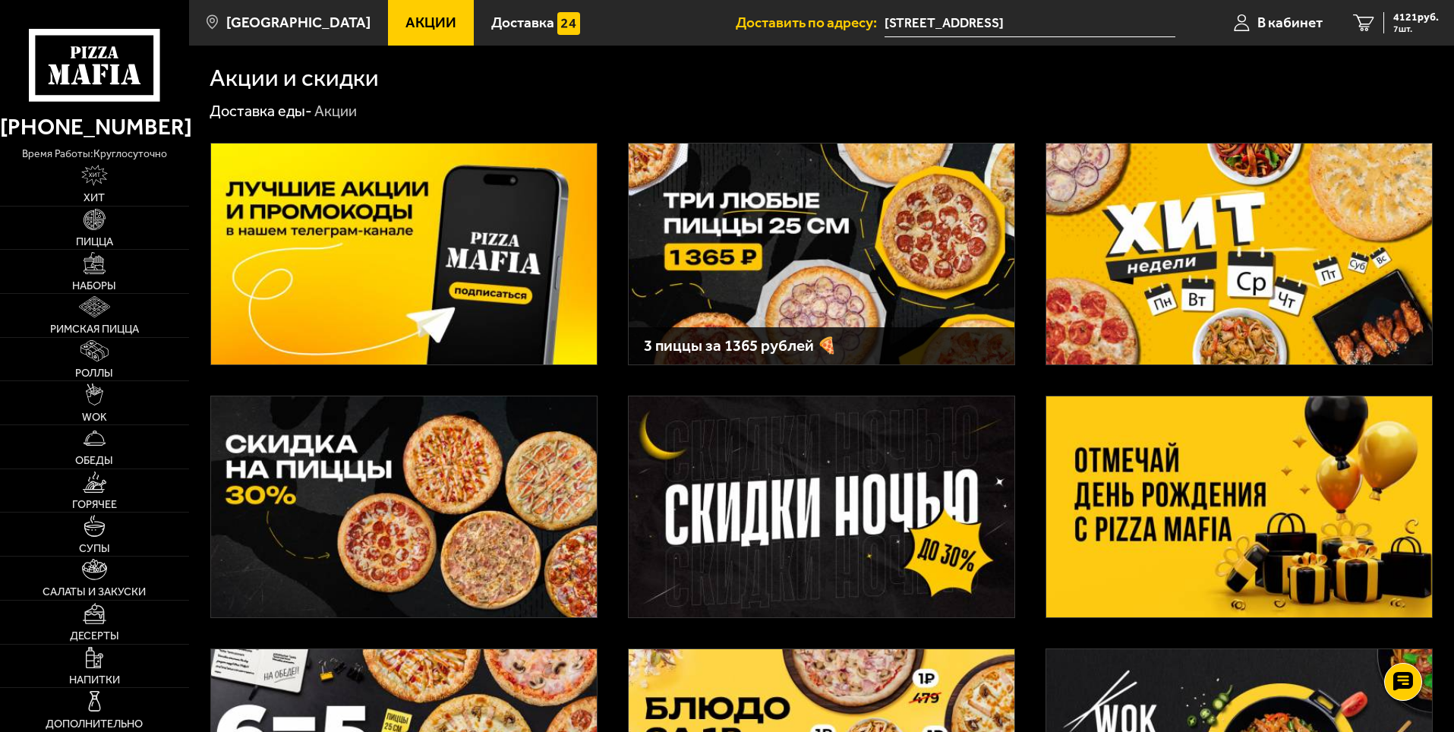
click at [1165, 305] on img at bounding box center [1239, 253] width 386 height 221
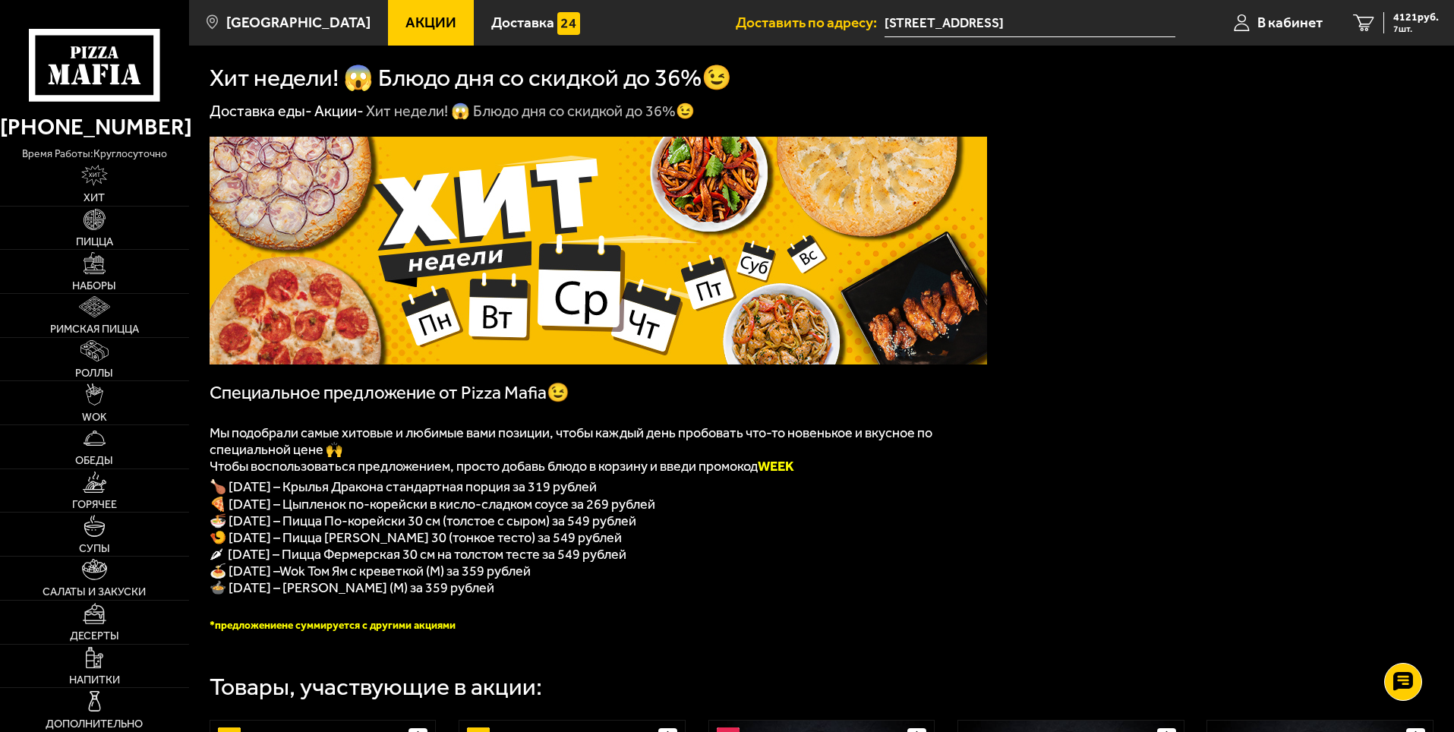
drag, startPoint x: 715, startPoint y: 316, endPoint x: 683, endPoint y: 342, distance: 41.6
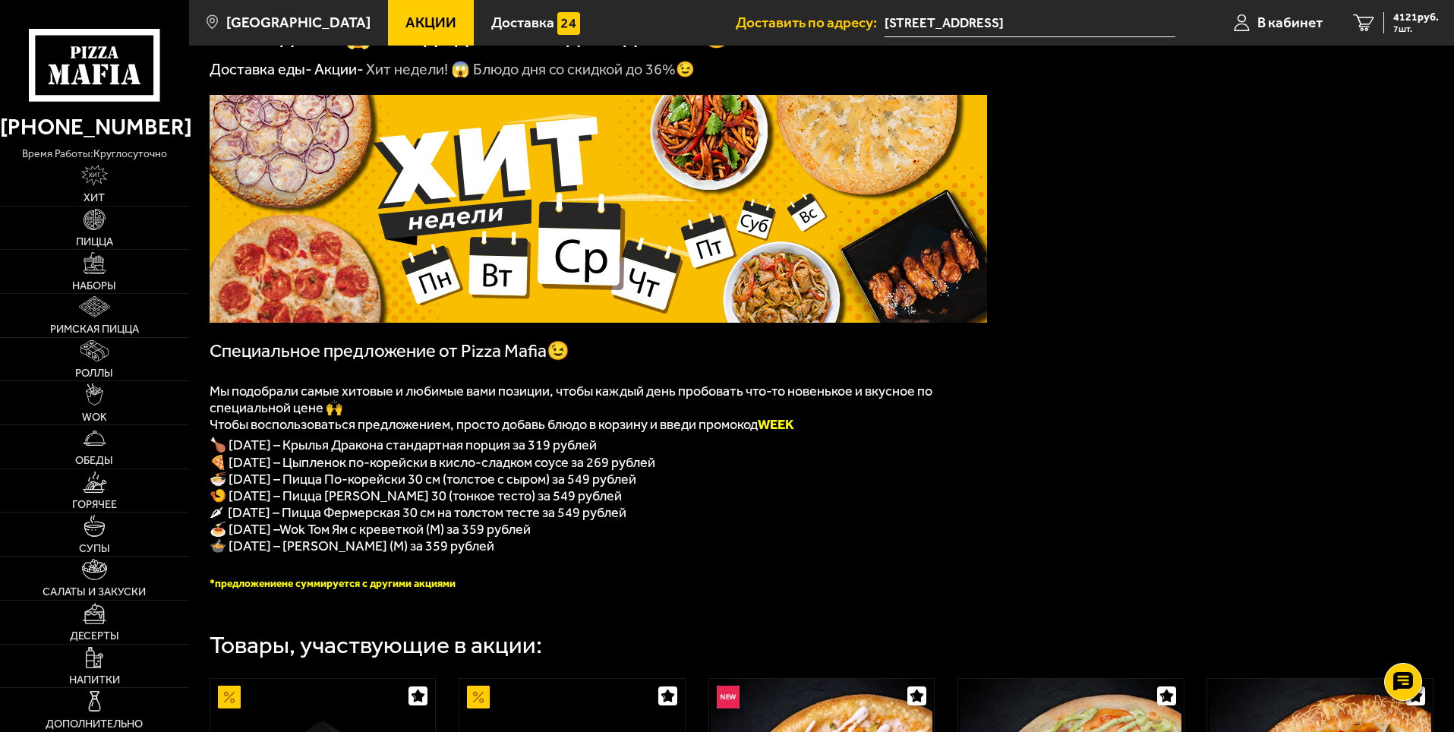
scroll to position [76, 0]
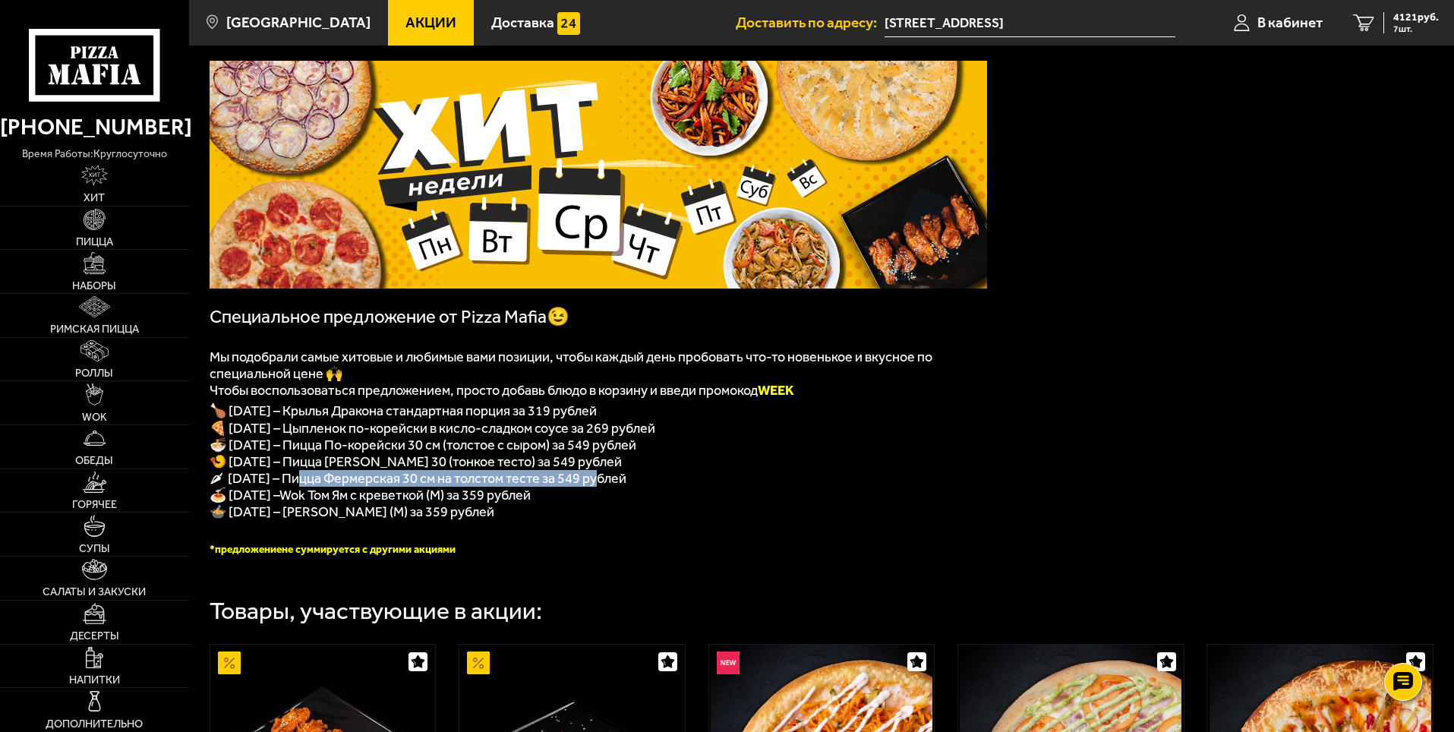
drag, startPoint x: 303, startPoint y: 487, endPoint x: 622, endPoint y: 488, distance: 318.9
click at [601, 487] on span "🌶 [DATE] – Пицца Фермерская 30 см на толстом тесте за 549 рублей" at bounding box center [418, 478] width 417 height 17
drag, startPoint x: 685, startPoint y: 484, endPoint x: 692, endPoint y: 483, distance: 7.7
click at [686, 484] on p "🌶 [DATE] – Пицца Фермерская 30 см на толстом тесте за 549 рублей" at bounding box center [598, 478] width 777 height 17
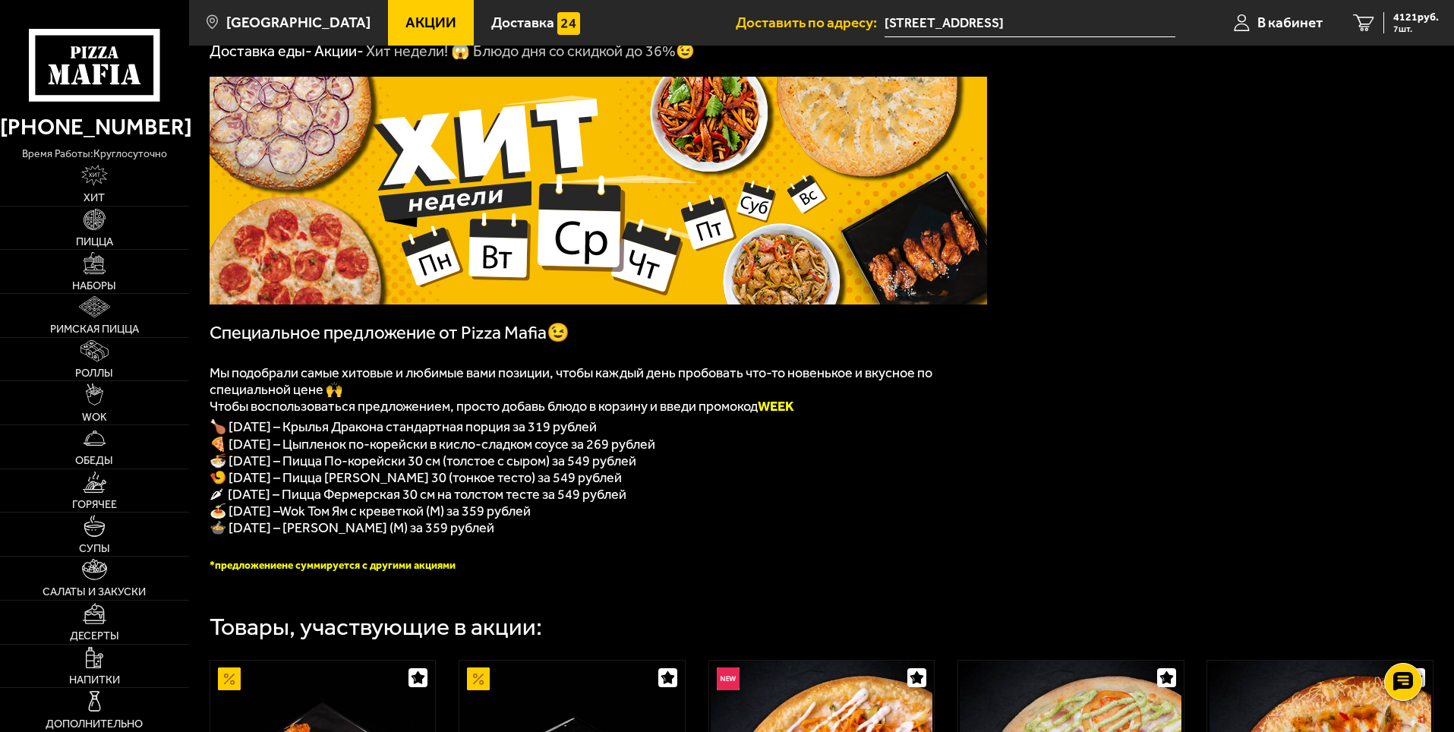
scroll to position [0, 0]
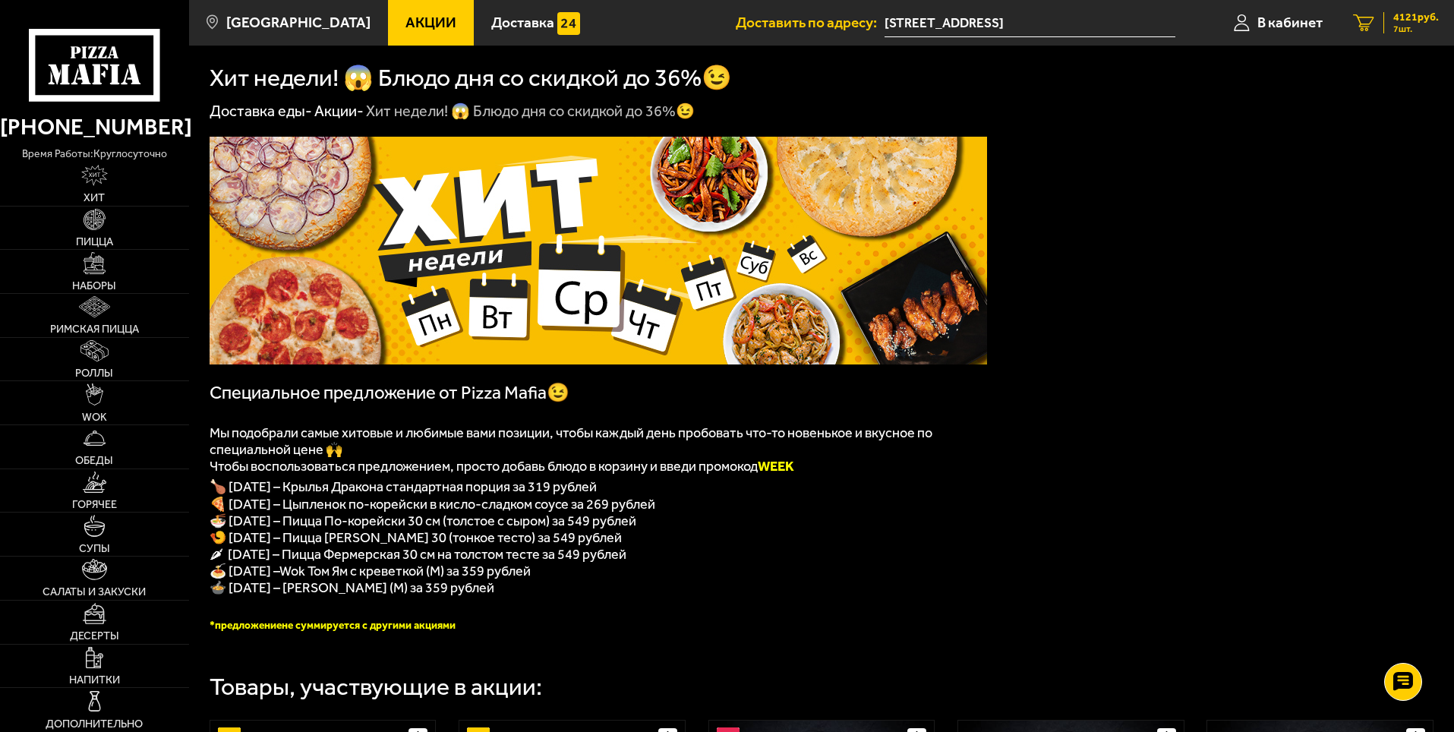
click at [1405, 24] on span "7 шт." at bounding box center [1416, 28] width 46 height 9
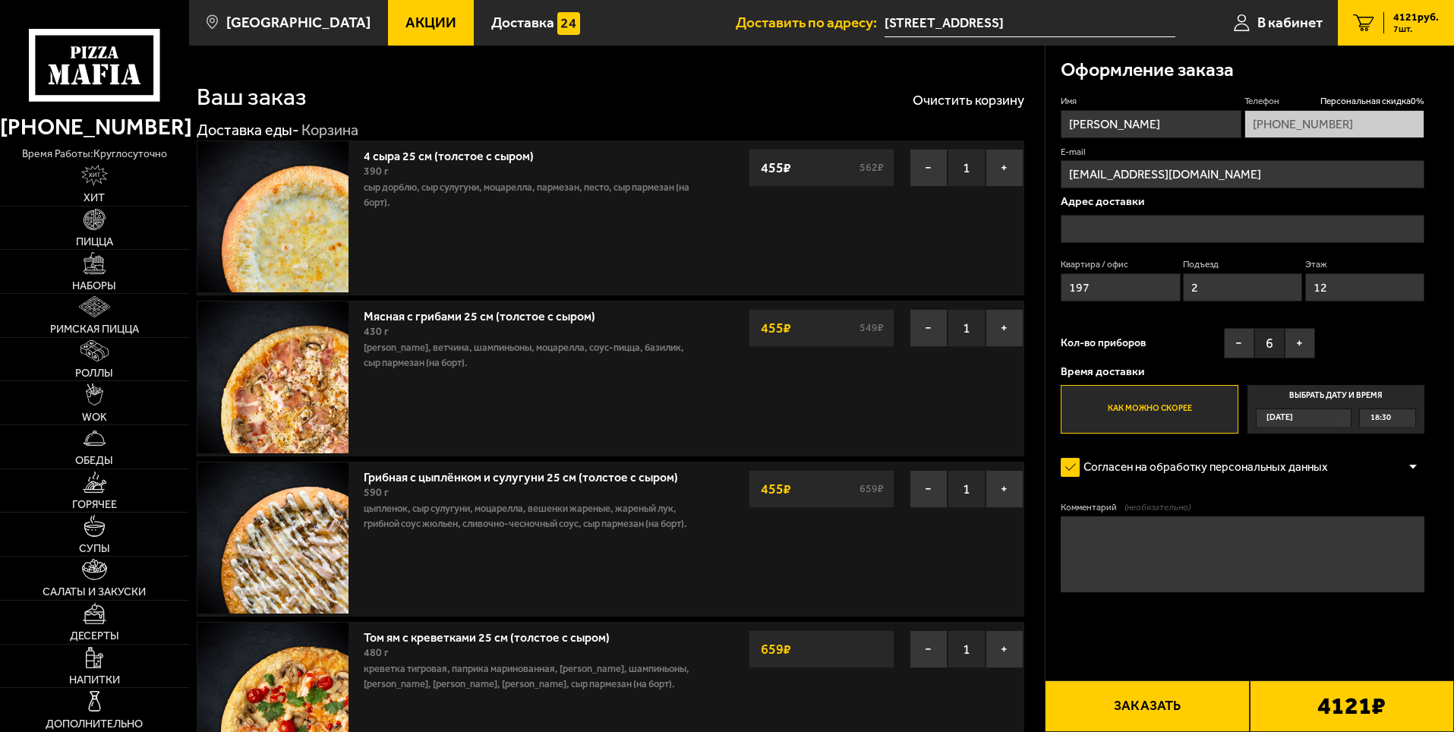
type input "[STREET_ADDRESS]"
drag, startPoint x: 1154, startPoint y: 355, endPoint x: 1165, endPoint y: 463, distance: 109.1
click at [1344, 332] on div "Имя [PERSON_NAME] скидка 0 % [PHONE_NUMBER] E-mail [EMAIL_ADDRESS][DOMAIN_NAME]…" at bounding box center [1243, 264] width 364 height 339
click at [1141, 700] on button "Заказать" at bounding box center [1147, 706] width 204 height 52
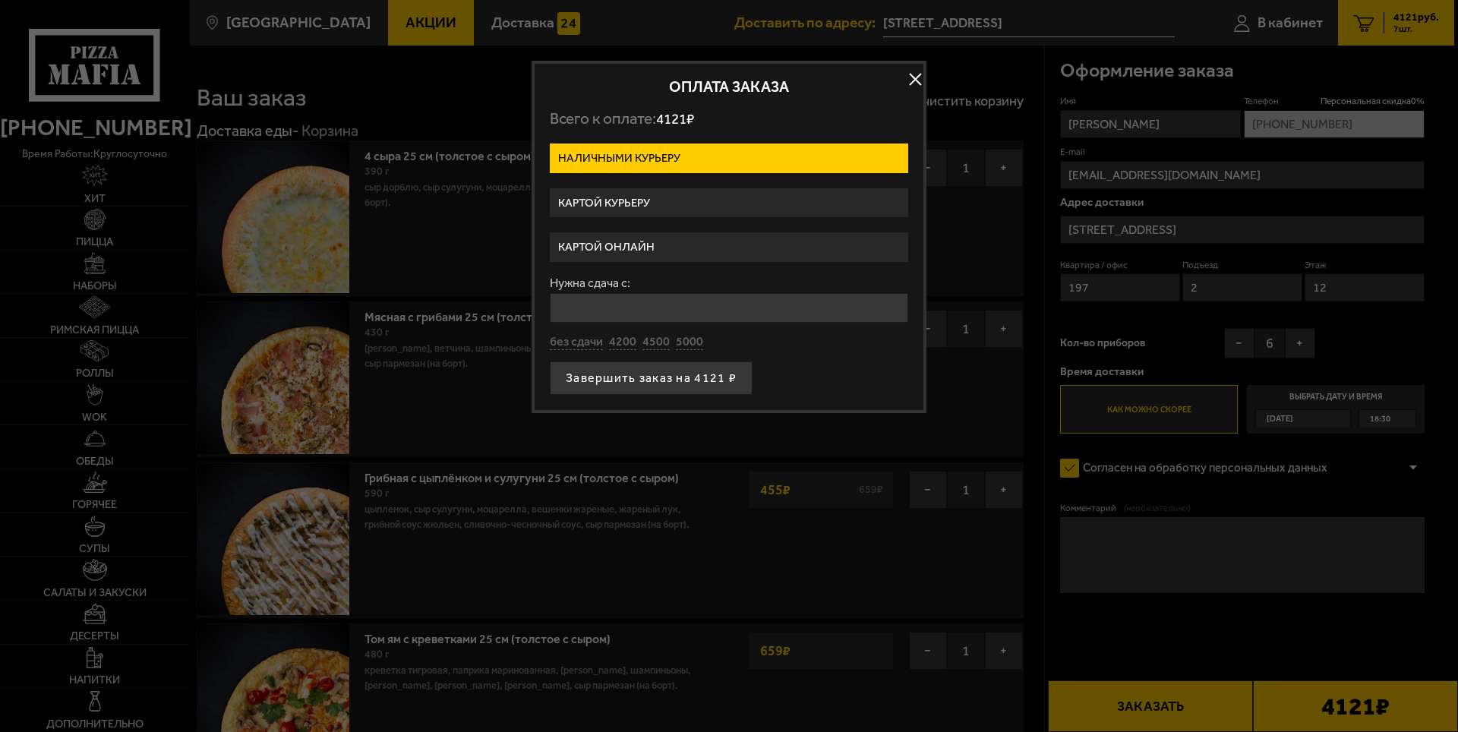
click at [747, 201] on label "Картой курьеру" at bounding box center [729, 203] width 358 height 30
click at [0, 0] on input "Картой курьеру" at bounding box center [0, 0] width 0 height 0
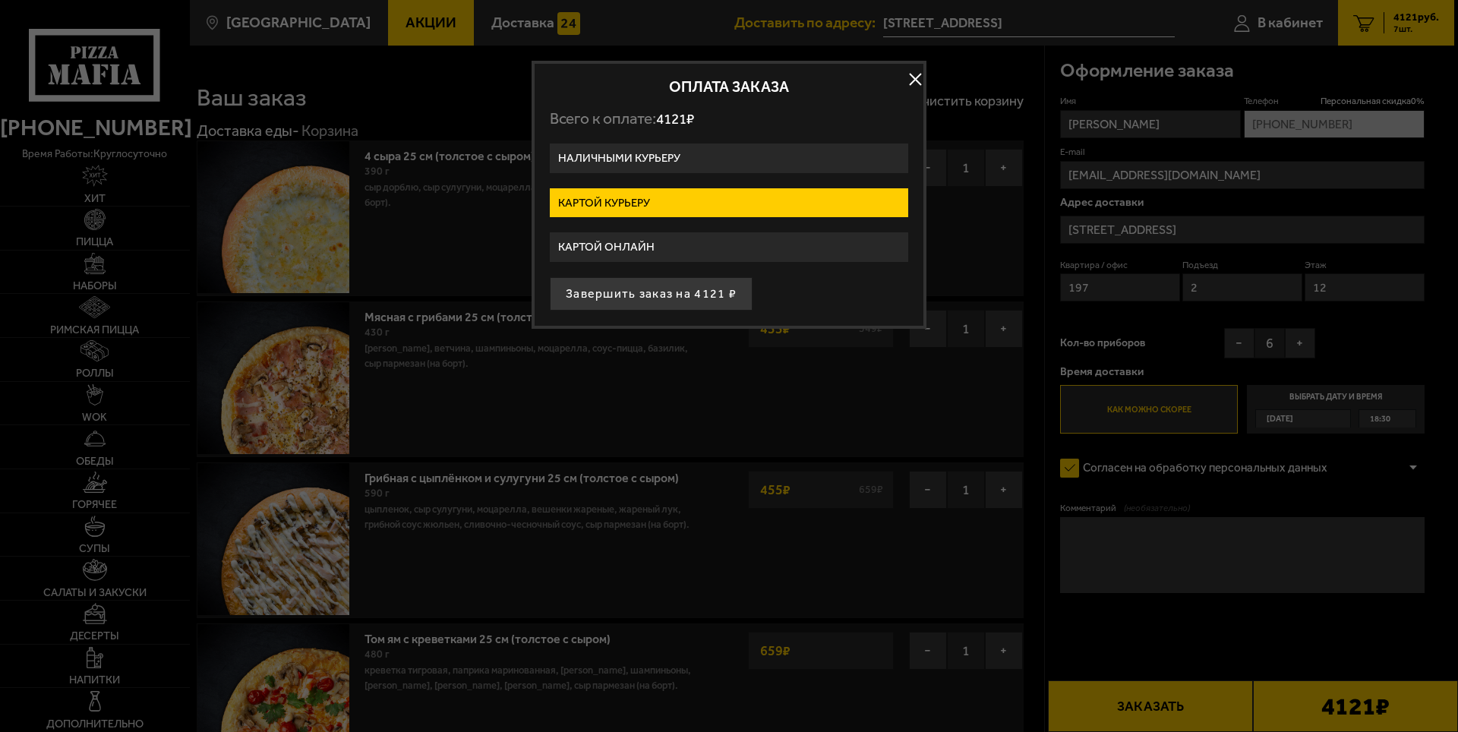
drag, startPoint x: 758, startPoint y: 214, endPoint x: 700, endPoint y: 252, distance: 69.7
click at [912, 80] on button "button" at bounding box center [914, 79] width 23 height 23
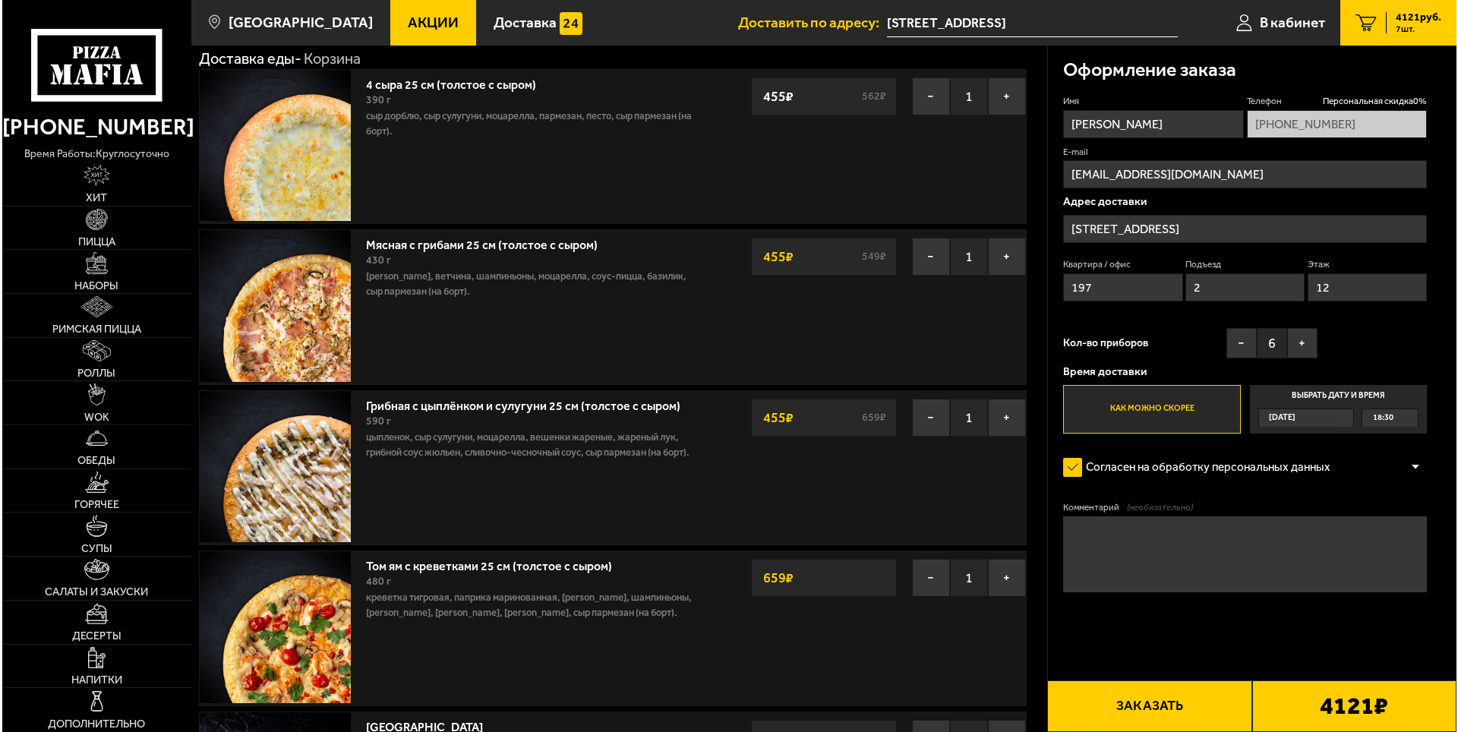
scroll to position [380, 0]
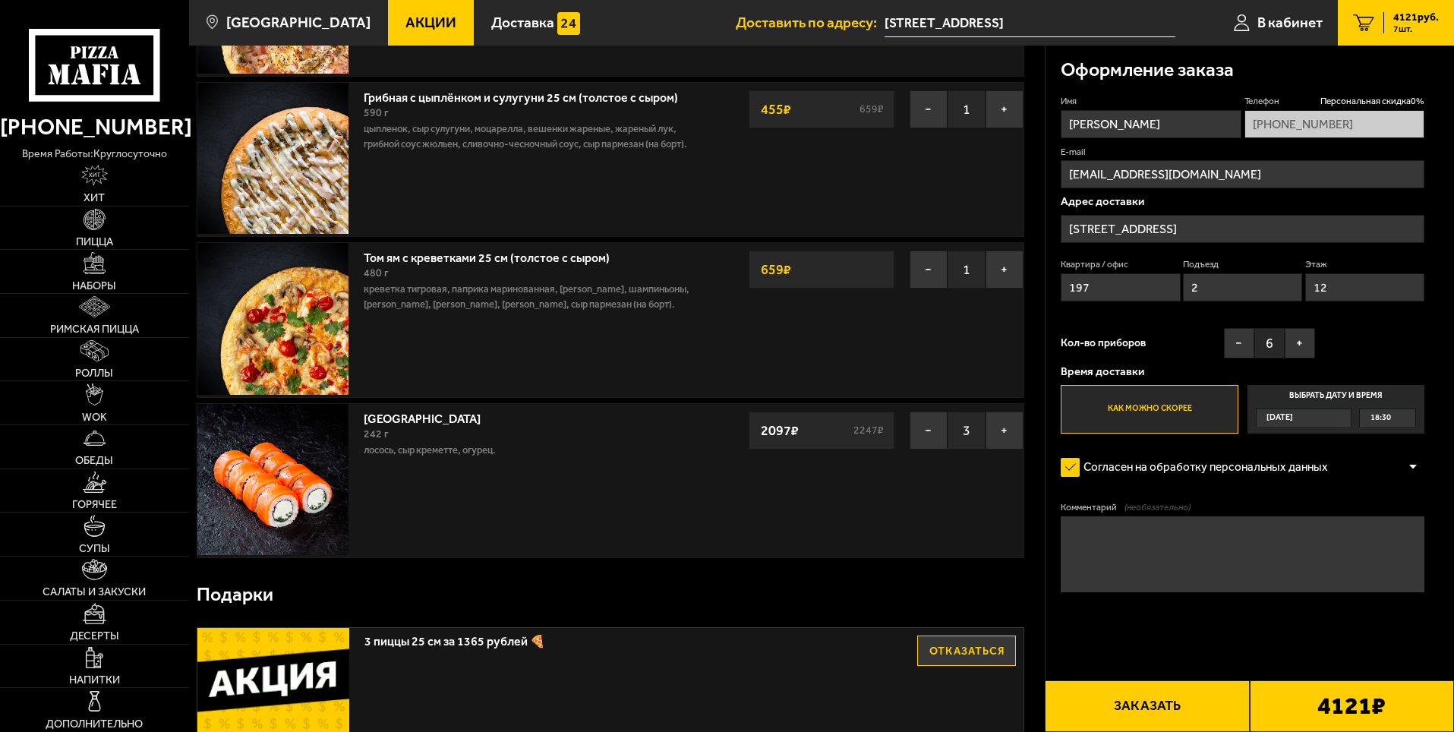
click at [1166, 689] on button "Заказать" at bounding box center [1147, 706] width 204 height 52
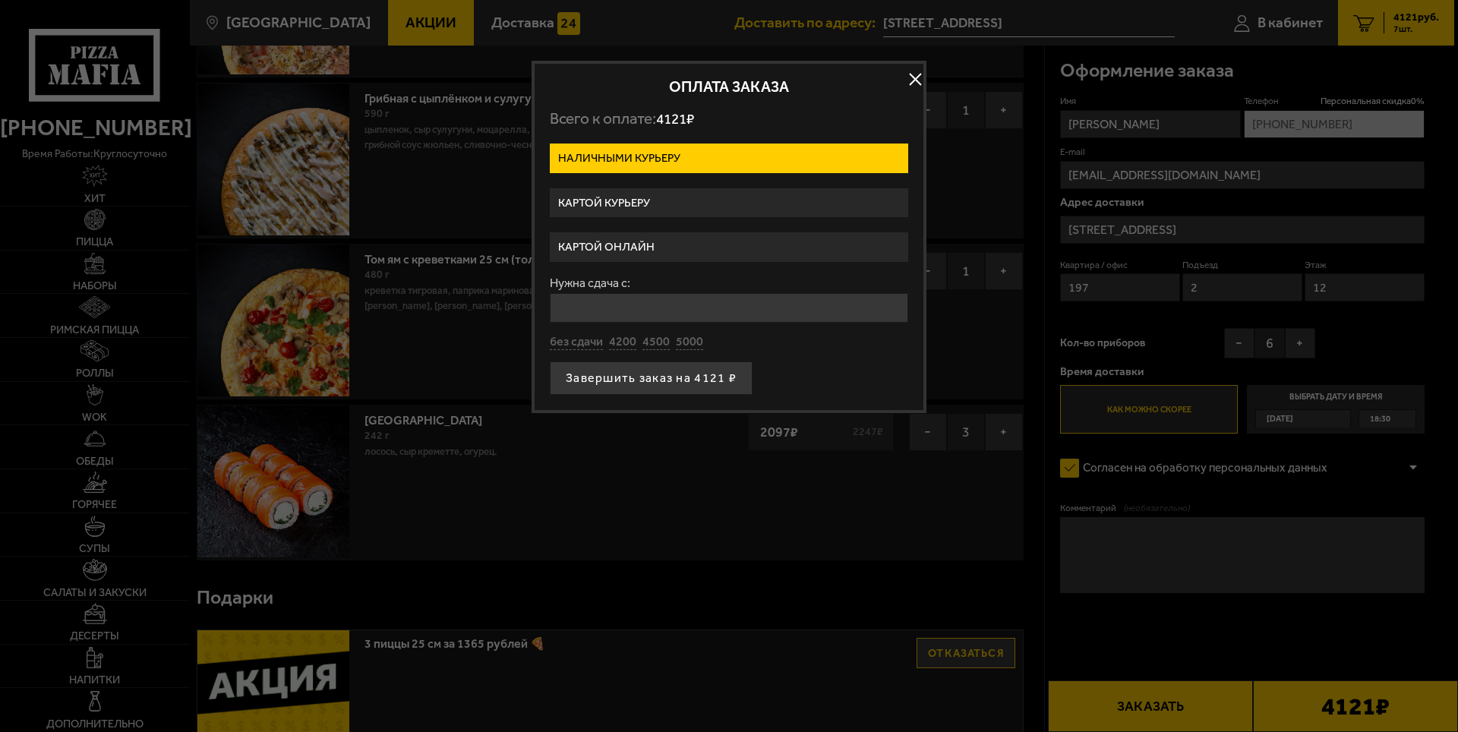
click at [797, 203] on label "Картой курьеру" at bounding box center [729, 203] width 358 height 30
click at [0, 0] on input "Картой курьеру" at bounding box center [0, 0] width 0 height 0
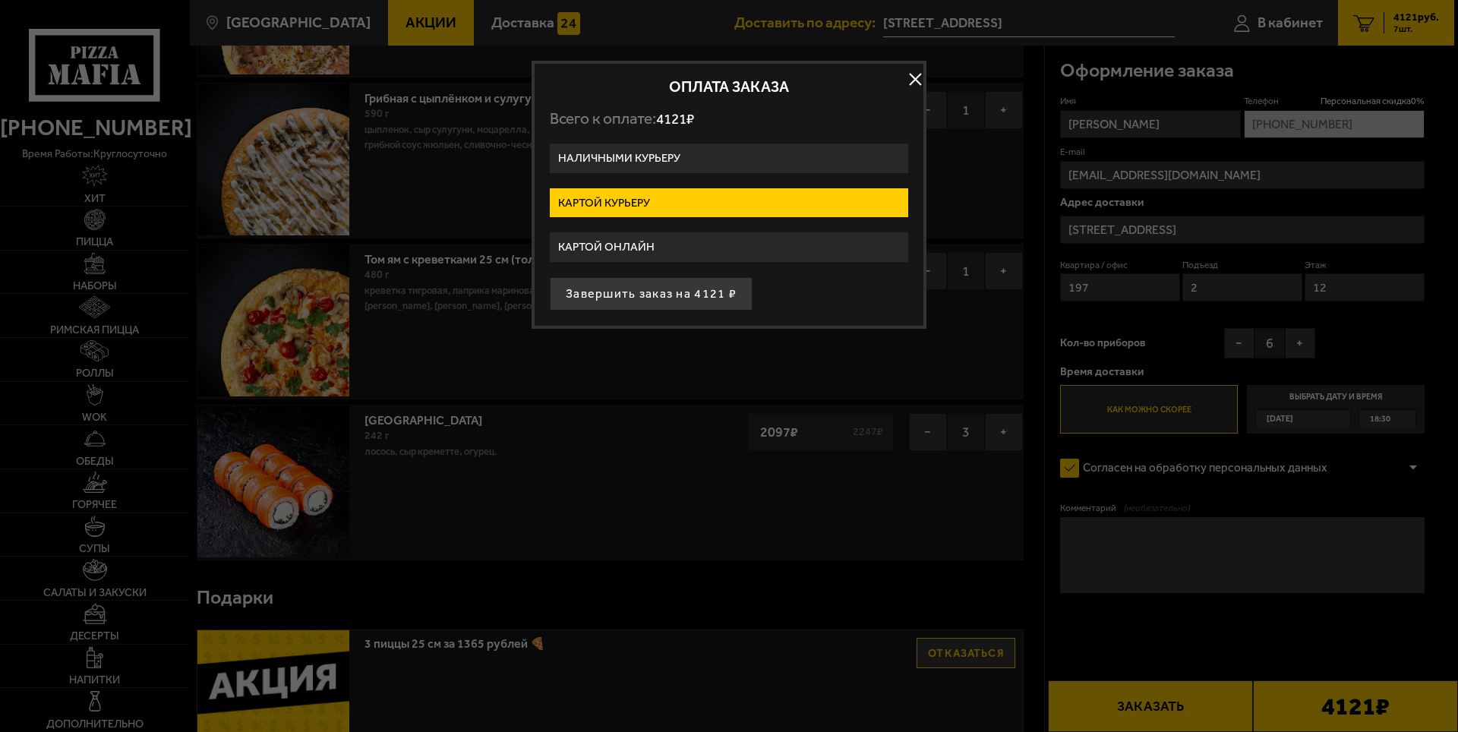
click at [709, 290] on button "Завершить заказ на 4121 ₽" at bounding box center [651, 293] width 203 height 33
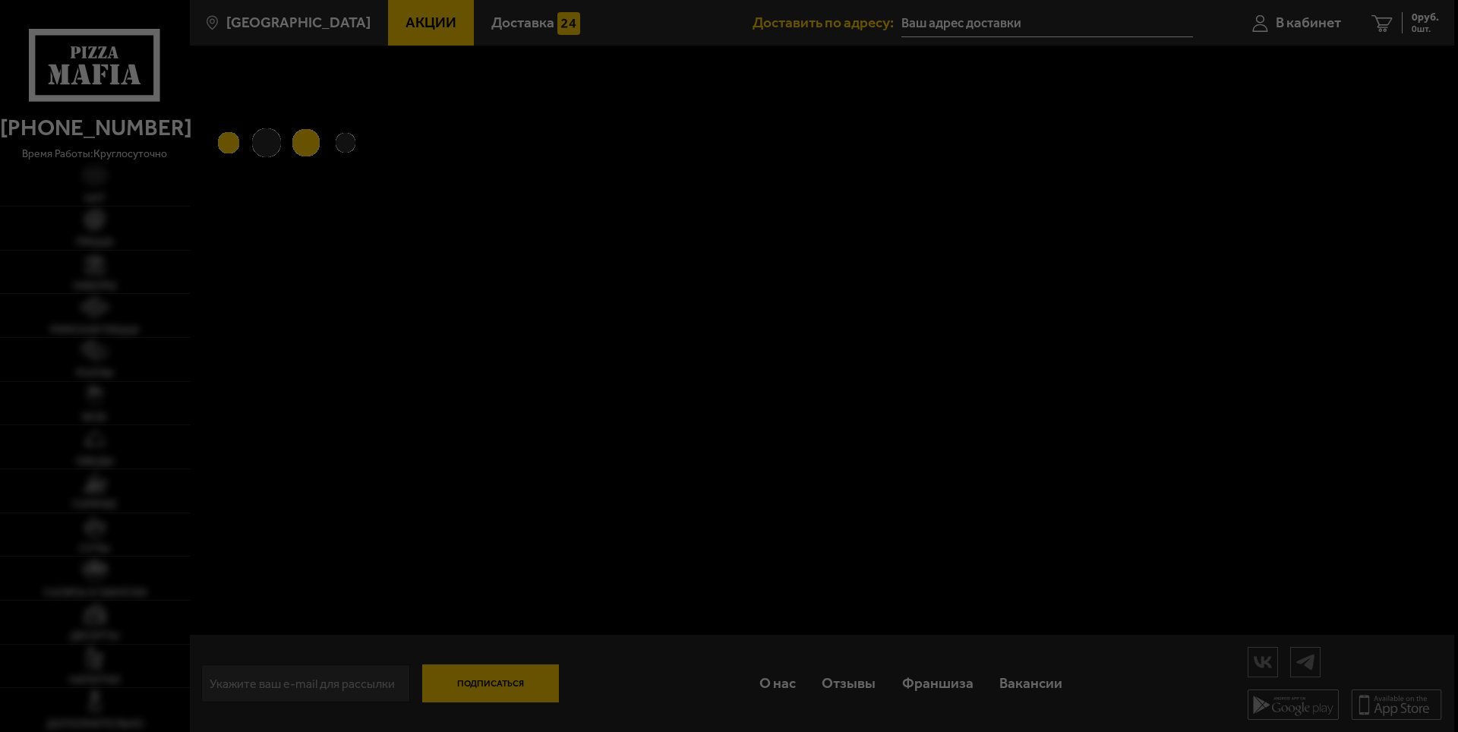
type input "[STREET_ADDRESS]"
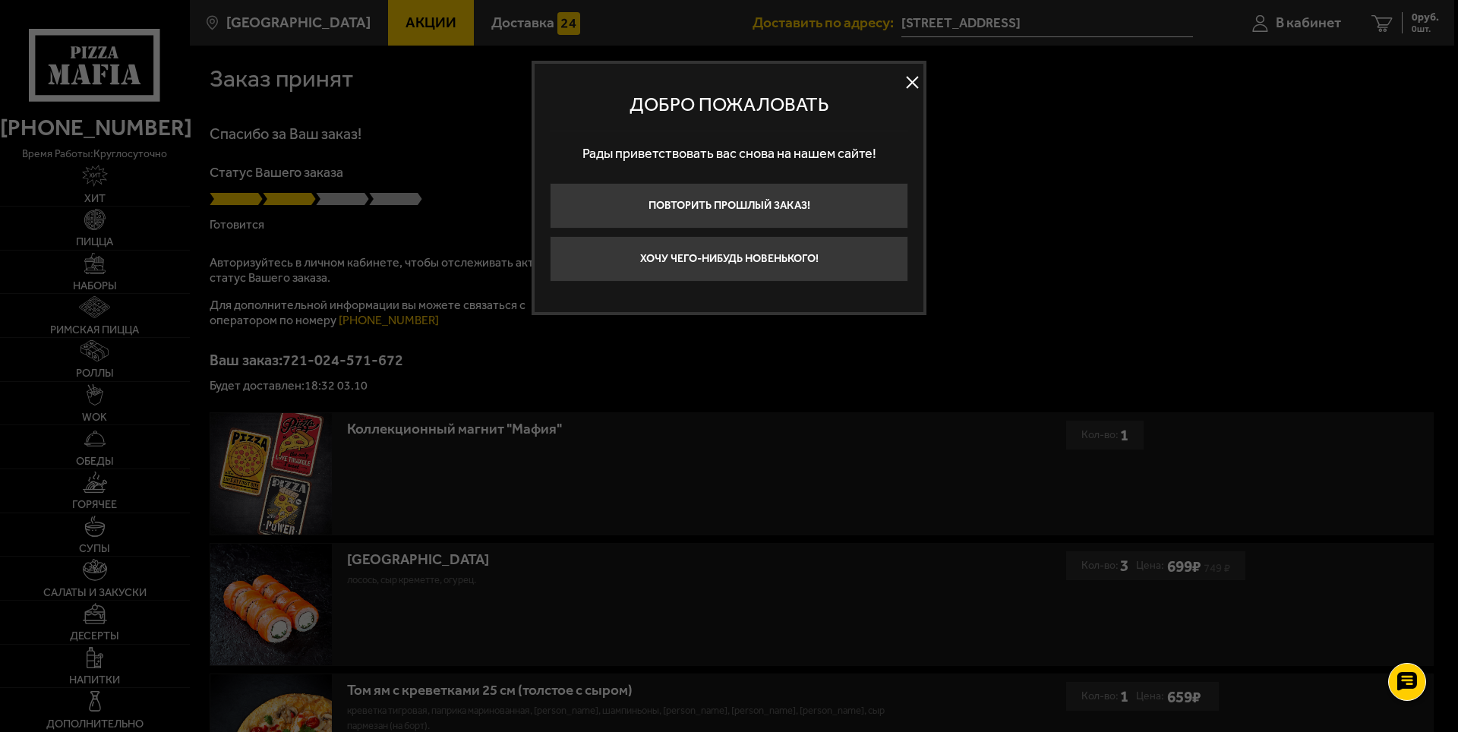
click at [915, 89] on button at bounding box center [911, 82] width 23 height 23
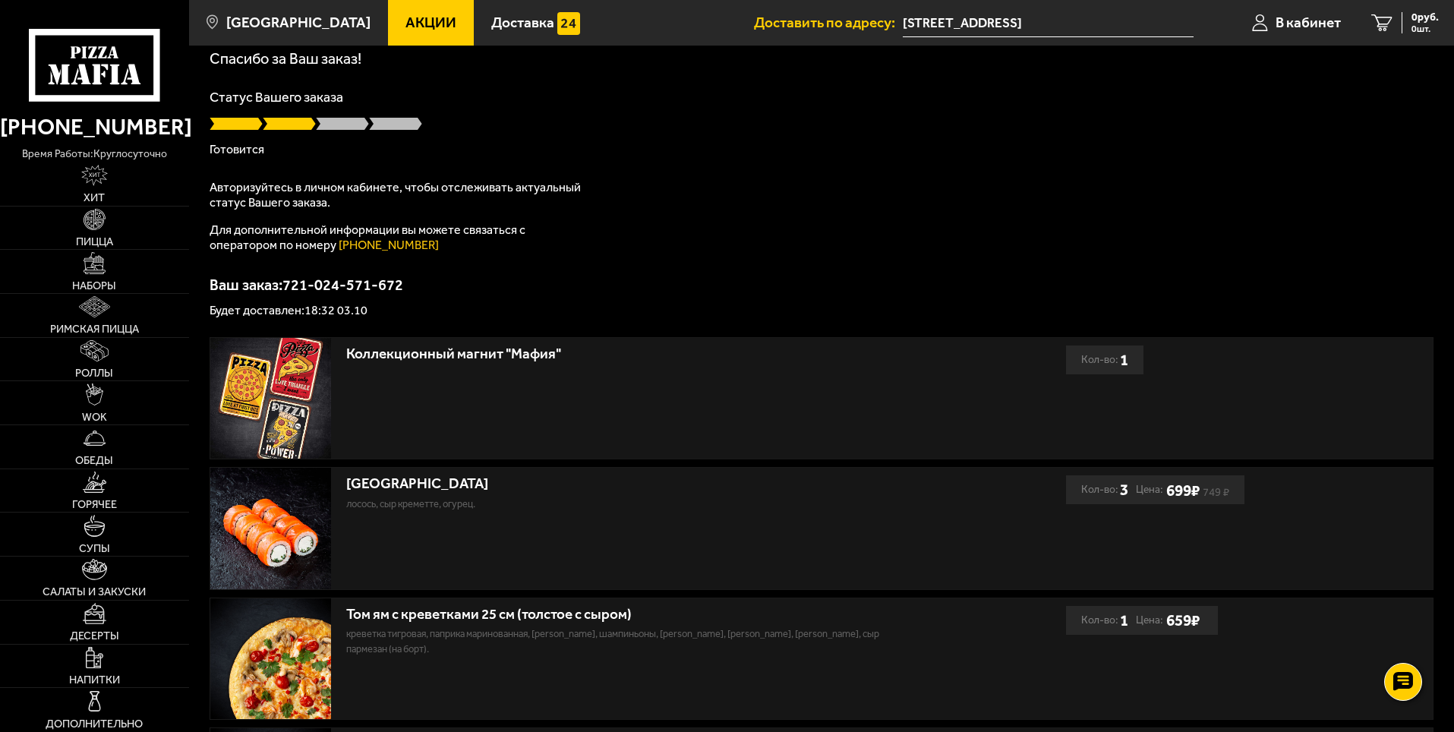
scroll to position [76, 0]
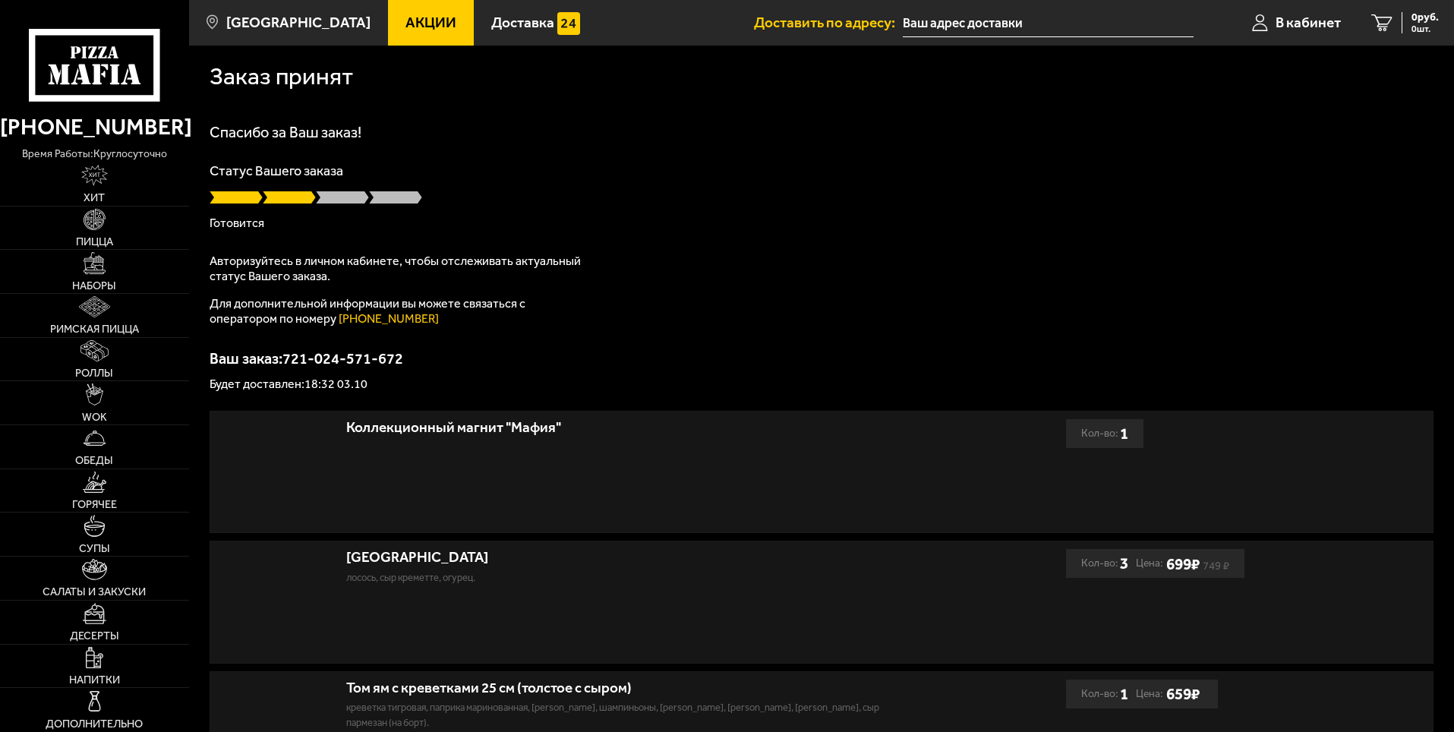
scroll to position [2, 0]
type input "[STREET_ADDRESS]"
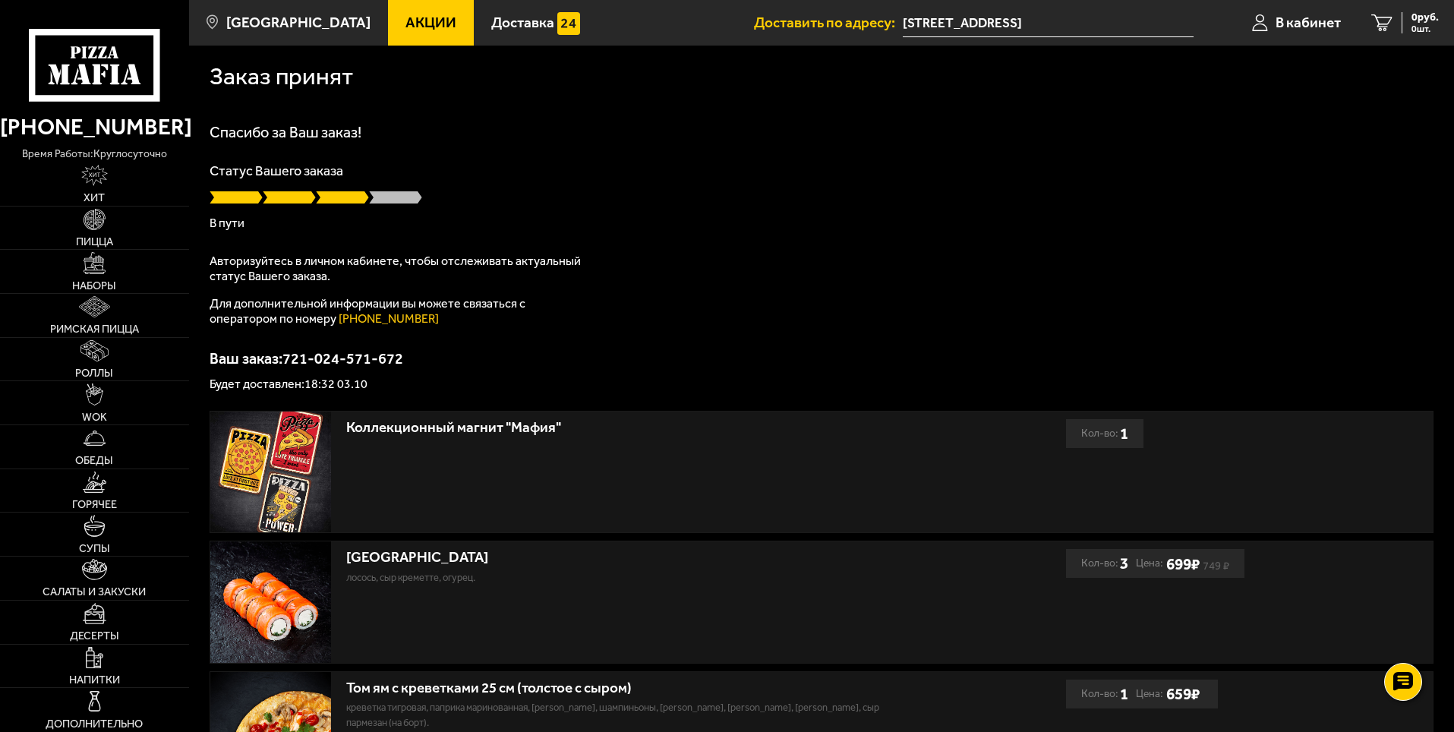
click at [531, 143] on div "Спасибо за Ваш заказ! Статус Вашего заказа В пути Авторизуйтесь в личном кабине…" at bounding box center [822, 258] width 1224 height 266
